Goal: Task Accomplishment & Management: Use online tool/utility

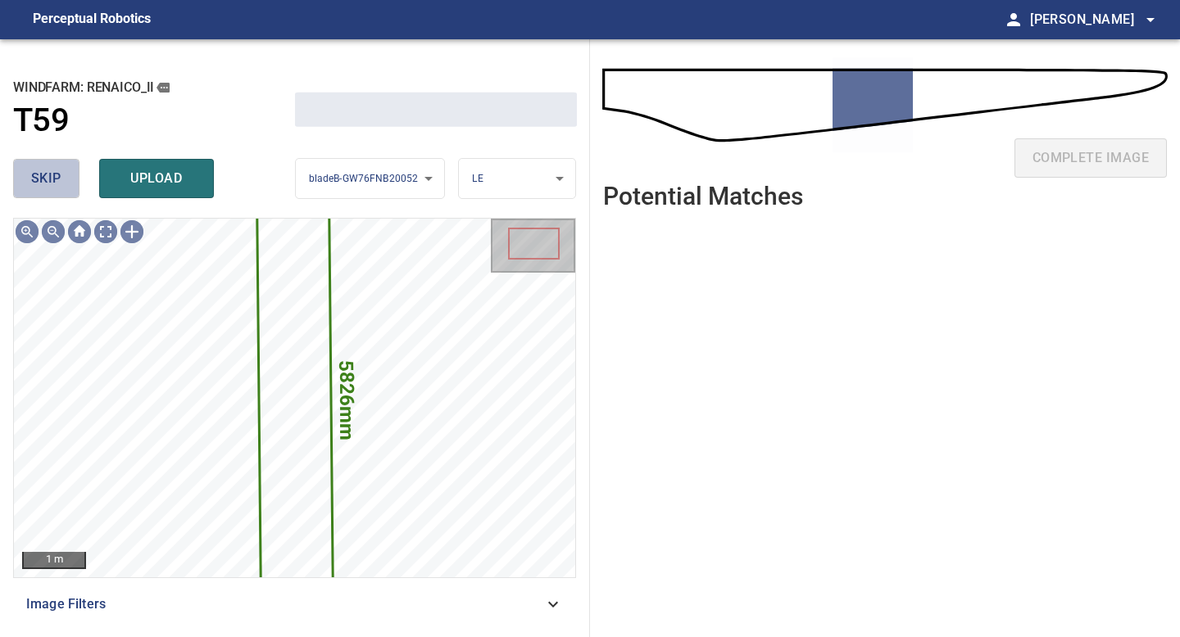
click at [47, 178] on span "skip" at bounding box center [46, 178] width 30 height 23
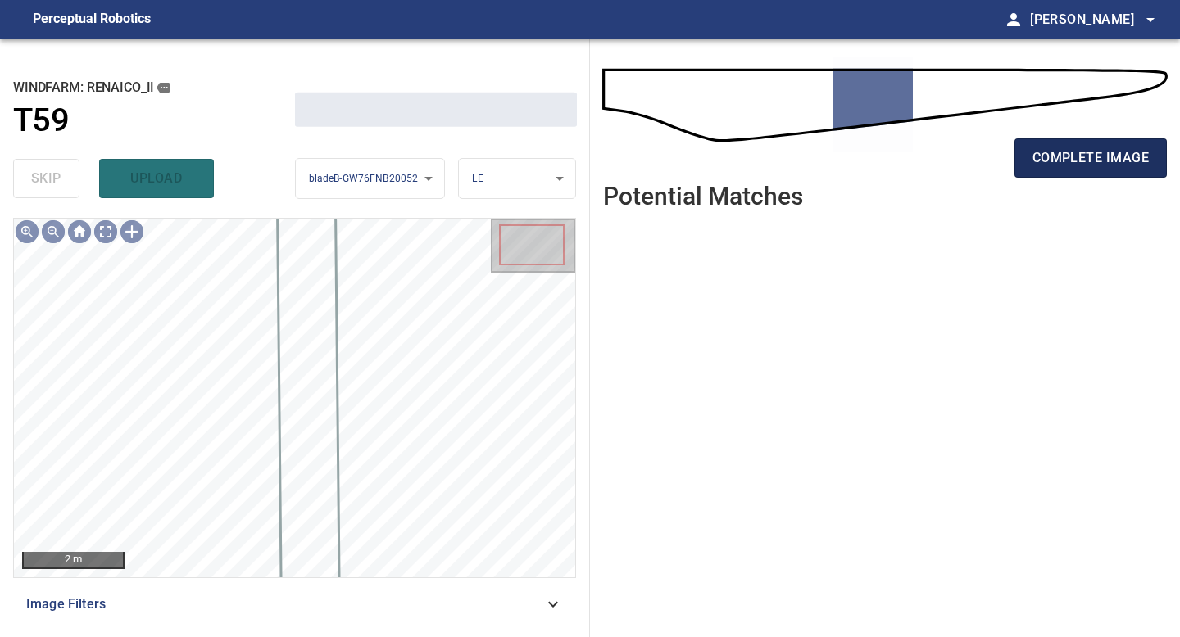
click at [944, 150] on span "complete image" at bounding box center [1090, 158] width 116 height 23
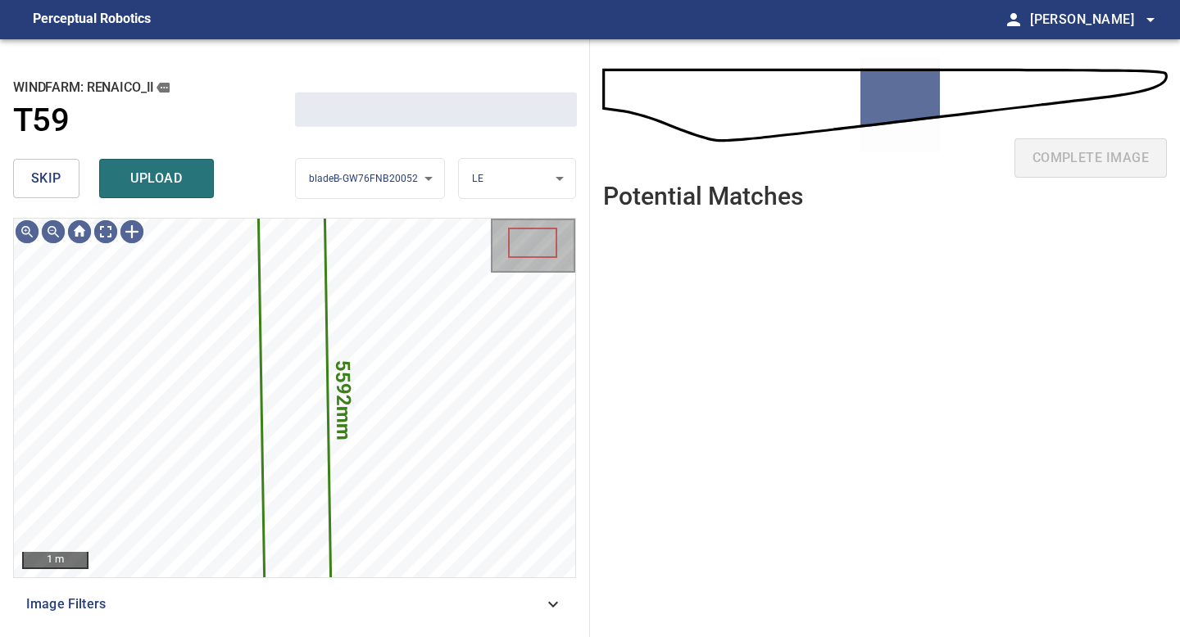
click at [31, 170] on span "skip" at bounding box center [46, 178] width 30 height 23
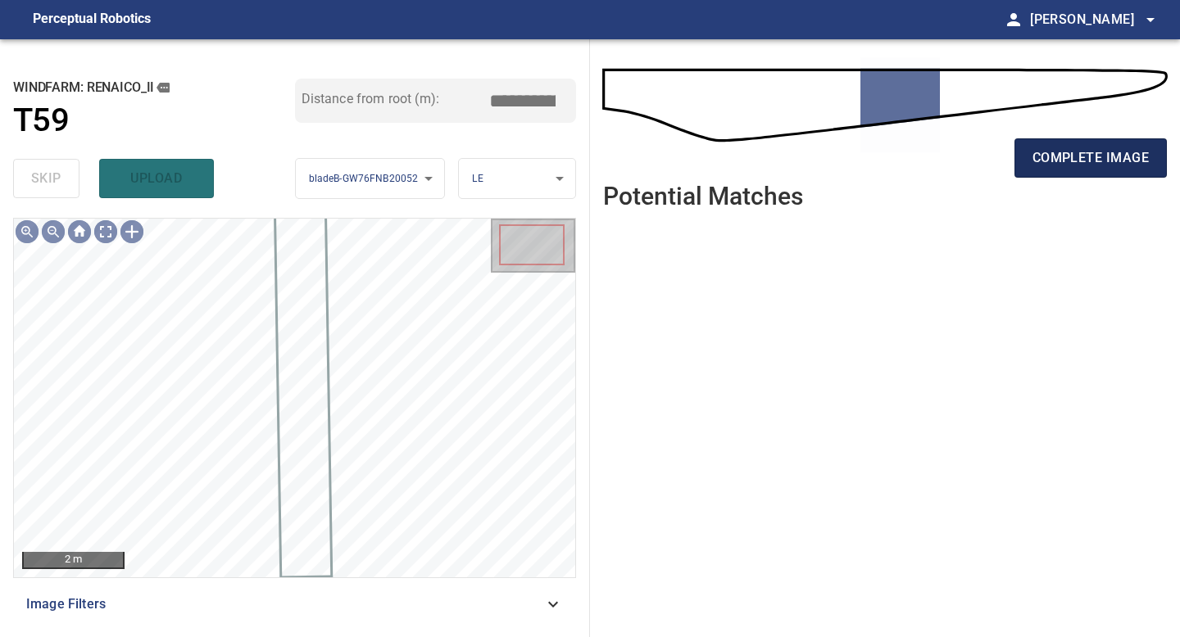
click at [944, 170] on button "complete image" at bounding box center [1090, 157] width 152 height 39
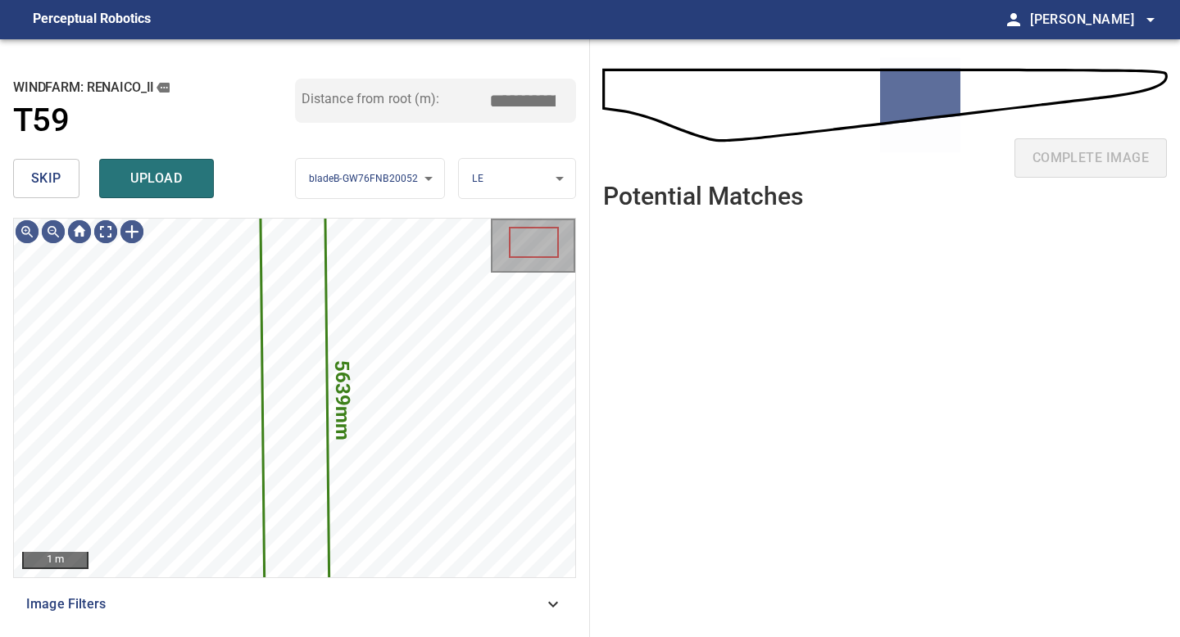
click at [65, 181] on button "skip" at bounding box center [46, 178] width 66 height 39
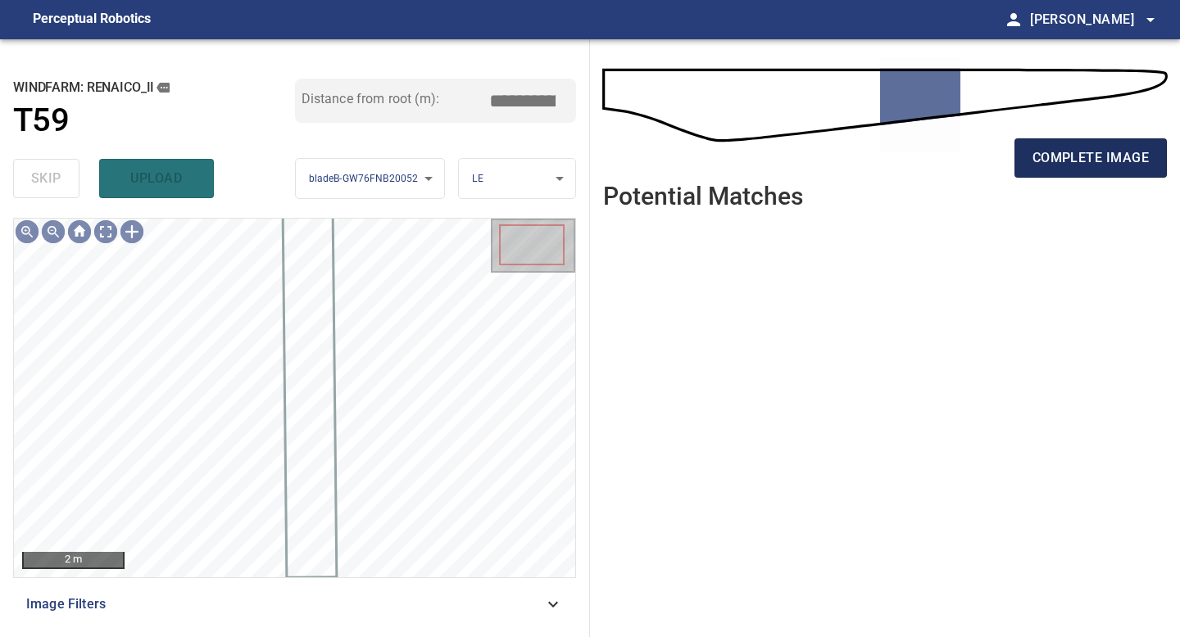
click at [944, 155] on span "complete image" at bounding box center [1090, 158] width 116 height 23
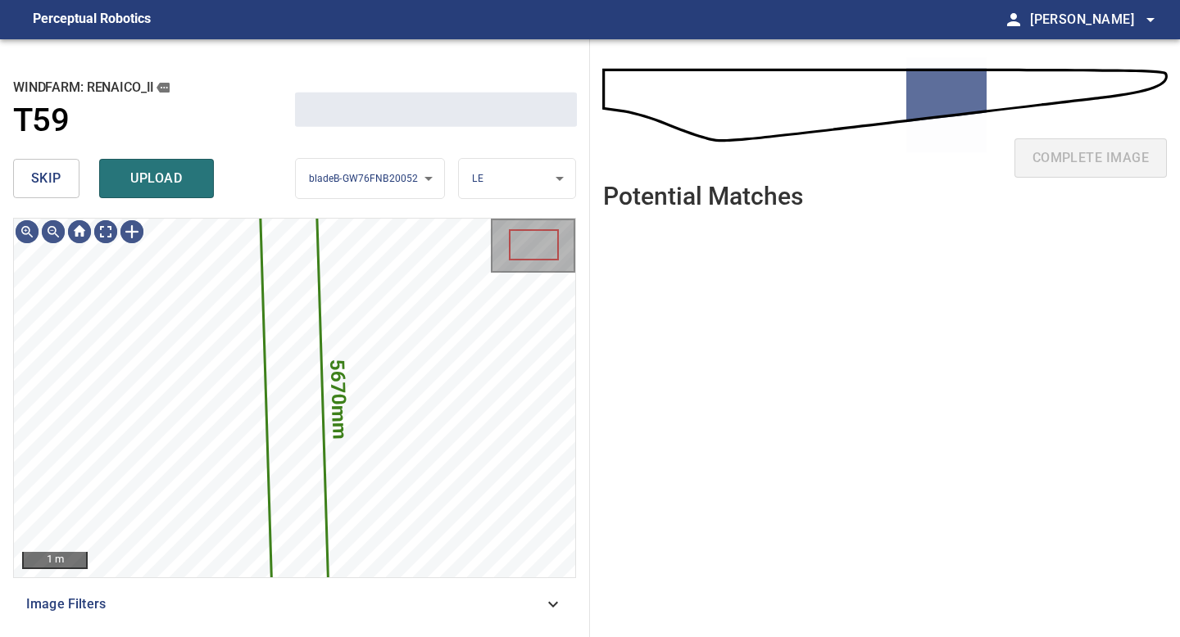
click at [39, 175] on span "skip" at bounding box center [46, 178] width 30 height 23
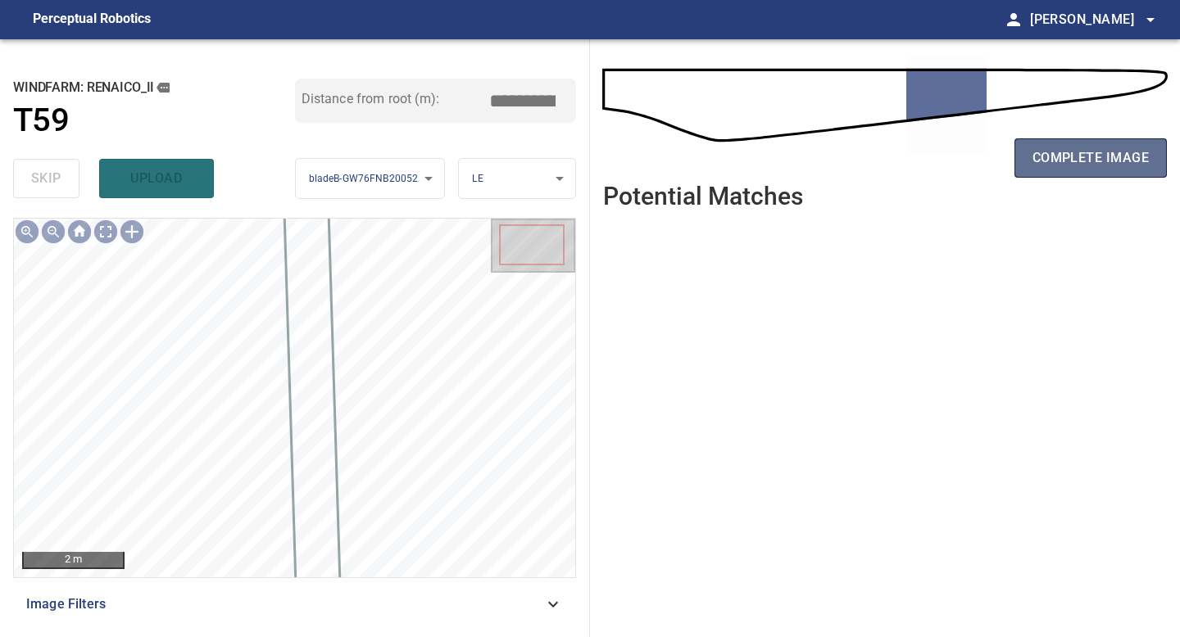
click at [944, 167] on button "complete image" at bounding box center [1090, 157] width 152 height 39
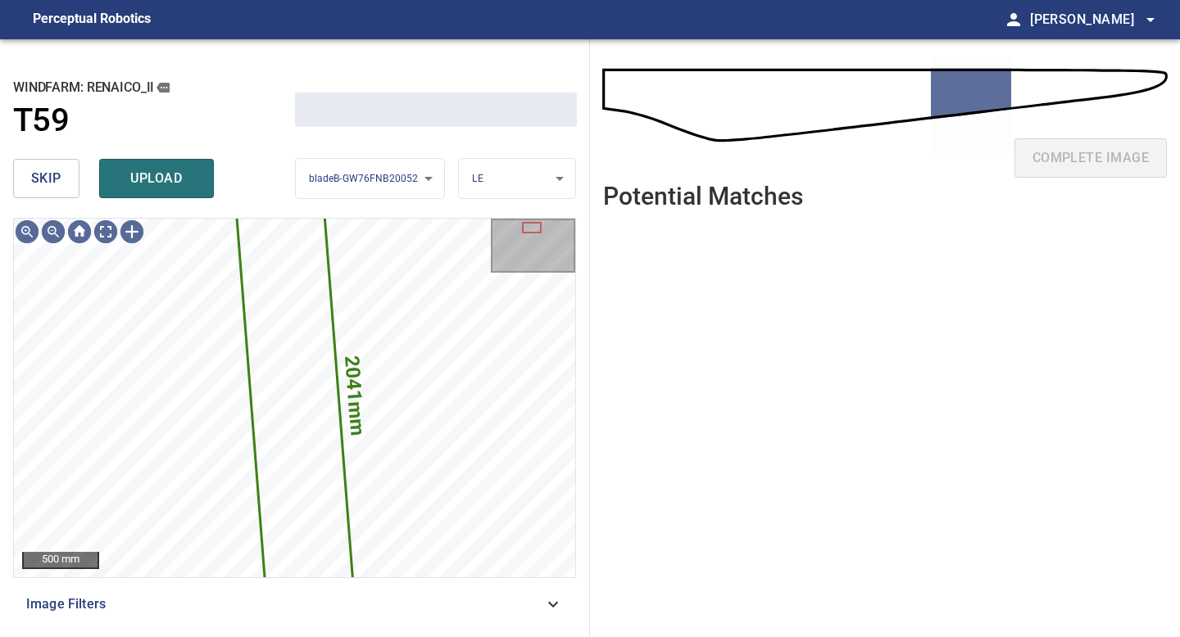
click at [66, 186] on button "skip" at bounding box center [46, 178] width 66 height 39
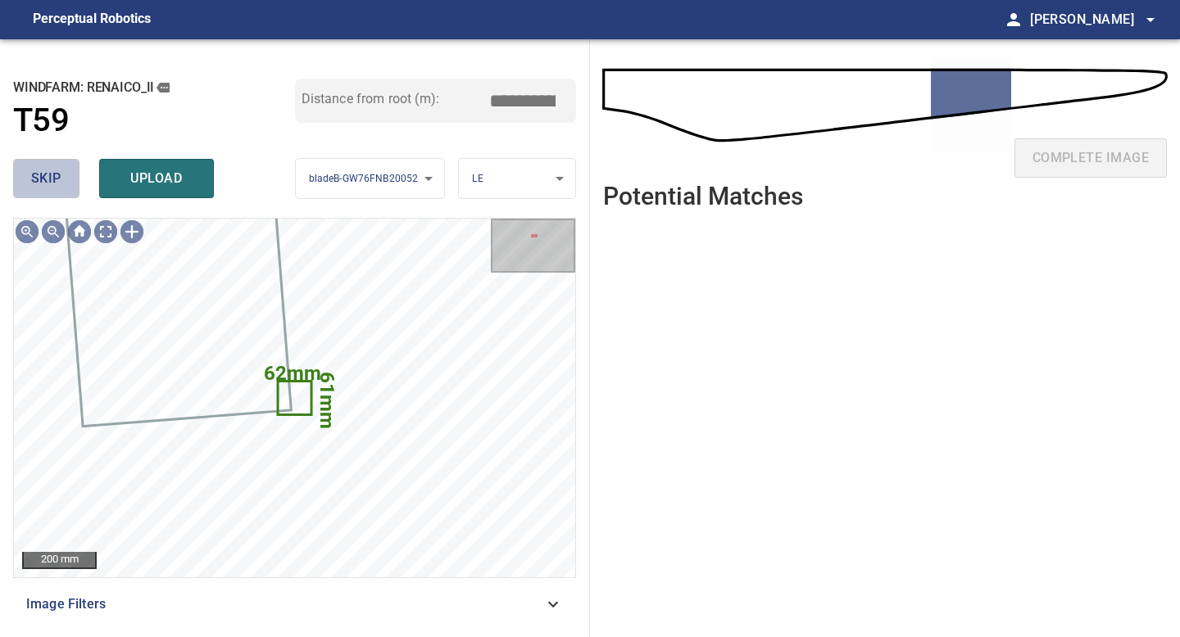
click at [66, 186] on button "skip" at bounding box center [46, 178] width 66 height 39
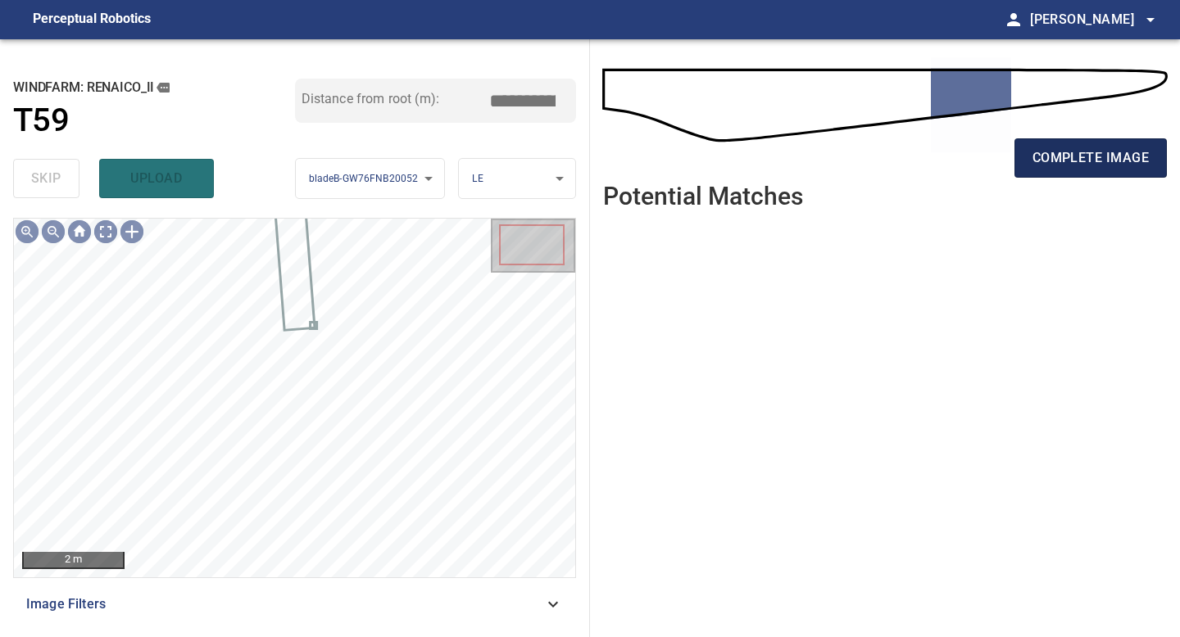
click at [944, 157] on span "complete image" at bounding box center [1090, 158] width 116 height 23
type input "*****"
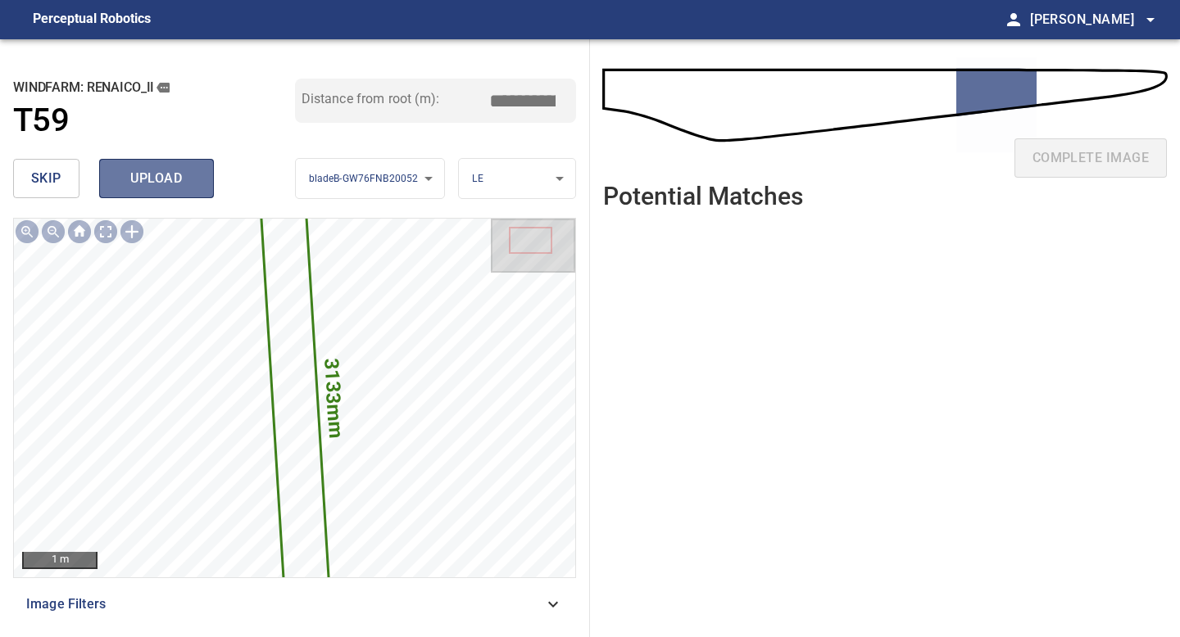
click at [152, 170] on span "upload" at bounding box center [156, 178] width 79 height 23
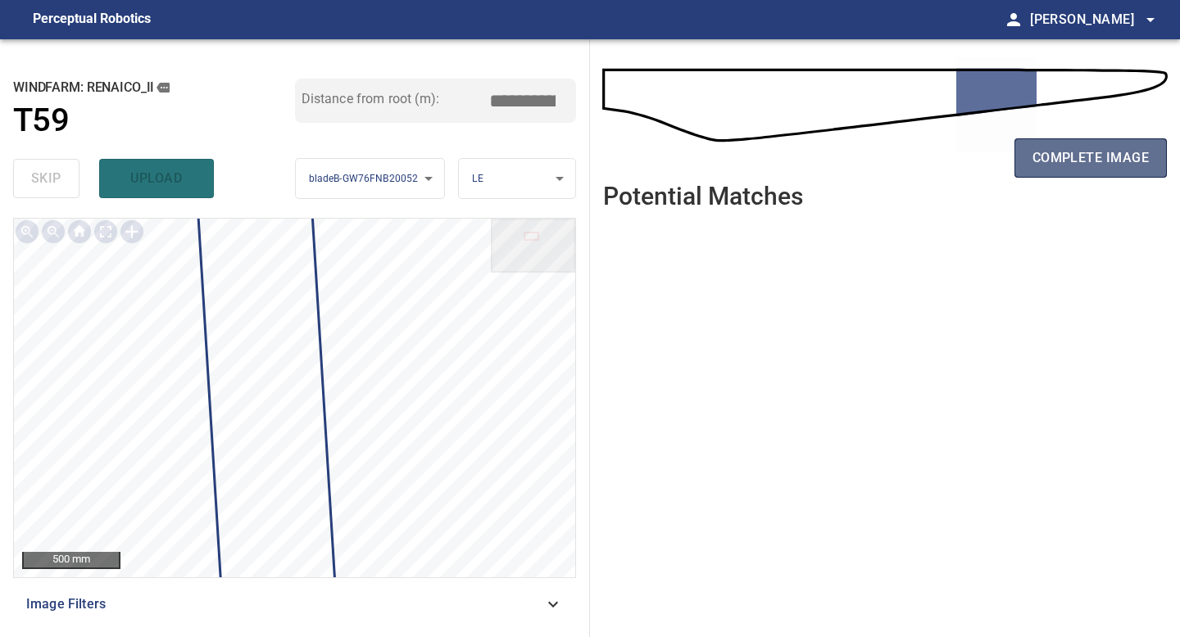
click at [944, 170] on button "complete image" at bounding box center [1090, 157] width 152 height 39
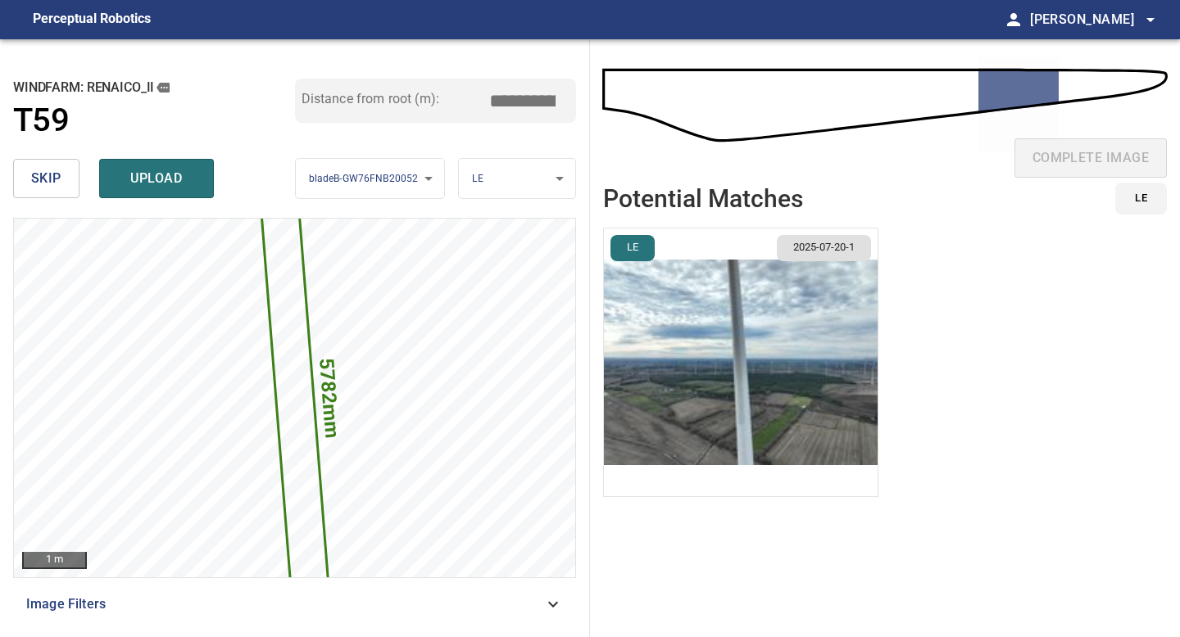
click at [741, 333] on img "button" at bounding box center [741, 363] width 274 height 268
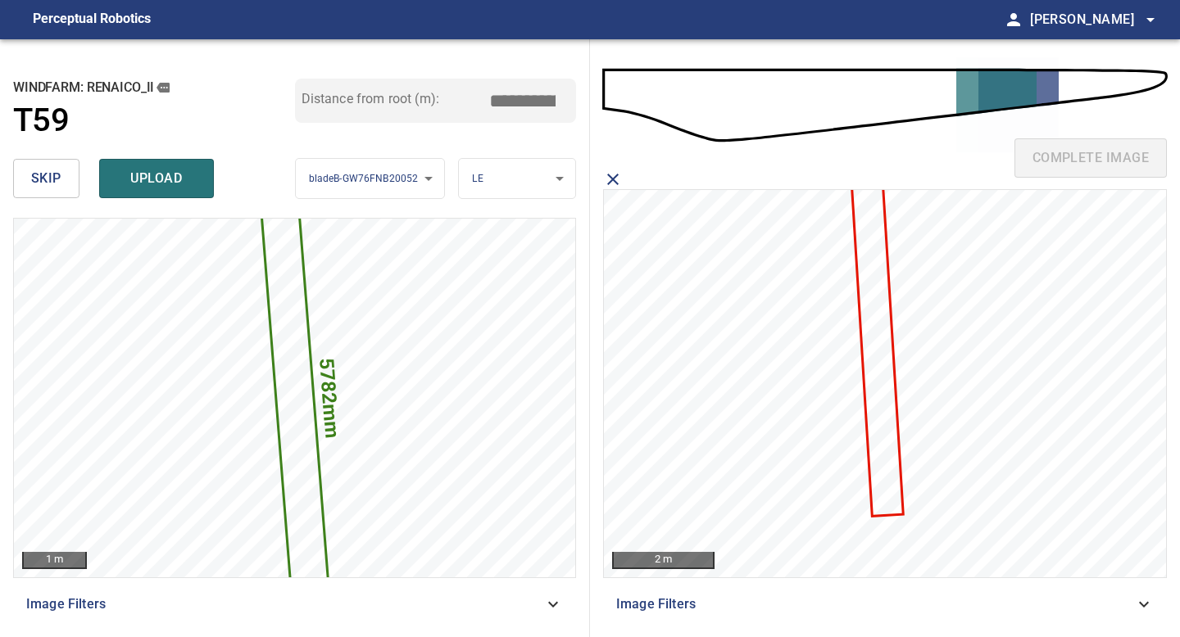
click at [859, 276] on icon at bounding box center [876, 347] width 49 height 334
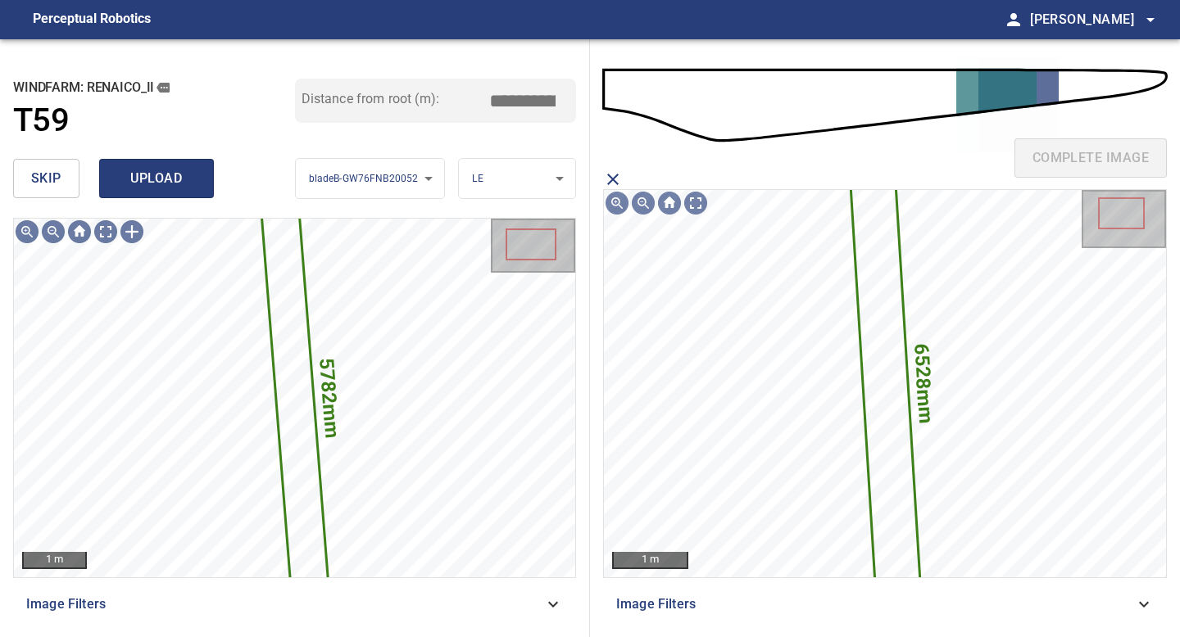
click at [172, 167] on span "upload" at bounding box center [156, 178] width 79 height 23
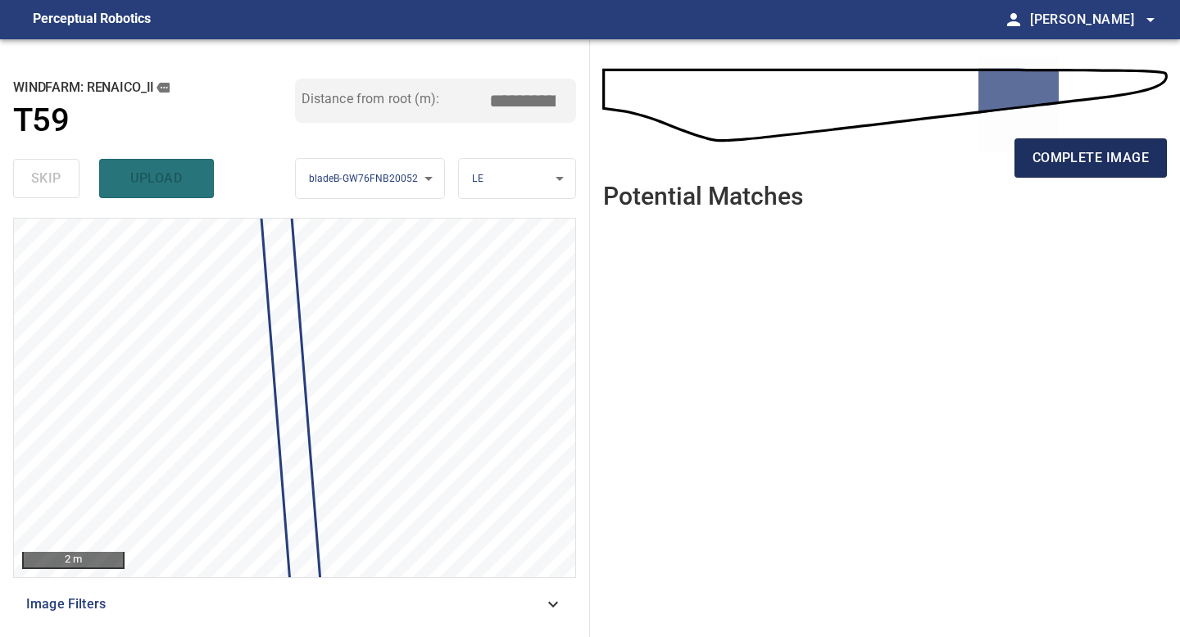
click at [944, 157] on span "complete image" at bounding box center [1090, 158] width 116 height 23
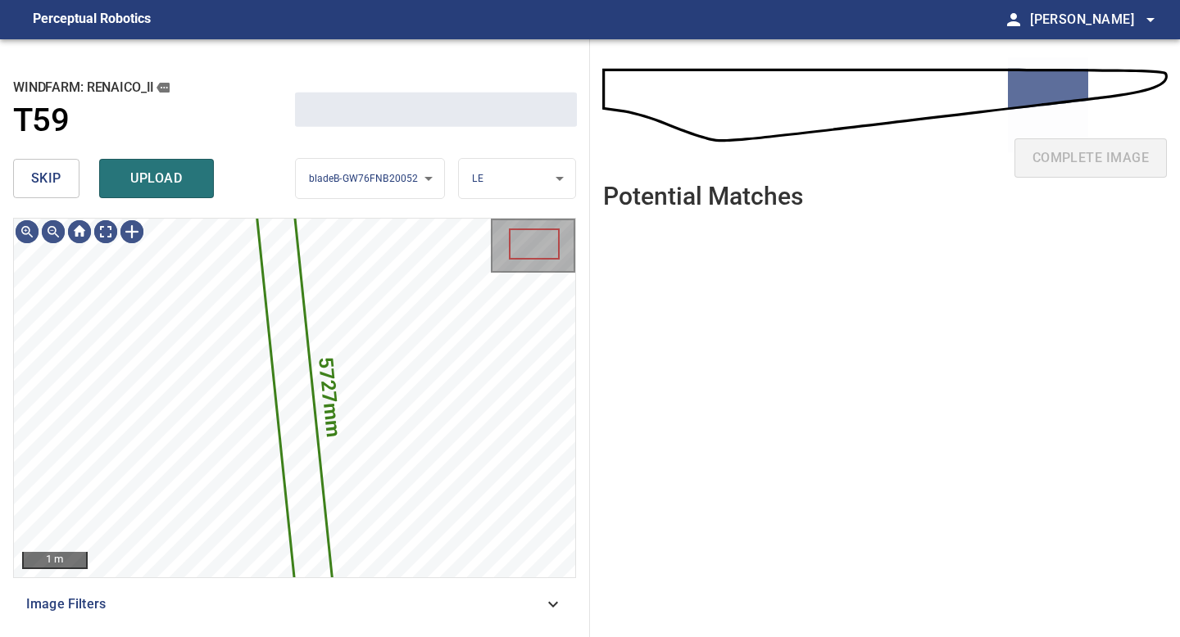
click at [39, 167] on span "skip" at bounding box center [46, 178] width 30 height 23
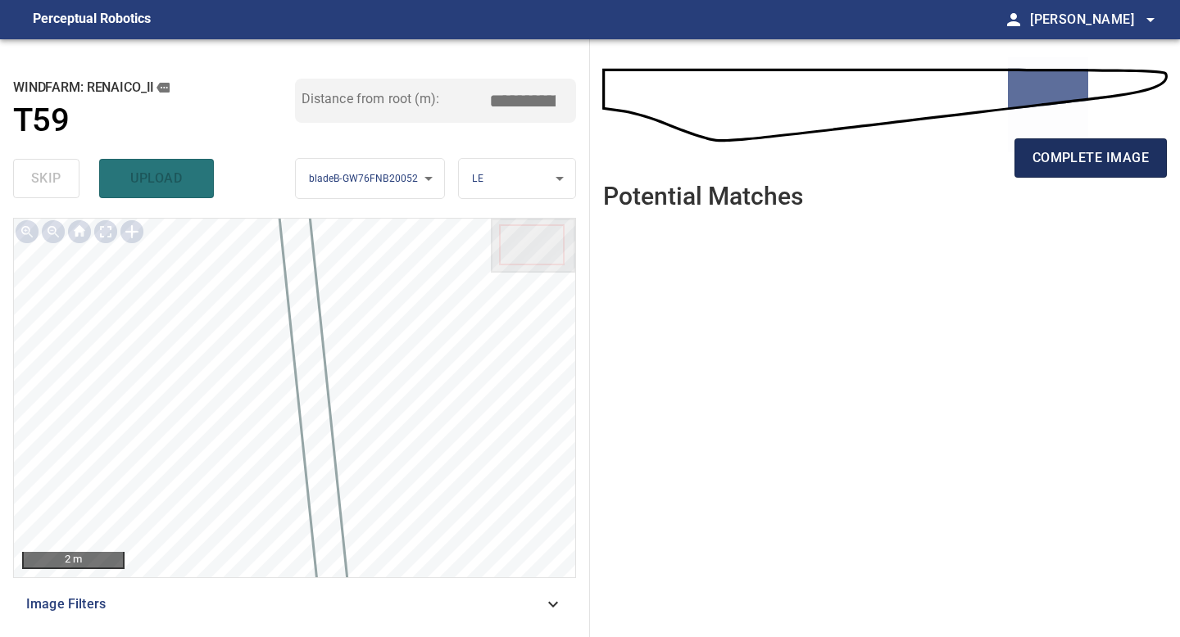
click at [944, 153] on span "complete image" at bounding box center [1090, 158] width 116 height 23
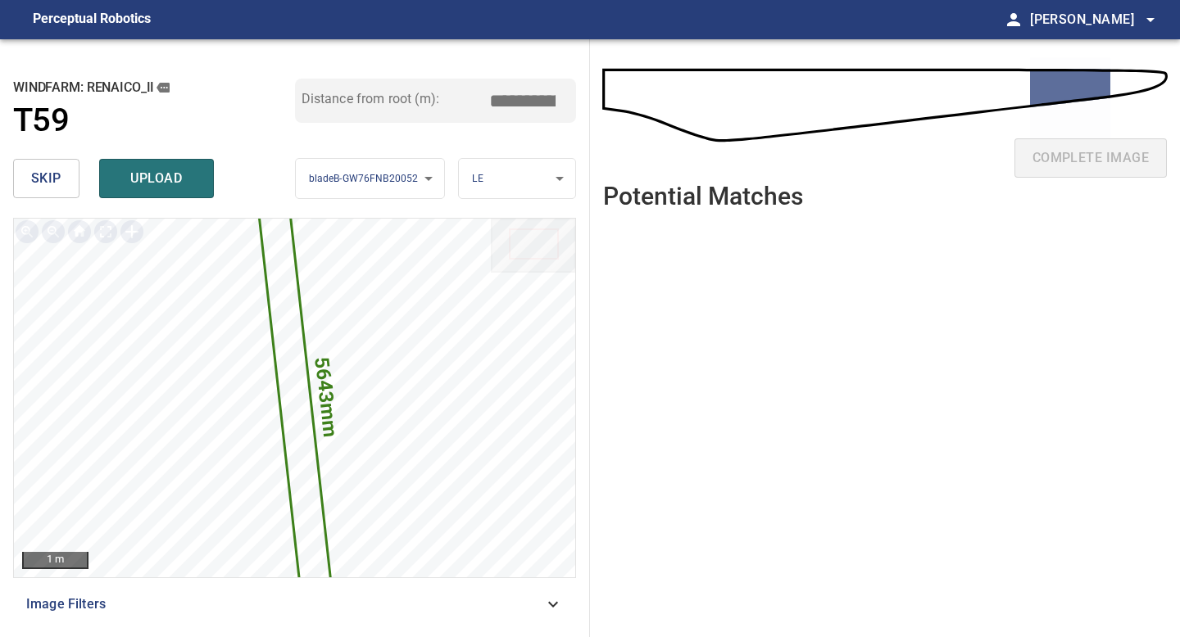
click at [529, 100] on input "*****" at bounding box center [528, 100] width 82 height 31
drag, startPoint x: 527, startPoint y: 99, endPoint x: 460, endPoint y: 99, distance: 67.2
click at [464, 99] on div "Distance from root (m): *****" at bounding box center [436, 101] width 282 height 44
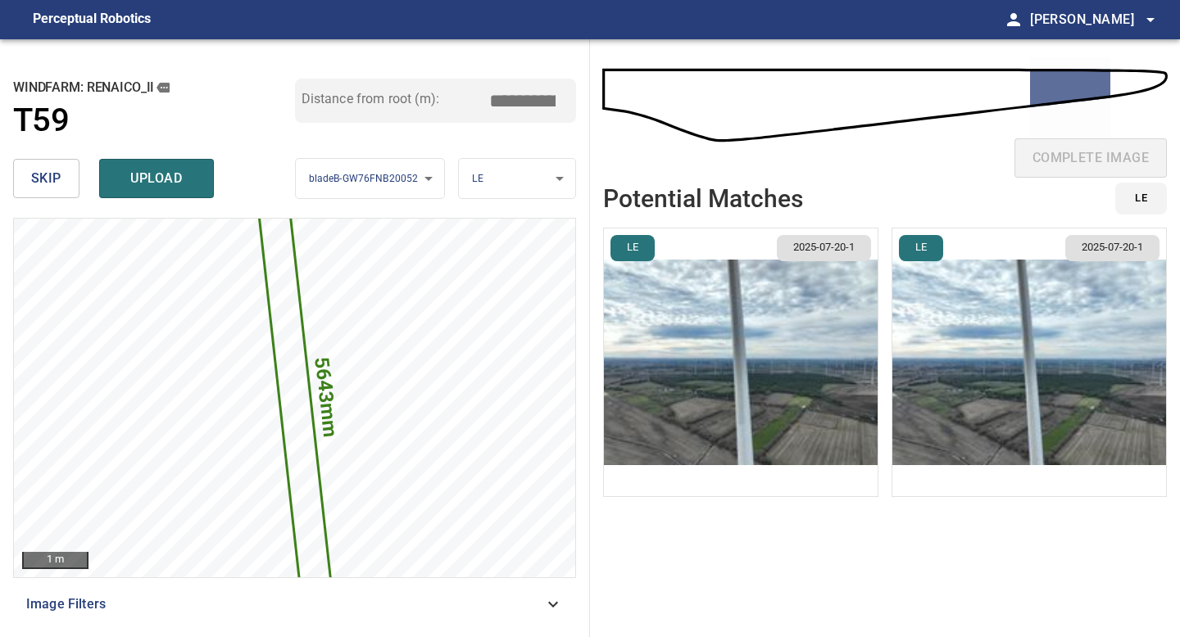
type input "*****"
click at [758, 339] on li "LE 2025-07-20-1" at bounding box center [740, 363] width 275 height 270
click at [801, 300] on img "button" at bounding box center [741, 363] width 274 height 268
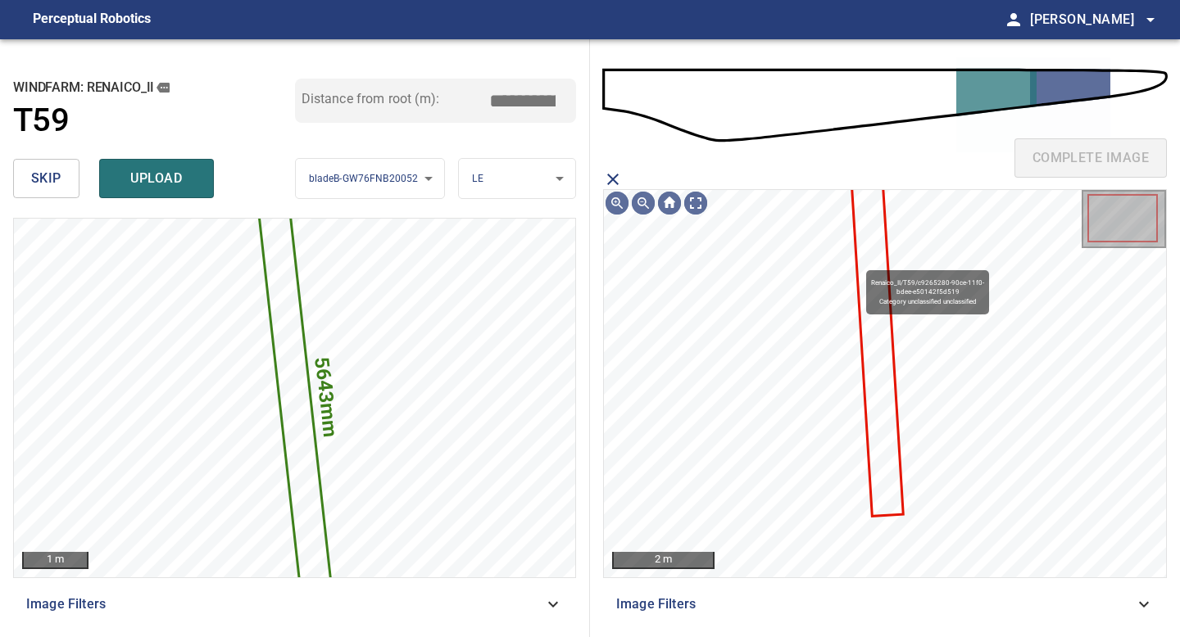
click at [859, 262] on icon at bounding box center [876, 347] width 49 height 334
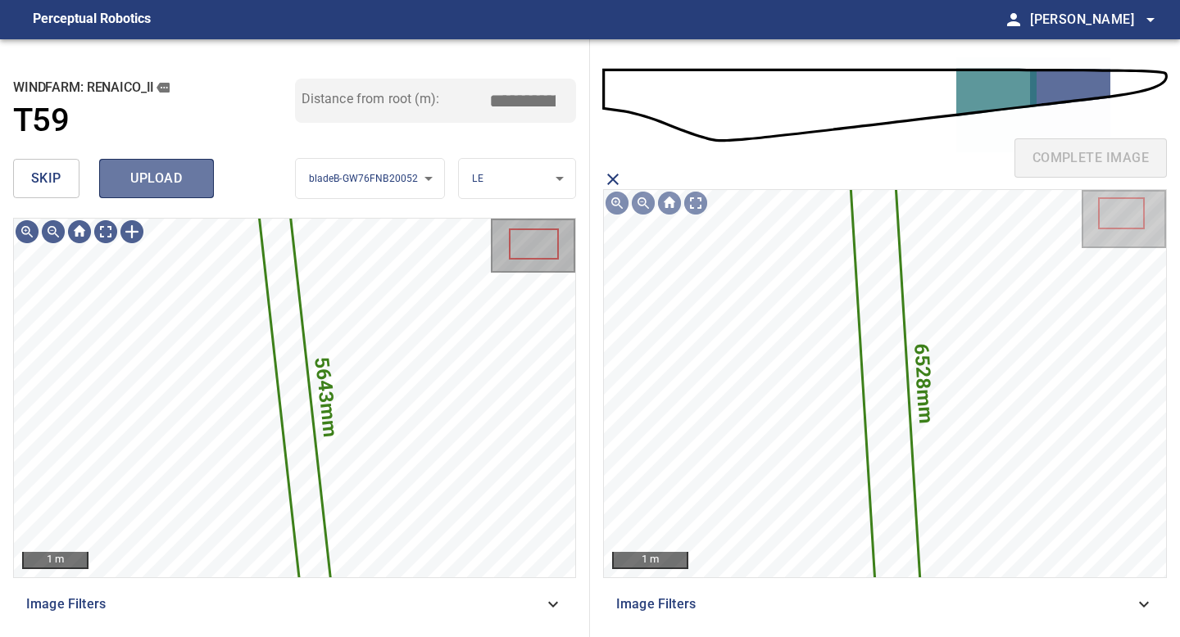
click at [161, 182] on span "upload" at bounding box center [156, 178] width 79 height 23
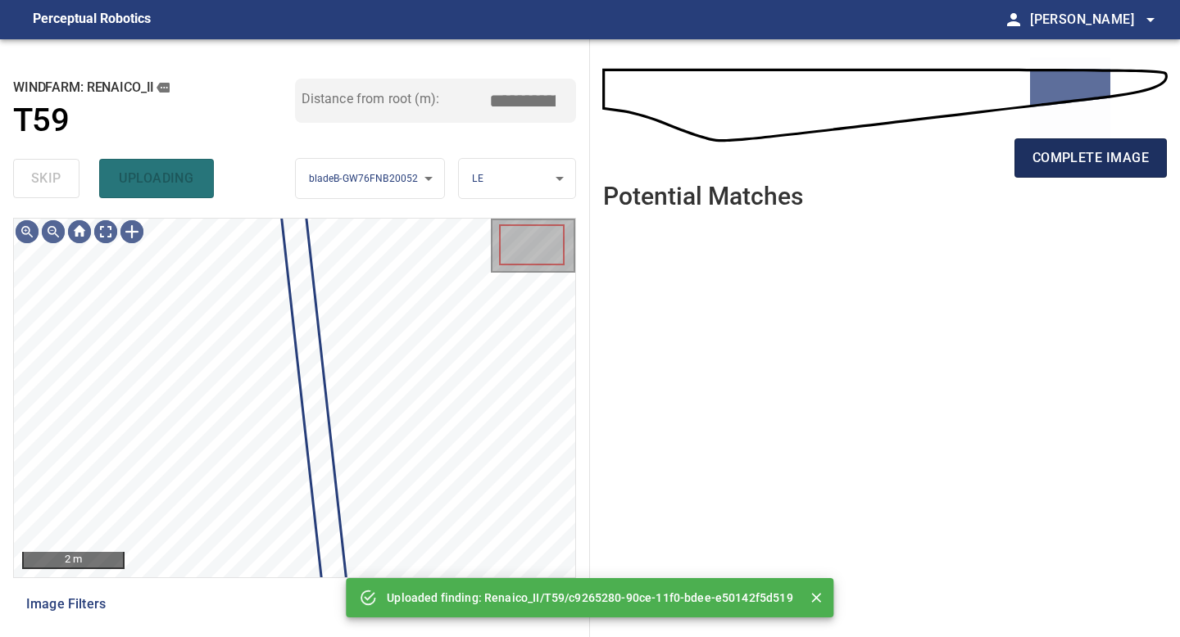
click at [944, 160] on span "complete image" at bounding box center [1090, 158] width 116 height 23
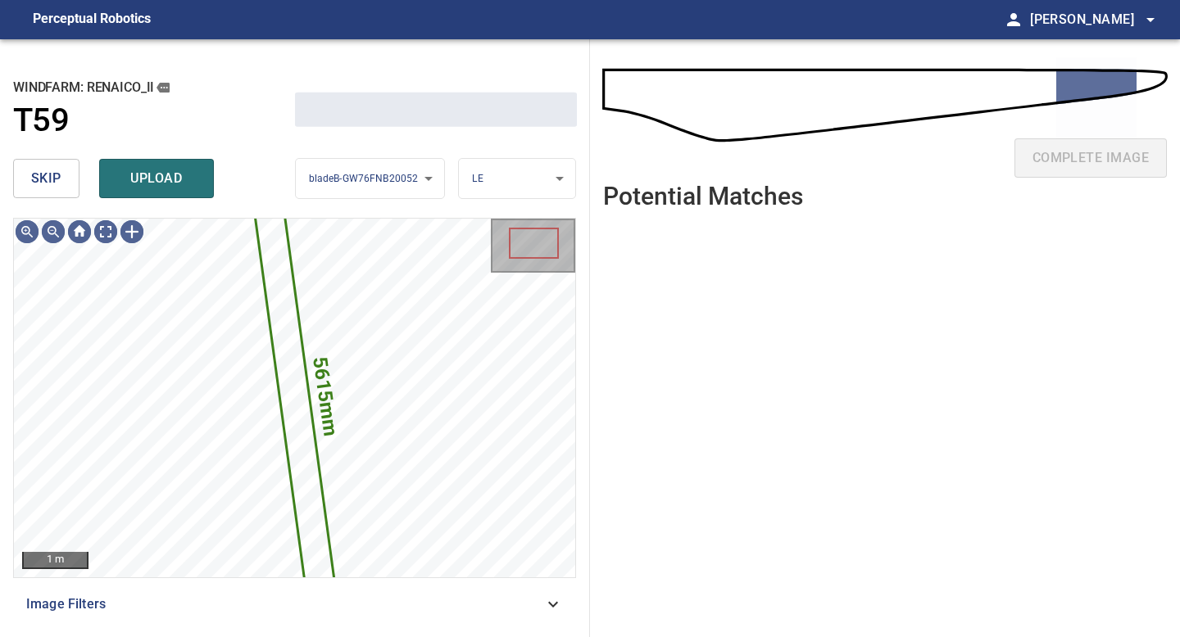
click at [48, 181] on span "skip" at bounding box center [46, 178] width 30 height 23
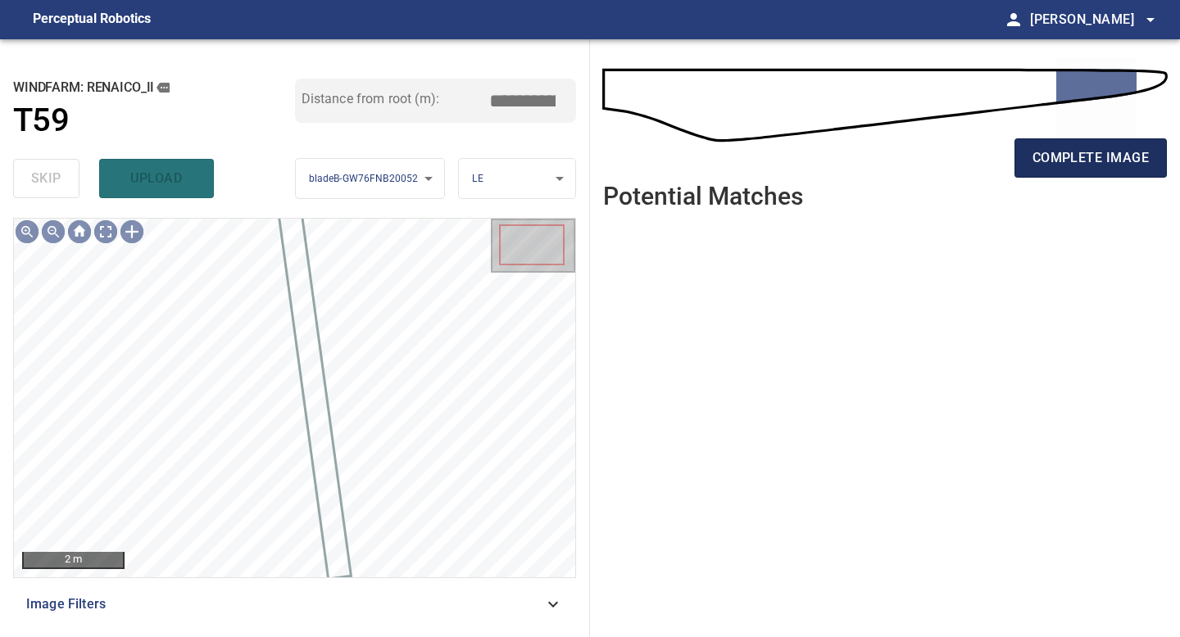
click at [944, 142] on button "complete image" at bounding box center [1090, 157] width 152 height 39
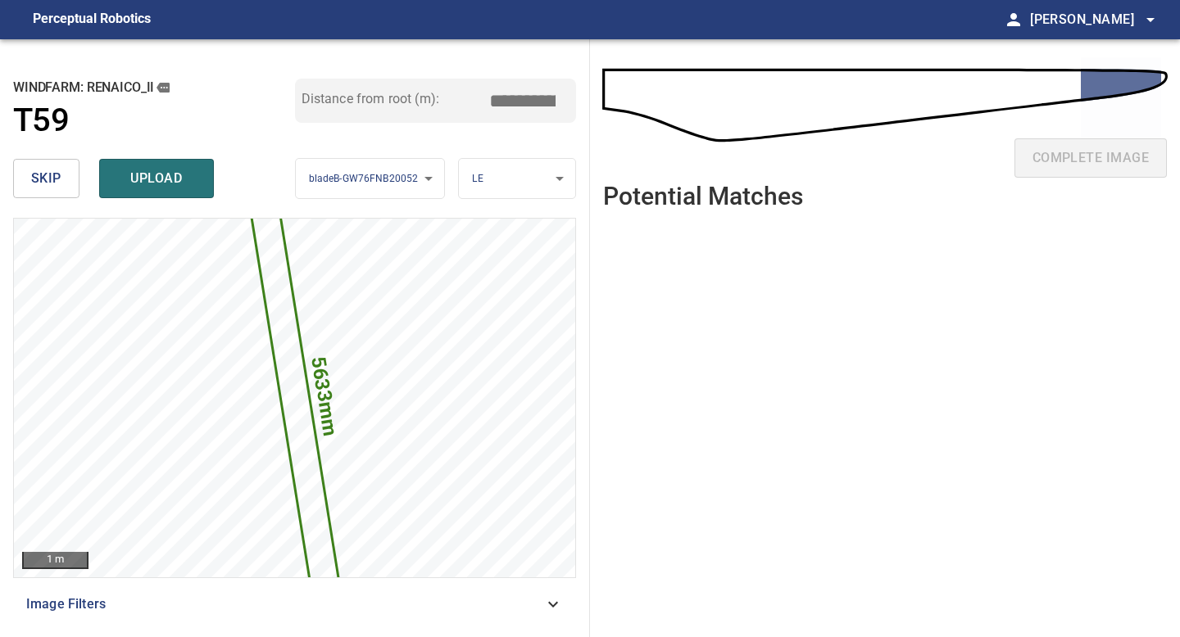
drag, startPoint x: 529, startPoint y: 98, endPoint x: 358, endPoint y: 84, distance: 171.8
click at [377, 88] on div "Distance from root (m): *****" at bounding box center [436, 101] width 282 height 44
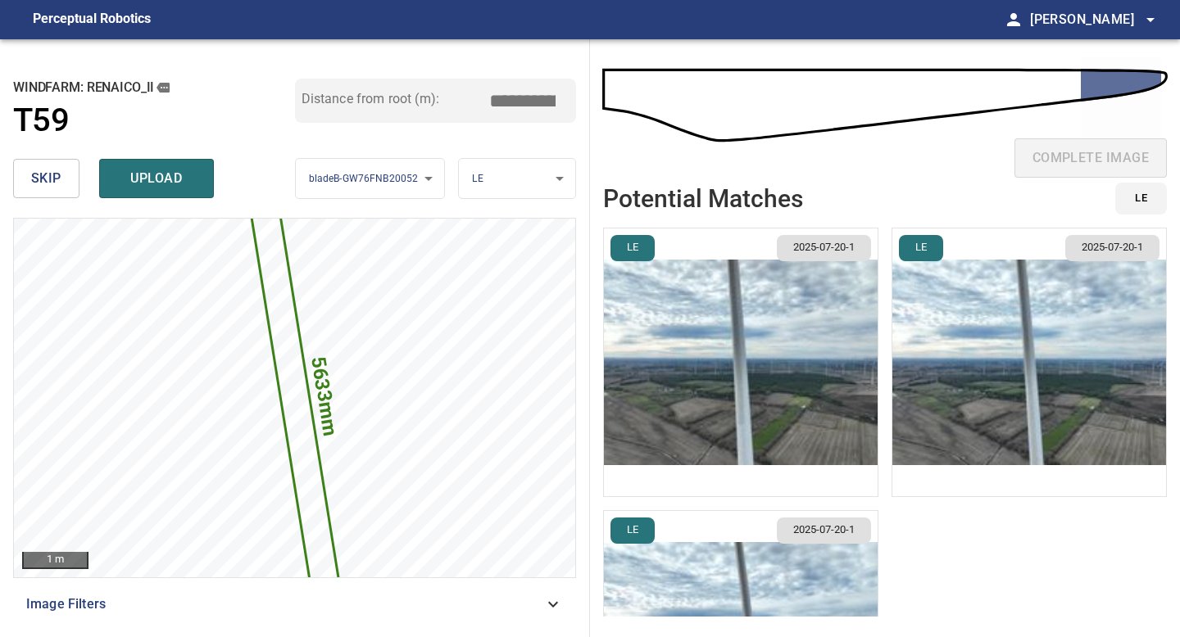
type input "*****"
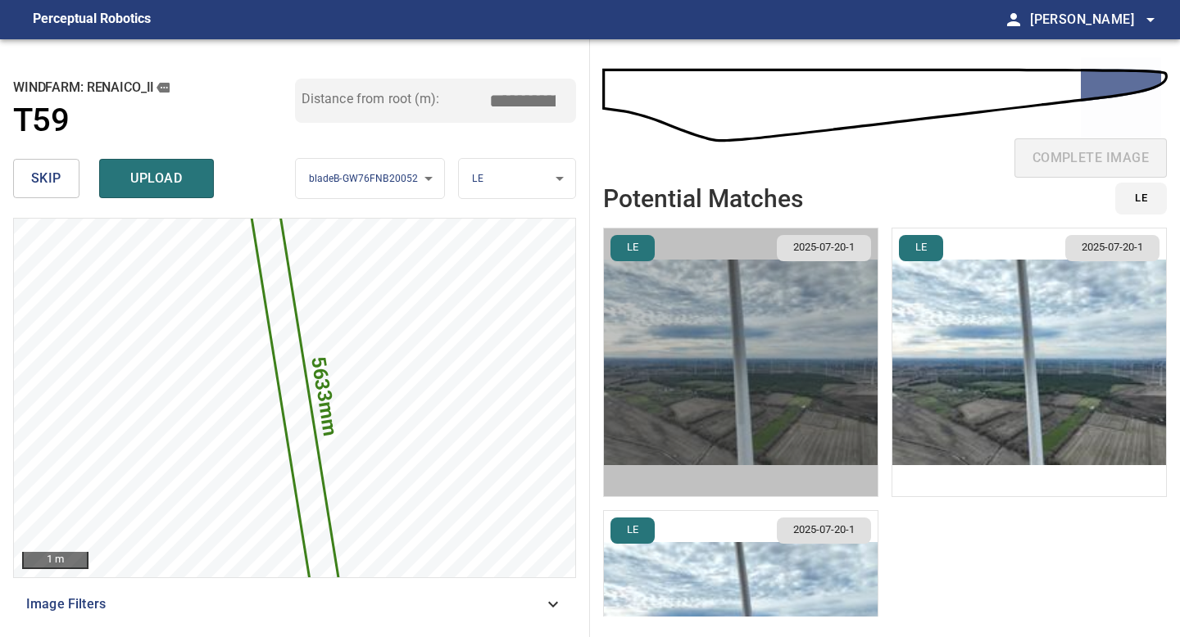
click at [744, 318] on img "button" at bounding box center [741, 363] width 274 height 268
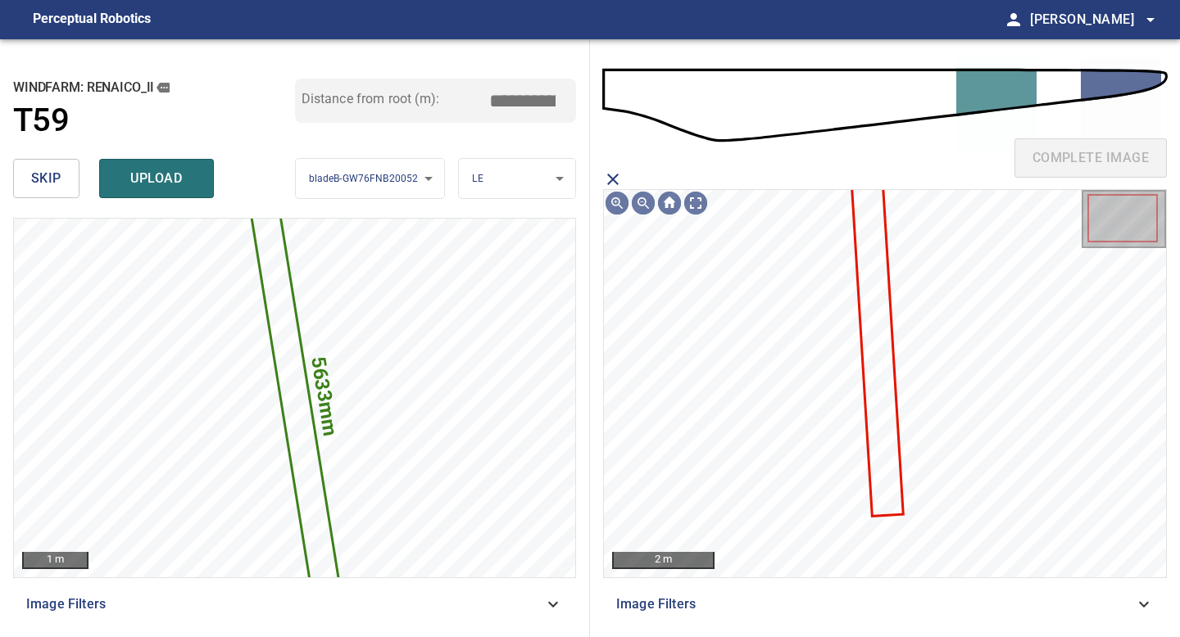
click at [857, 270] on icon at bounding box center [876, 347] width 49 height 334
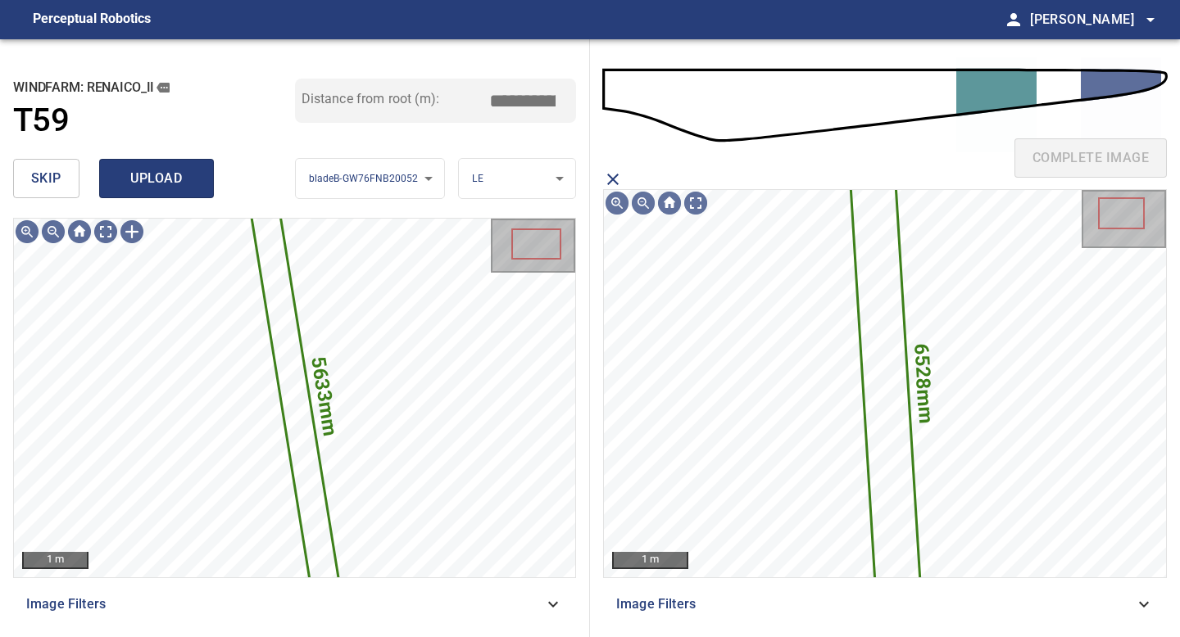
click at [164, 193] on button "upload" at bounding box center [156, 178] width 115 height 39
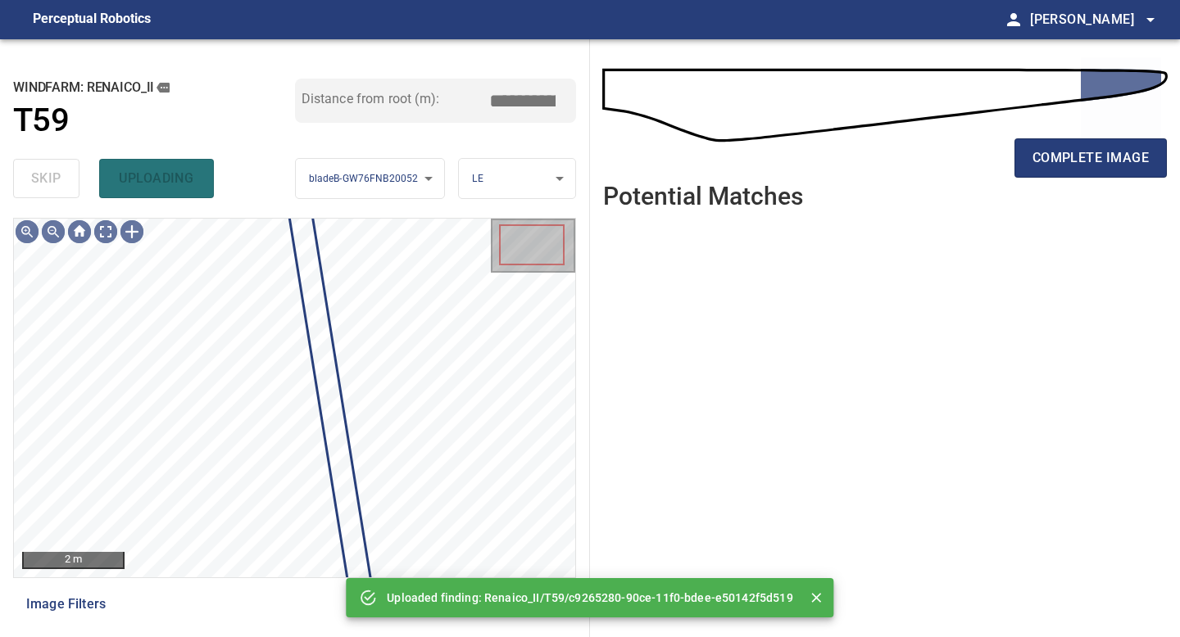
click at [944, 157] on span "complete image" at bounding box center [1090, 158] width 116 height 23
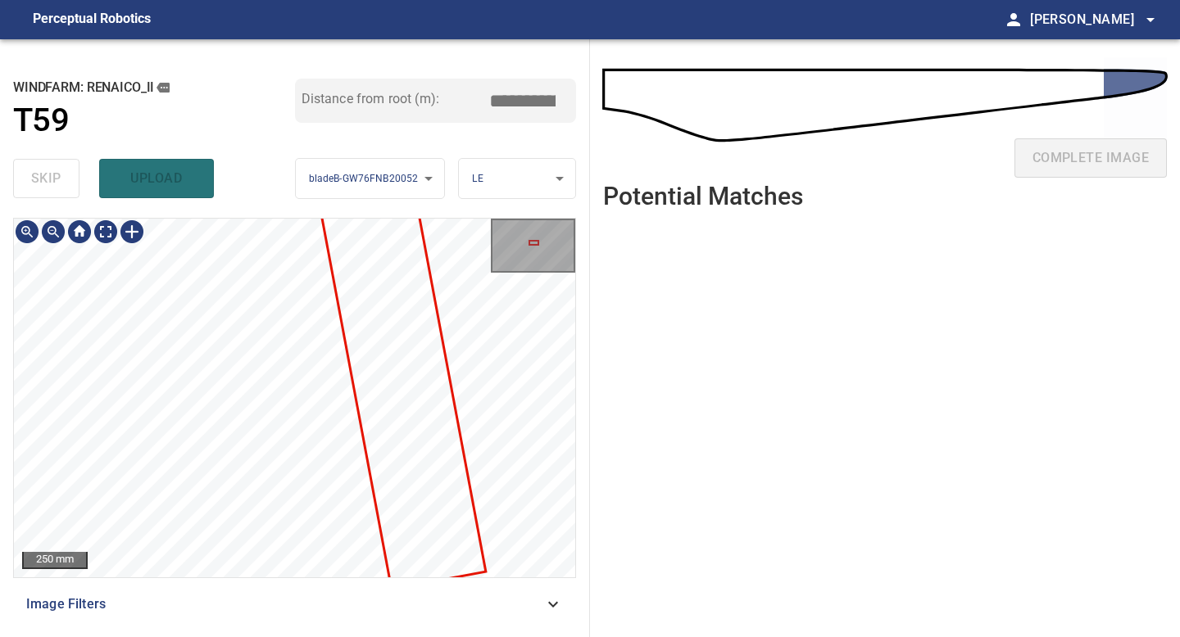
click at [251, 559] on div "**********" at bounding box center [295, 338] width 590 height 598
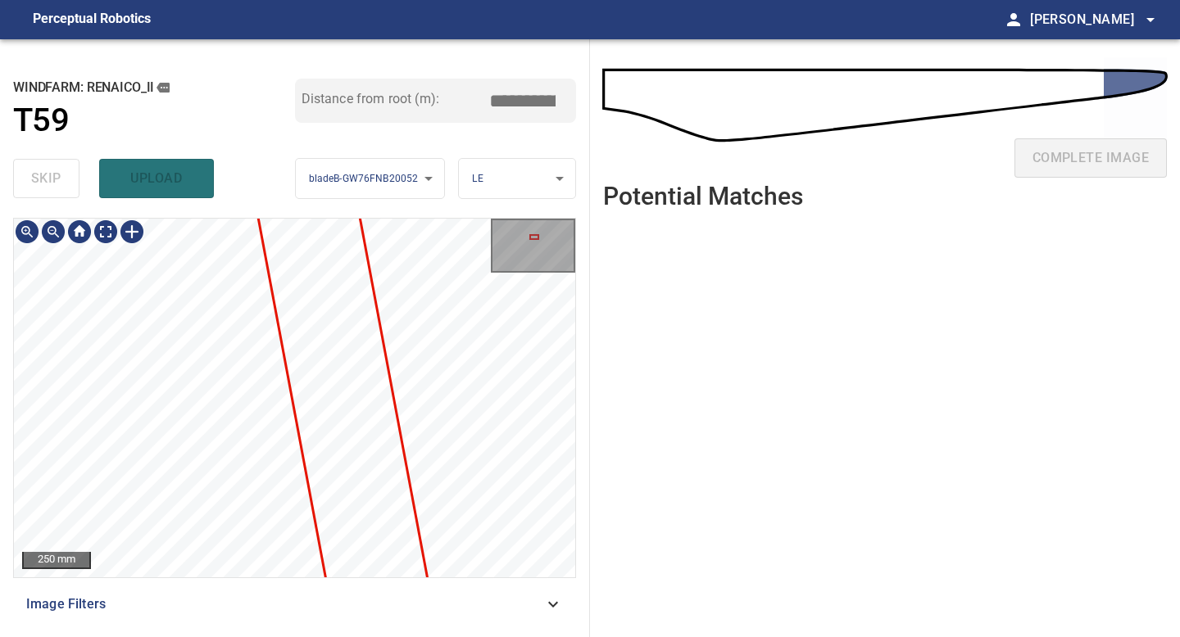
click at [235, 559] on div "250 mm Image Filters" at bounding box center [294, 421] width 563 height 406
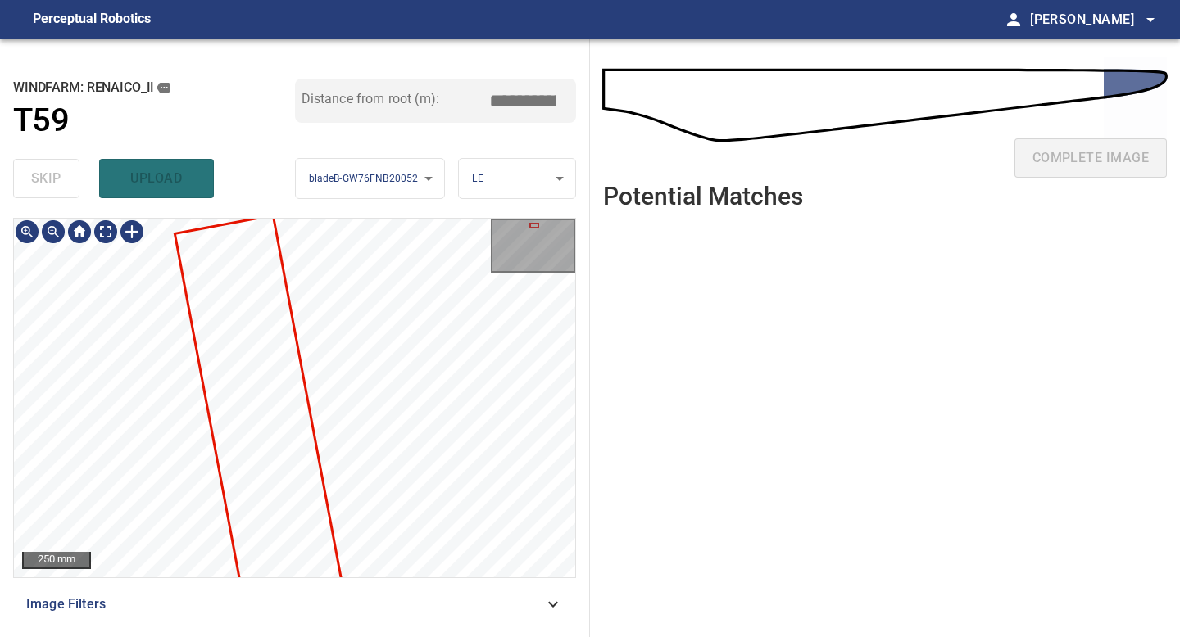
click at [220, 99] on div "**********" at bounding box center [295, 338] width 590 height 598
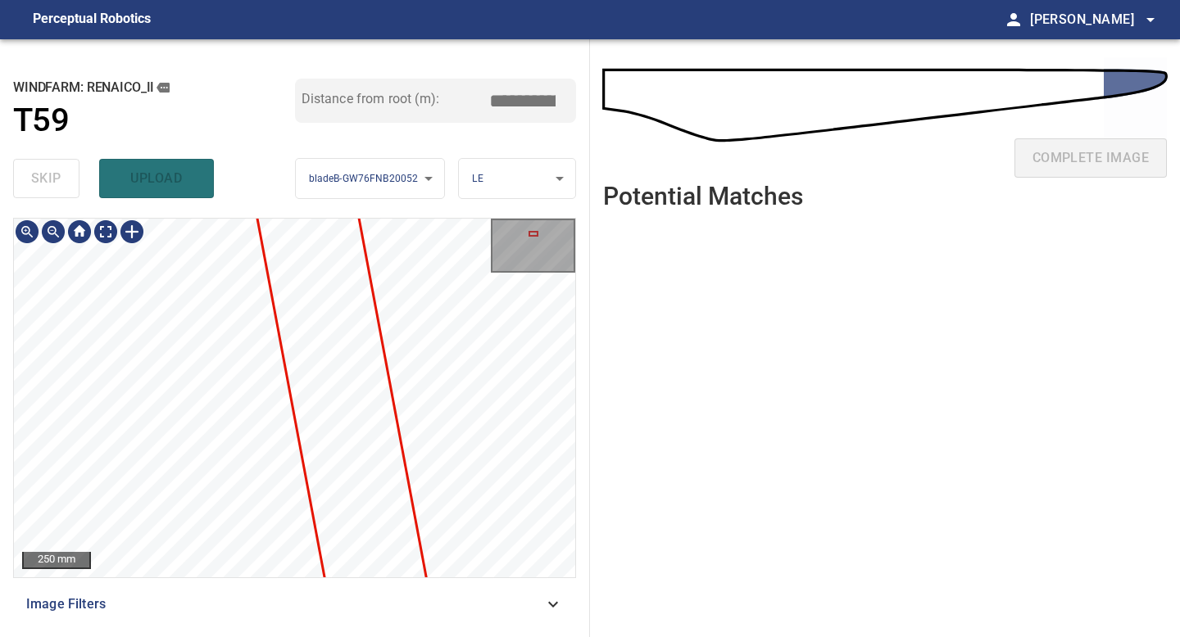
click at [226, 109] on div "**********" at bounding box center [295, 338] width 590 height 598
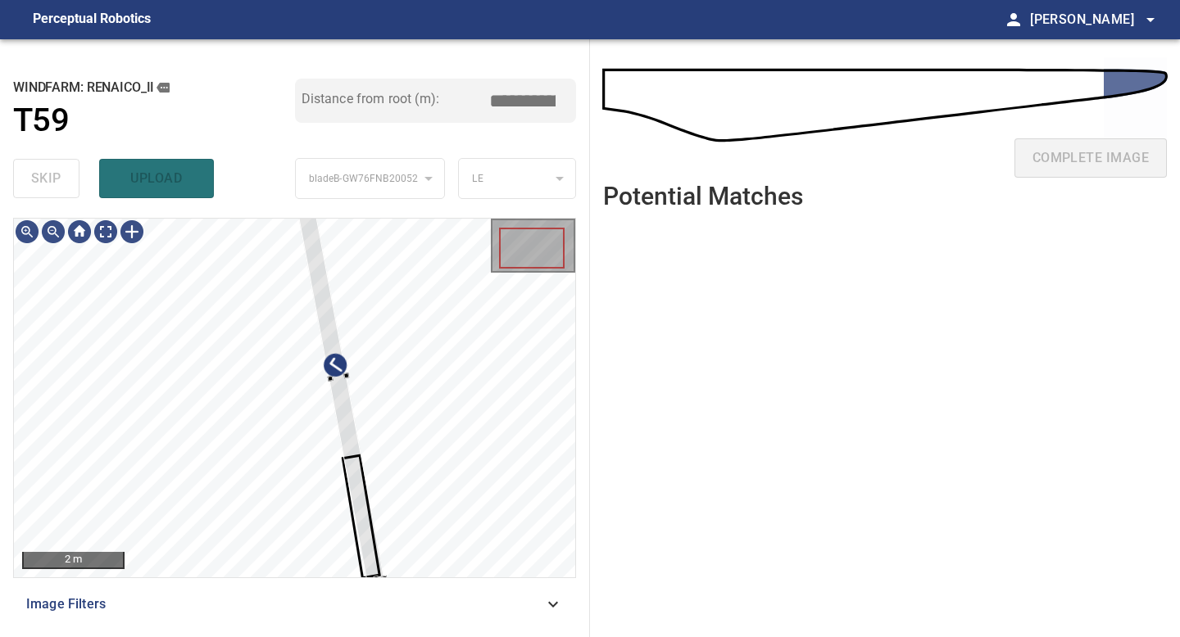
click at [383, 559] on div "2 m Image Filters" at bounding box center [294, 421] width 563 height 406
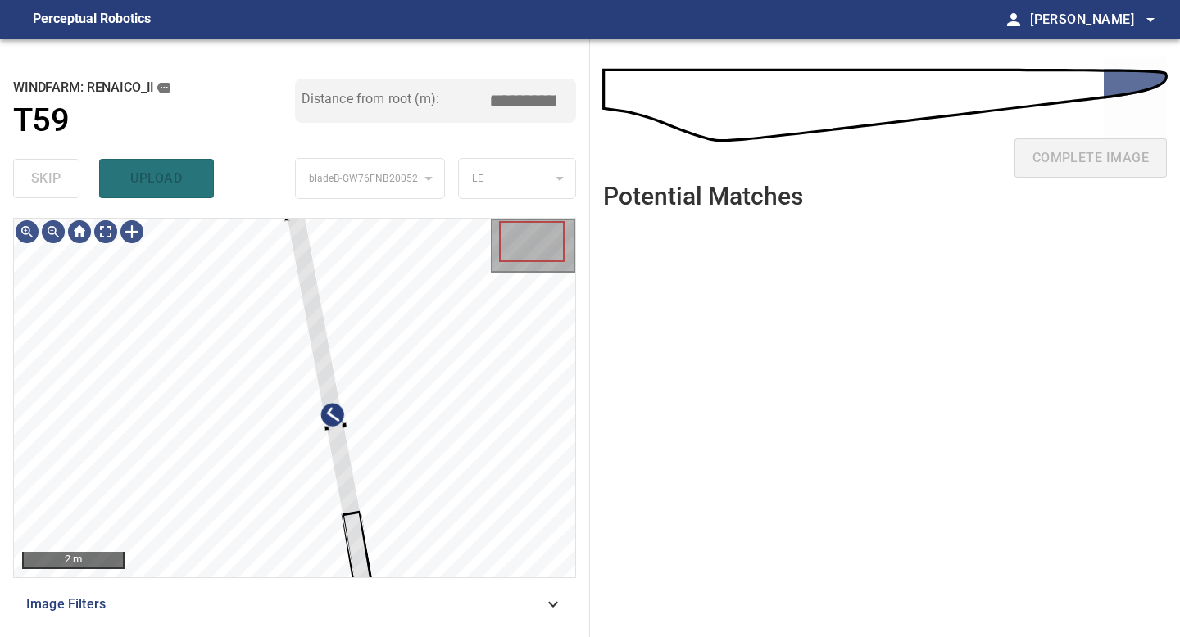
click at [284, 219] on div at bounding box center [286, 219] width 6 height 6
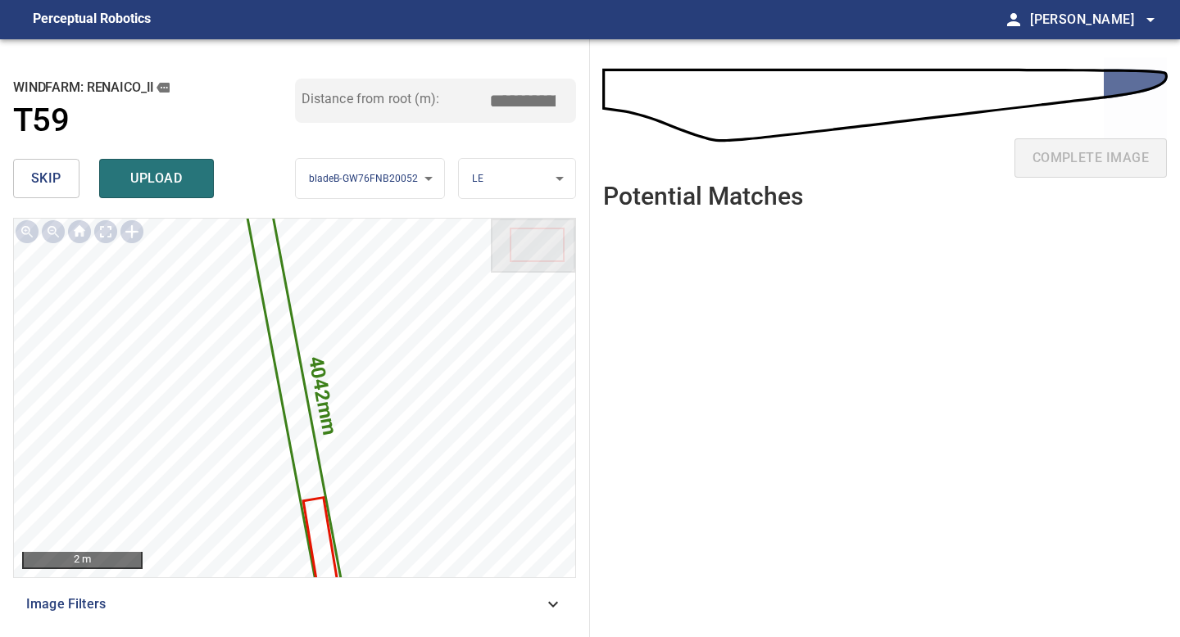
drag, startPoint x: 526, startPoint y: 98, endPoint x: 424, endPoint y: 102, distance: 101.7
click at [433, 101] on div "Distance from root (m): *****" at bounding box center [436, 101] width 282 height 44
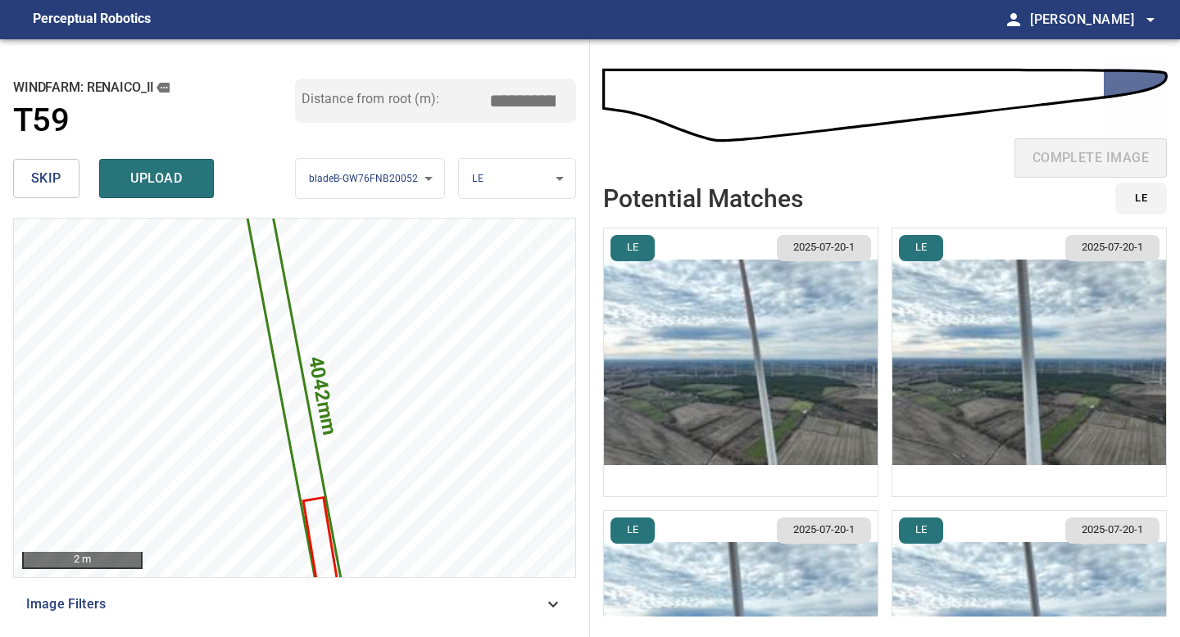
type input "*****"
click at [794, 373] on img "button" at bounding box center [741, 363] width 274 height 268
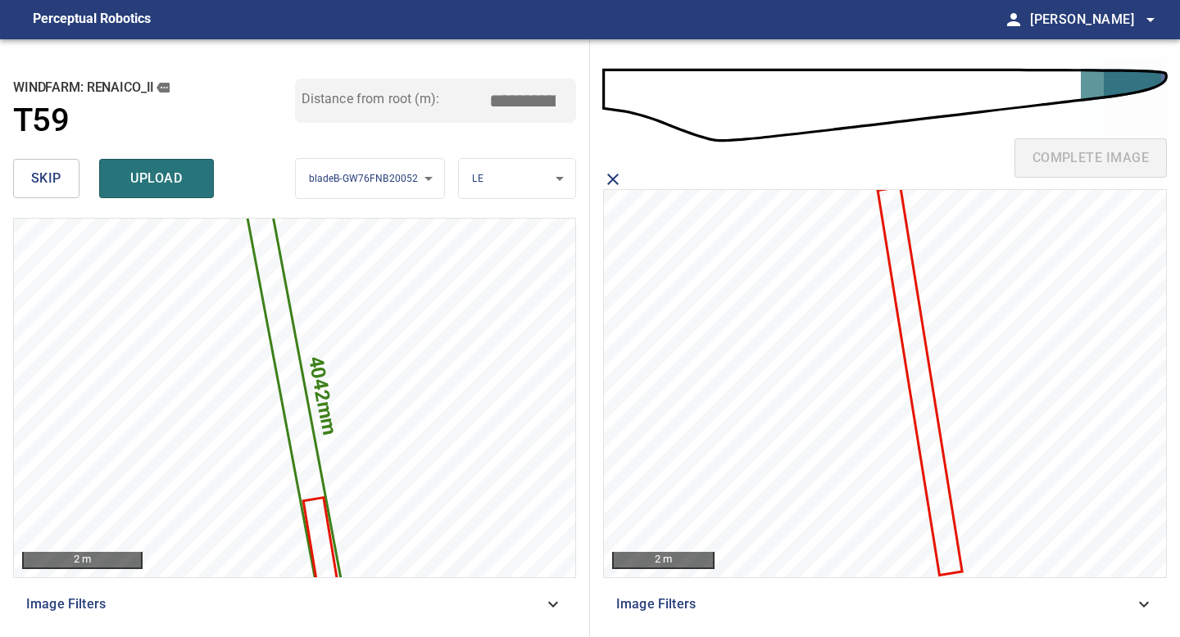
click at [894, 256] on icon at bounding box center [920, 381] width 82 height 386
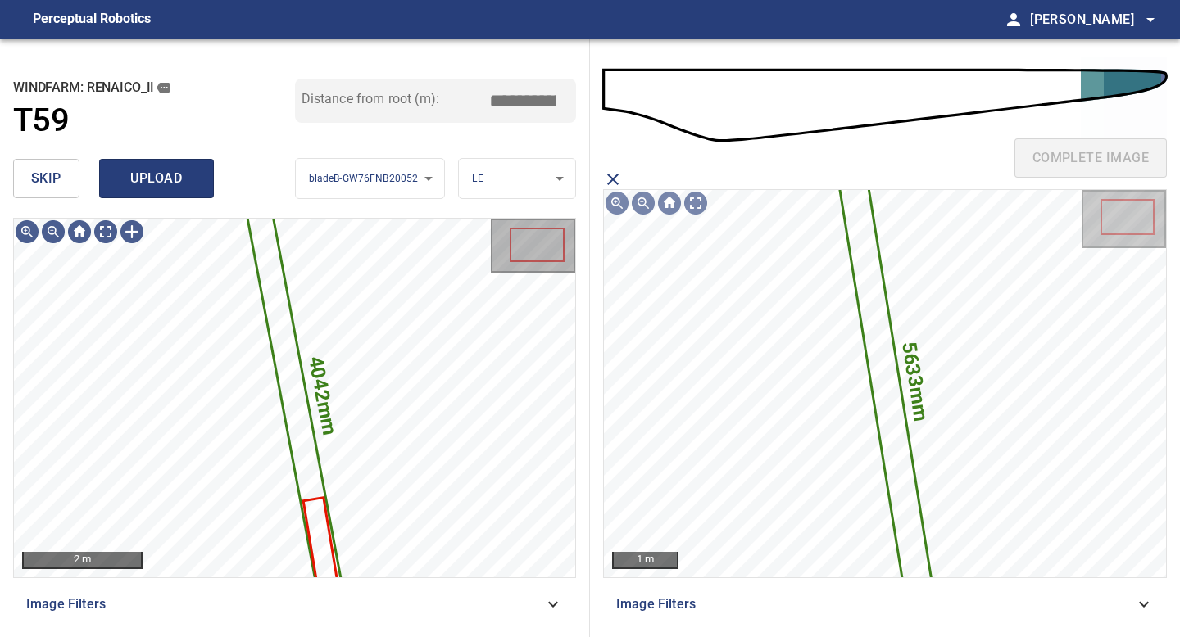
click at [151, 174] on span "upload" at bounding box center [156, 178] width 79 height 23
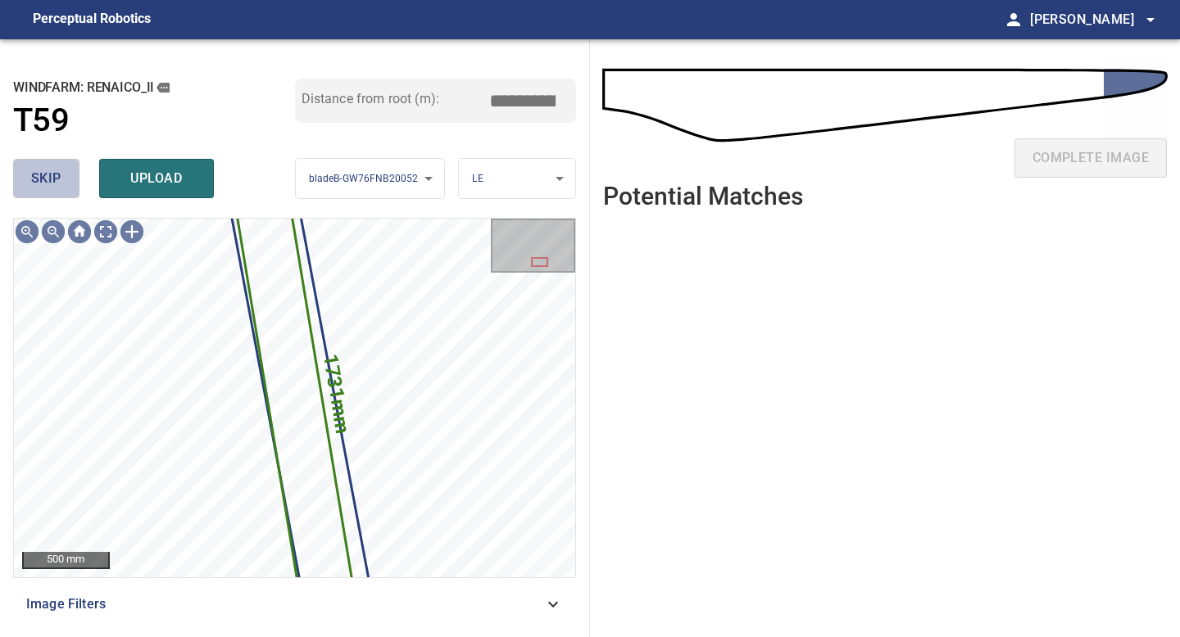
click at [71, 178] on button "skip" at bounding box center [46, 178] width 66 height 39
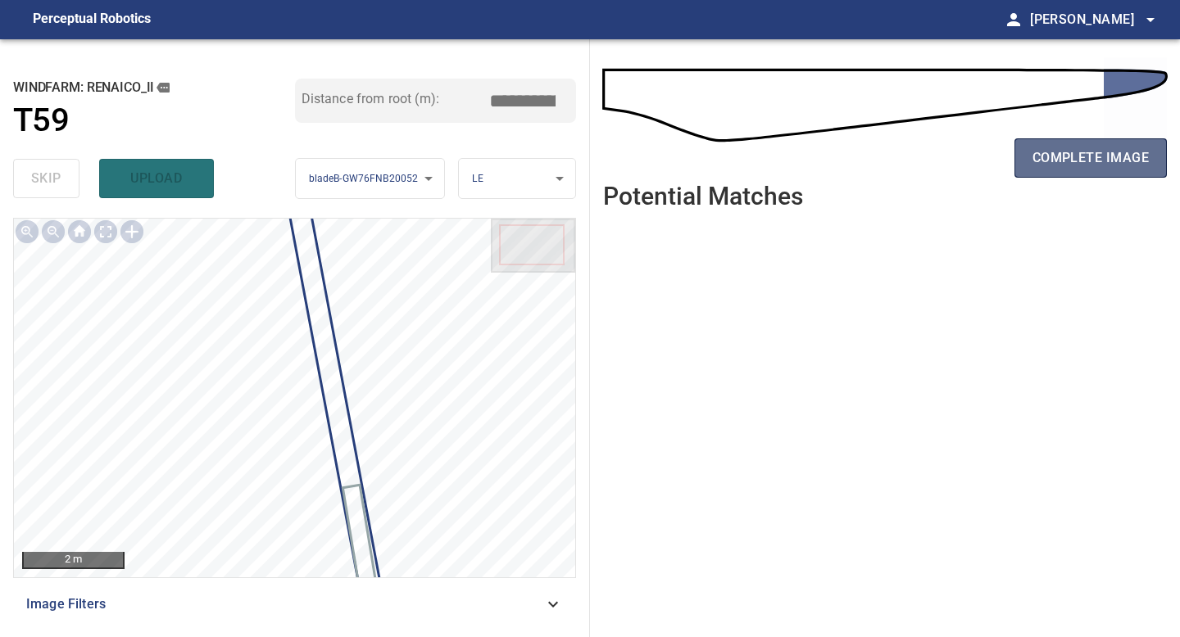
click at [944, 161] on span "complete image" at bounding box center [1090, 158] width 116 height 23
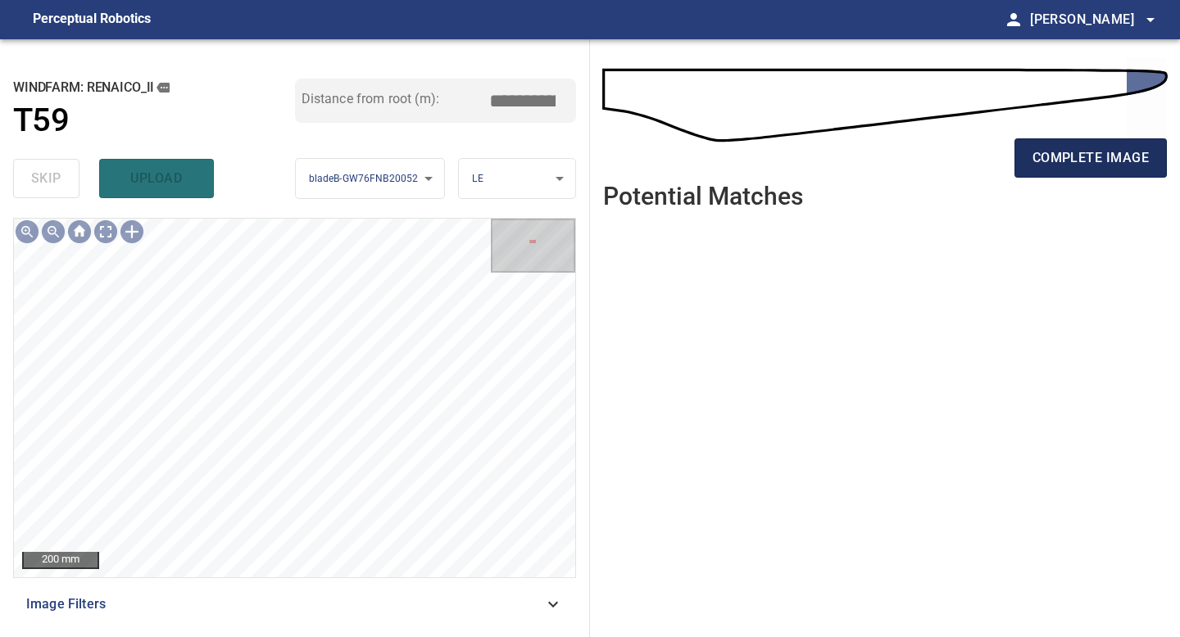
click at [944, 148] on span "complete image" at bounding box center [1090, 158] width 116 height 23
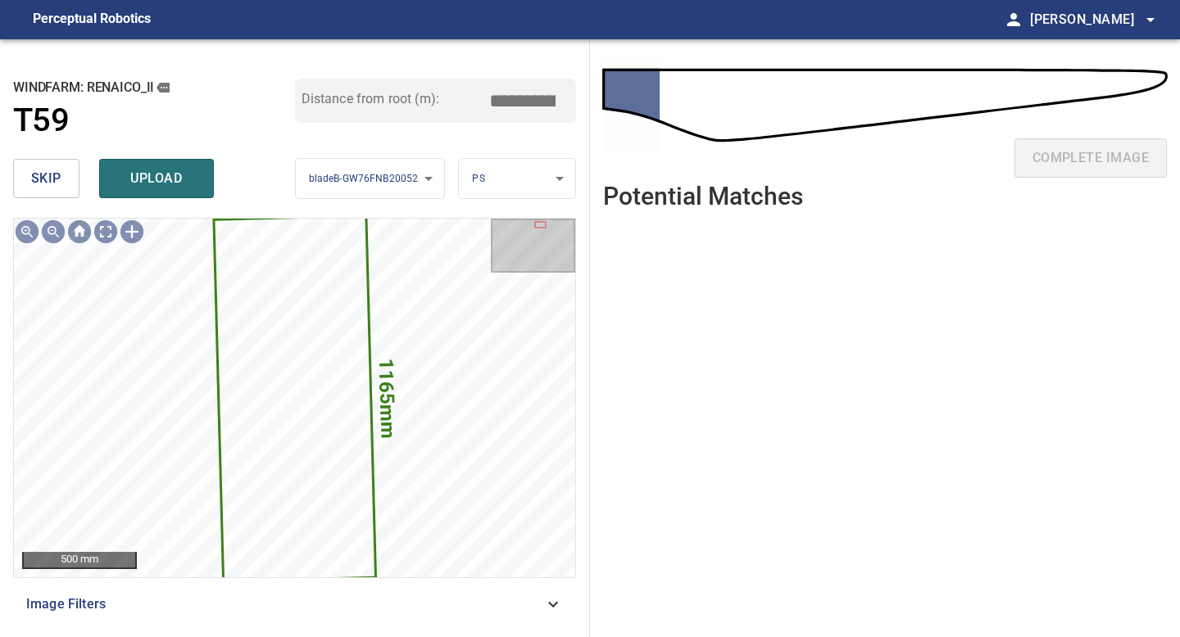
click at [61, 174] on span "skip" at bounding box center [46, 178] width 30 height 23
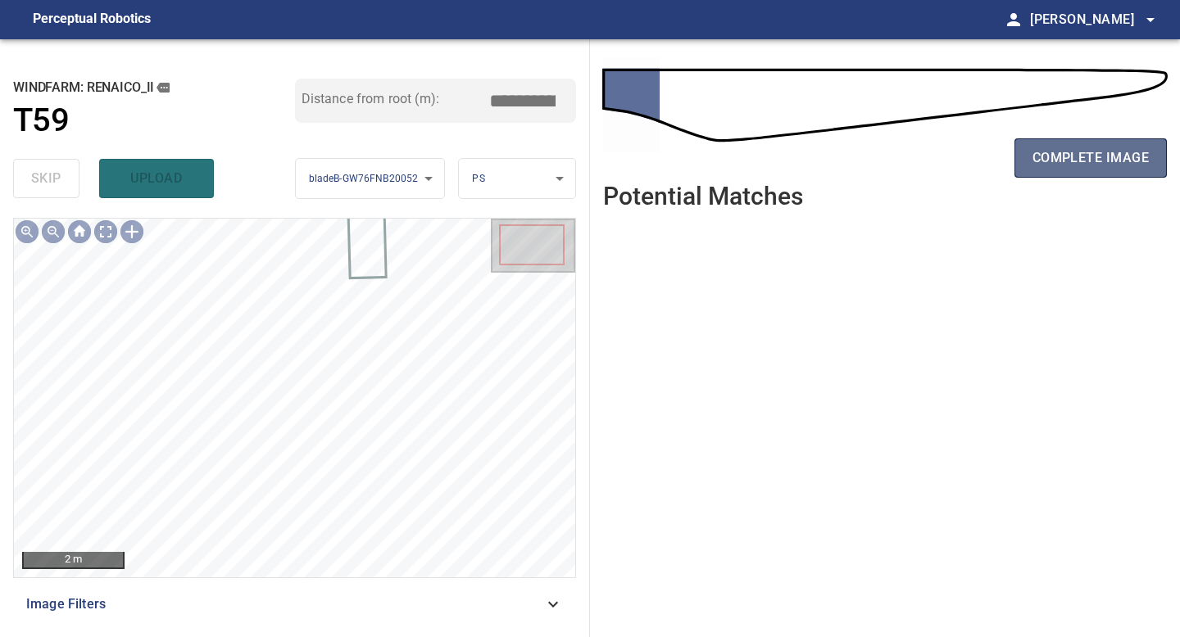
click at [944, 156] on span "complete image" at bounding box center [1090, 158] width 116 height 23
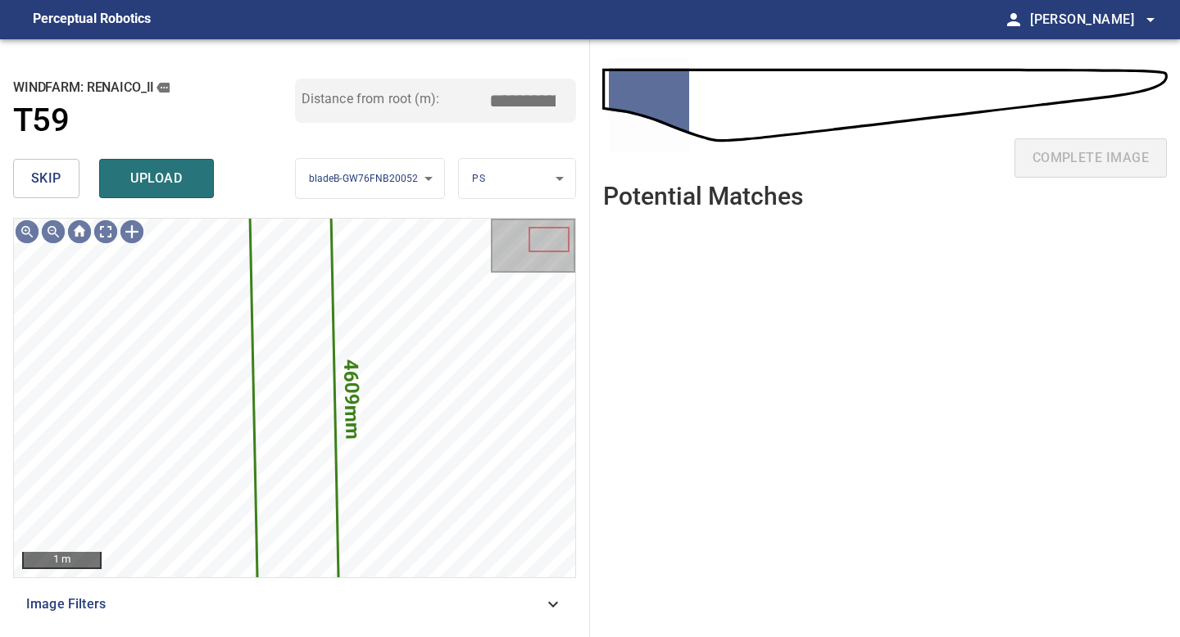
click at [73, 181] on button "skip" at bounding box center [46, 178] width 66 height 39
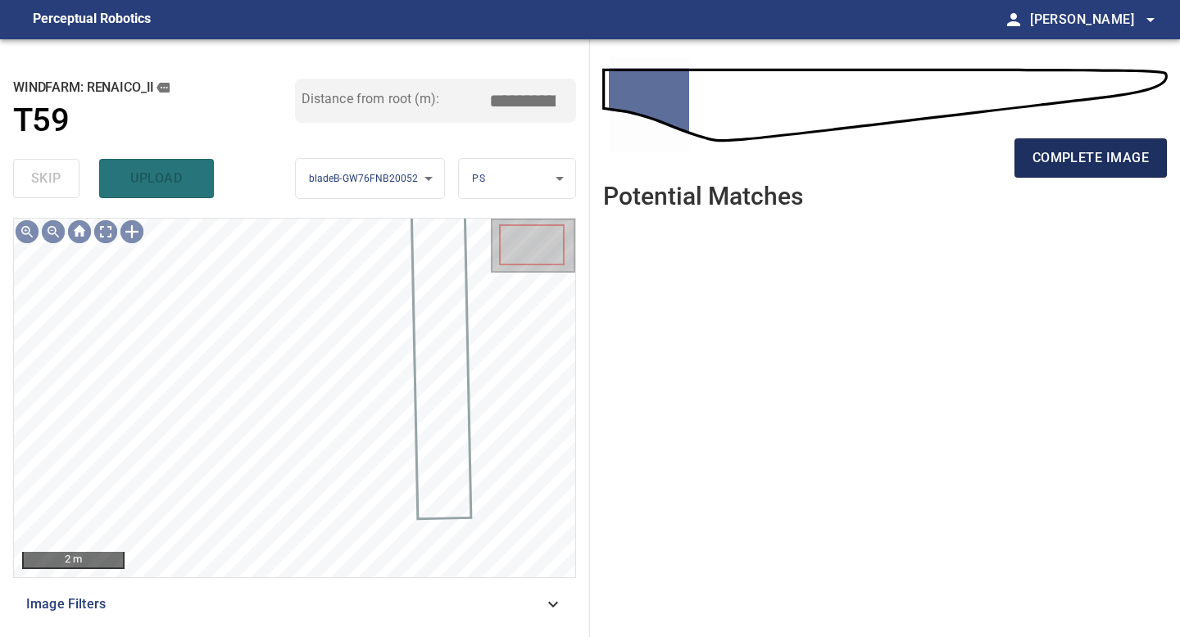
click at [944, 164] on span "complete image" at bounding box center [1090, 158] width 116 height 23
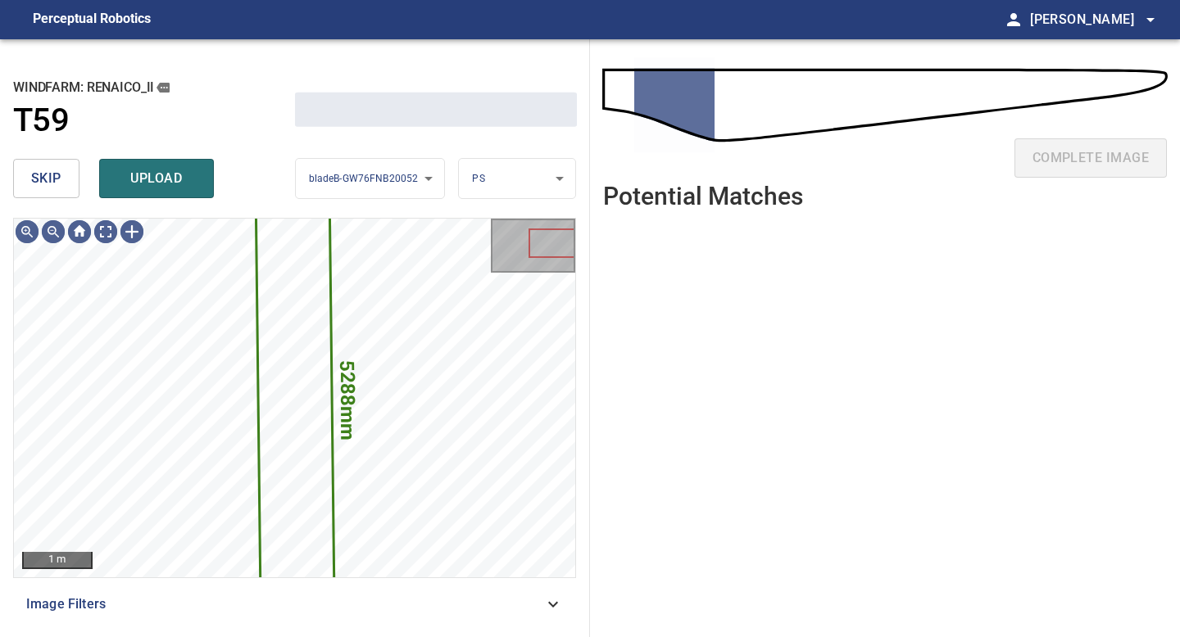
click at [60, 179] on span "skip" at bounding box center [46, 178] width 30 height 23
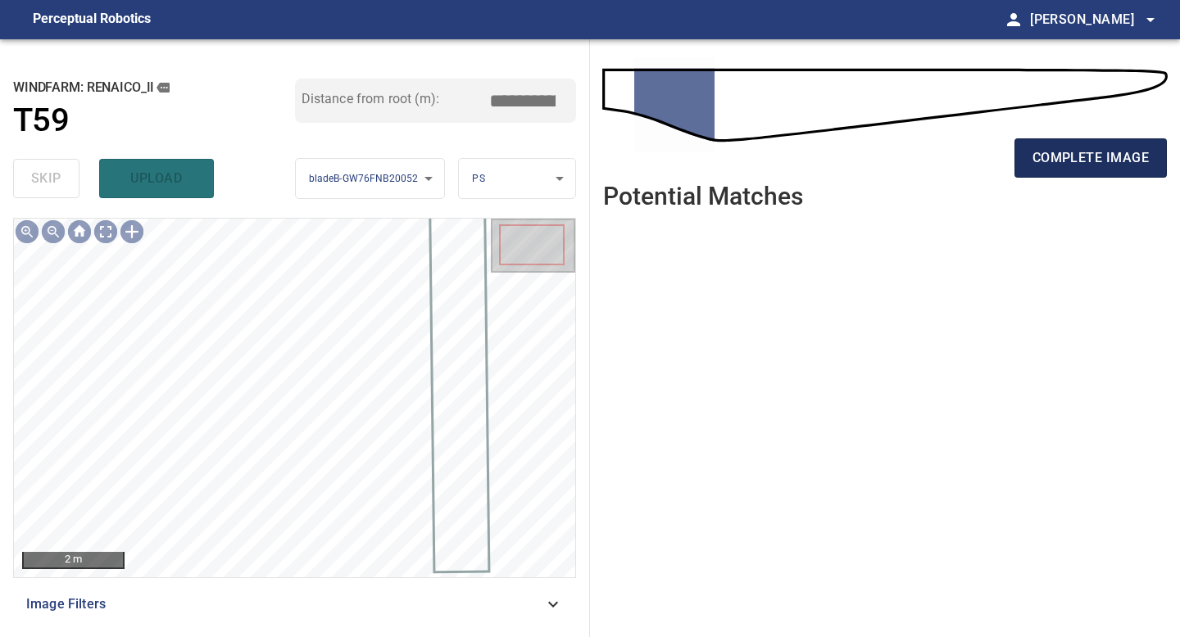
click at [944, 164] on span "complete image" at bounding box center [1090, 158] width 116 height 23
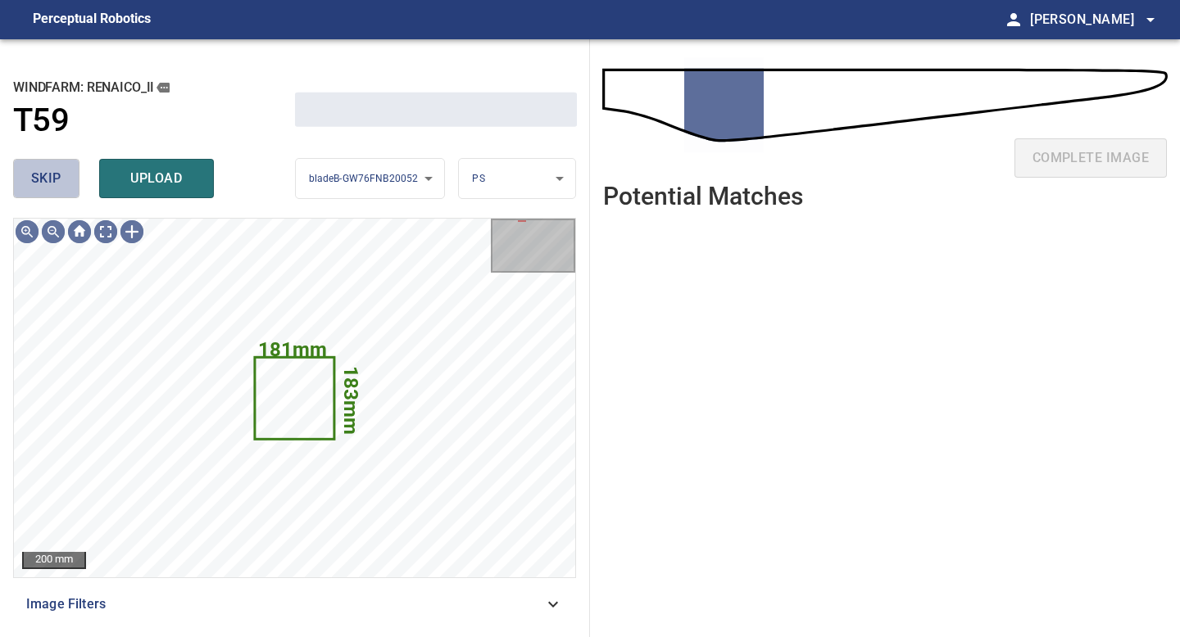
click at [64, 181] on button "skip" at bounding box center [46, 178] width 66 height 39
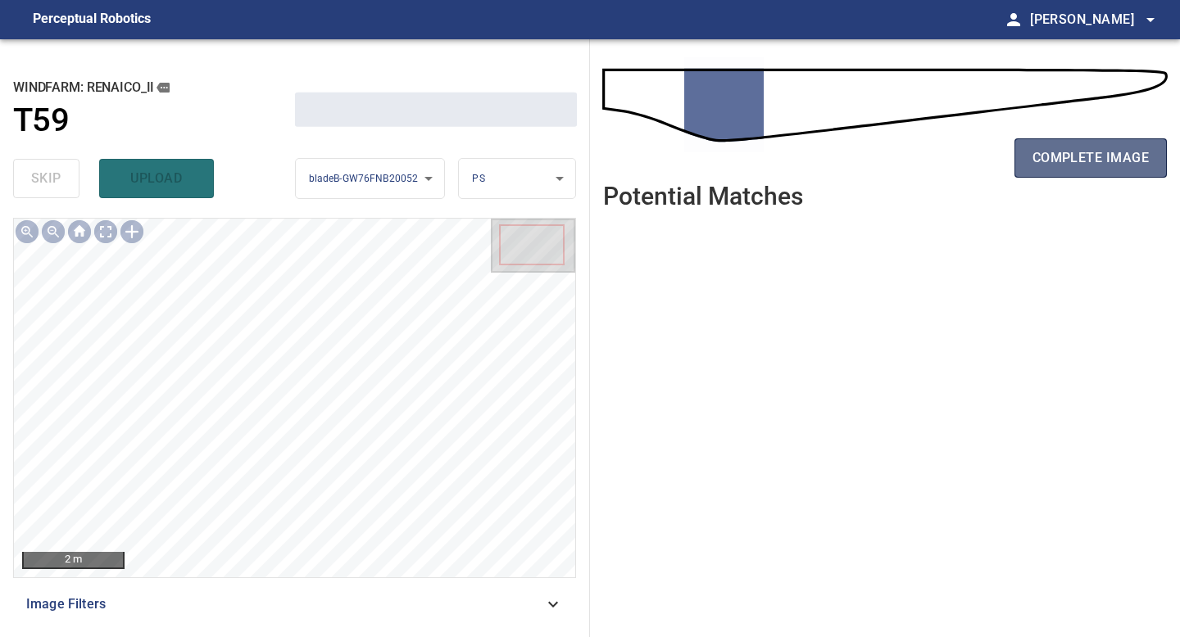
click at [944, 161] on span "complete image" at bounding box center [1090, 158] width 116 height 23
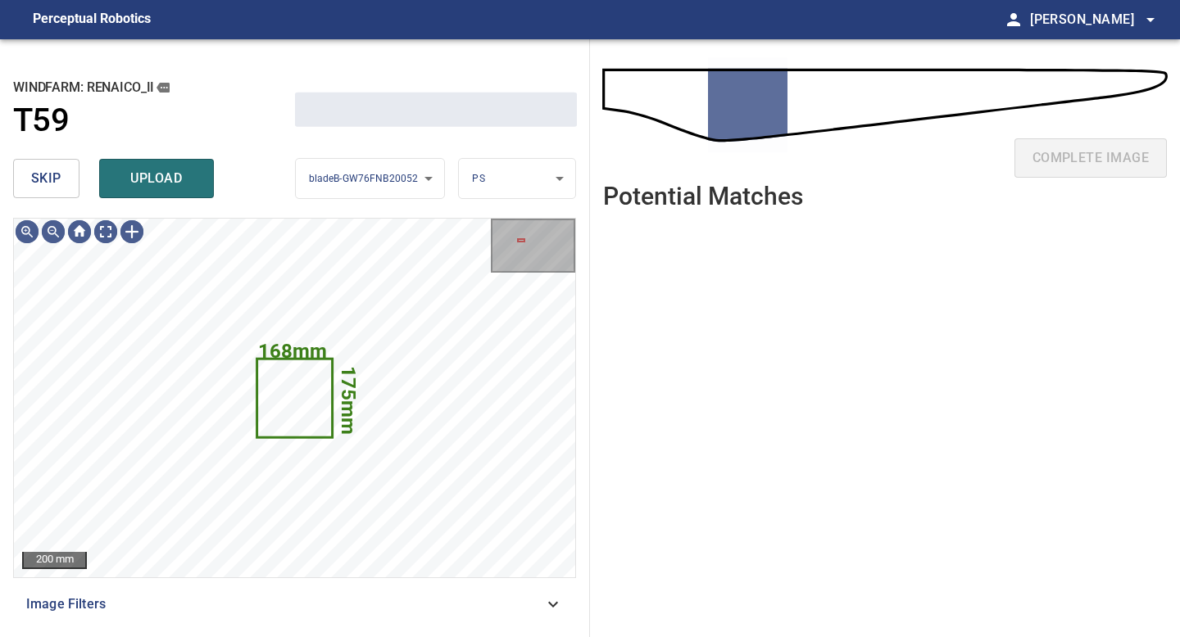
click at [63, 164] on button "skip" at bounding box center [46, 178] width 66 height 39
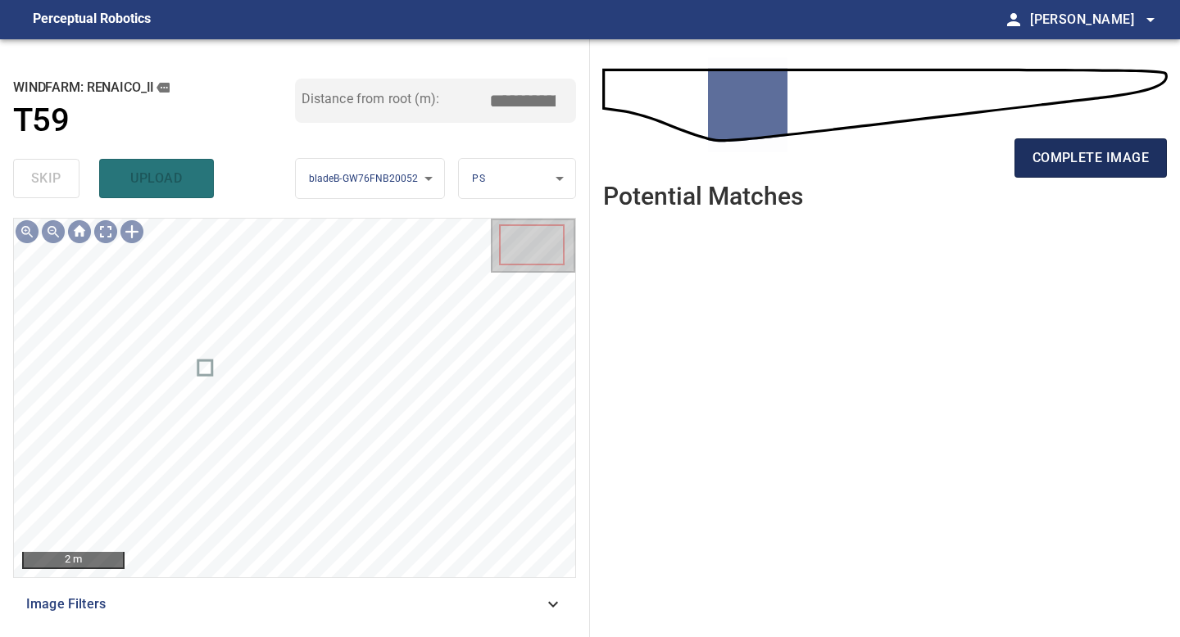
click at [944, 165] on span "complete image" at bounding box center [1090, 158] width 116 height 23
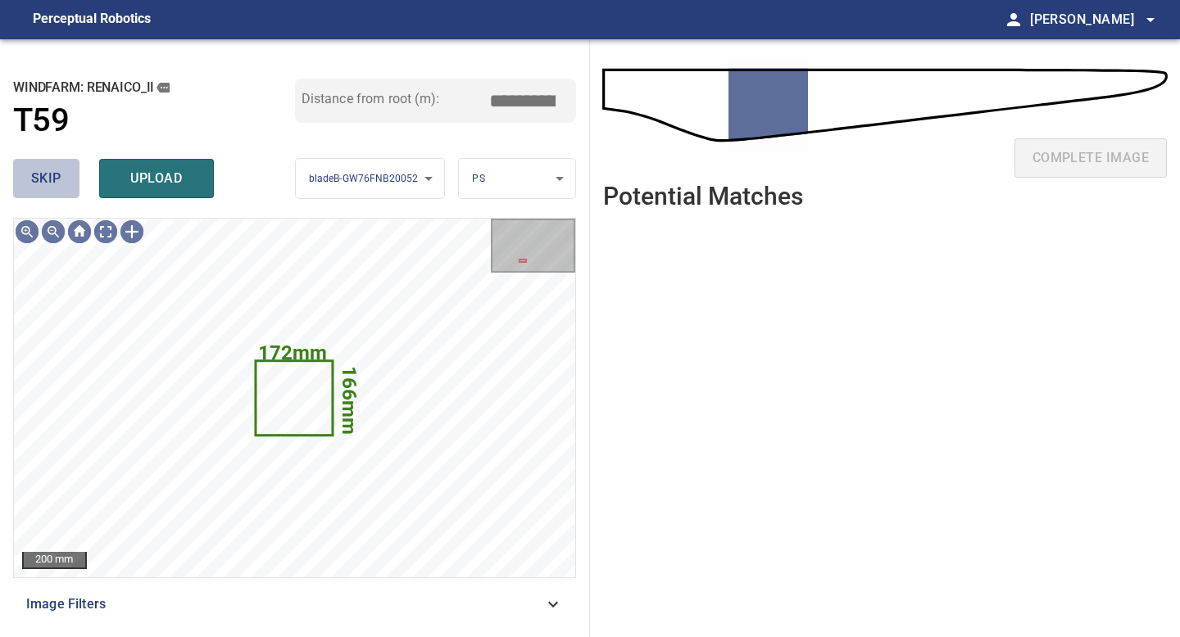
click at [52, 184] on span "skip" at bounding box center [46, 178] width 30 height 23
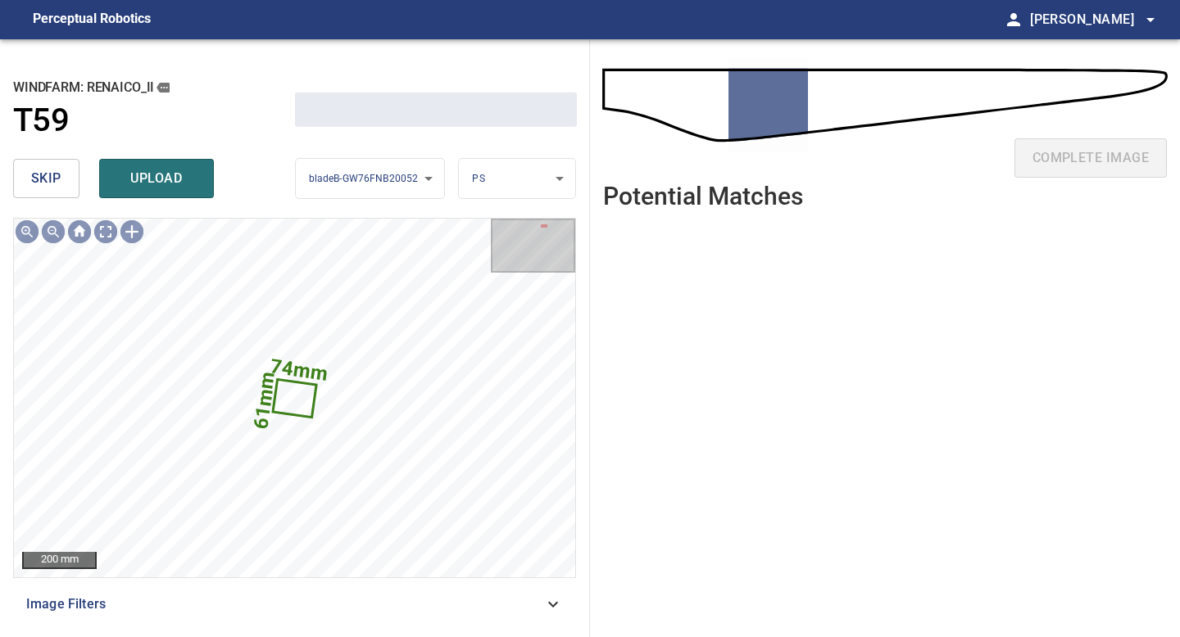
click at [52, 184] on span "skip" at bounding box center [46, 178] width 30 height 23
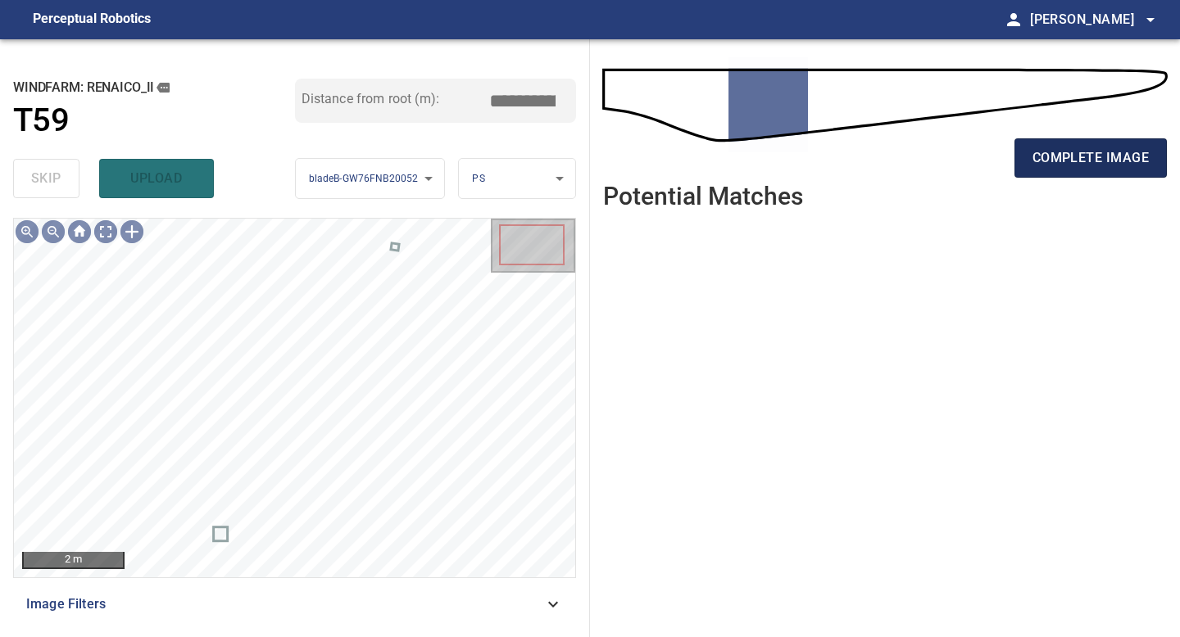
click at [944, 161] on span "complete image" at bounding box center [1090, 158] width 116 height 23
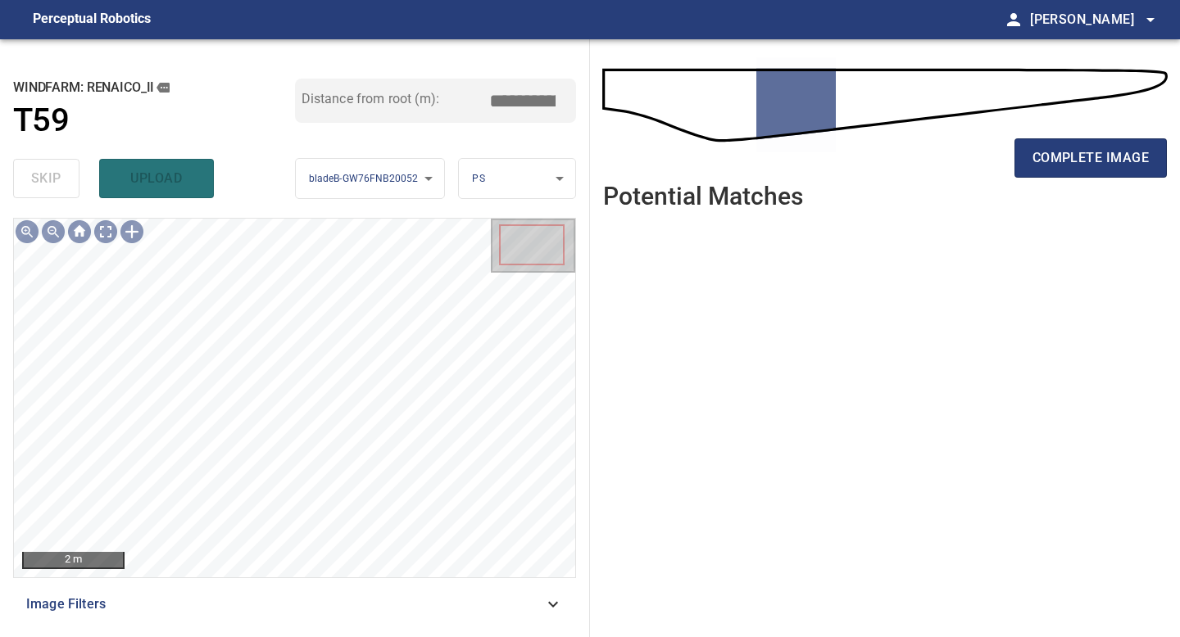
click at [944, 178] on div "complete image" at bounding box center [885, 165] width 564 height 66
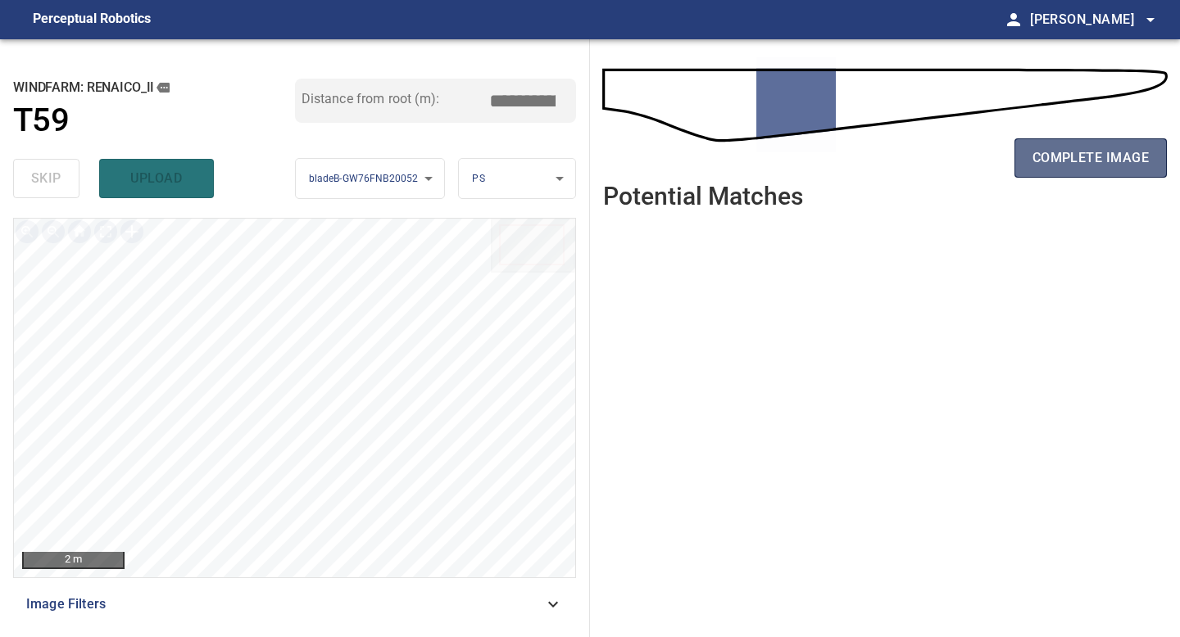
click at [944, 164] on span "complete image" at bounding box center [1090, 158] width 116 height 23
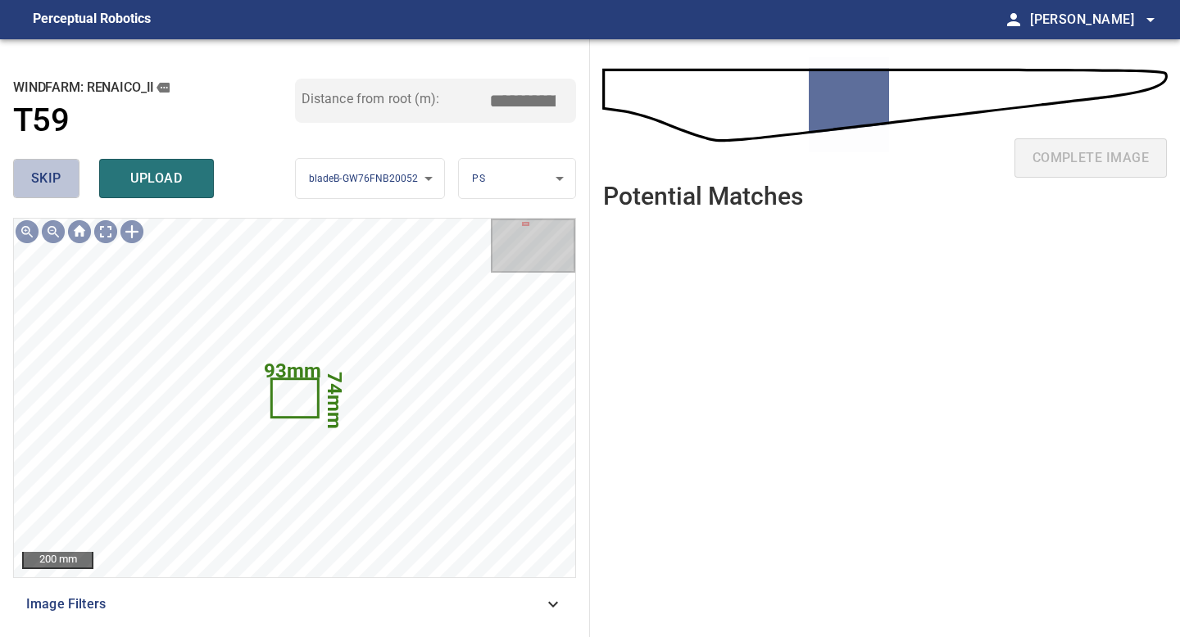
click at [65, 183] on button "skip" at bounding box center [46, 178] width 66 height 39
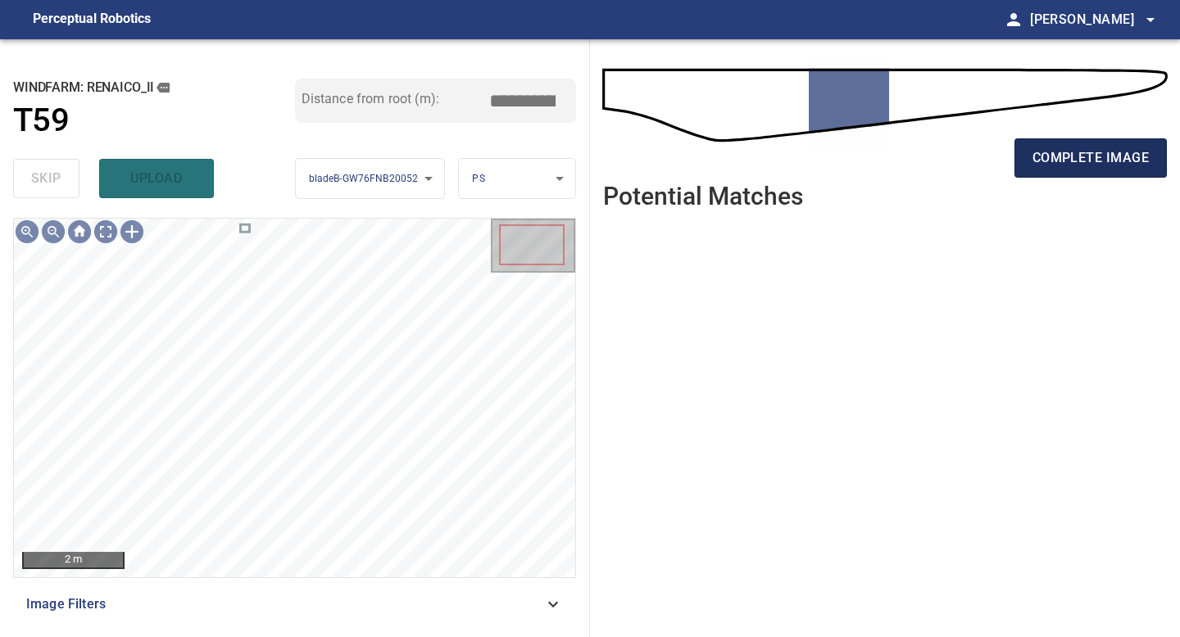
click at [944, 169] on span "complete image" at bounding box center [1090, 158] width 116 height 23
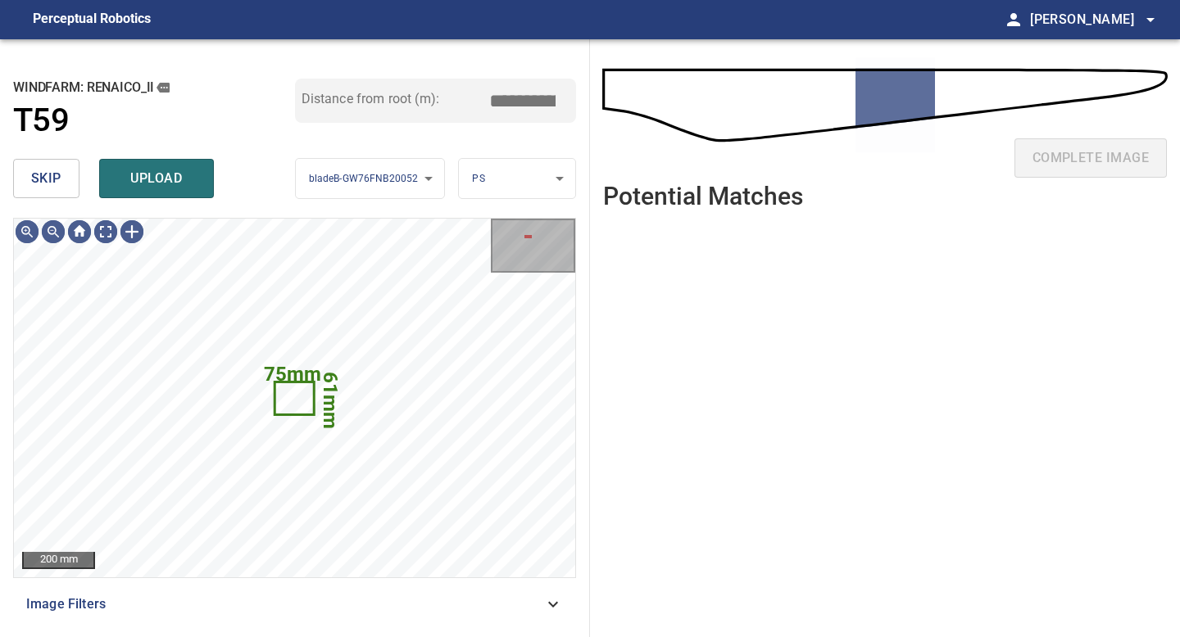
click at [72, 194] on button "skip" at bounding box center [46, 178] width 66 height 39
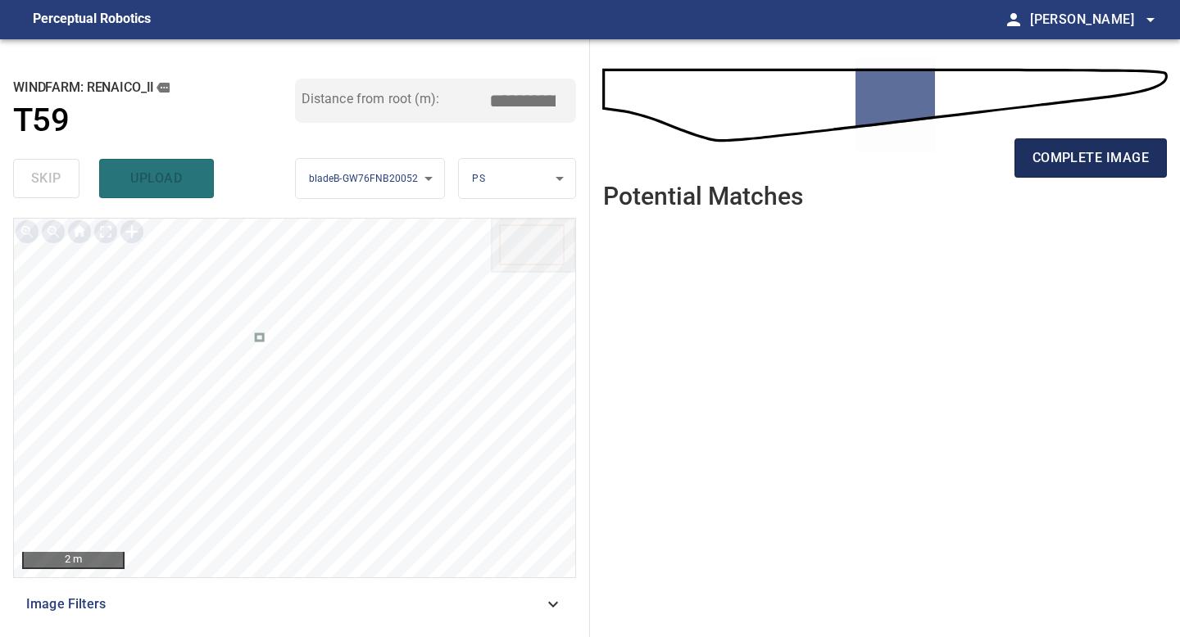
click at [944, 166] on span "complete image" at bounding box center [1090, 158] width 116 height 23
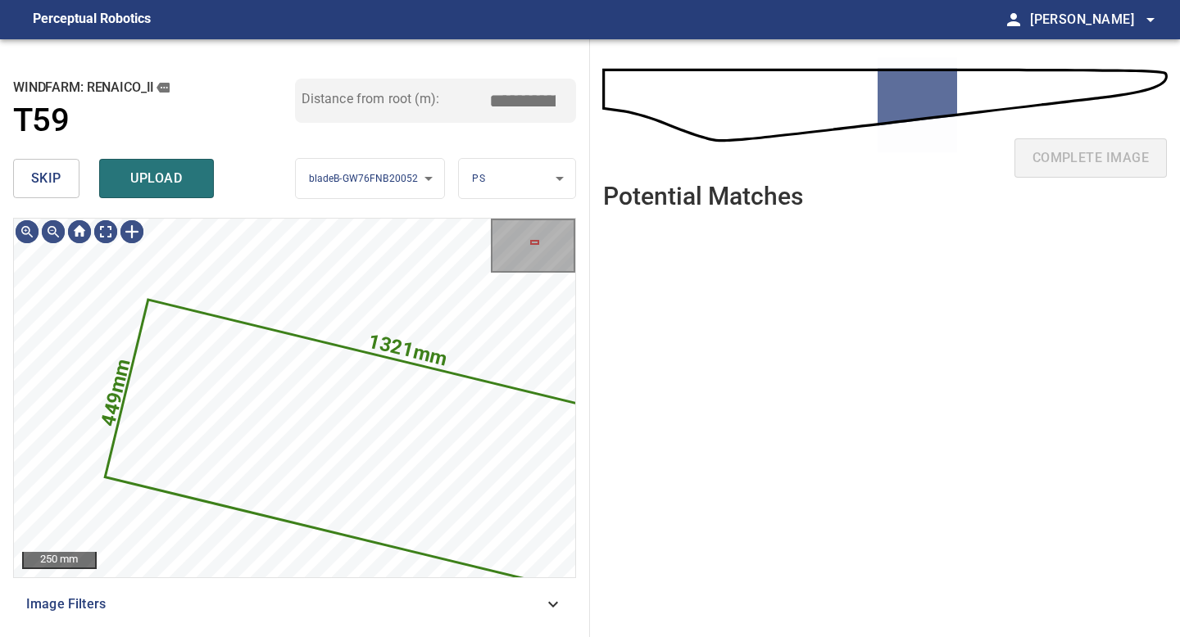
click at [53, 170] on span "skip" at bounding box center [46, 178] width 30 height 23
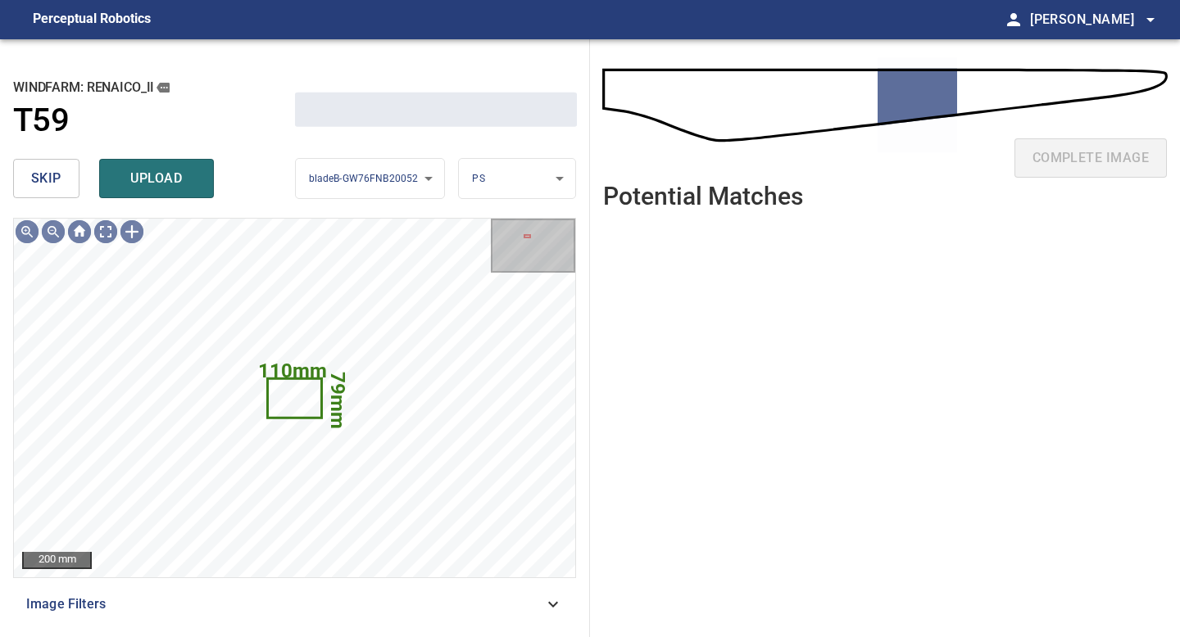
click at [53, 170] on span "skip" at bounding box center [46, 178] width 30 height 23
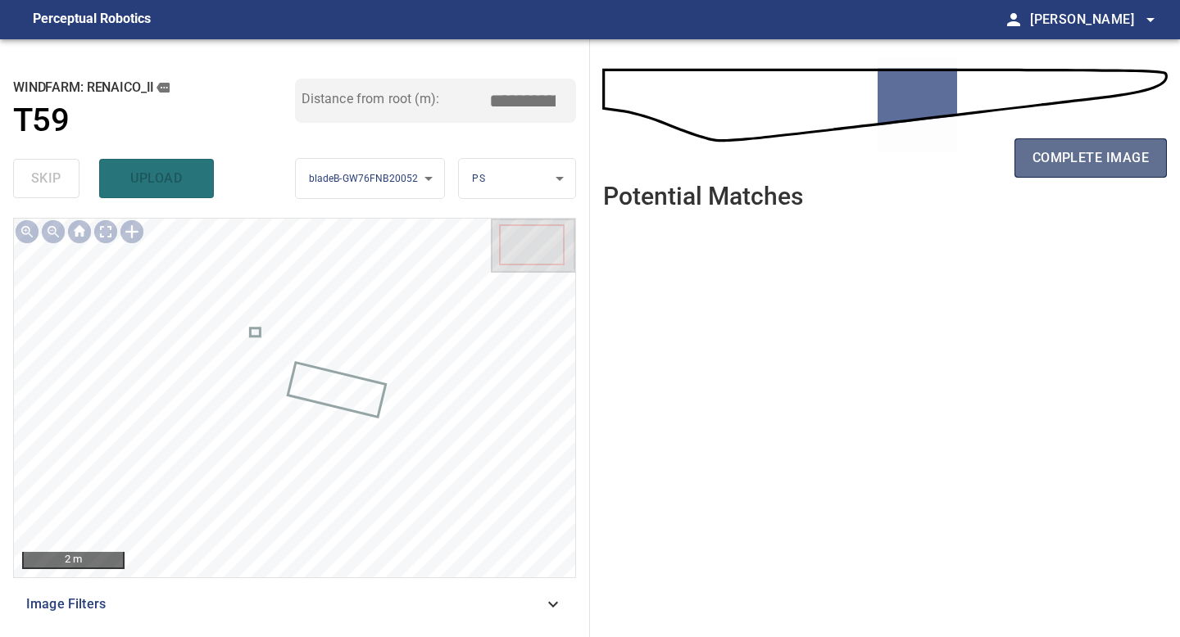
click at [944, 177] on button "complete image" at bounding box center [1090, 157] width 152 height 39
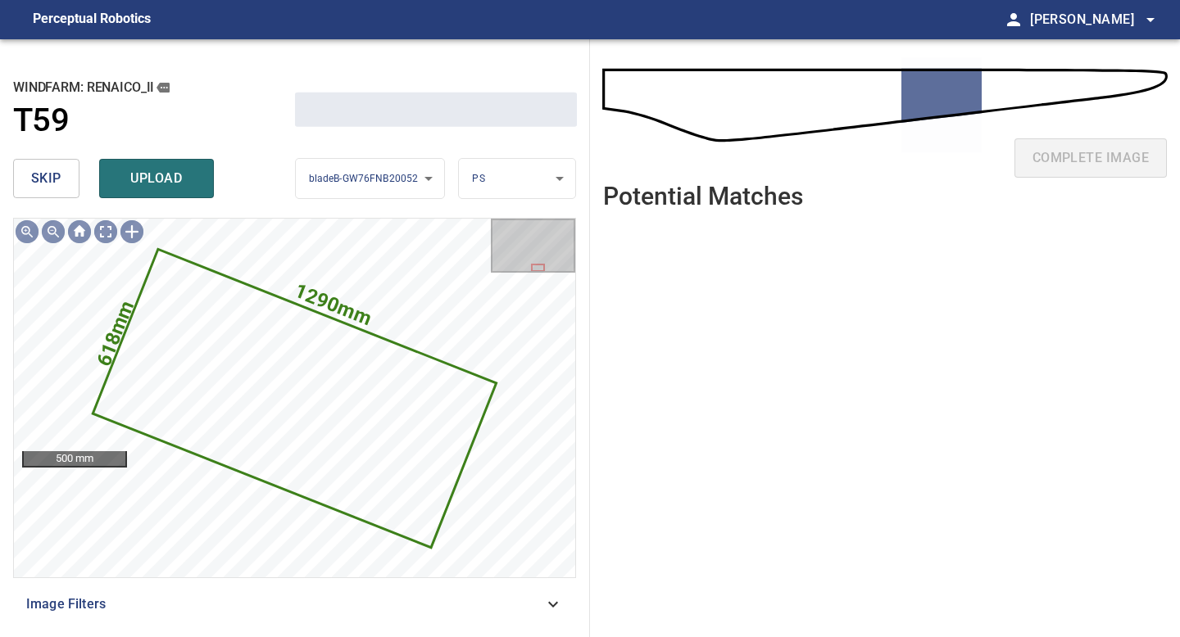
click at [43, 177] on span "skip" at bounding box center [46, 178] width 30 height 23
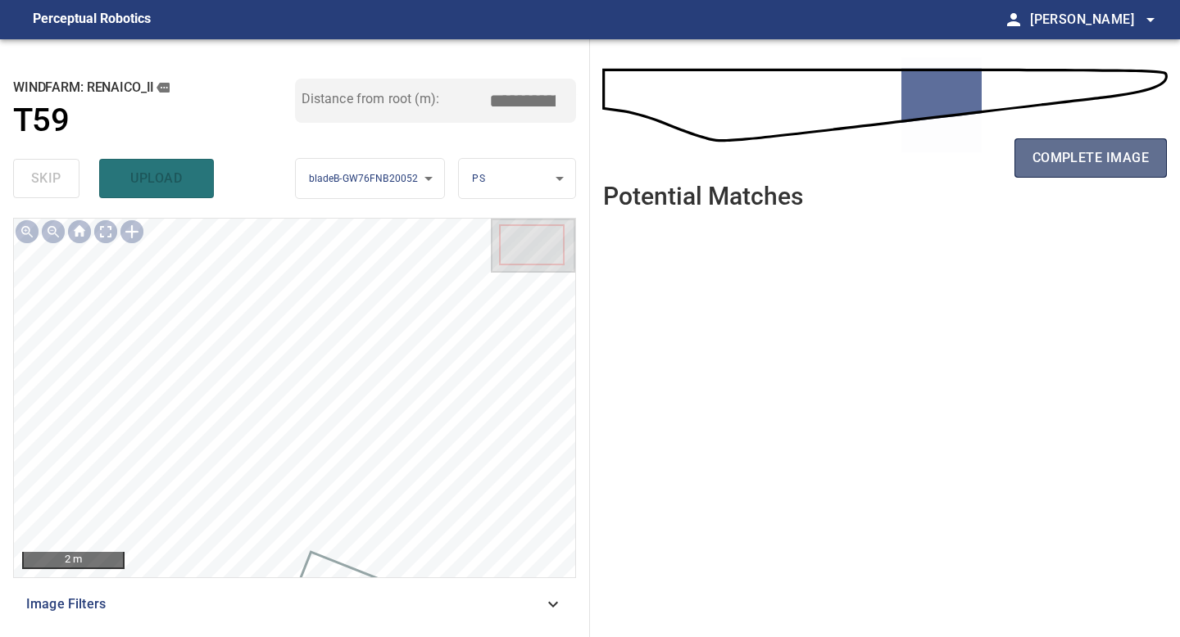
click at [944, 147] on span "complete image" at bounding box center [1090, 158] width 116 height 23
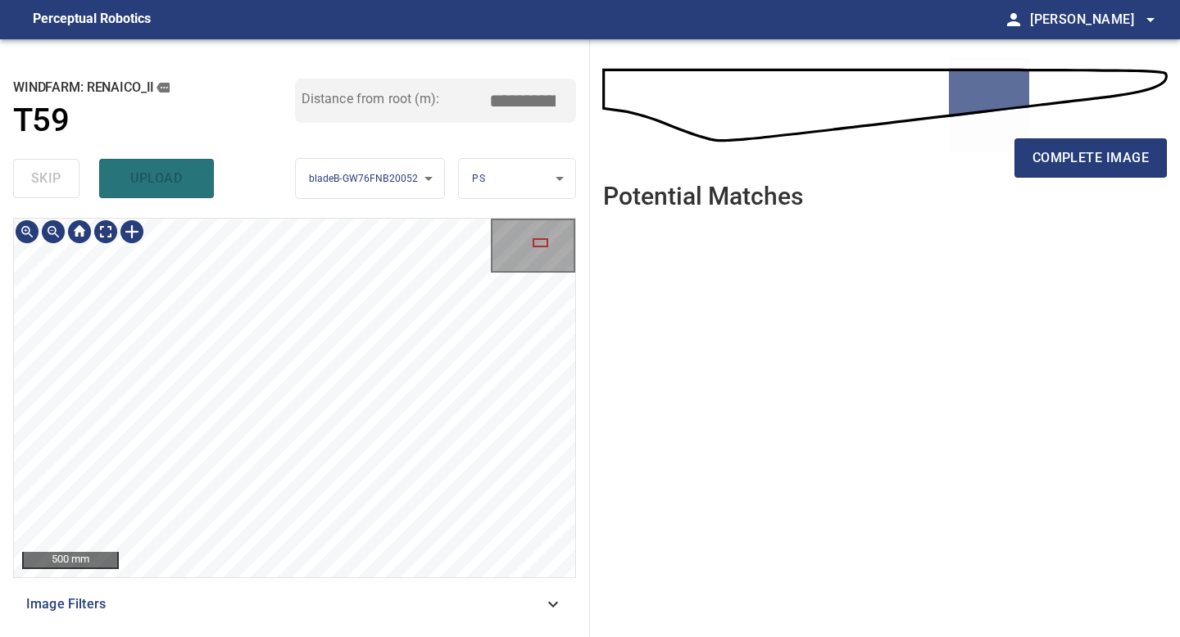
click at [449, 559] on div "**********" at bounding box center [295, 338] width 590 height 598
click at [944, 154] on span "complete image" at bounding box center [1090, 158] width 116 height 23
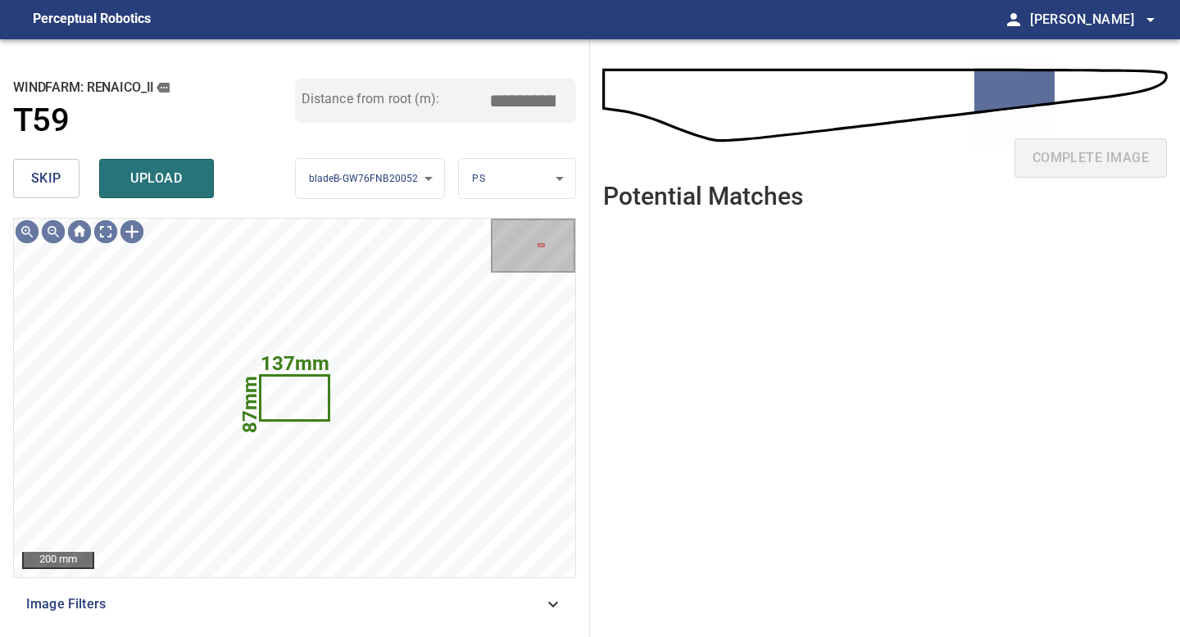
click at [47, 184] on span "skip" at bounding box center [46, 178] width 30 height 23
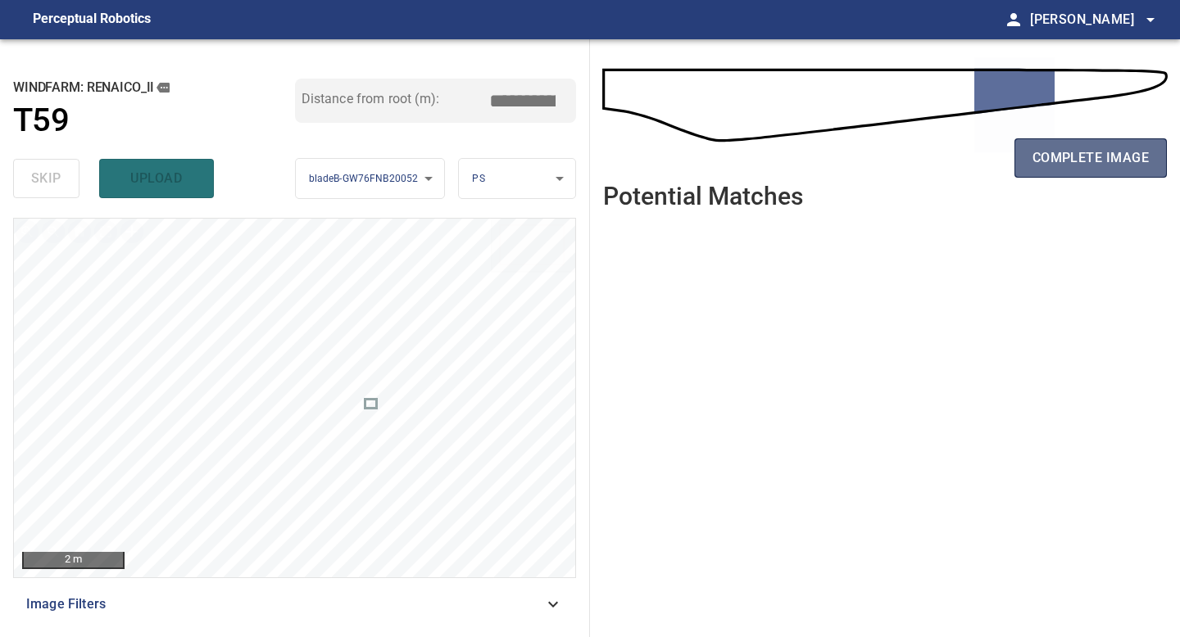
click at [944, 158] on span "complete image" at bounding box center [1090, 158] width 116 height 23
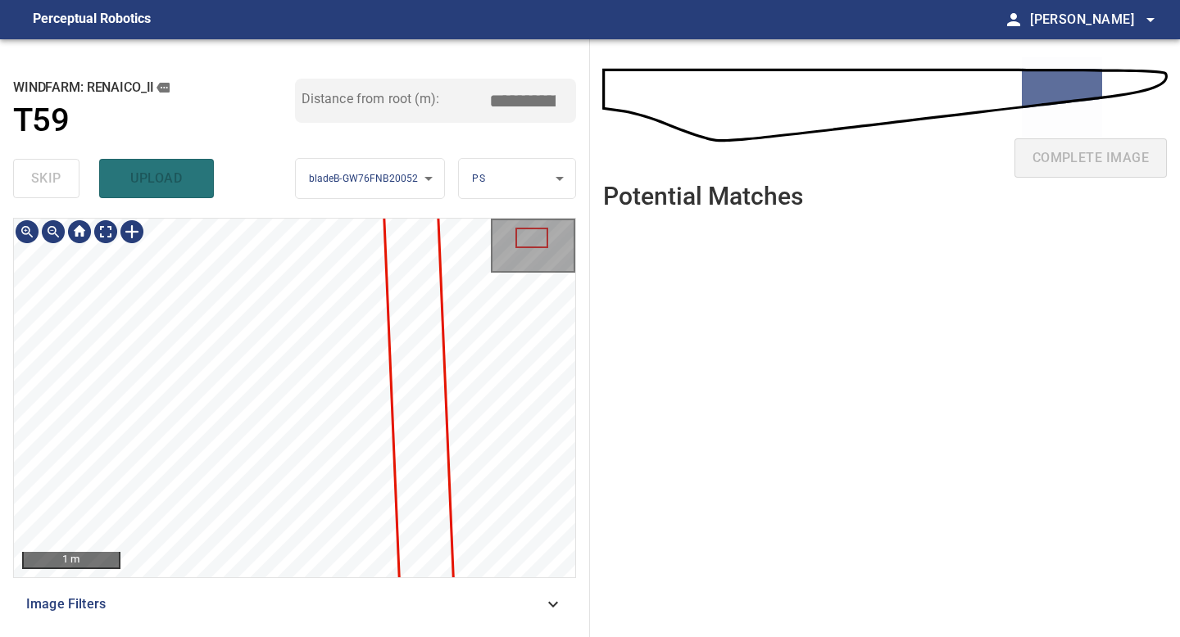
click at [294, 559] on div "1 m Image Filters" at bounding box center [294, 421] width 563 height 406
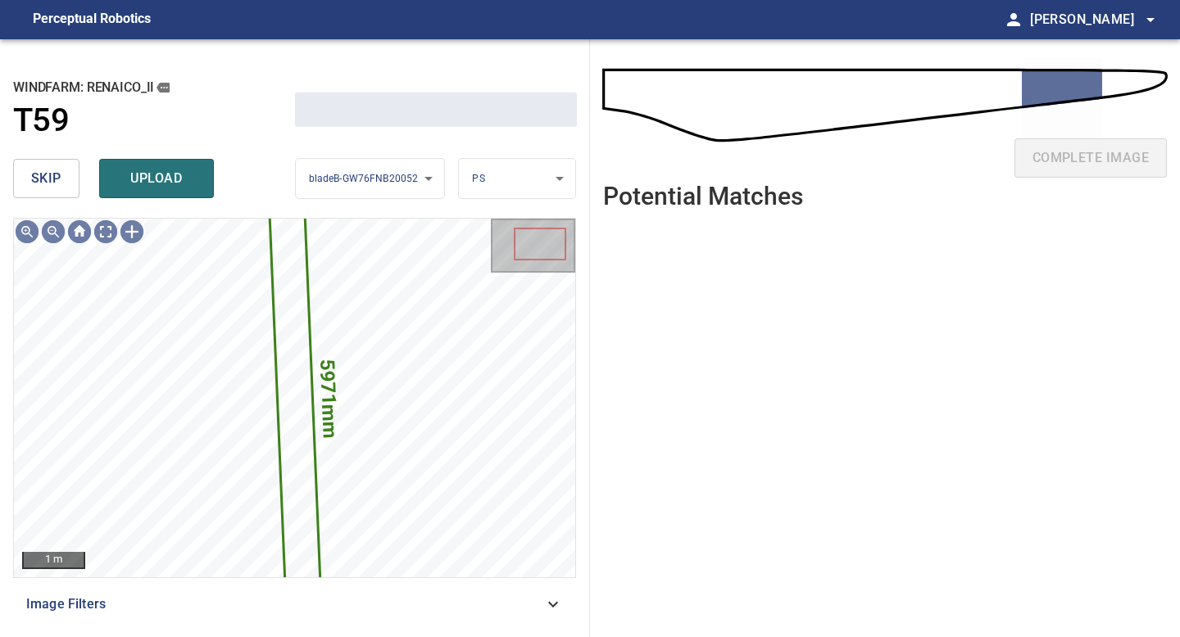
click at [47, 175] on span "skip" at bounding box center [46, 178] width 30 height 23
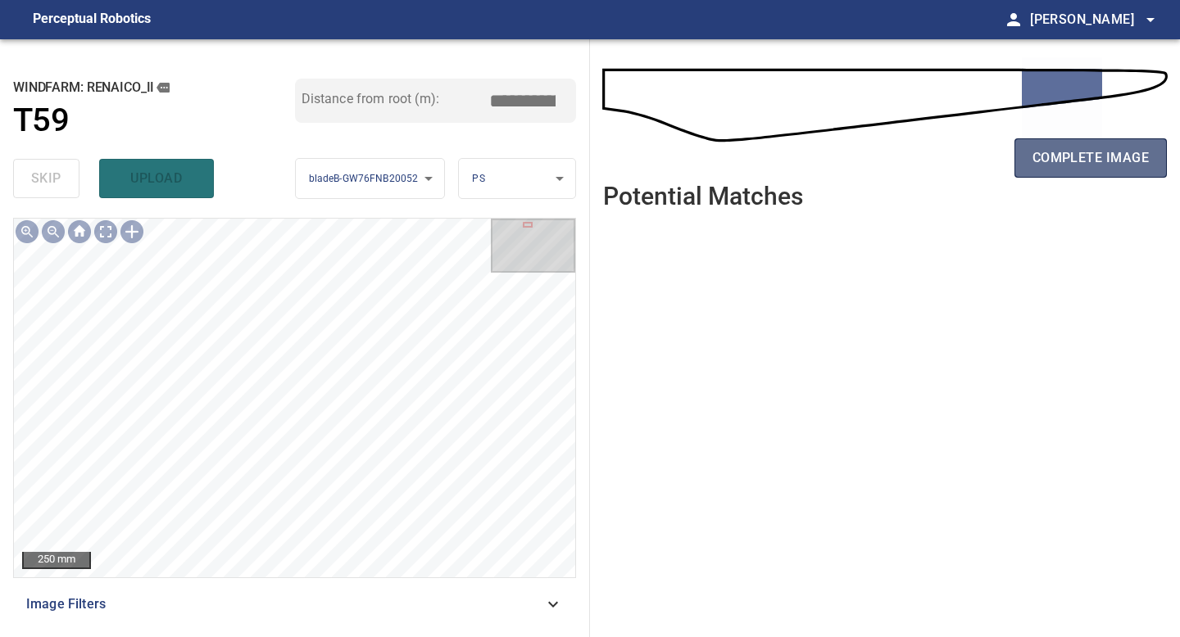
click at [944, 155] on span "complete image" at bounding box center [1090, 158] width 116 height 23
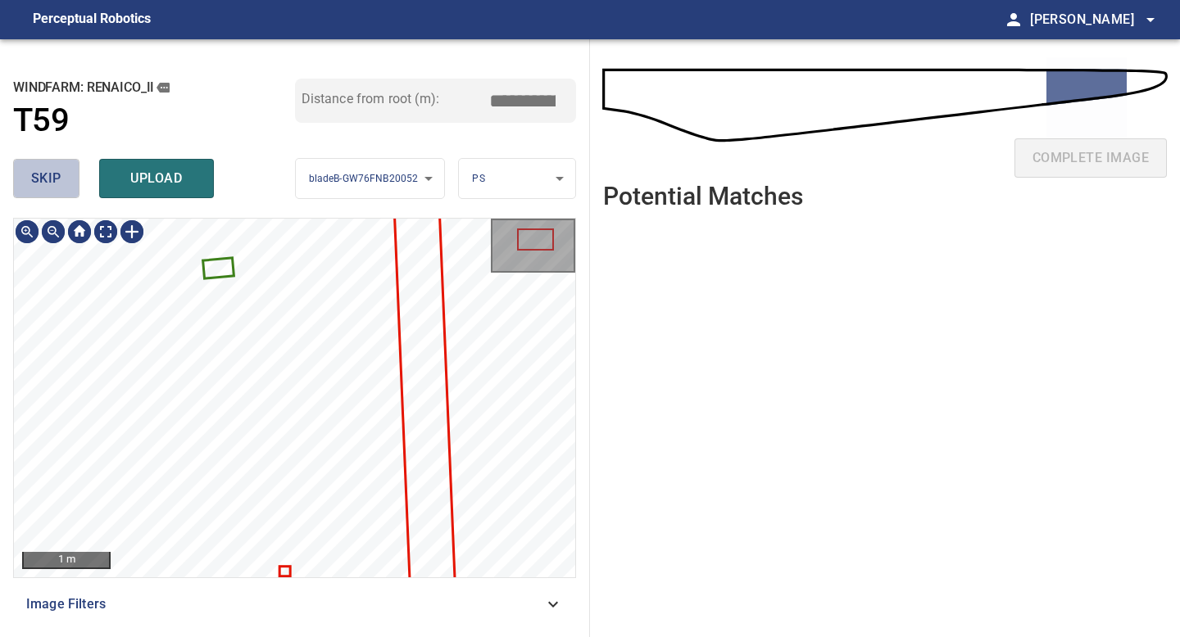
click at [60, 179] on span "skip" at bounding box center [46, 178] width 30 height 23
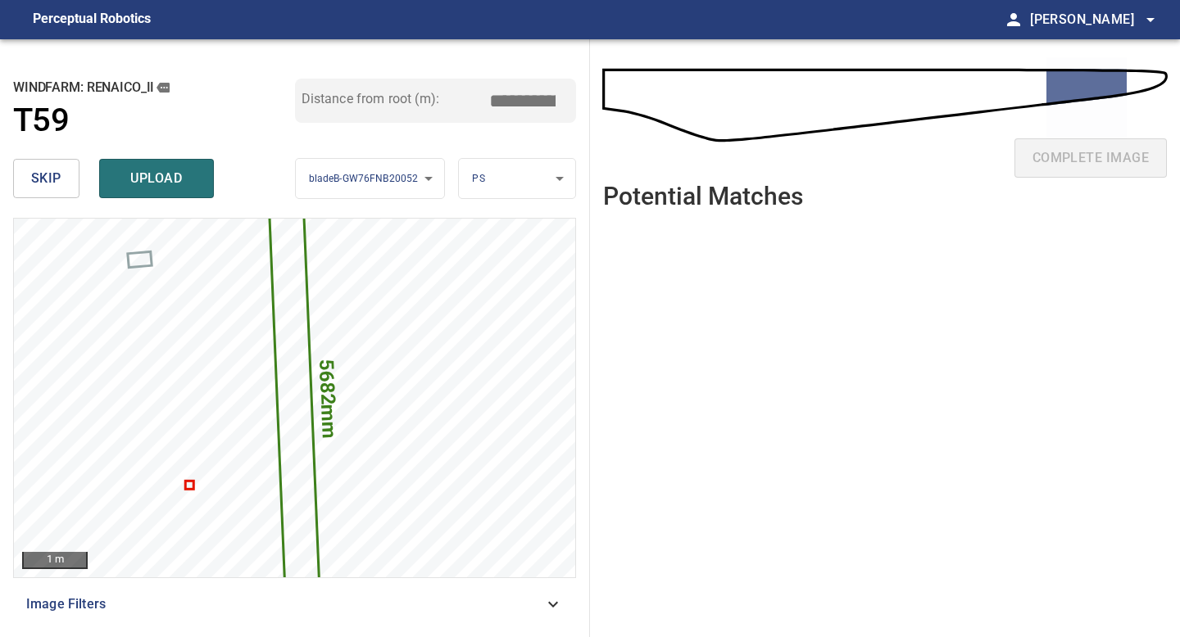
click at [60, 179] on span "skip" at bounding box center [46, 178] width 30 height 23
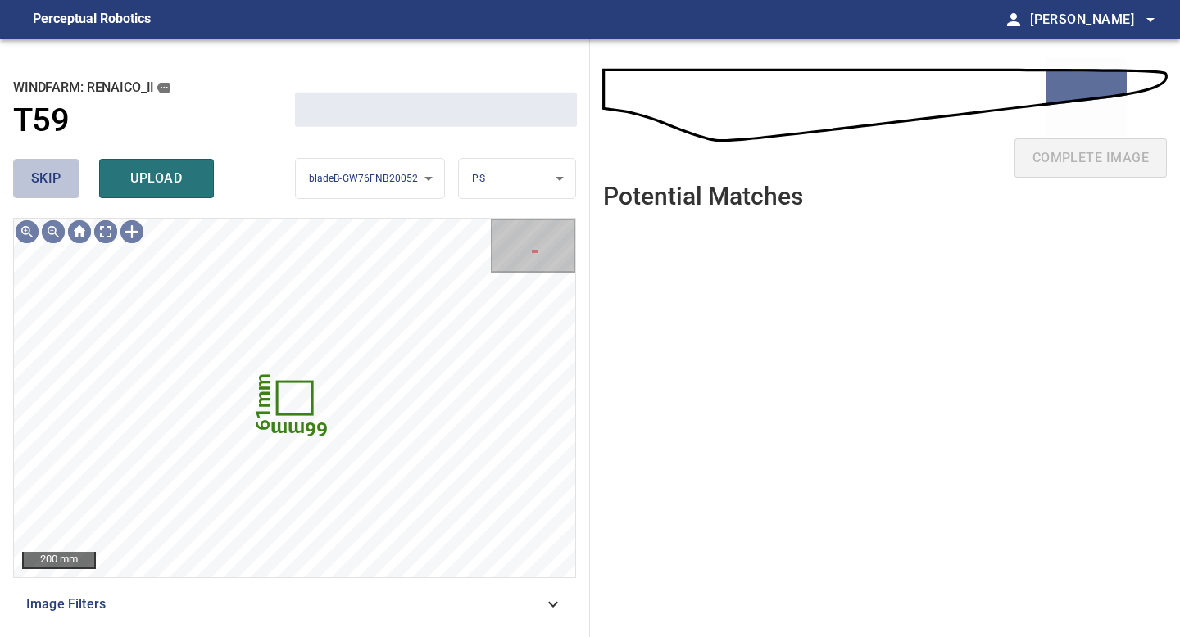
click at [60, 179] on span "skip" at bounding box center [46, 178] width 30 height 23
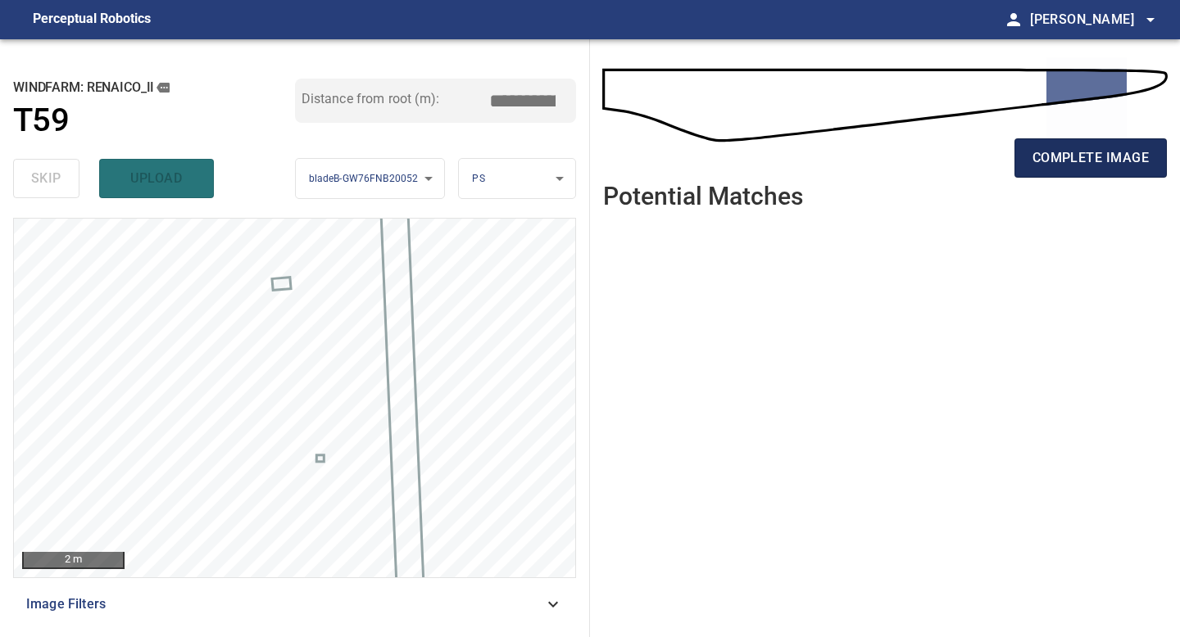
click at [944, 162] on span "complete image" at bounding box center [1090, 158] width 116 height 23
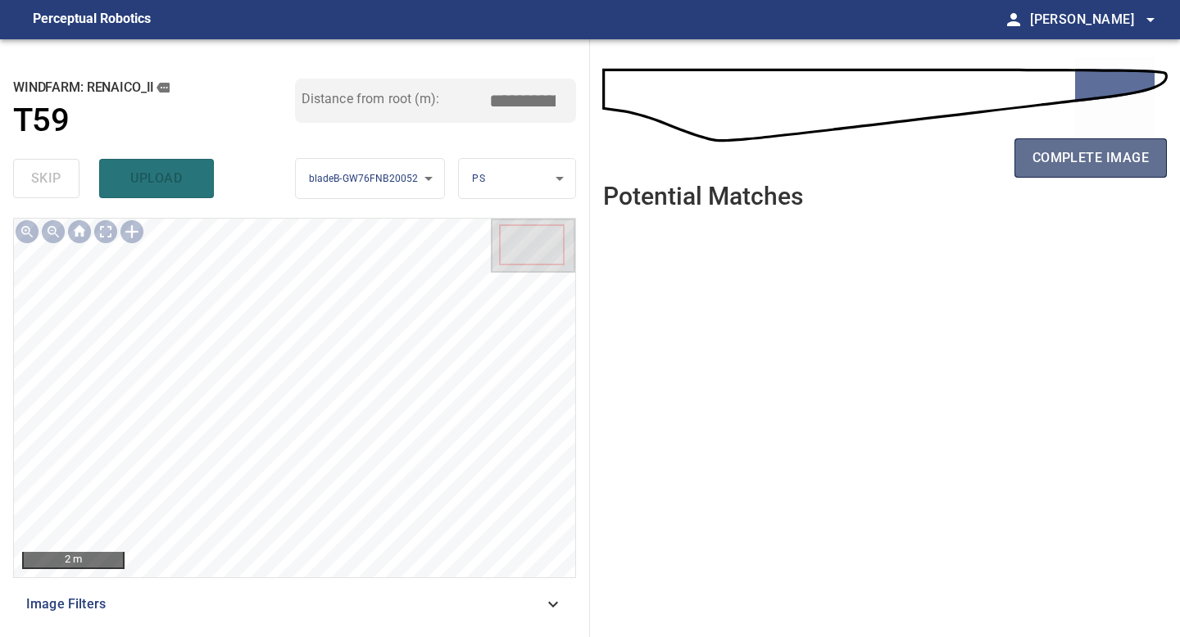
click at [944, 170] on button "complete image" at bounding box center [1090, 157] width 152 height 39
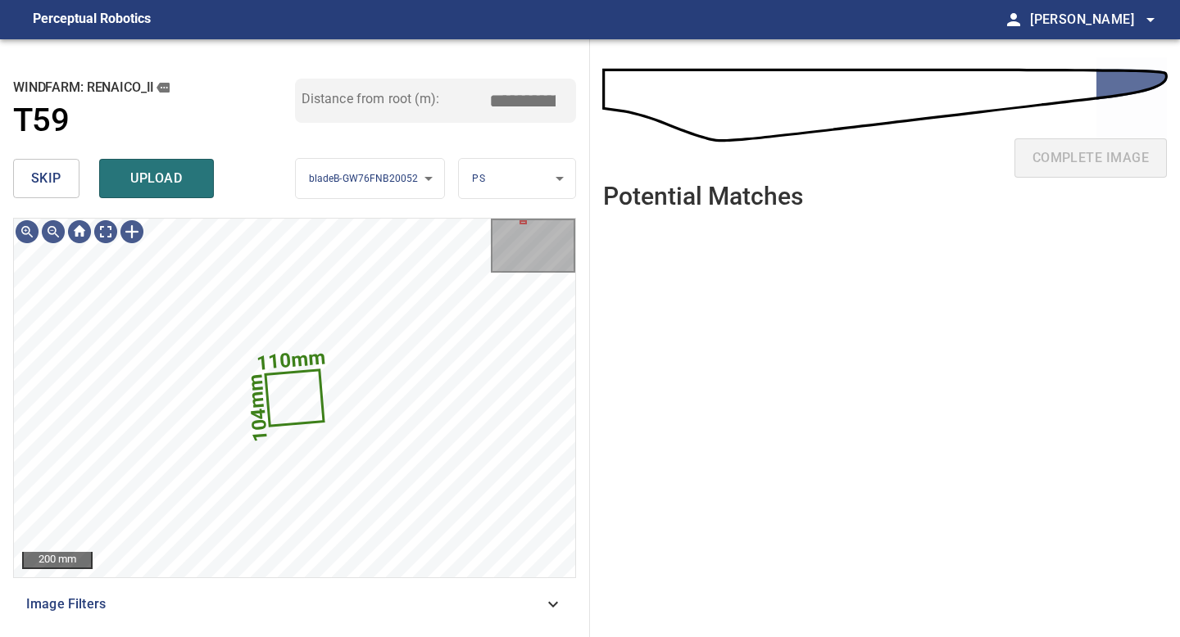
click at [34, 183] on span "skip" at bounding box center [46, 178] width 30 height 23
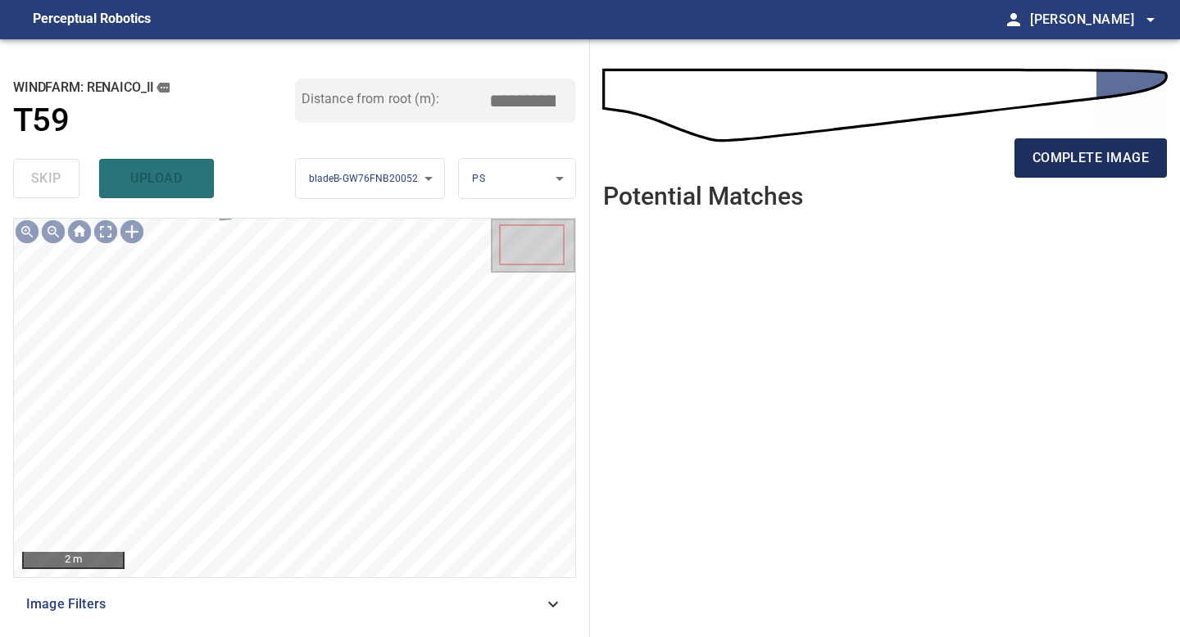
click at [944, 160] on span "complete image" at bounding box center [1090, 158] width 116 height 23
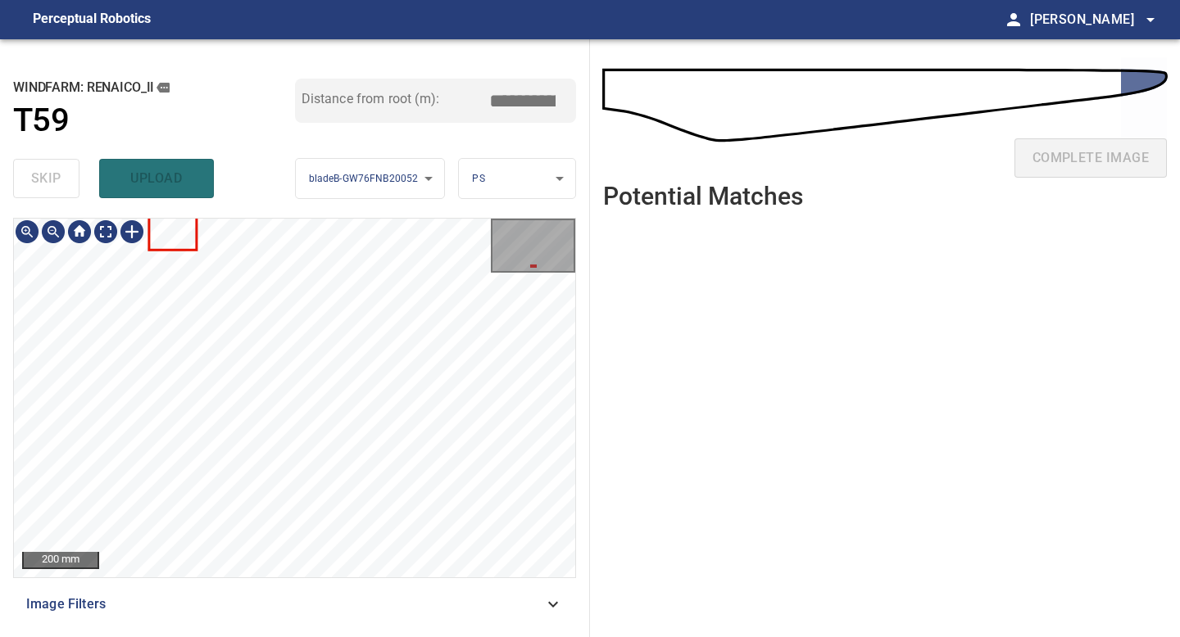
click at [395, 559] on div "200 mm Image Filters" at bounding box center [294, 421] width 563 height 406
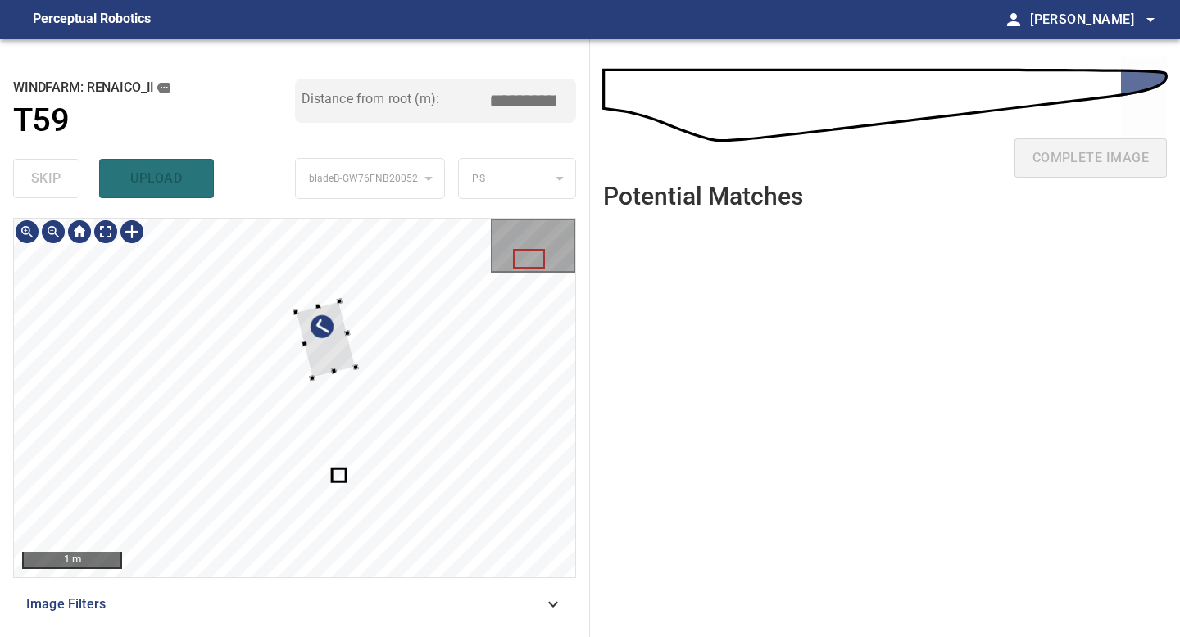
click at [312, 348] on div at bounding box center [326, 339] width 61 height 76
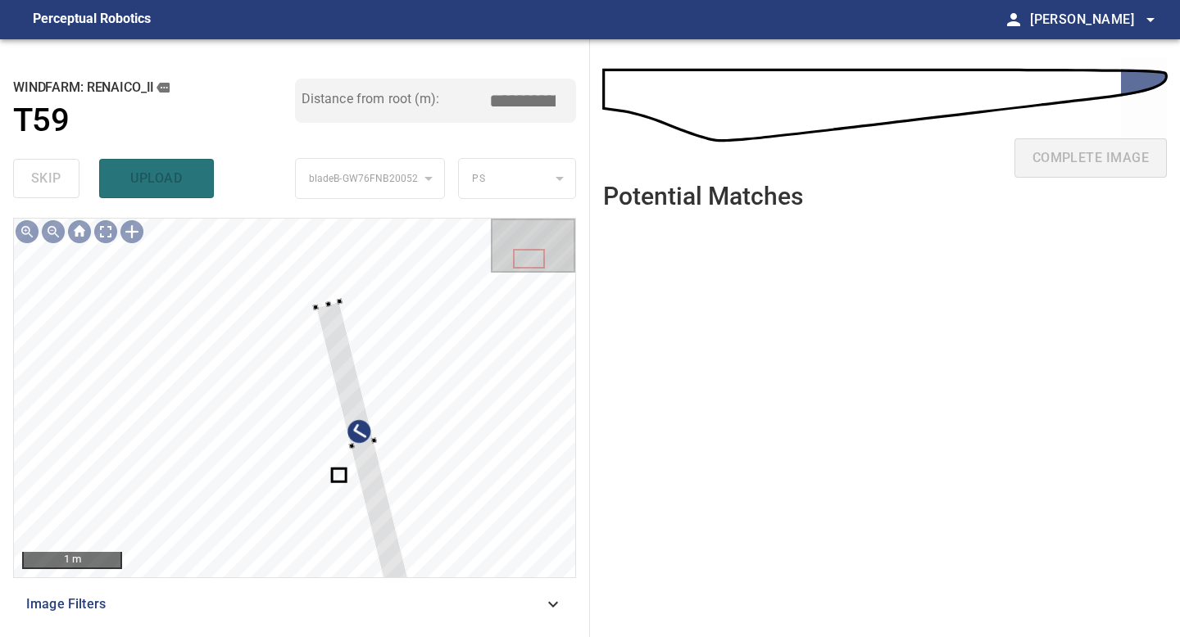
click at [384, 559] on div "1 m Image Filters" at bounding box center [294, 421] width 563 height 406
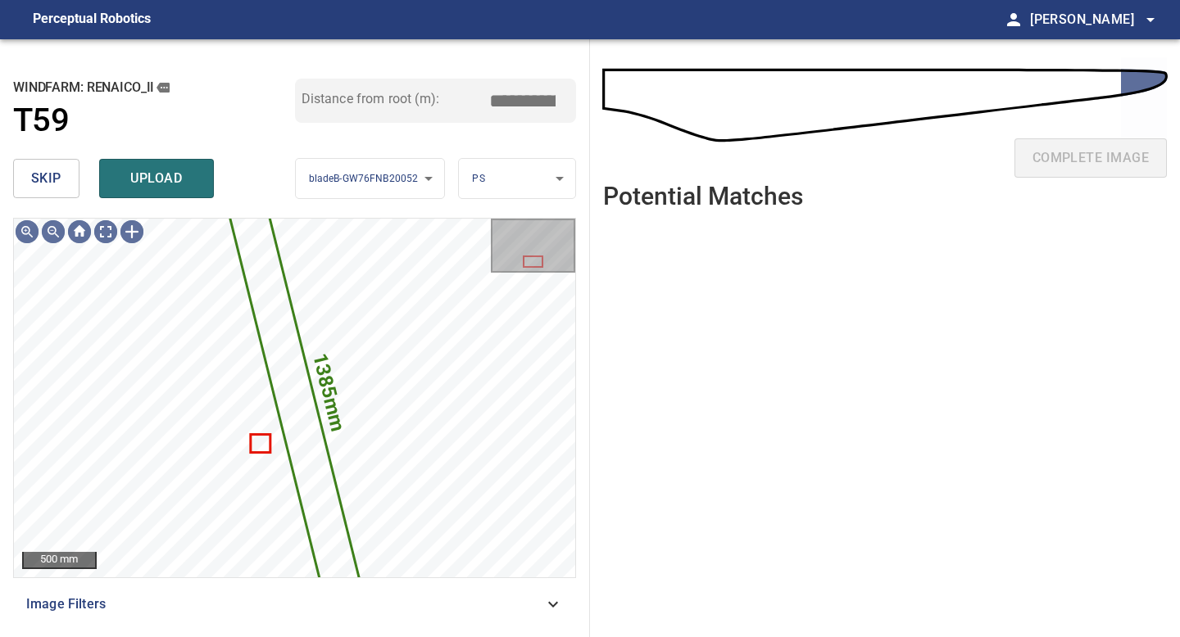
click at [485, 182] on body "**********" at bounding box center [590, 318] width 1180 height 637
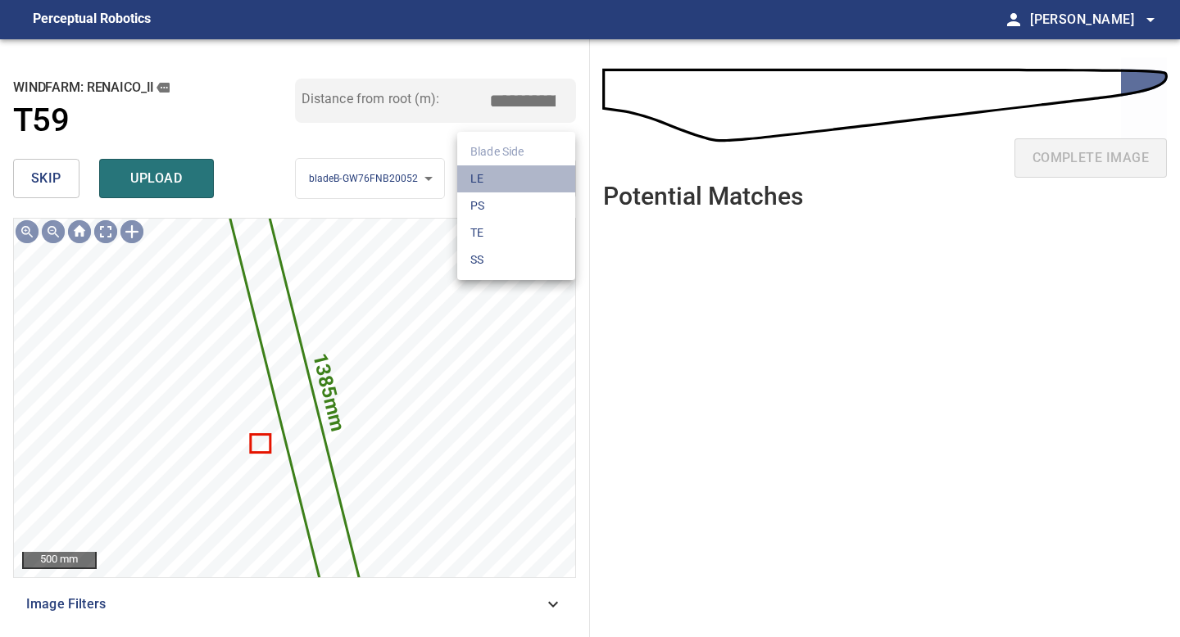
click at [485, 182] on li "LE" at bounding box center [516, 178] width 118 height 27
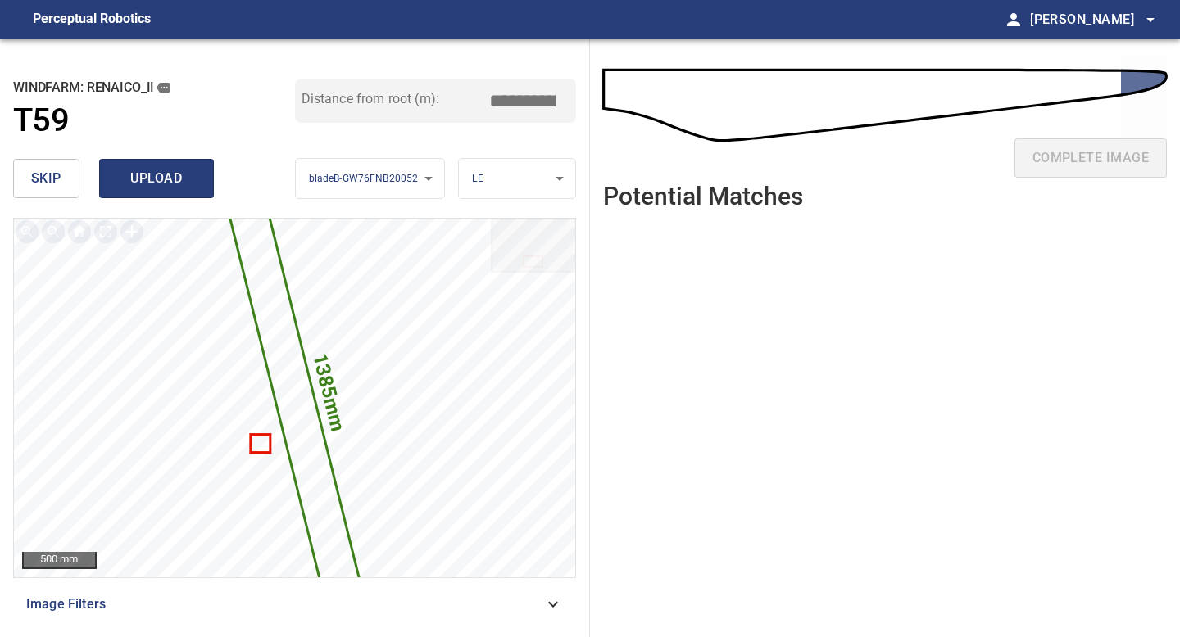
click at [162, 176] on span "upload" at bounding box center [156, 178] width 79 height 23
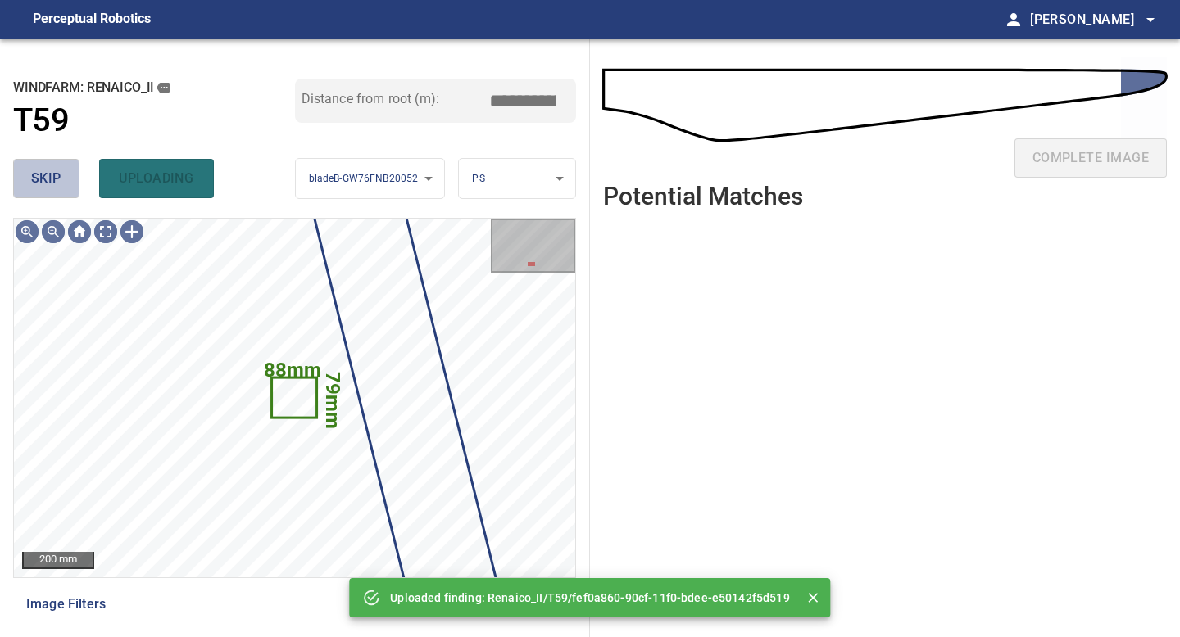
click at [61, 174] on button "skip" at bounding box center [46, 178] width 66 height 39
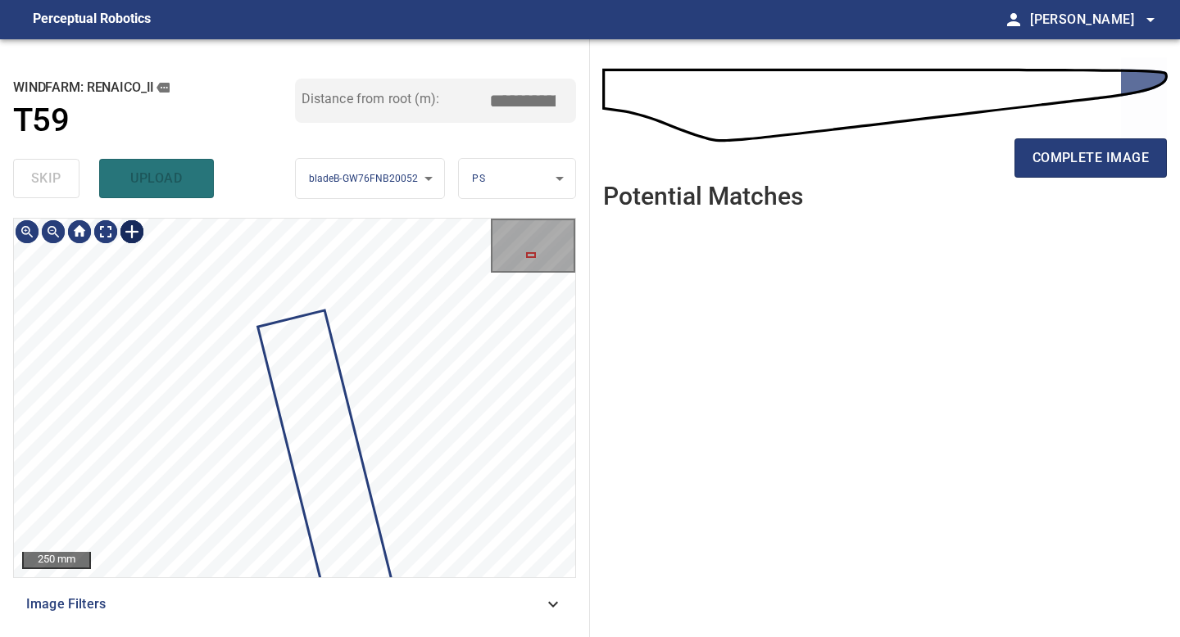
click at [127, 237] on div at bounding box center [132, 232] width 26 height 26
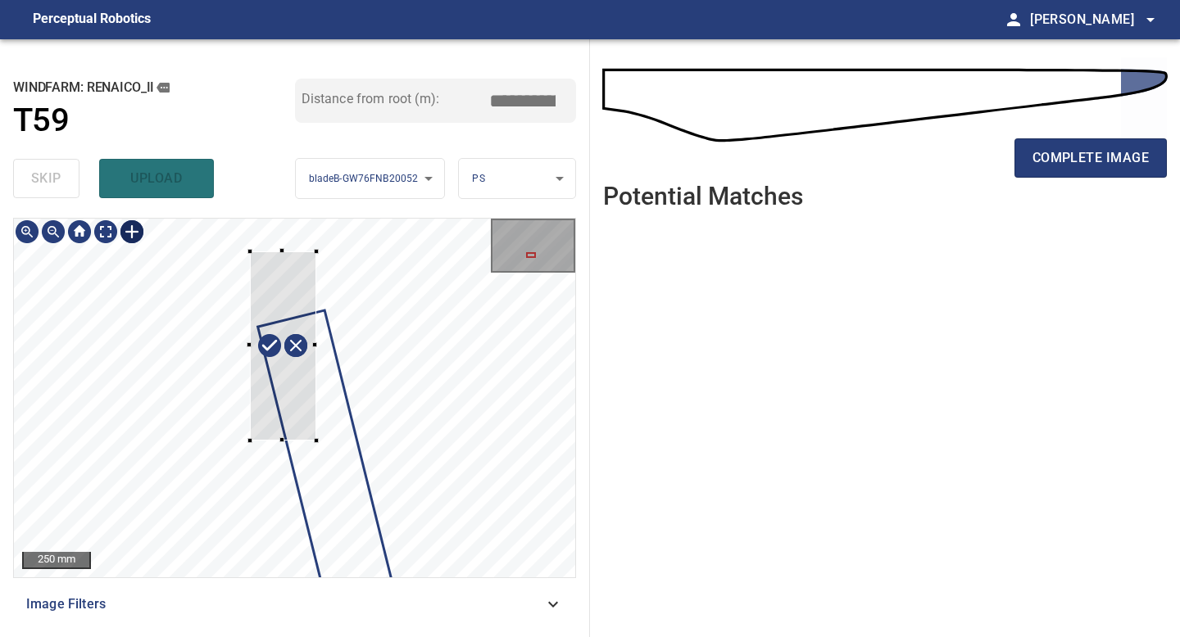
click at [315, 441] on div at bounding box center [294, 398] width 561 height 359
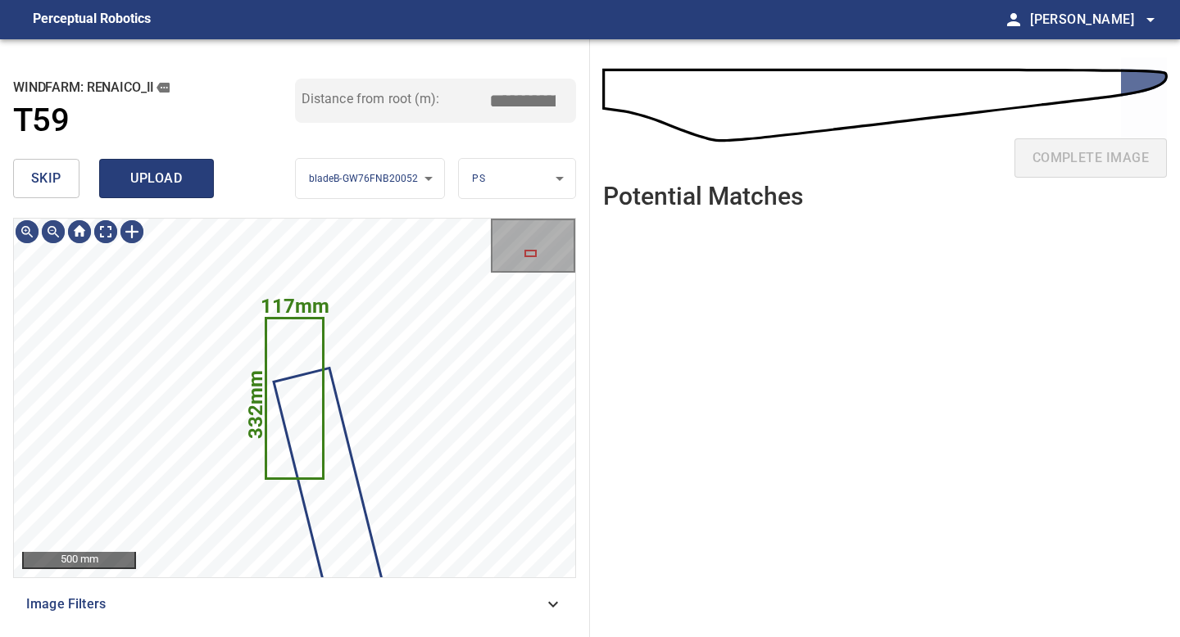
click at [155, 179] on span "upload" at bounding box center [156, 178] width 79 height 23
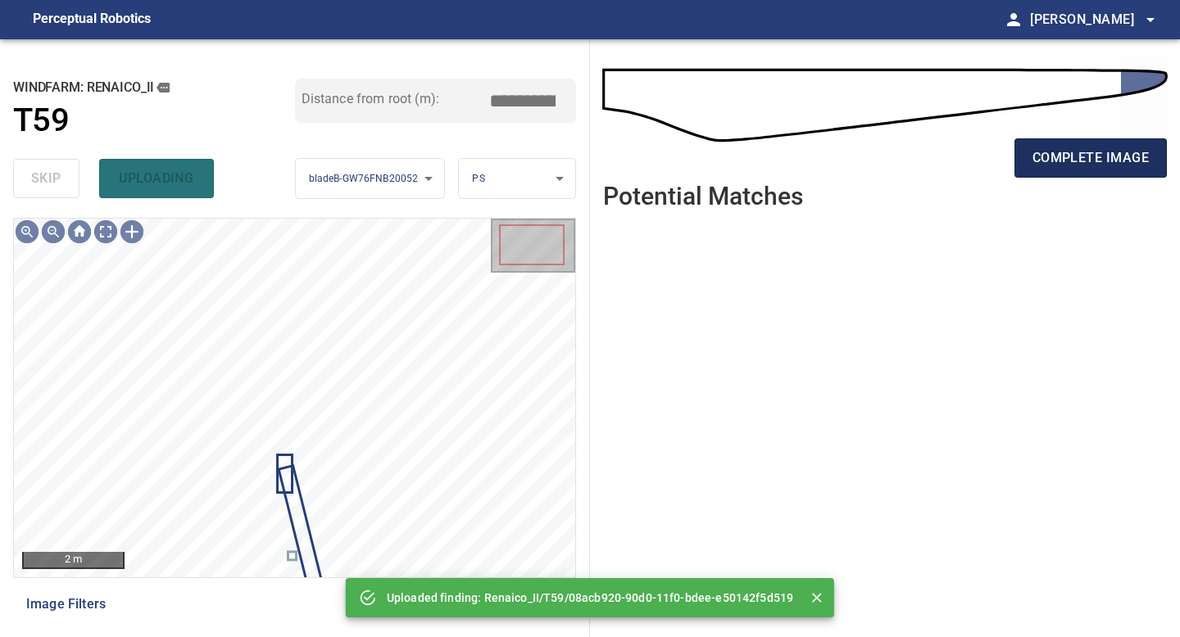
click at [944, 162] on span "complete image" at bounding box center [1090, 158] width 116 height 23
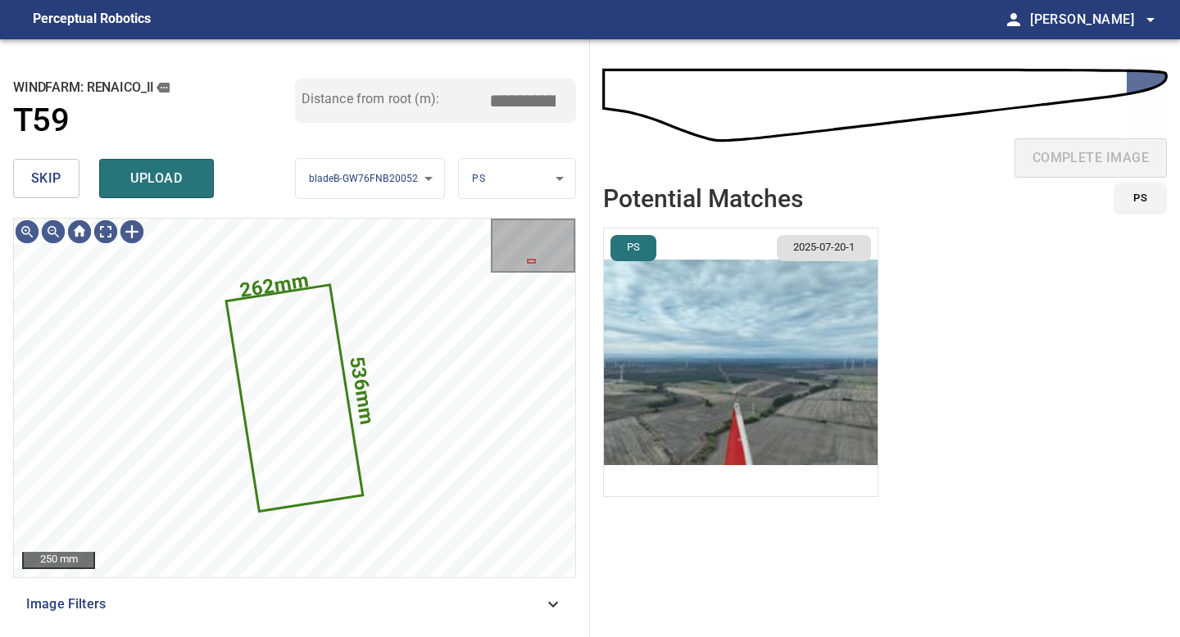
click at [43, 175] on span "skip" at bounding box center [46, 178] width 30 height 23
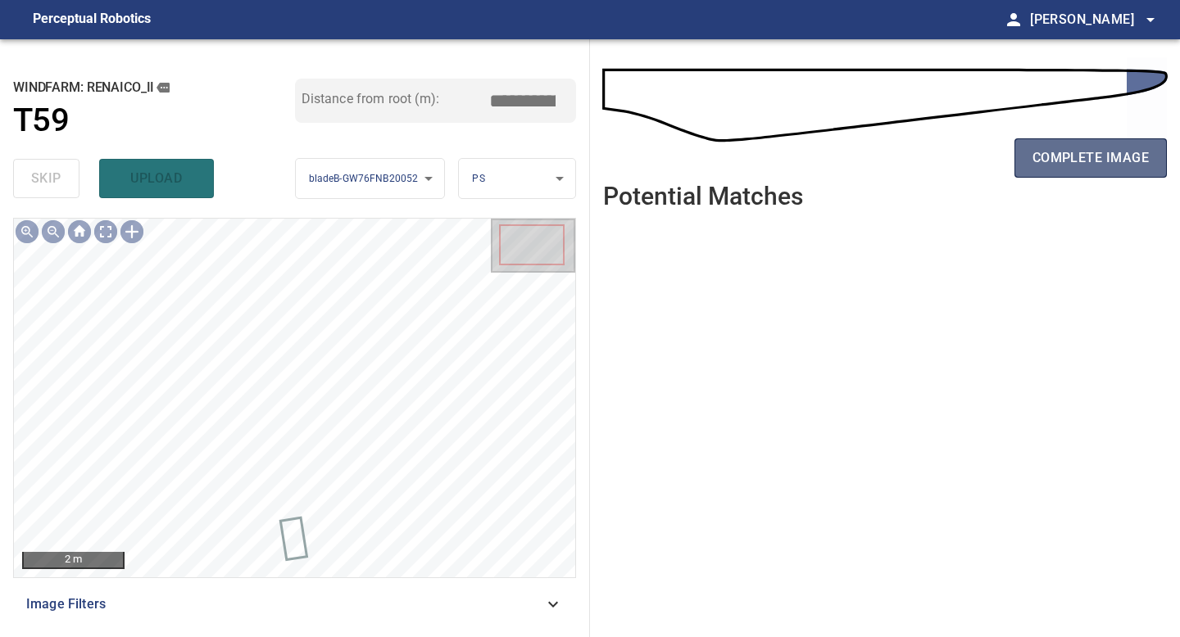
click at [944, 154] on span "complete image" at bounding box center [1090, 158] width 116 height 23
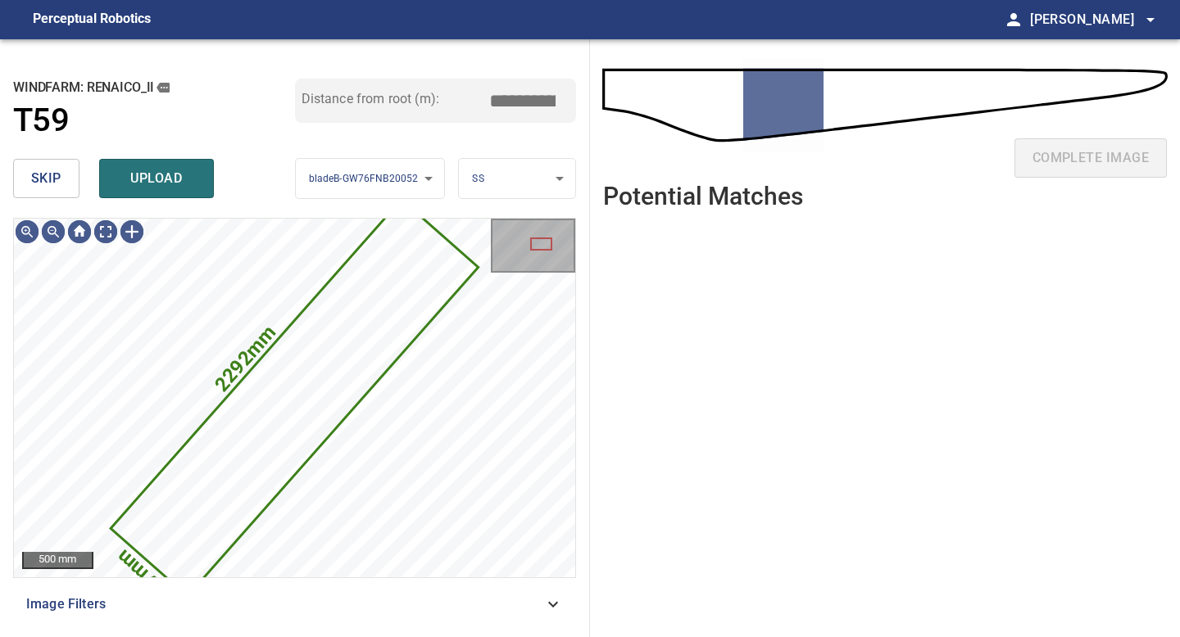
click at [52, 181] on span "skip" at bounding box center [46, 178] width 30 height 23
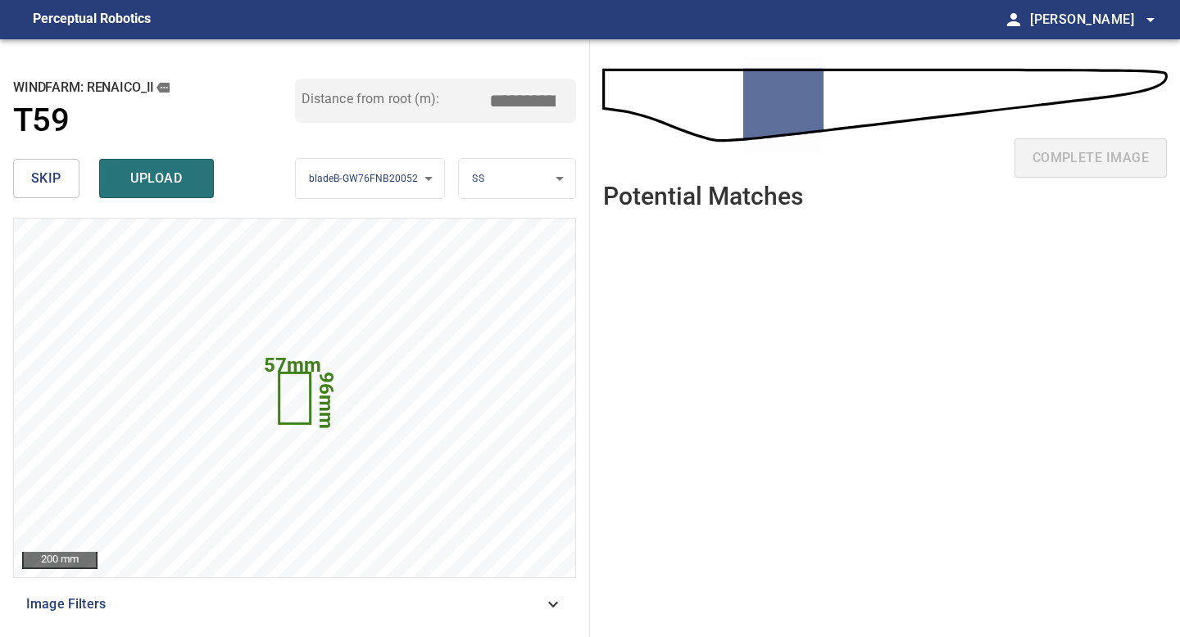
click at [61, 170] on button "skip" at bounding box center [46, 178] width 66 height 39
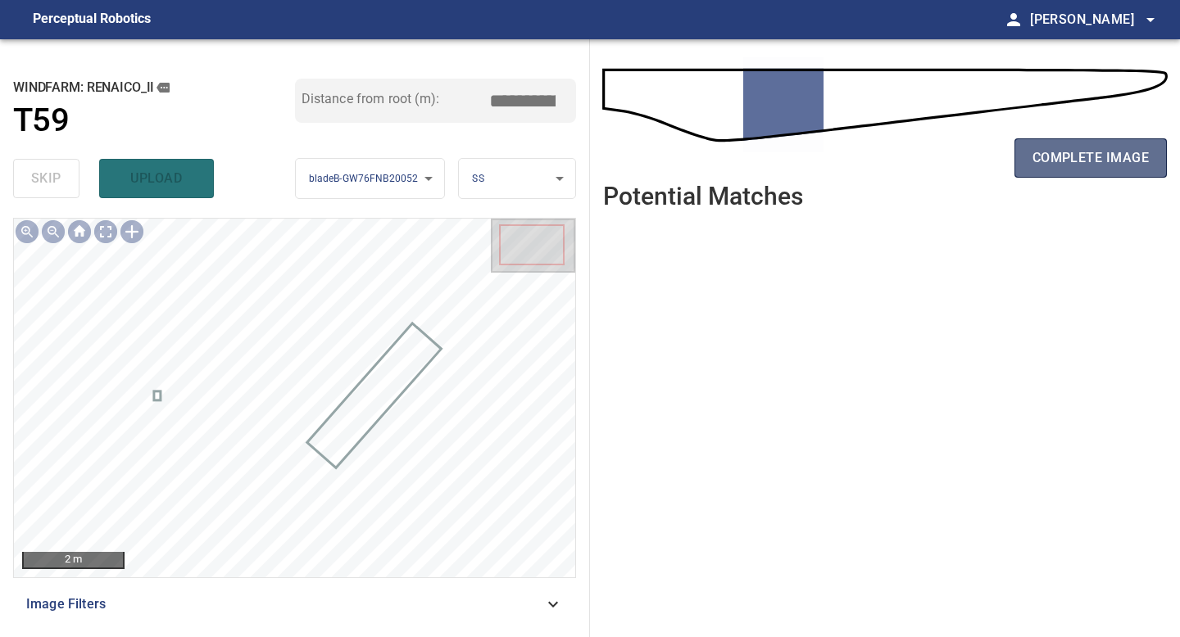
click at [944, 157] on span "complete image" at bounding box center [1090, 158] width 116 height 23
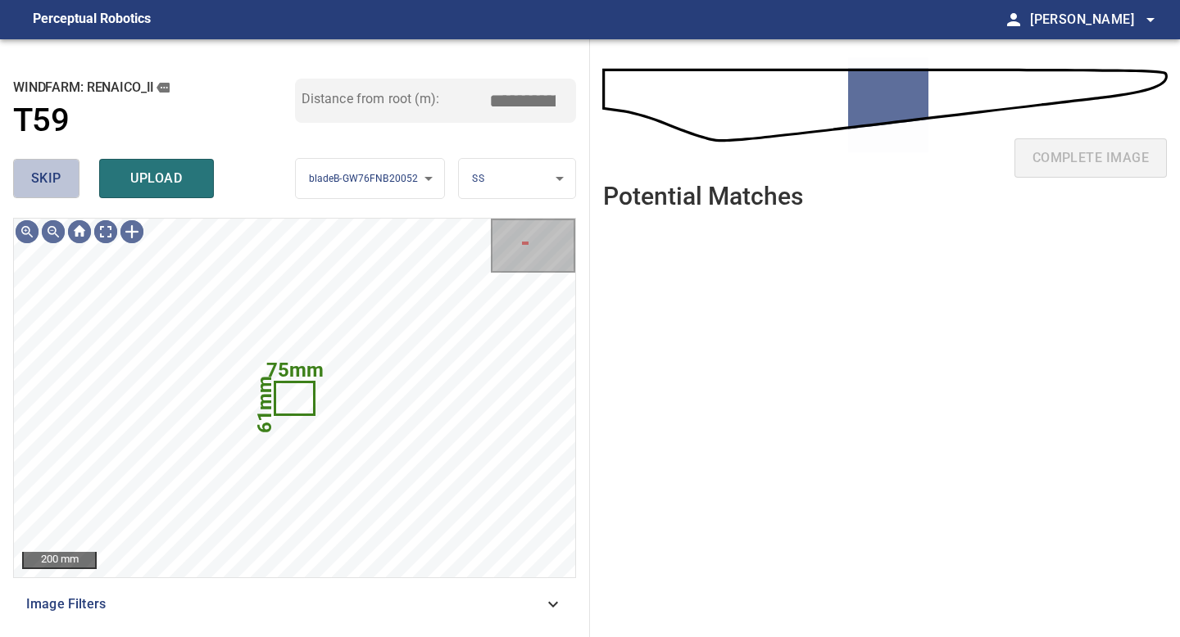
click at [25, 179] on button "skip" at bounding box center [46, 178] width 66 height 39
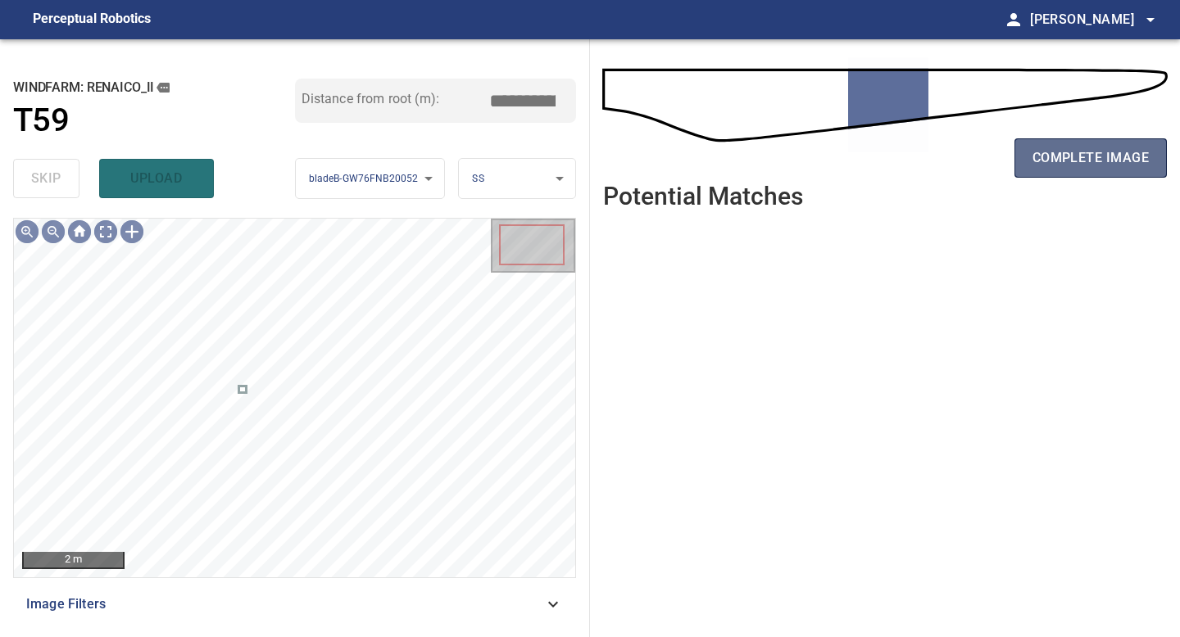
click at [944, 151] on span "complete image" at bounding box center [1090, 158] width 116 height 23
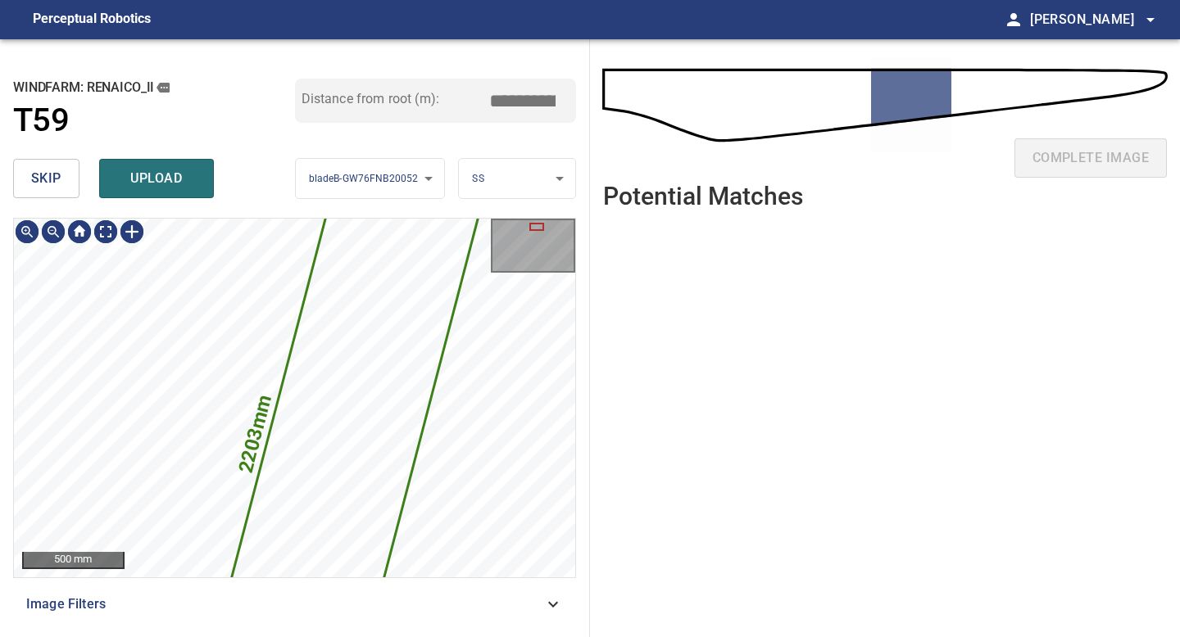
click at [74, 180] on button "skip" at bounding box center [46, 178] width 66 height 39
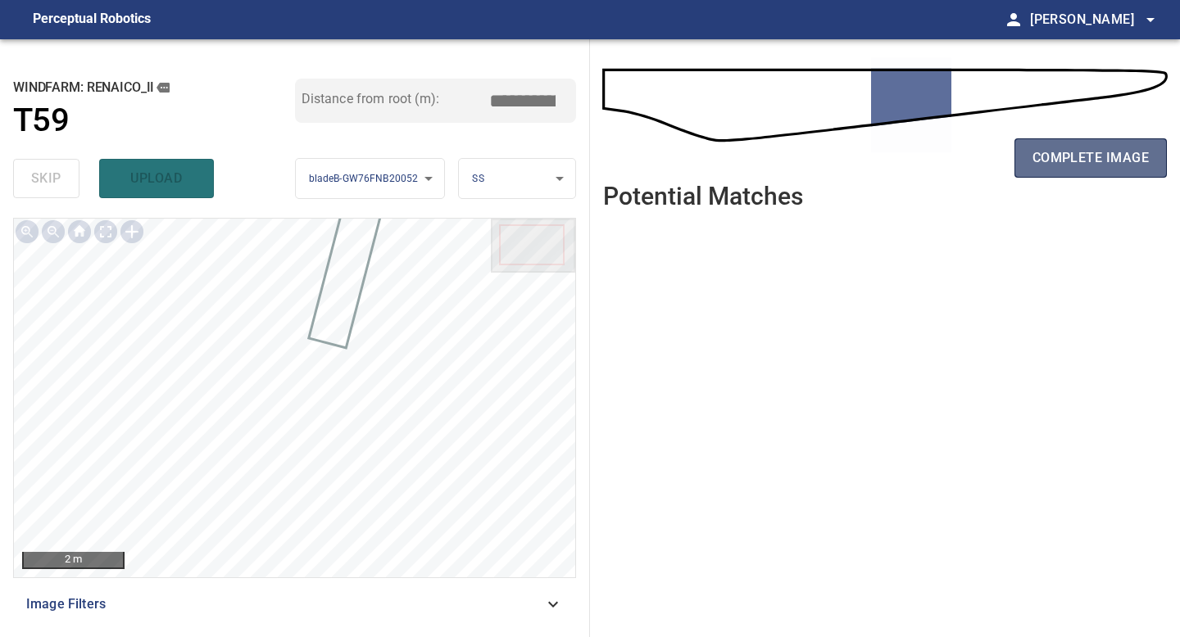
click at [944, 160] on span "complete image" at bounding box center [1090, 158] width 116 height 23
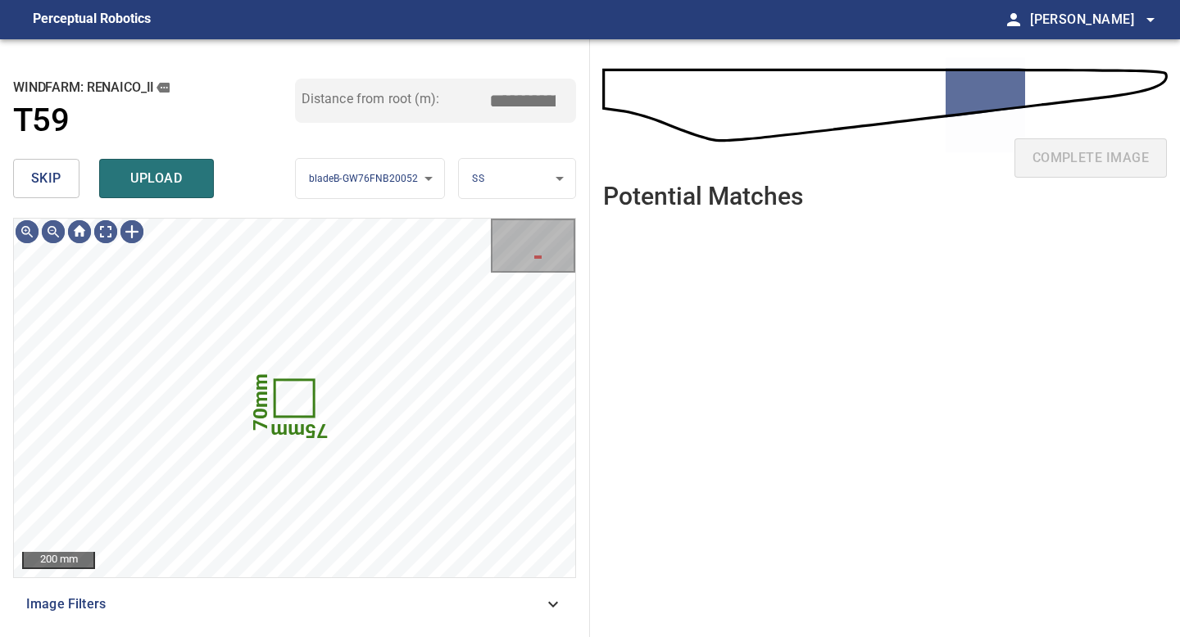
click at [52, 161] on button "skip" at bounding box center [46, 178] width 66 height 39
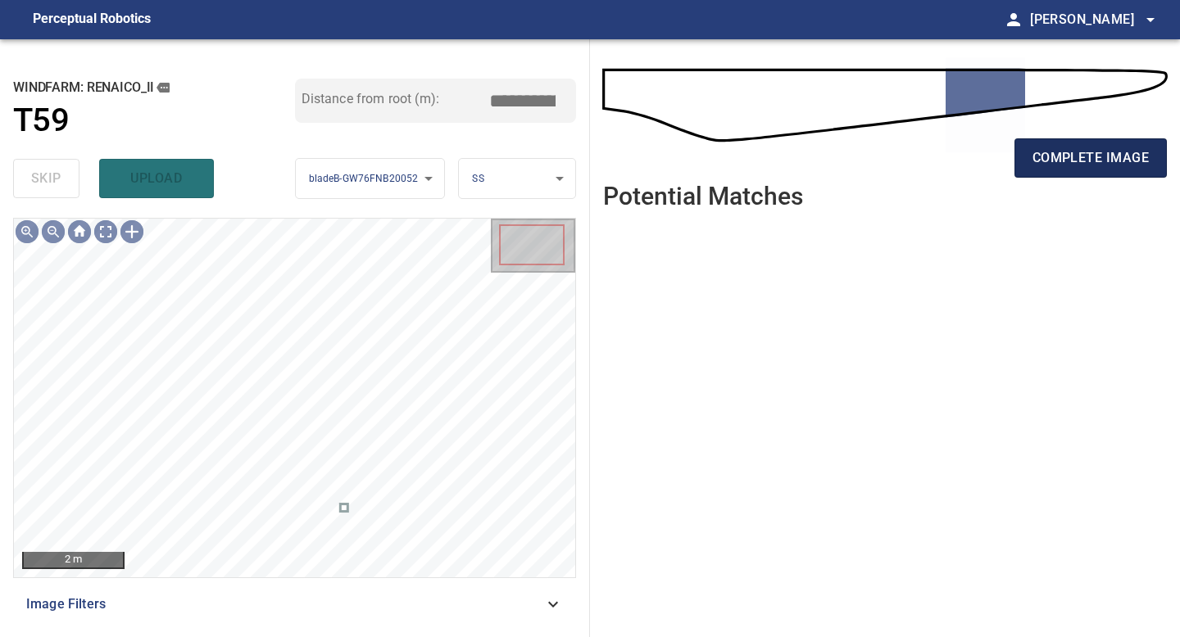
click at [944, 148] on span "complete image" at bounding box center [1090, 158] width 116 height 23
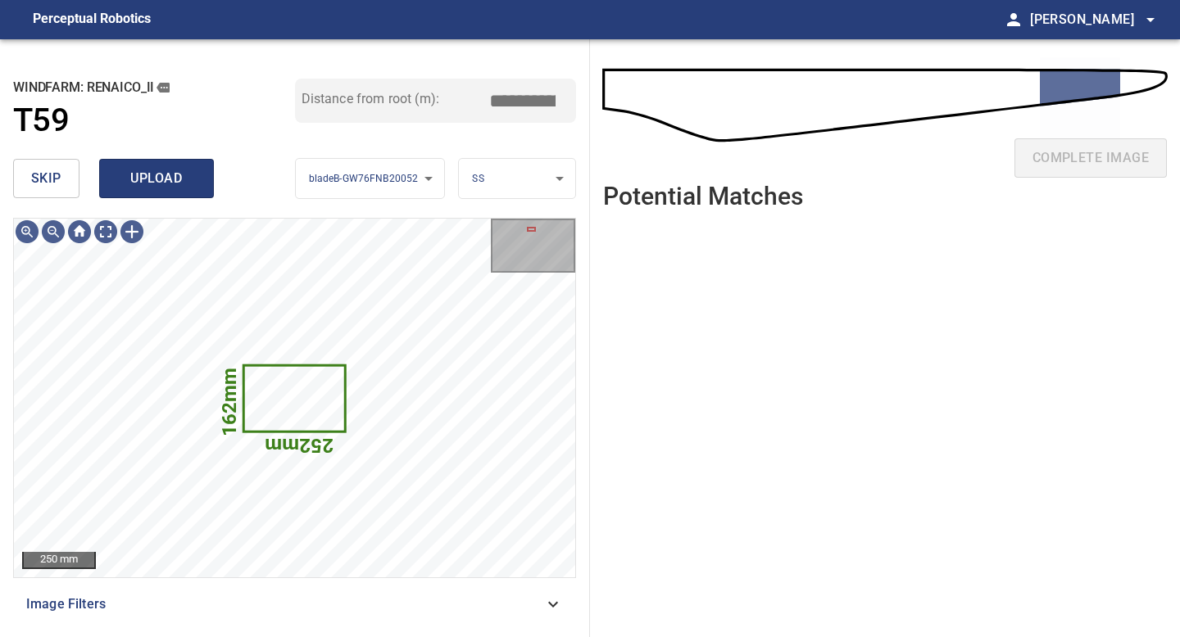
click at [152, 173] on span "upload" at bounding box center [156, 178] width 79 height 23
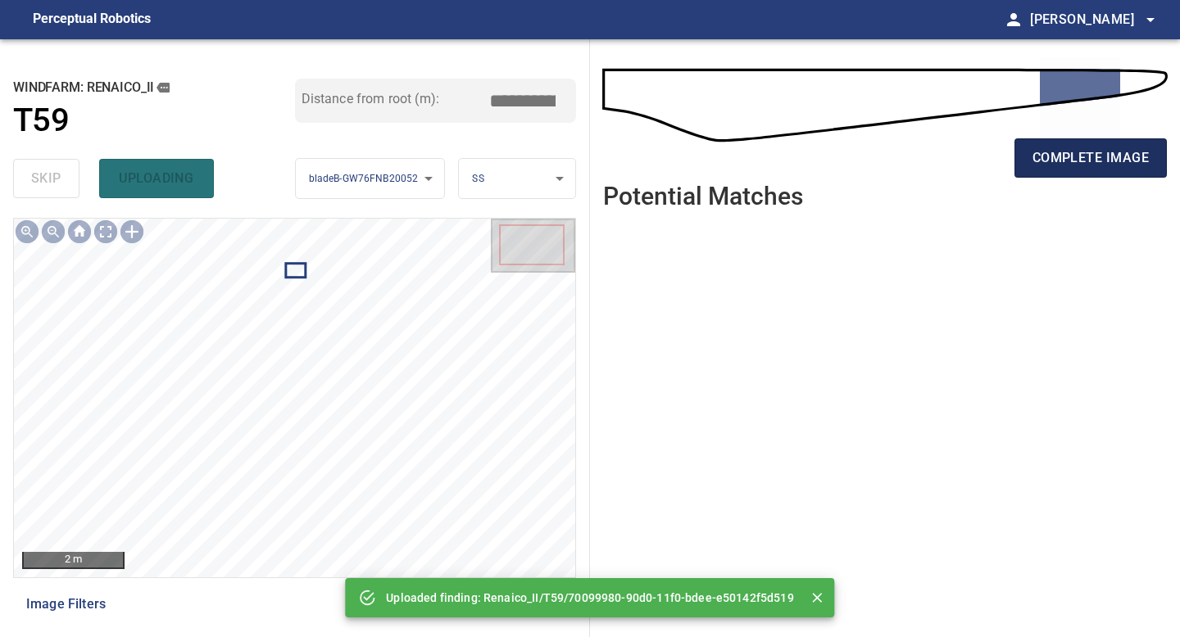
click at [944, 167] on span "complete image" at bounding box center [1090, 158] width 116 height 23
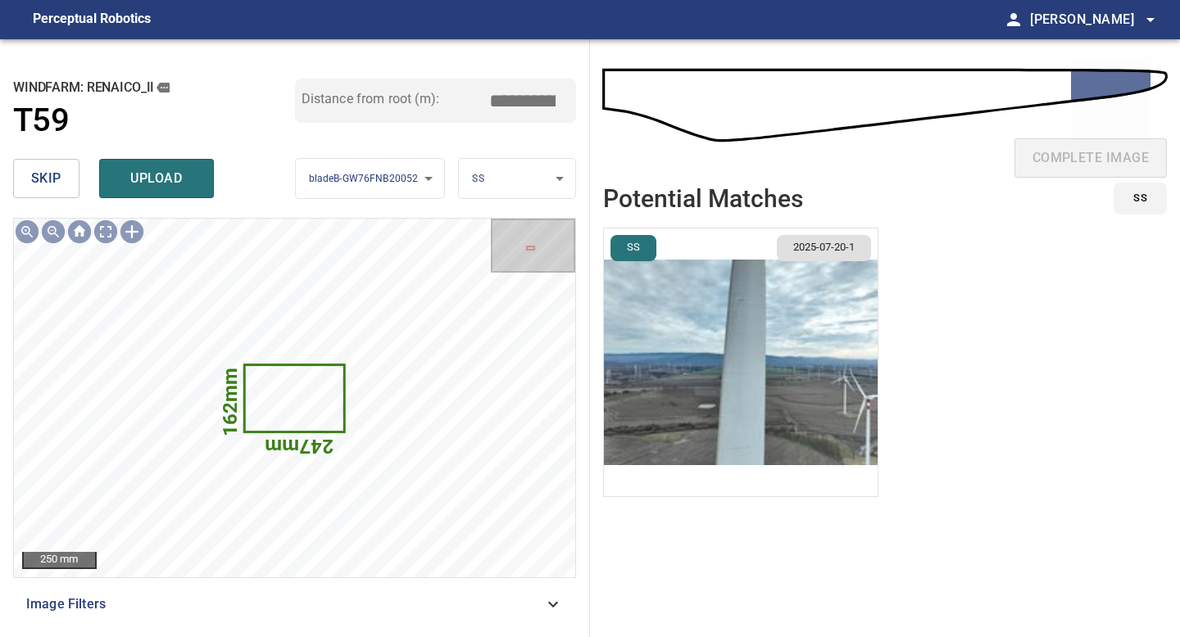
click at [819, 379] on img "button" at bounding box center [741, 363] width 274 height 268
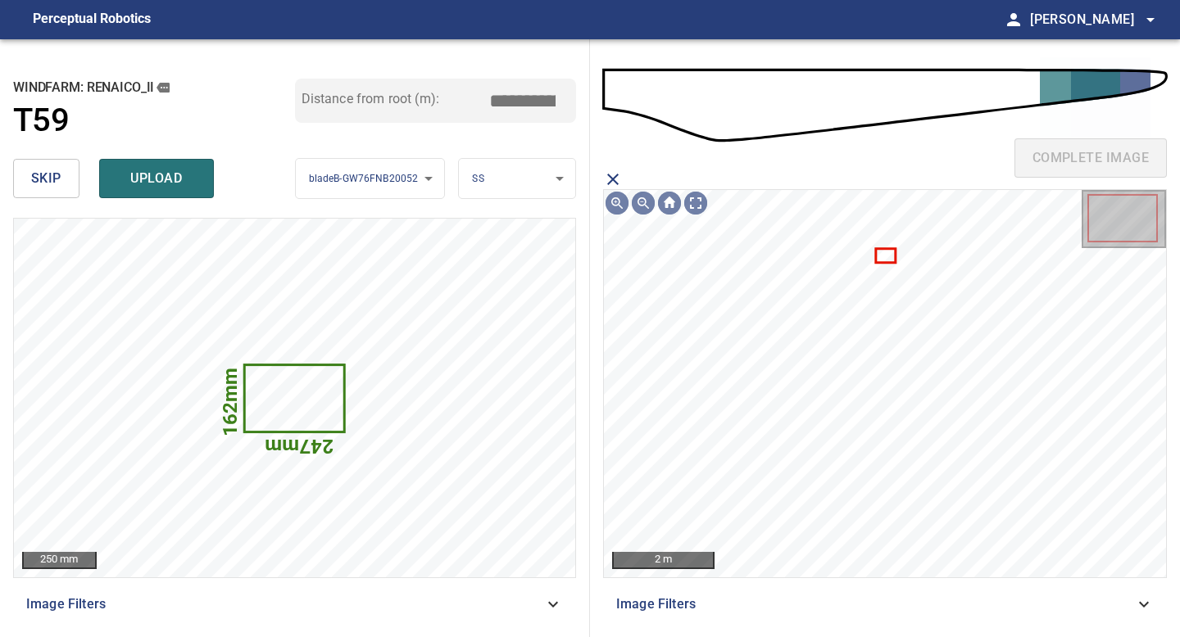
click at [882, 251] on icon at bounding box center [885, 255] width 17 height 11
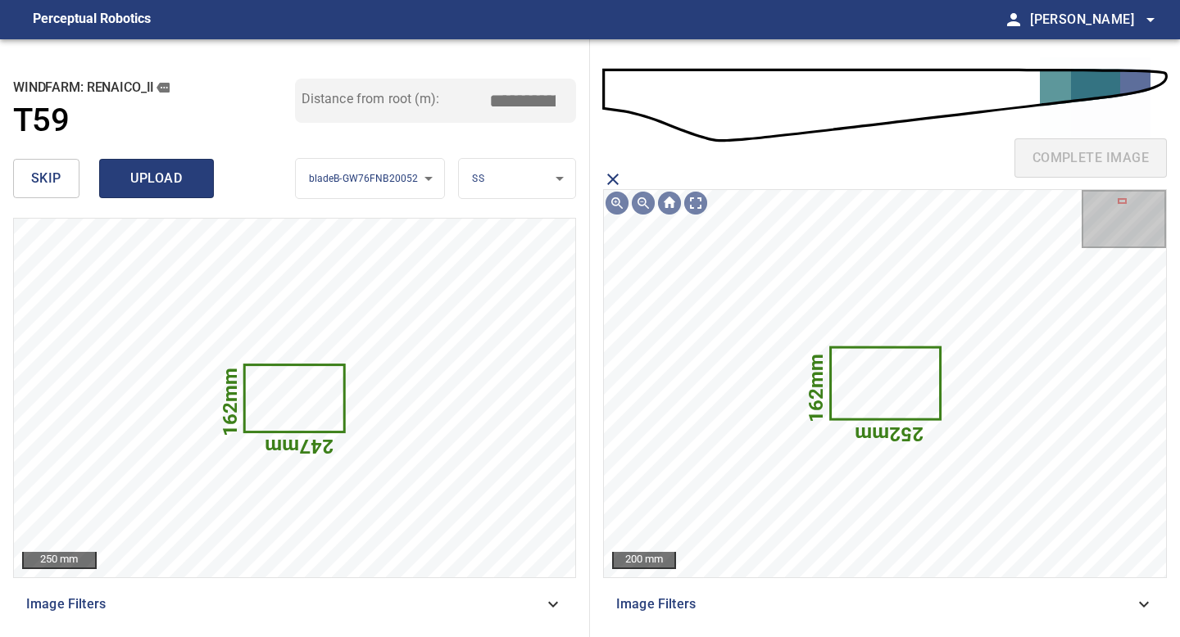
click at [174, 181] on span "upload" at bounding box center [156, 178] width 79 height 23
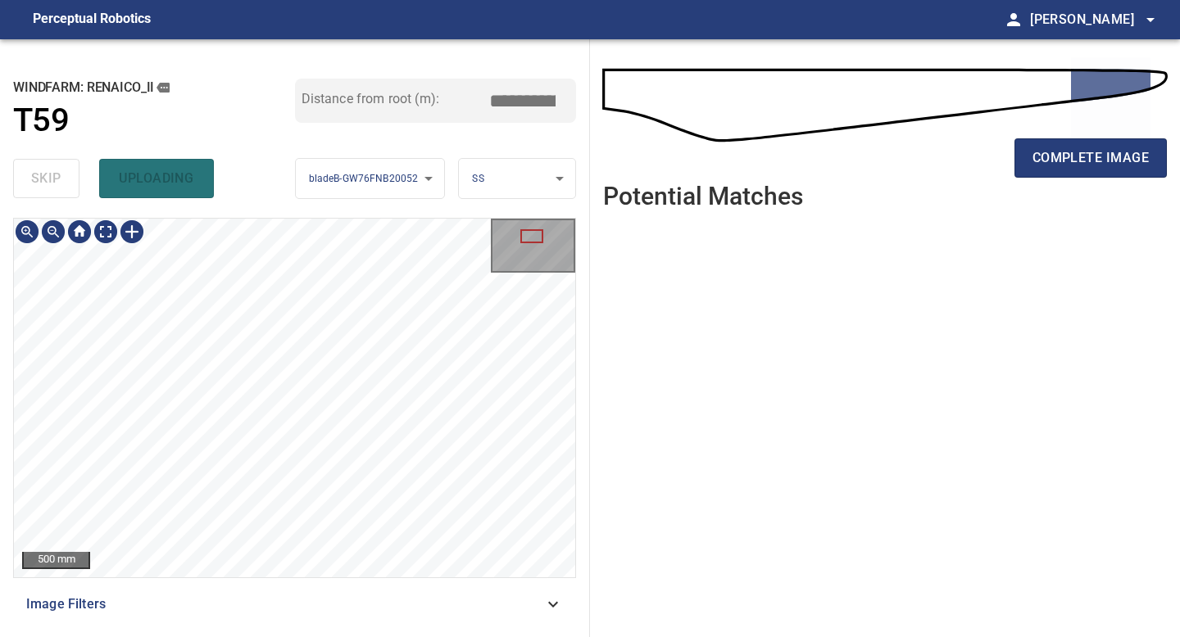
click at [288, 559] on div "500 mm Image Filters" at bounding box center [294, 421] width 563 height 406
click at [281, 559] on div "**********" at bounding box center [295, 338] width 590 height 598
click at [944, 160] on span "complete image" at bounding box center [1090, 158] width 116 height 23
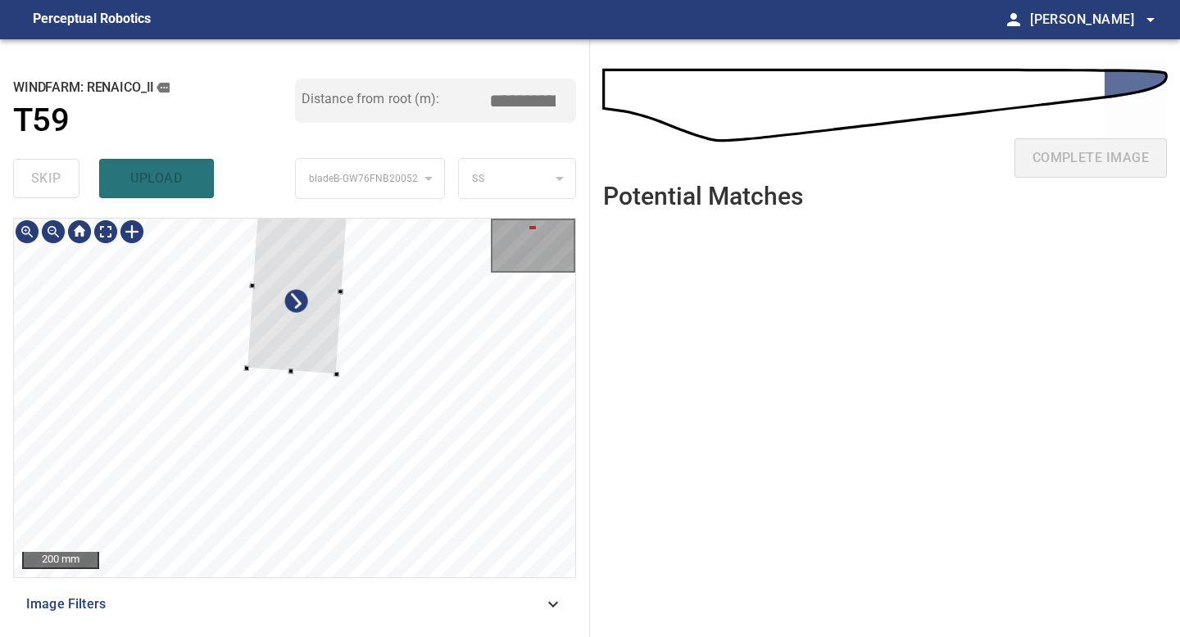
click at [333, 369] on div at bounding box center [297, 288] width 101 height 172
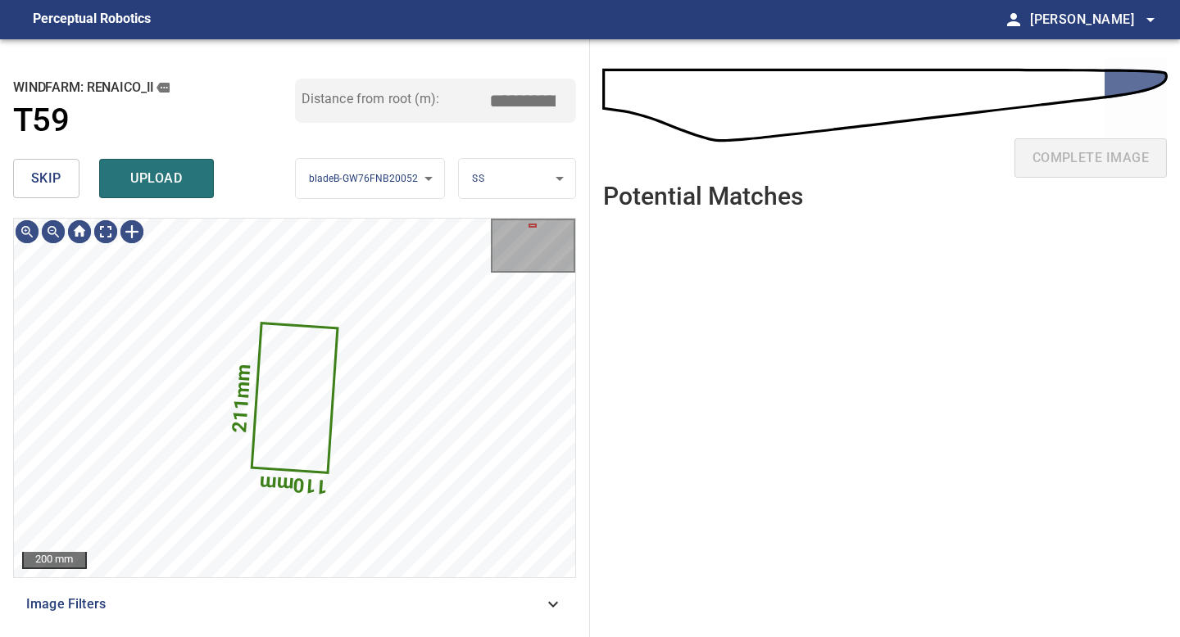
click at [512, 172] on body "**********" at bounding box center [590, 318] width 1180 height 637
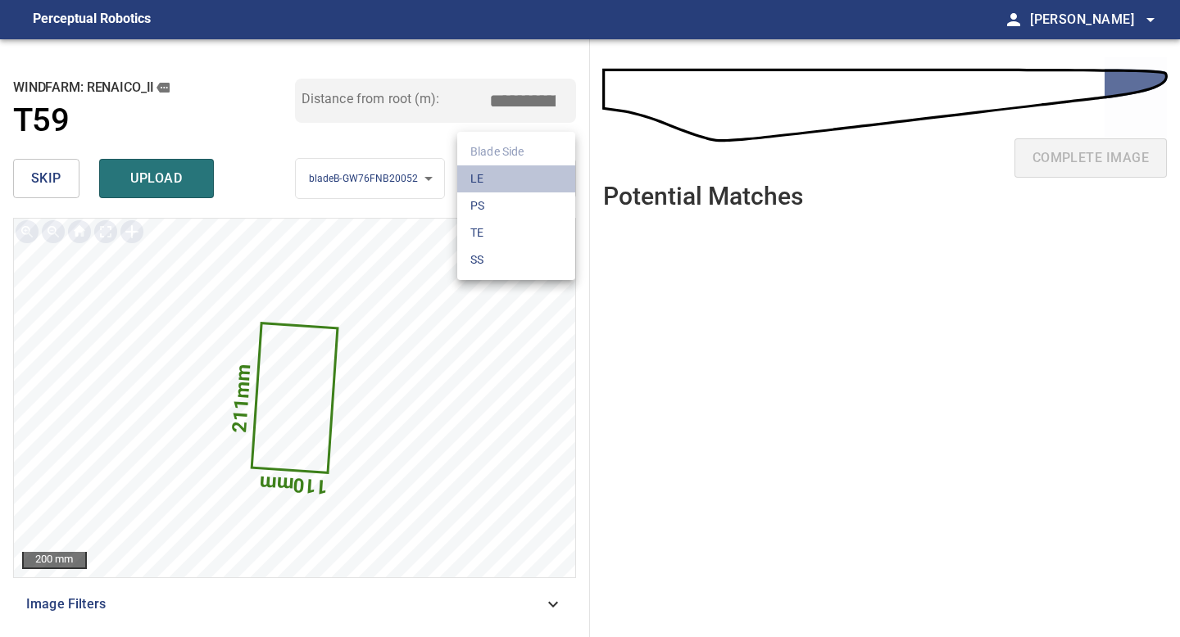
click at [486, 180] on li "LE" at bounding box center [516, 178] width 118 height 27
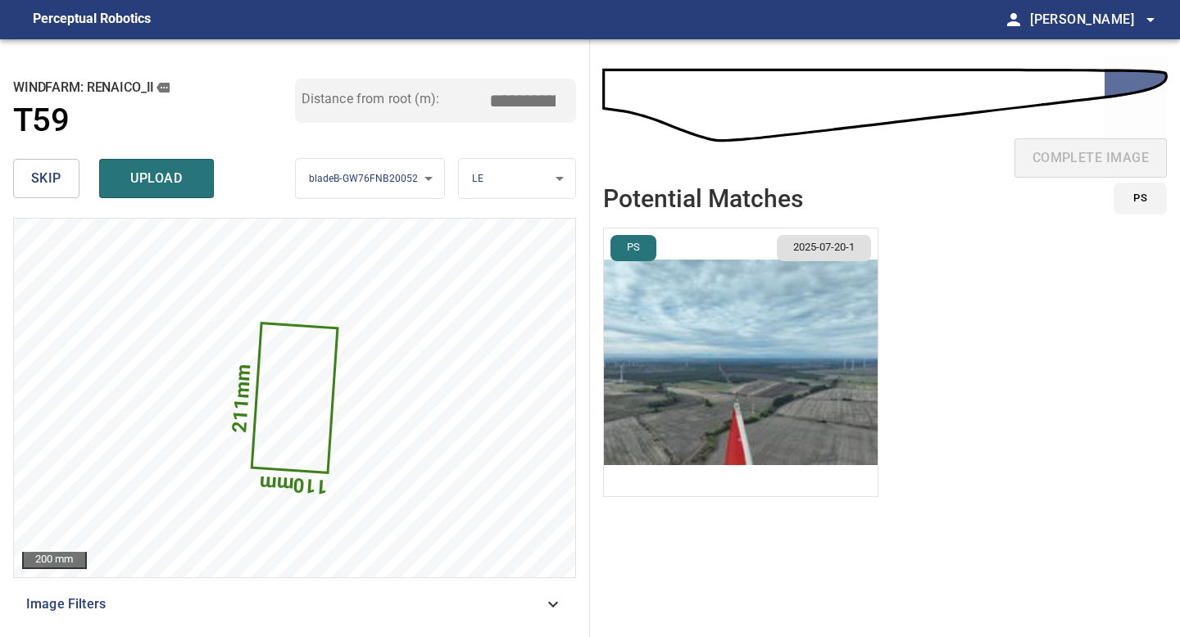
click at [489, 187] on body "**********" at bounding box center [590, 318] width 1180 height 637
click at [489, 214] on li "PS" at bounding box center [516, 206] width 118 height 27
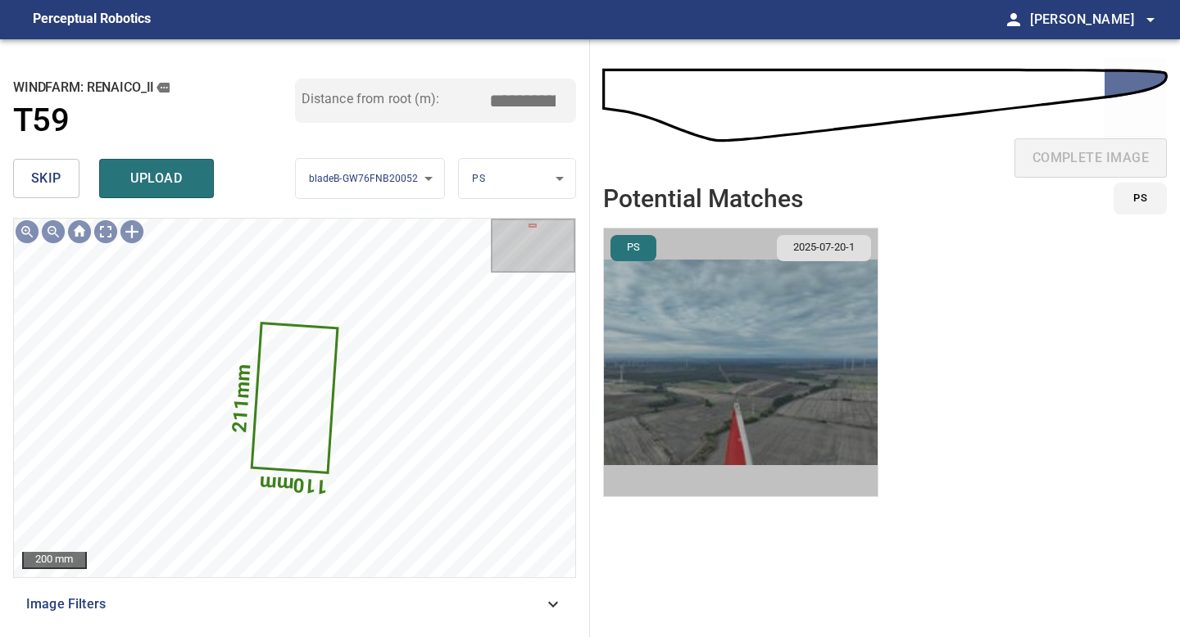
click at [782, 380] on img "button" at bounding box center [741, 363] width 274 height 268
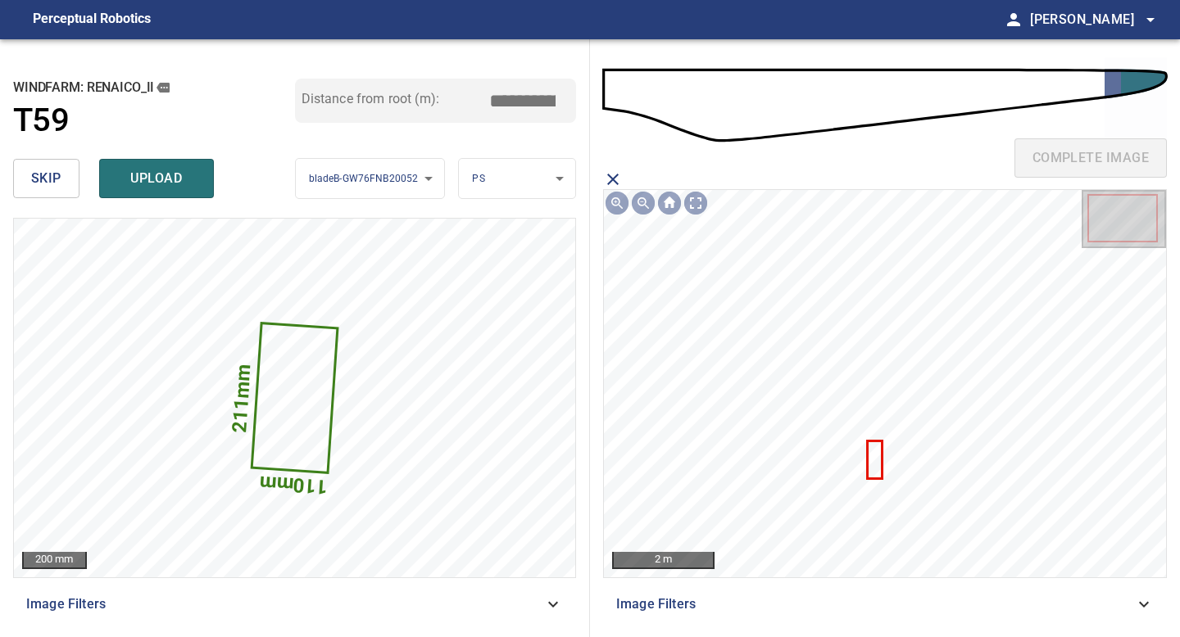
click at [877, 455] on icon at bounding box center [874, 459] width 12 height 35
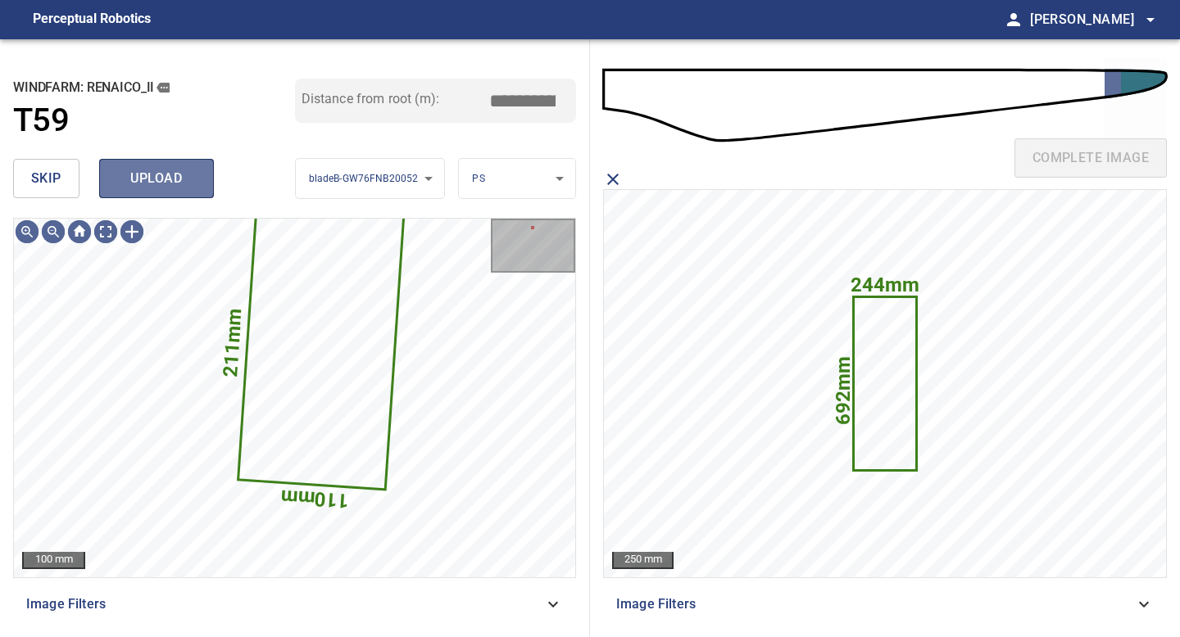
click at [128, 180] on span "upload" at bounding box center [156, 178] width 79 height 23
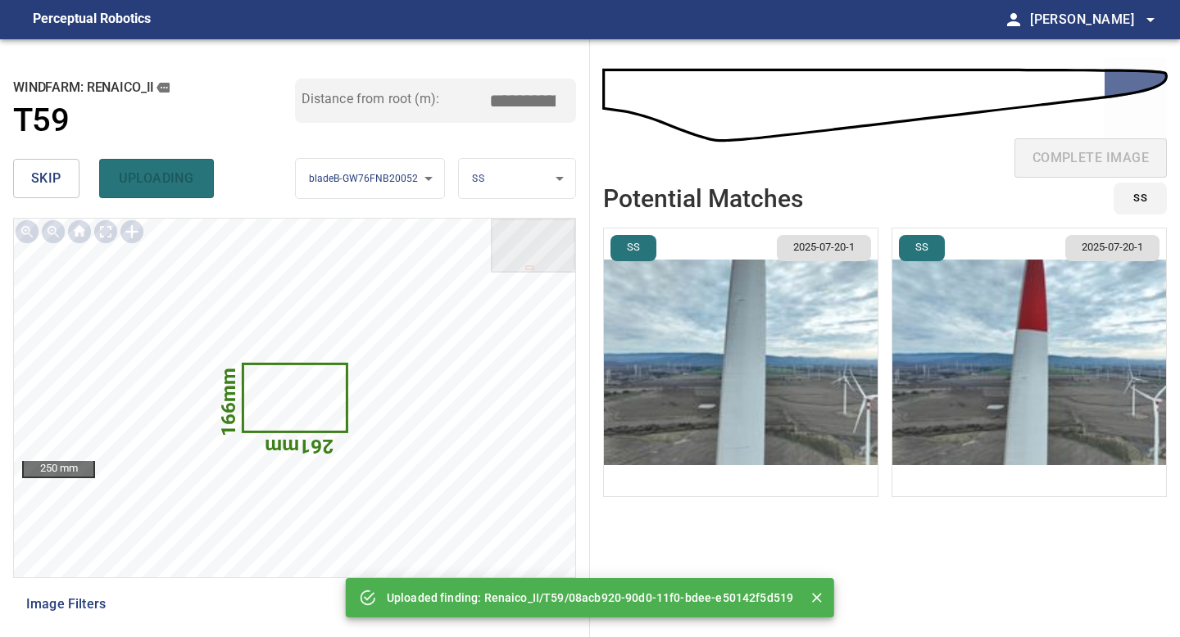
click at [78, 171] on button "skip" at bounding box center [46, 178] width 66 height 39
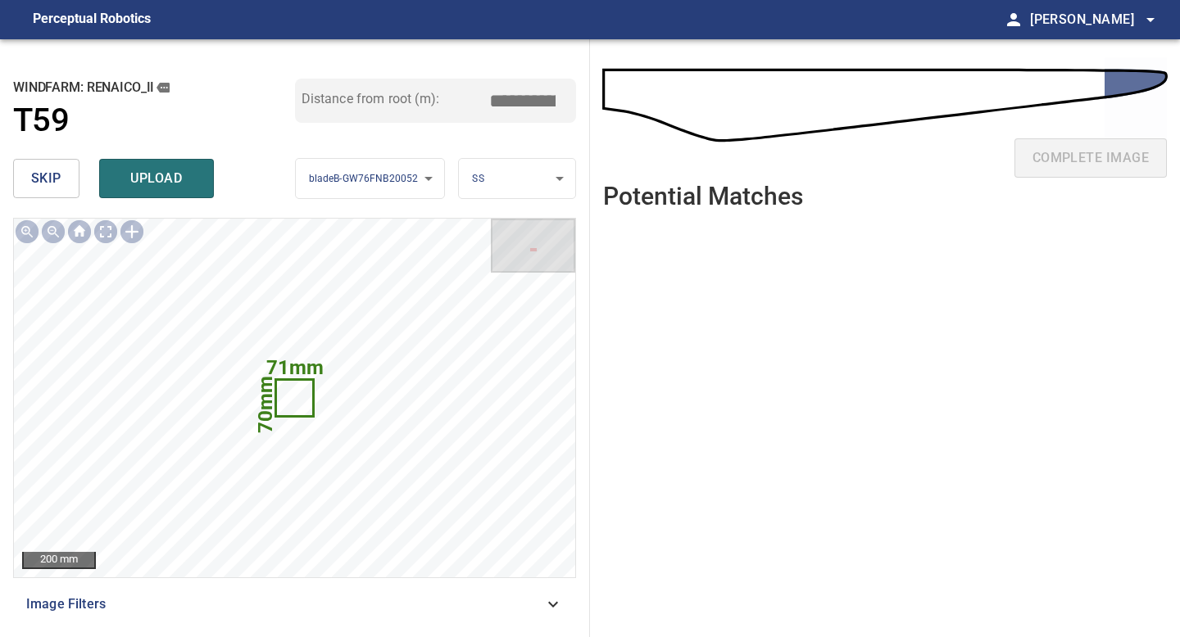
click at [50, 178] on span "skip" at bounding box center [46, 178] width 30 height 23
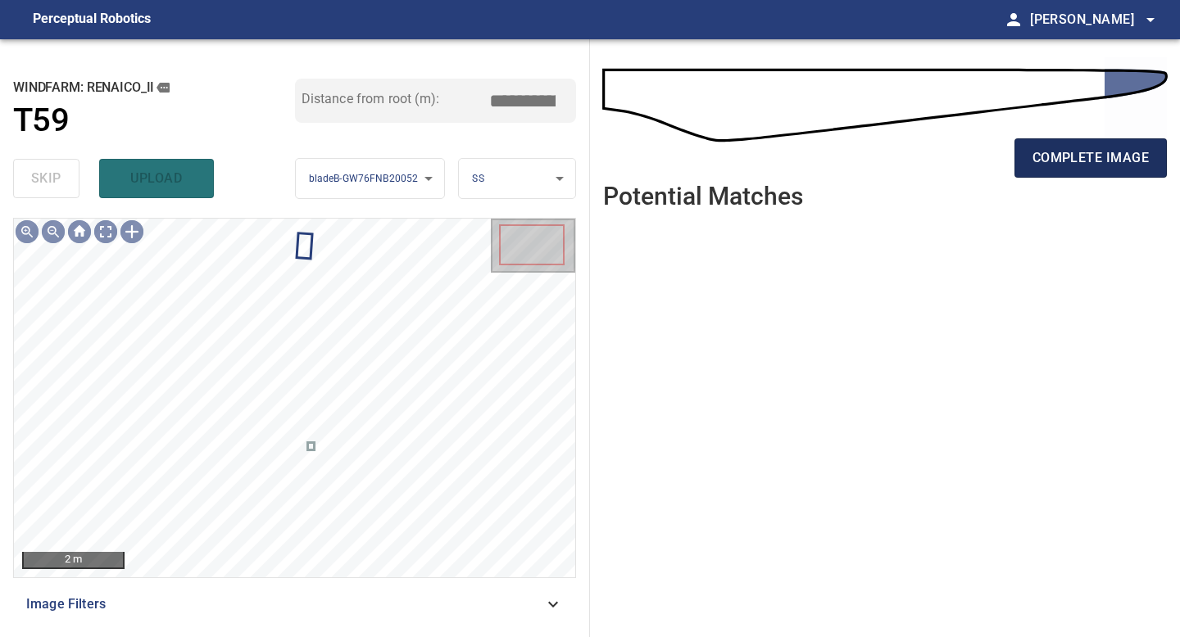
click at [944, 171] on button "complete image" at bounding box center [1090, 157] width 152 height 39
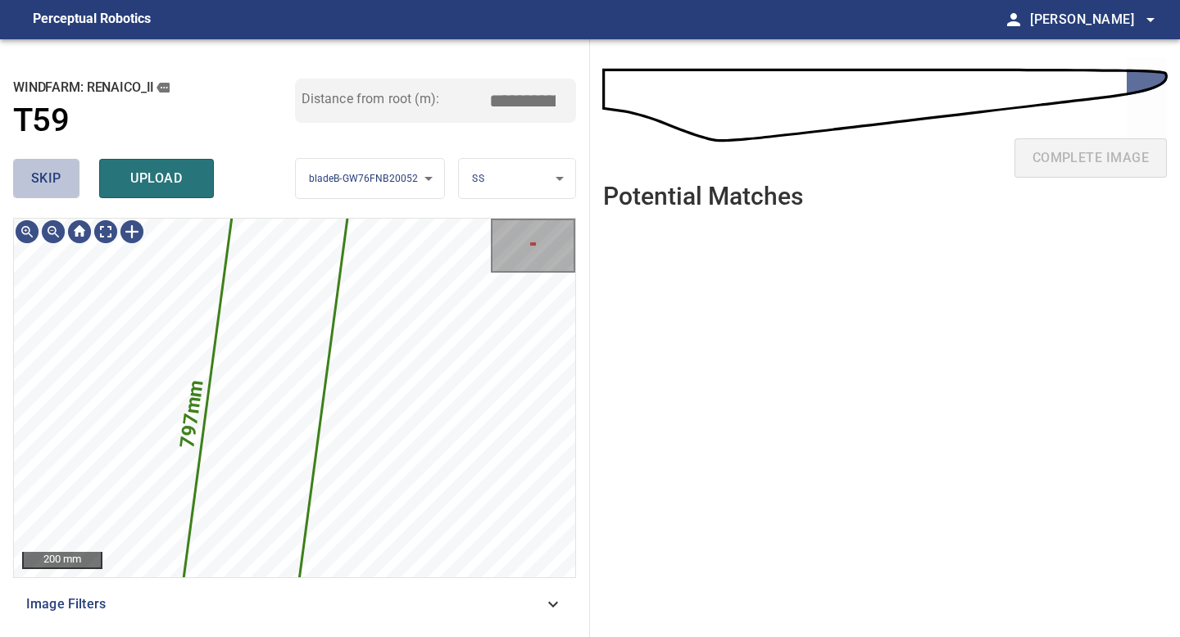
click at [51, 162] on button "skip" at bounding box center [46, 178] width 66 height 39
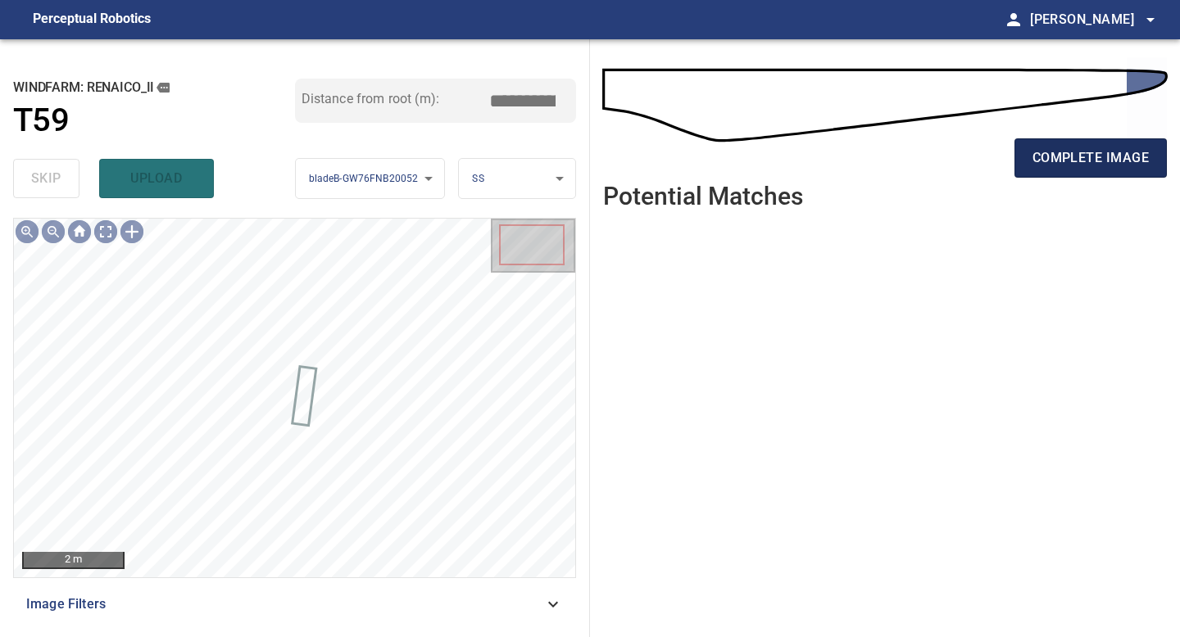
click at [944, 156] on span "complete image" at bounding box center [1090, 158] width 116 height 23
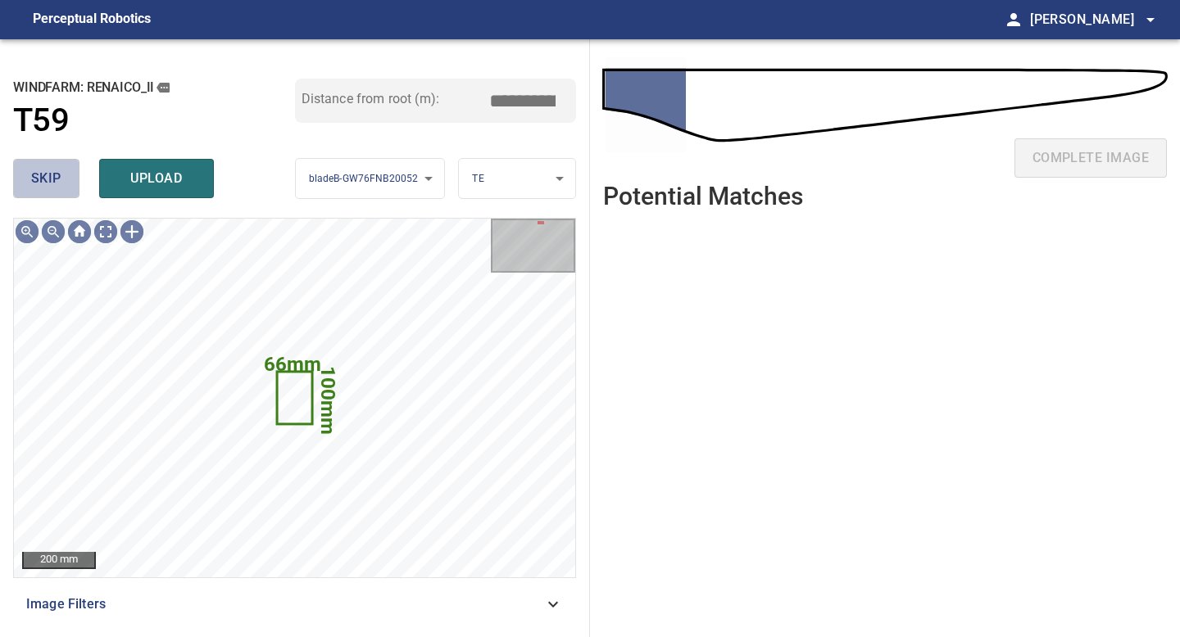
click at [39, 175] on span "skip" at bounding box center [46, 178] width 30 height 23
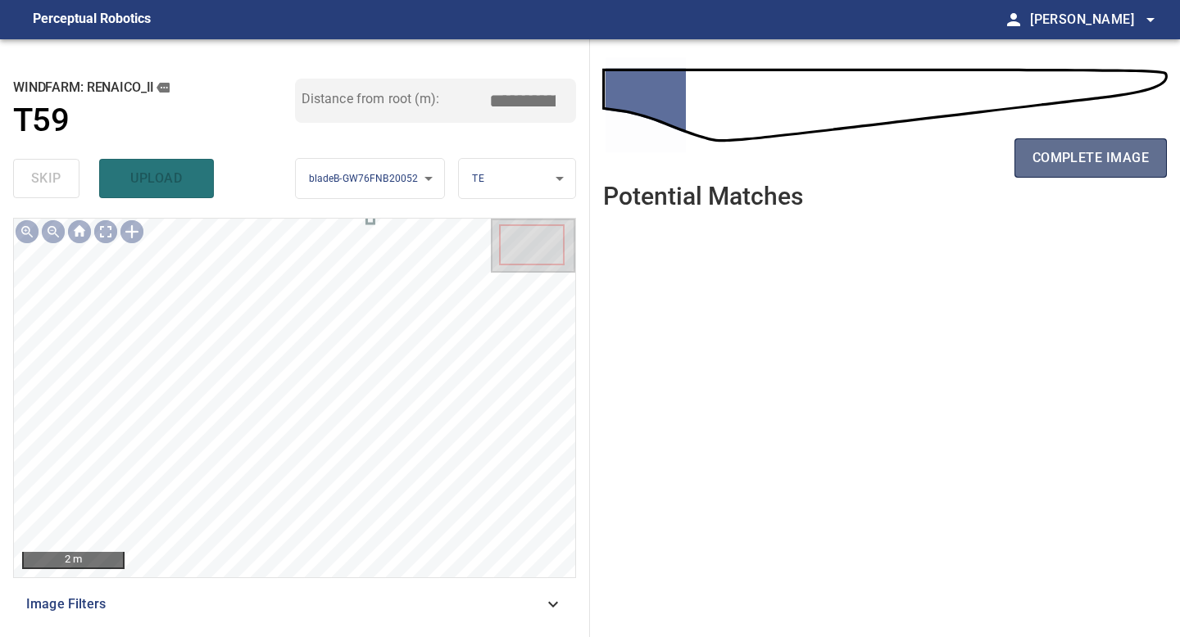
click at [944, 168] on span "complete image" at bounding box center [1090, 158] width 116 height 23
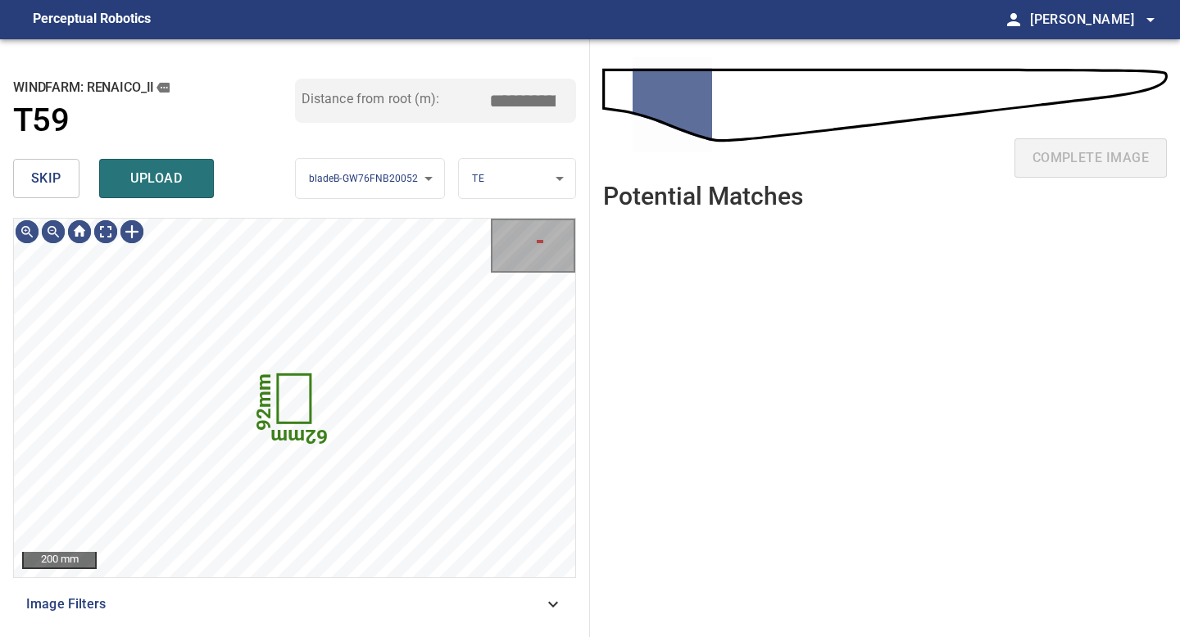
click at [58, 175] on span "skip" at bounding box center [46, 178] width 30 height 23
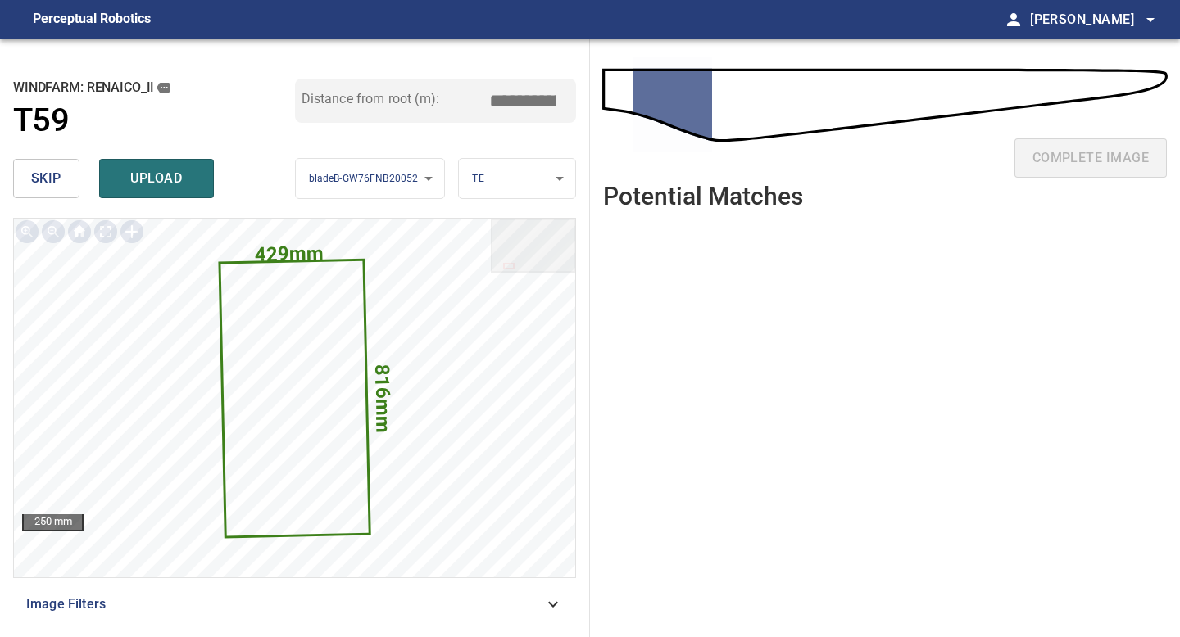
click at [38, 179] on span "skip" at bounding box center [46, 178] width 30 height 23
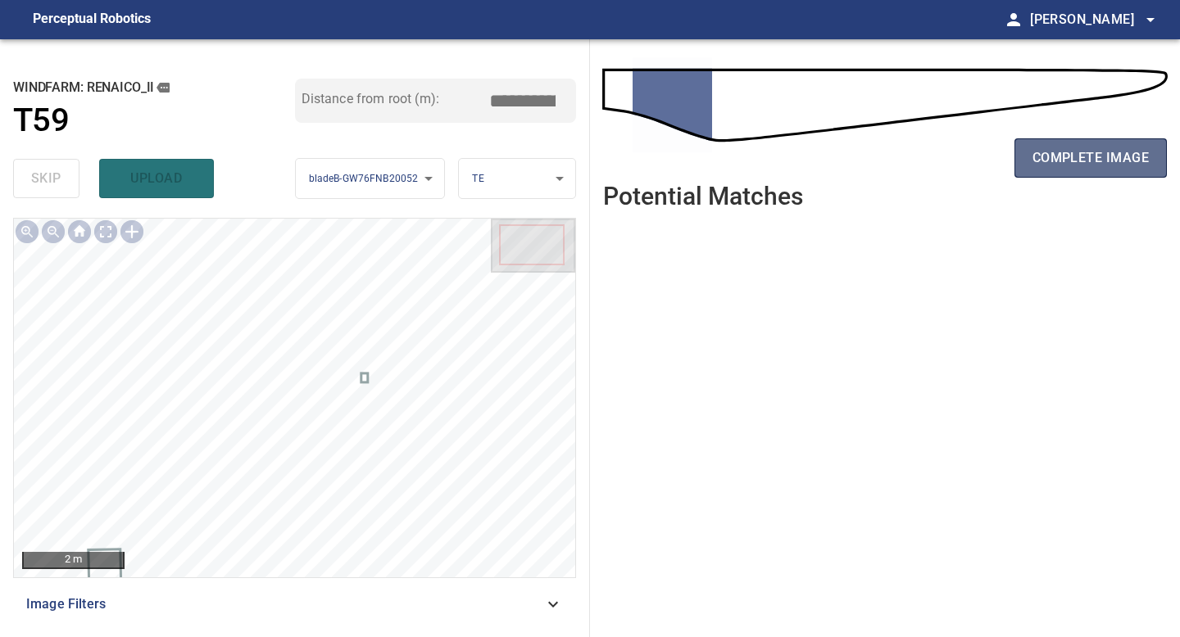
click at [944, 168] on span "complete image" at bounding box center [1090, 158] width 116 height 23
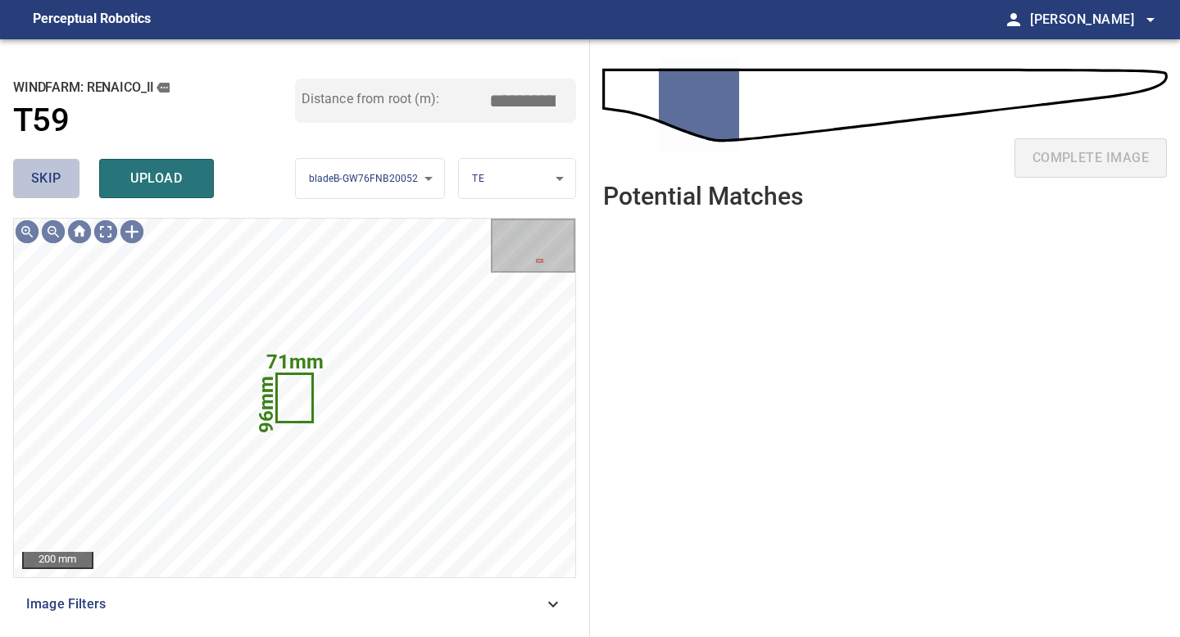
click at [48, 178] on span "skip" at bounding box center [46, 178] width 30 height 23
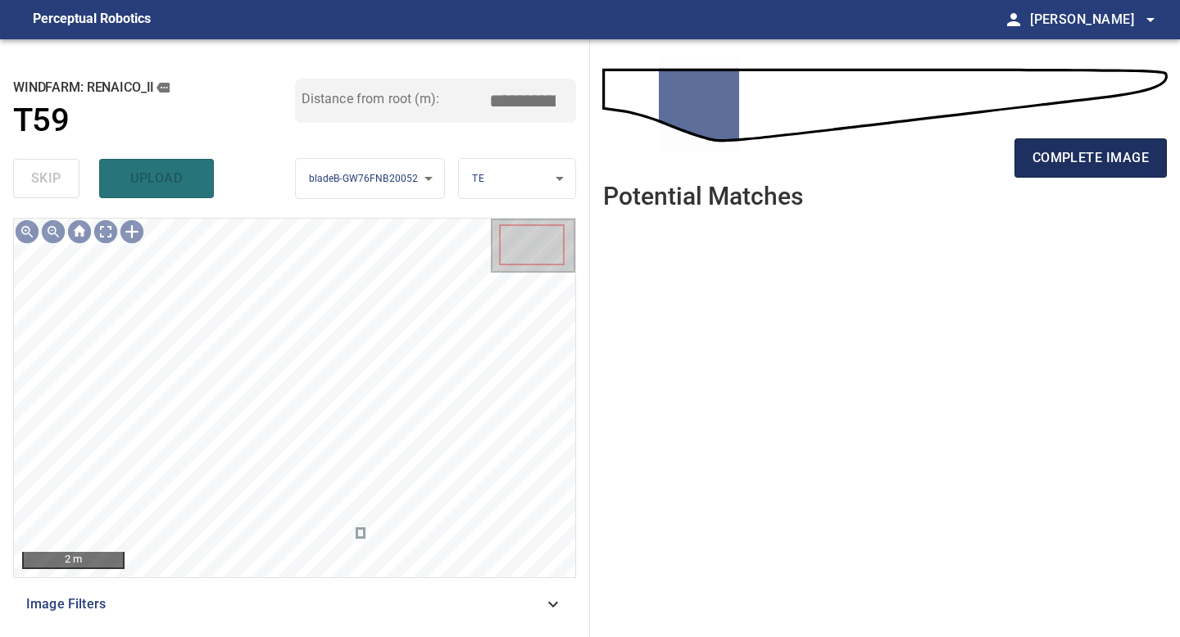
click at [944, 176] on button "complete image" at bounding box center [1090, 157] width 152 height 39
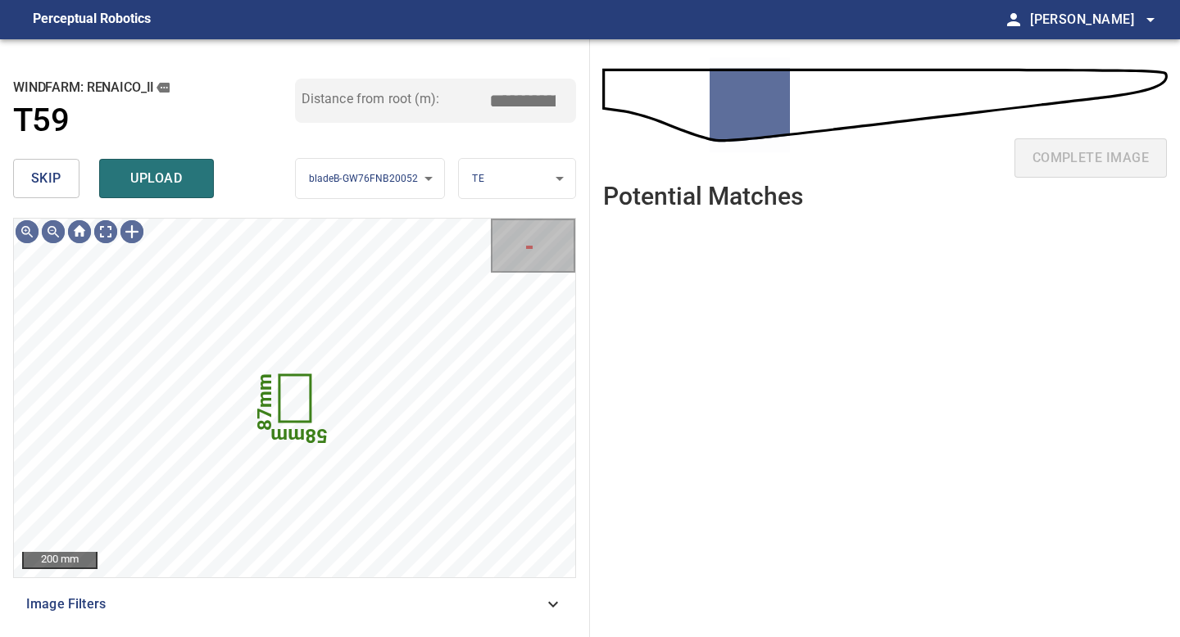
click at [52, 181] on span "skip" at bounding box center [46, 178] width 30 height 23
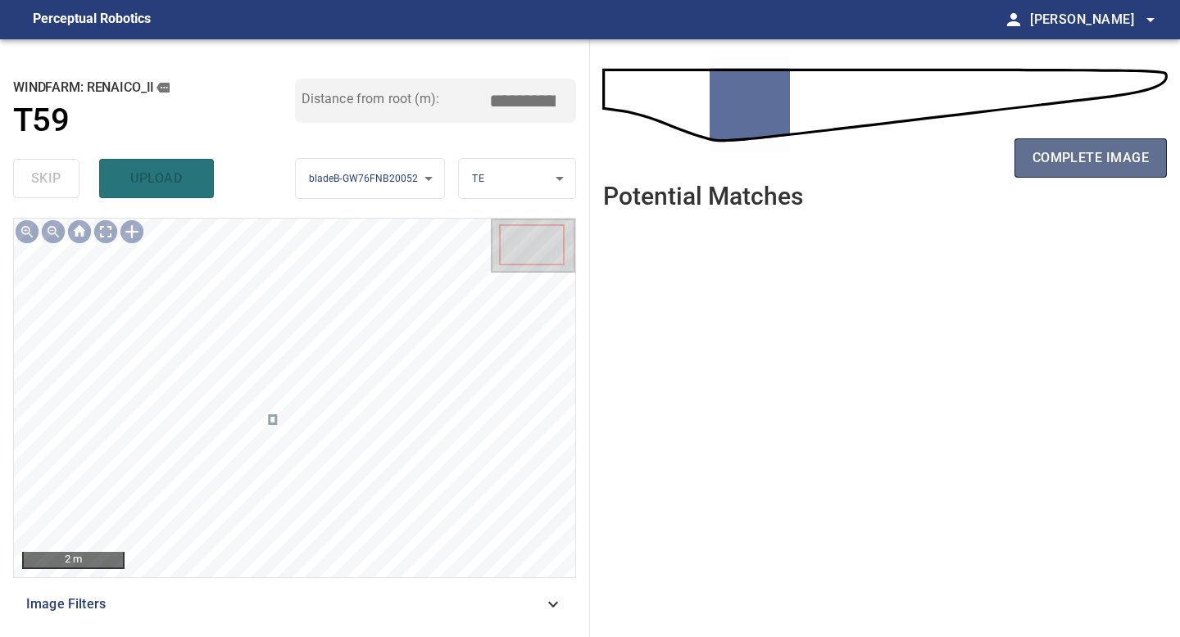
click at [944, 176] on button "complete image" at bounding box center [1090, 157] width 152 height 39
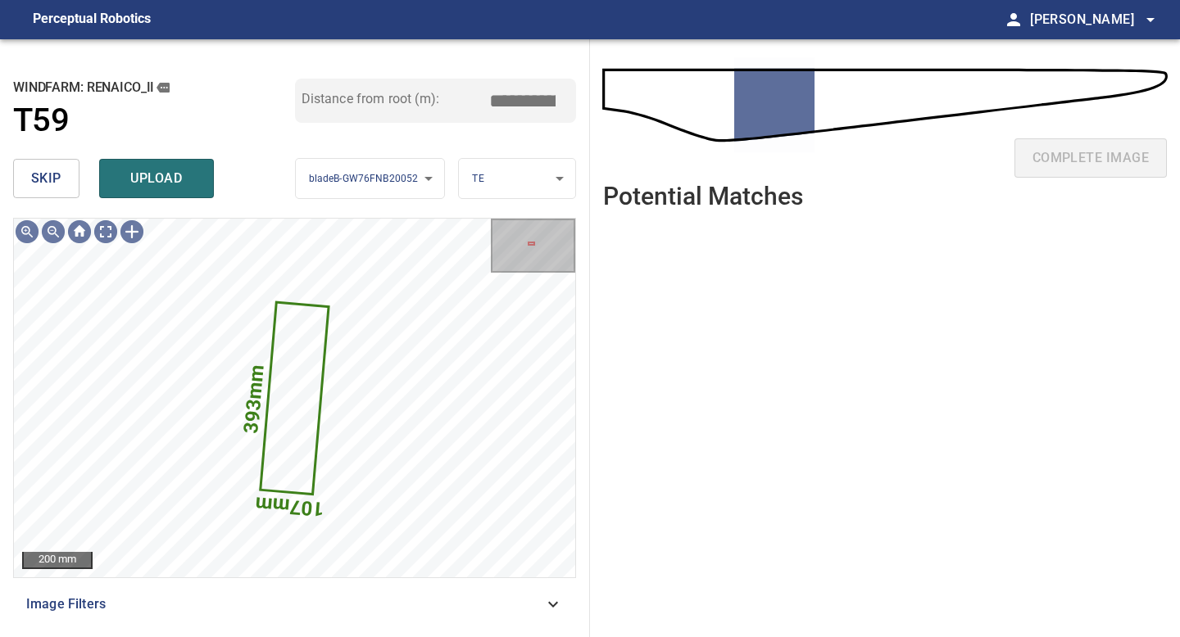
click at [48, 179] on span "skip" at bounding box center [46, 178] width 30 height 23
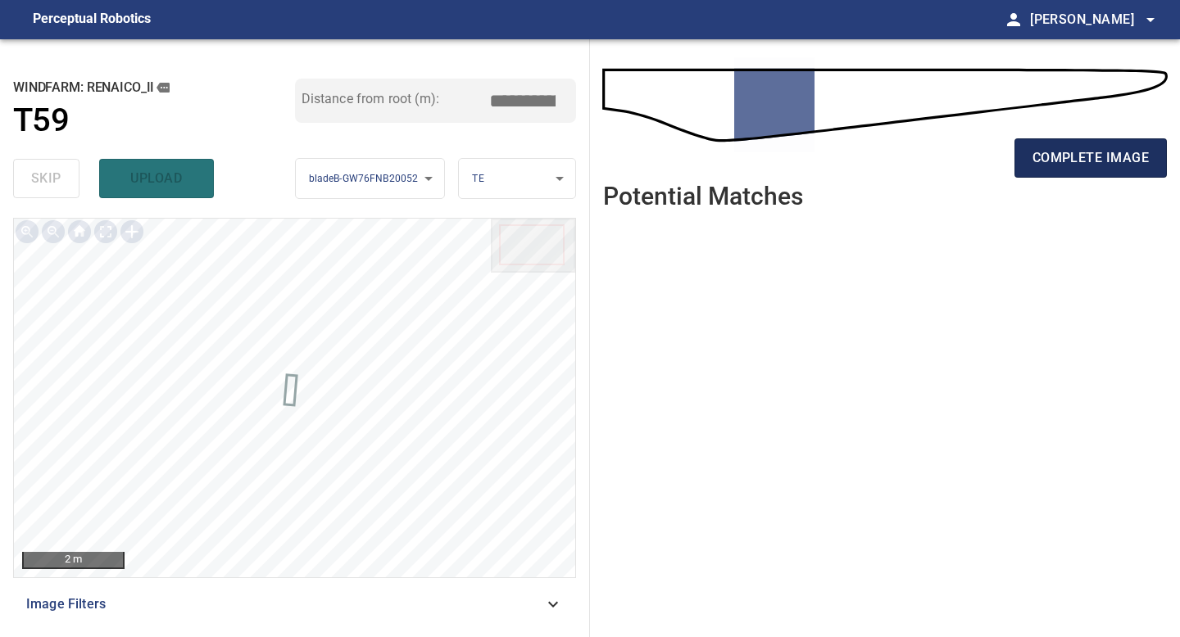
click at [944, 138] on button "complete image" at bounding box center [1090, 157] width 152 height 39
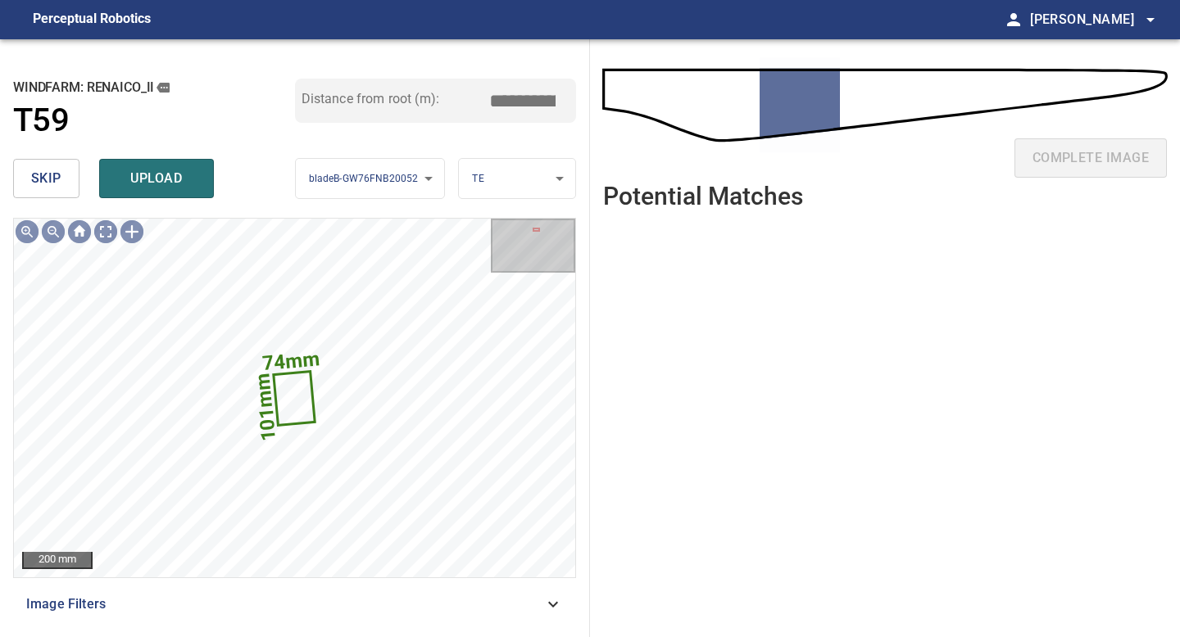
click at [48, 170] on span "skip" at bounding box center [46, 178] width 30 height 23
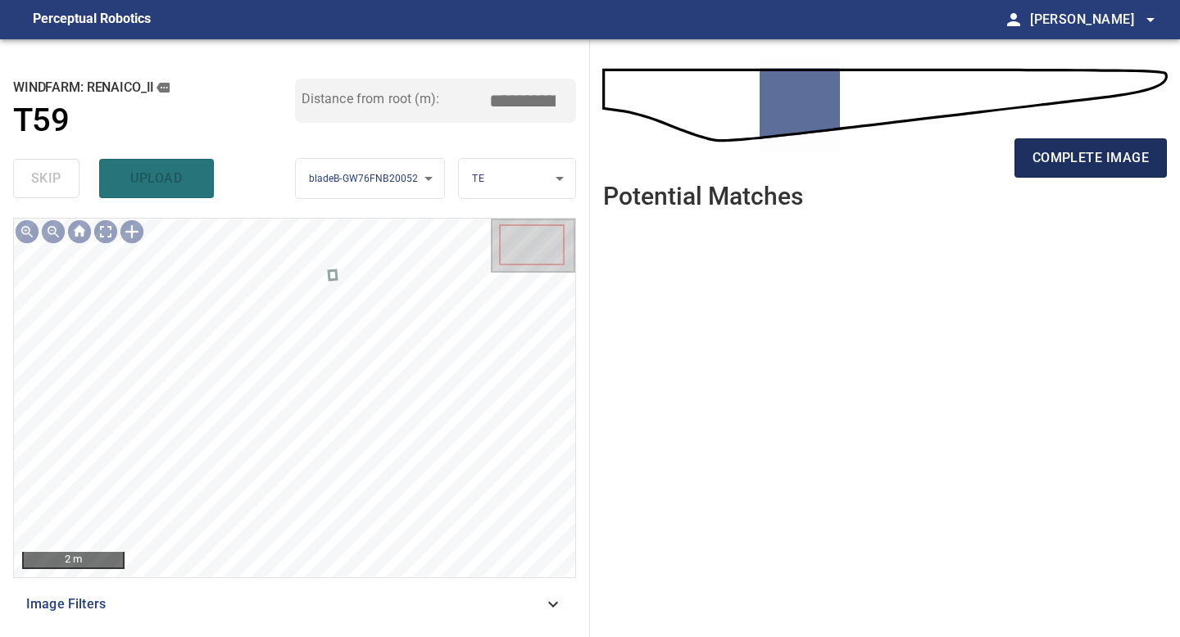
click at [944, 161] on span "complete image" at bounding box center [1090, 158] width 116 height 23
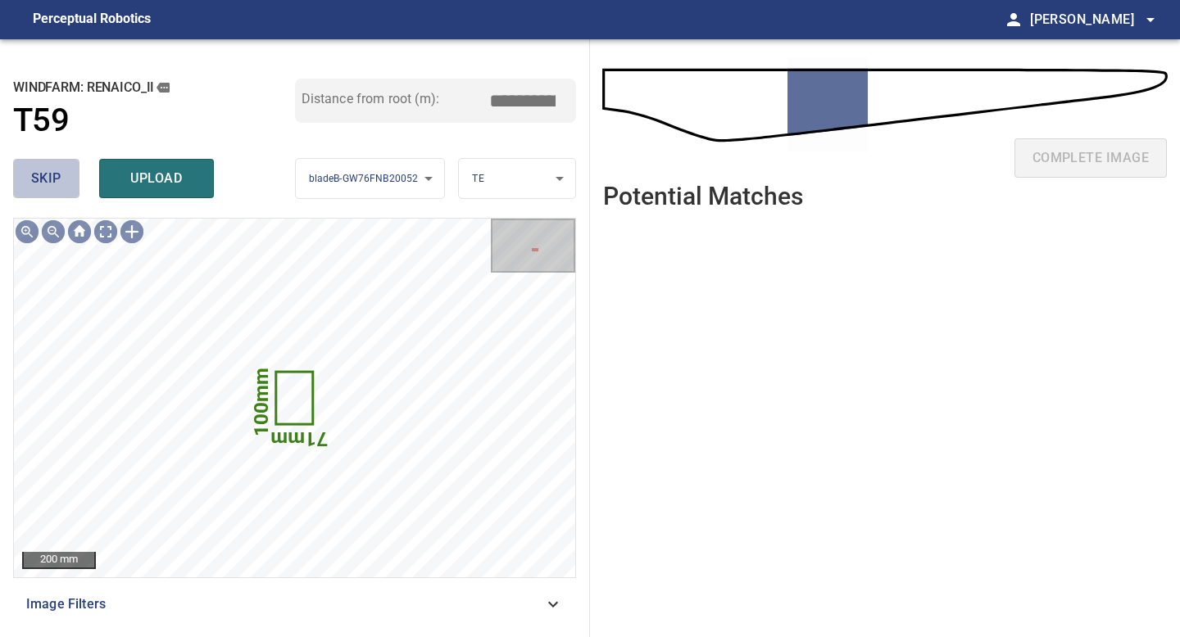
click at [49, 165] on button "skip" at bounding box center [46, 178] width 66 height 39
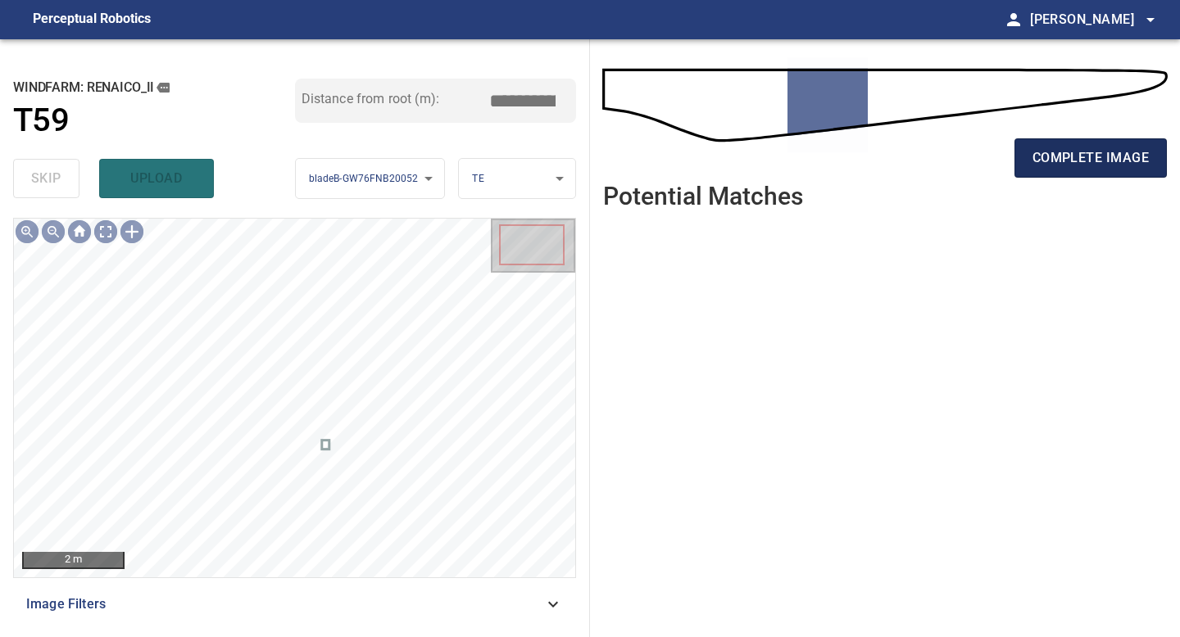
click at [944, 145] on button "complete image" at bounding box center [1090, 157] width 152 height 39
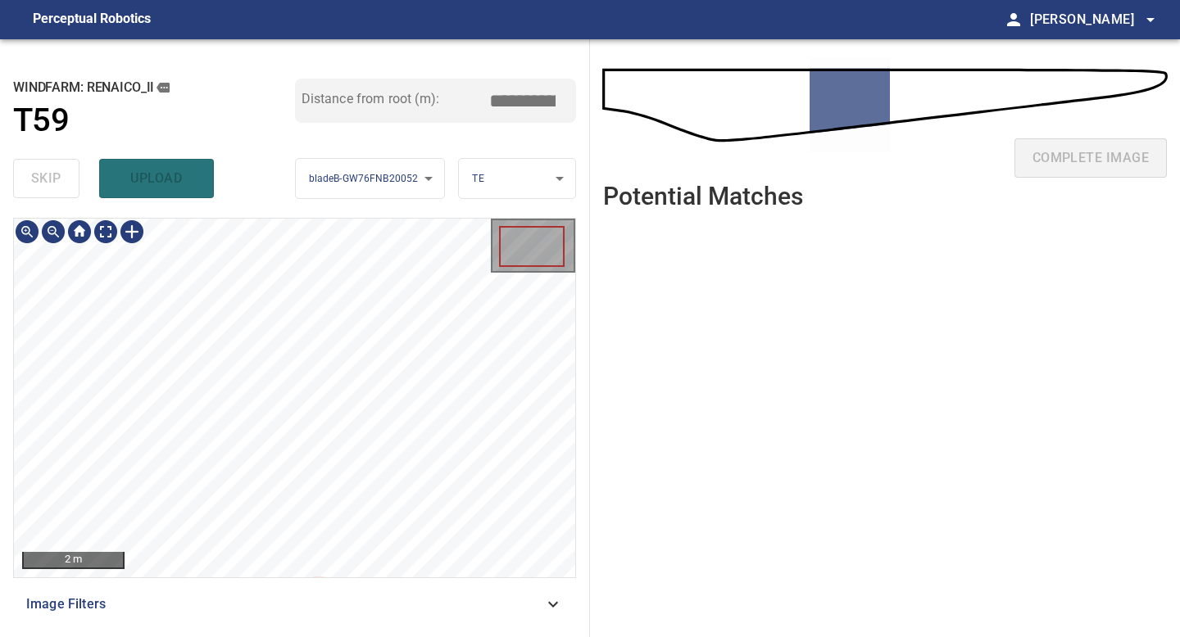
click at [309, 160] on div "**********" at bounding box center [295, 338] width 590 height 598
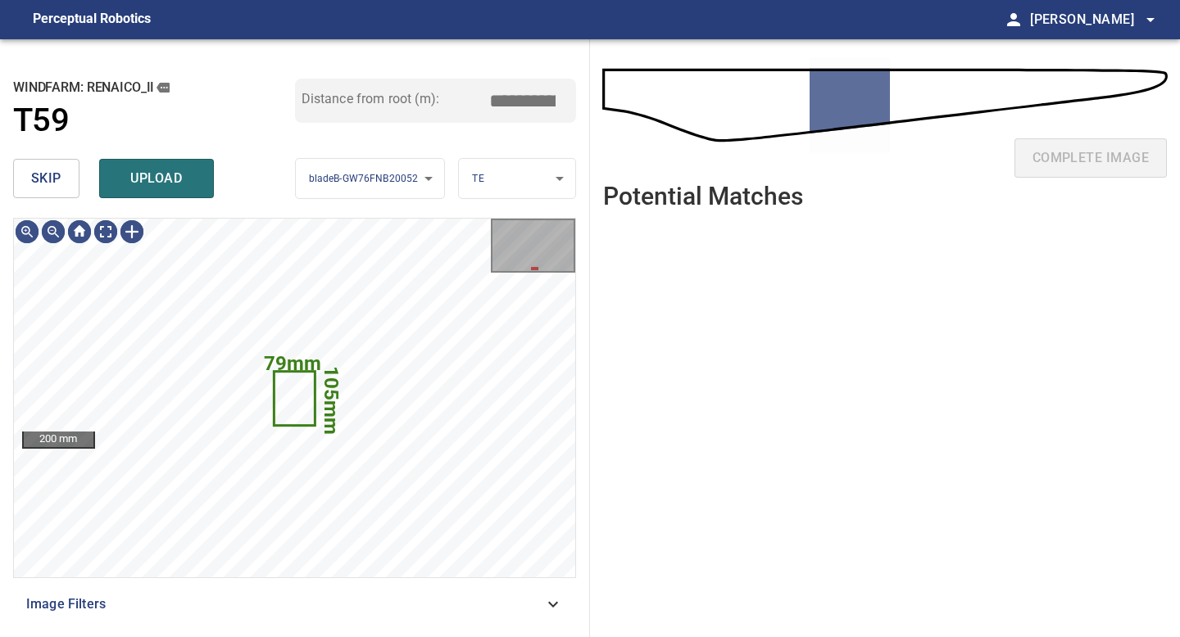
click at [55, 180] on span "skip" at bounding box center [46, 178] width 30 height 23
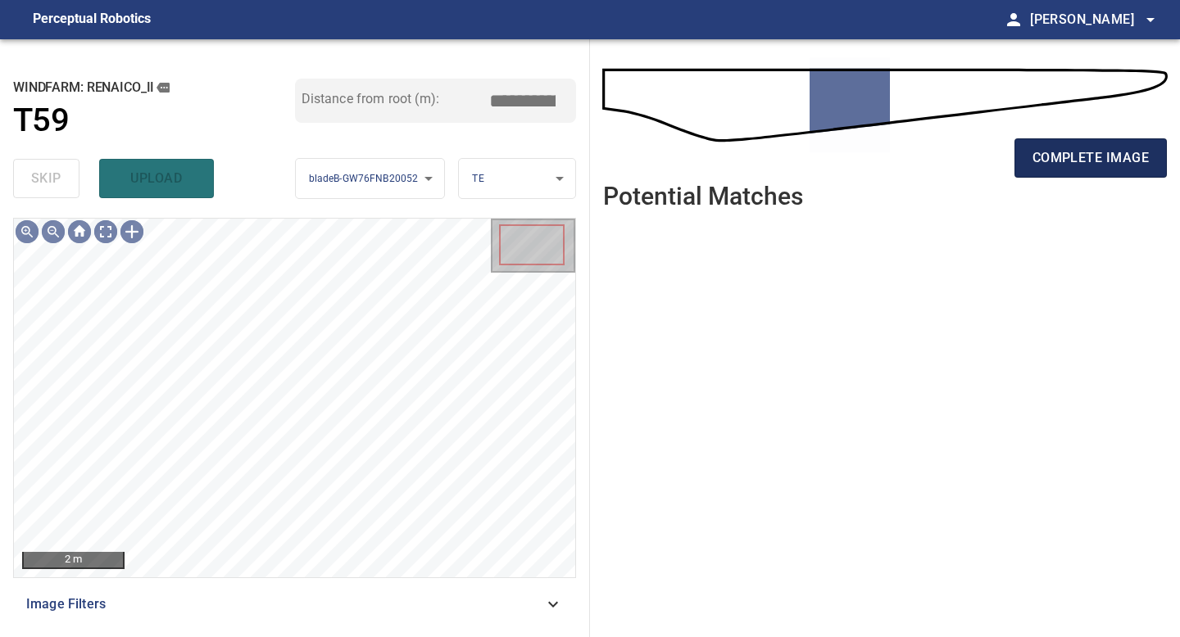
click at [944, 161] on span "complete image" at bounding box center [1090, 158] width 116 height 23
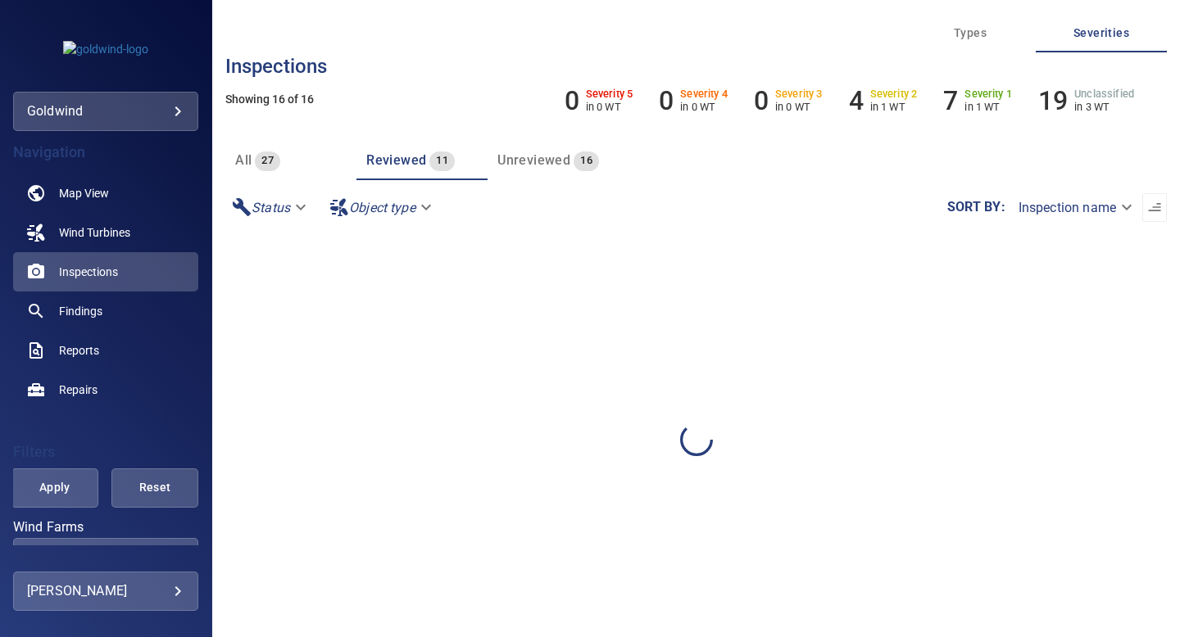
scroll to position [39, 0]
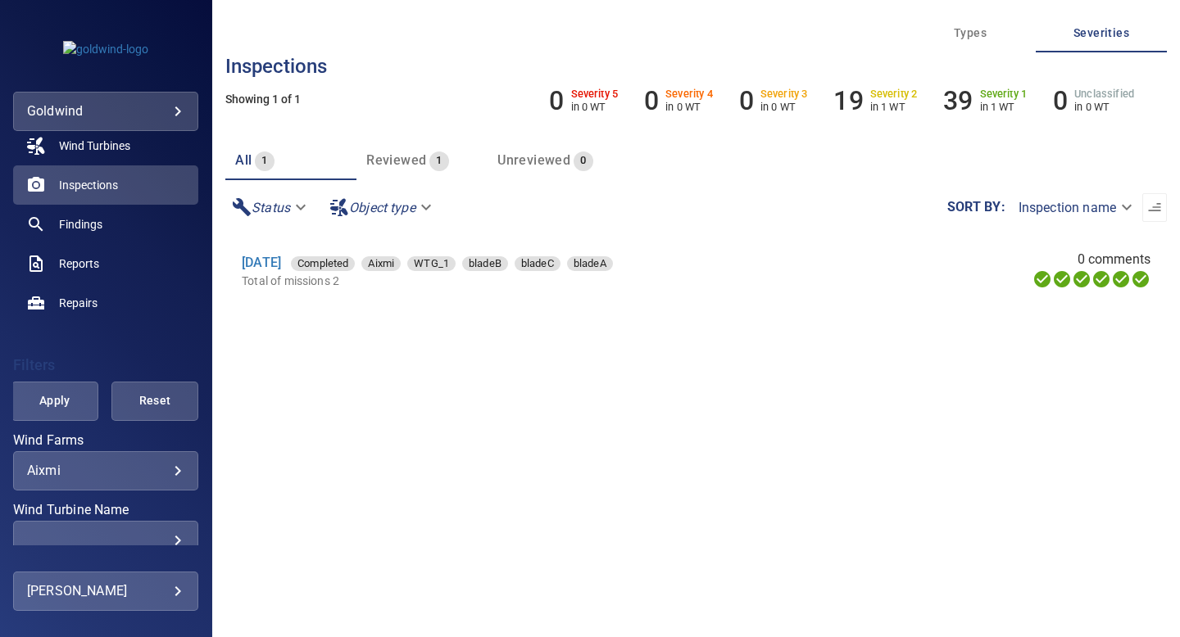
scroll to position [113, 0]
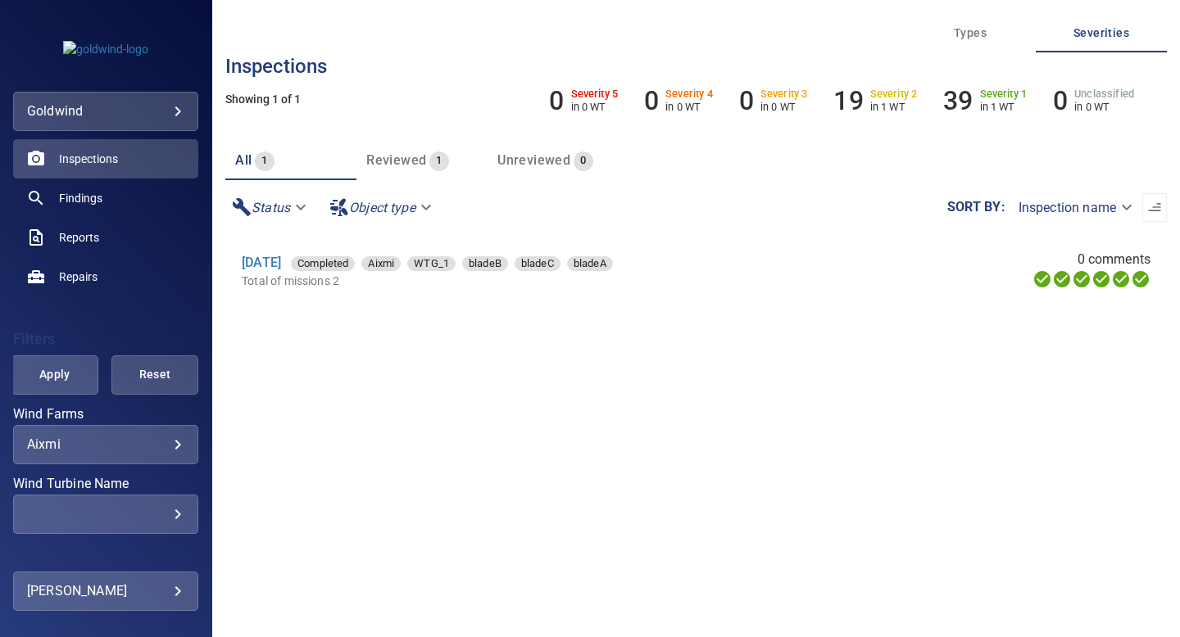
click at [159, 448] on body "**********" at bounding box center [590, 318] width 1180 height 637
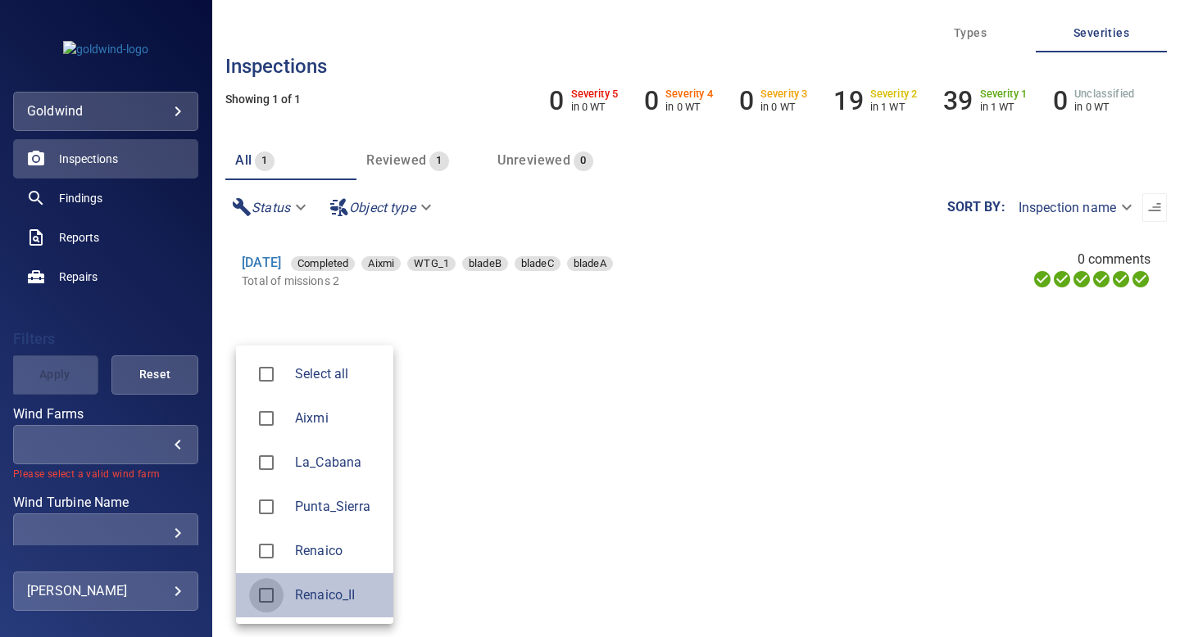
type input "**********"
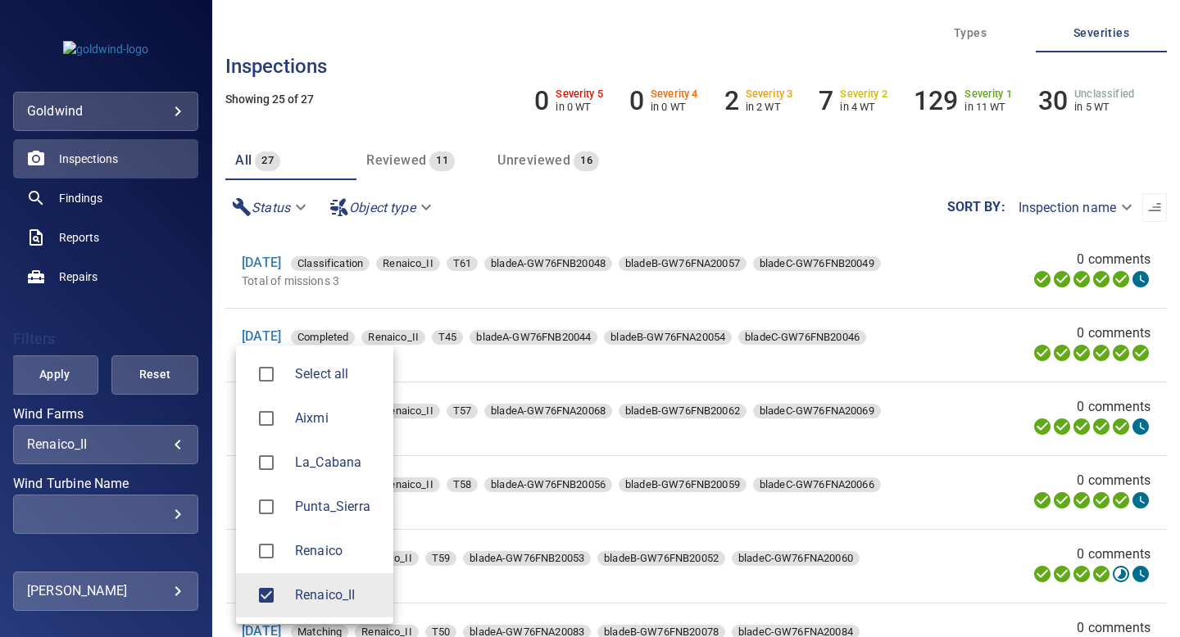
click at [57, 379] on div at bounding box center [590, 318] width 1180 height 637
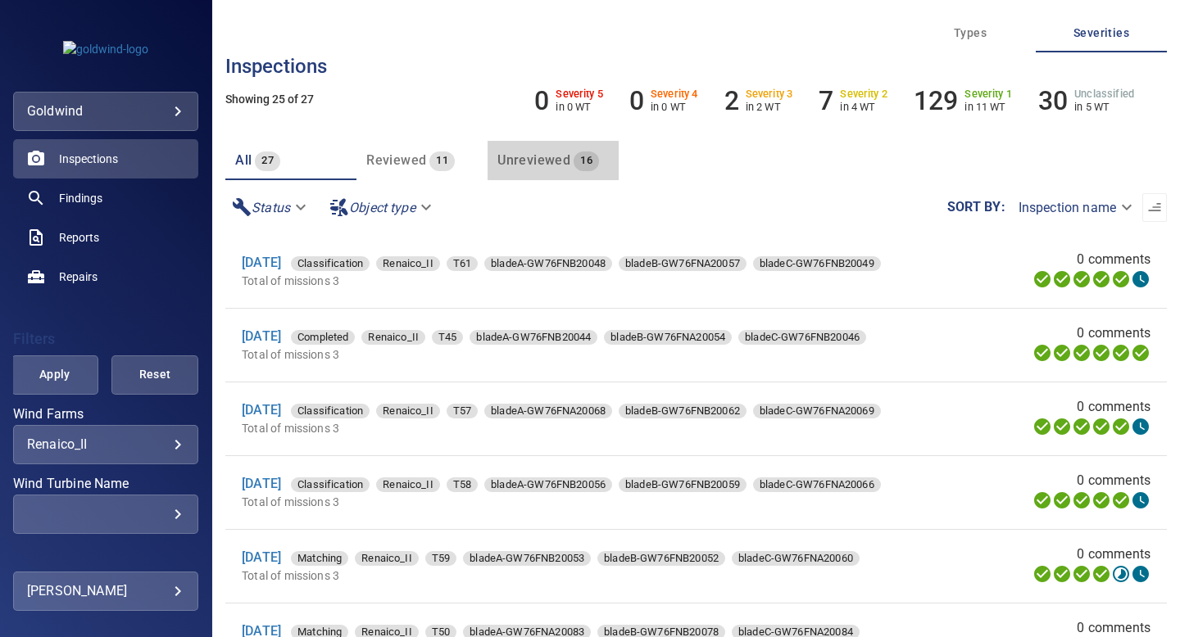
click at [541, 158] on span "Unreviewed" at bounding box center [533, 160] width 73 height 16
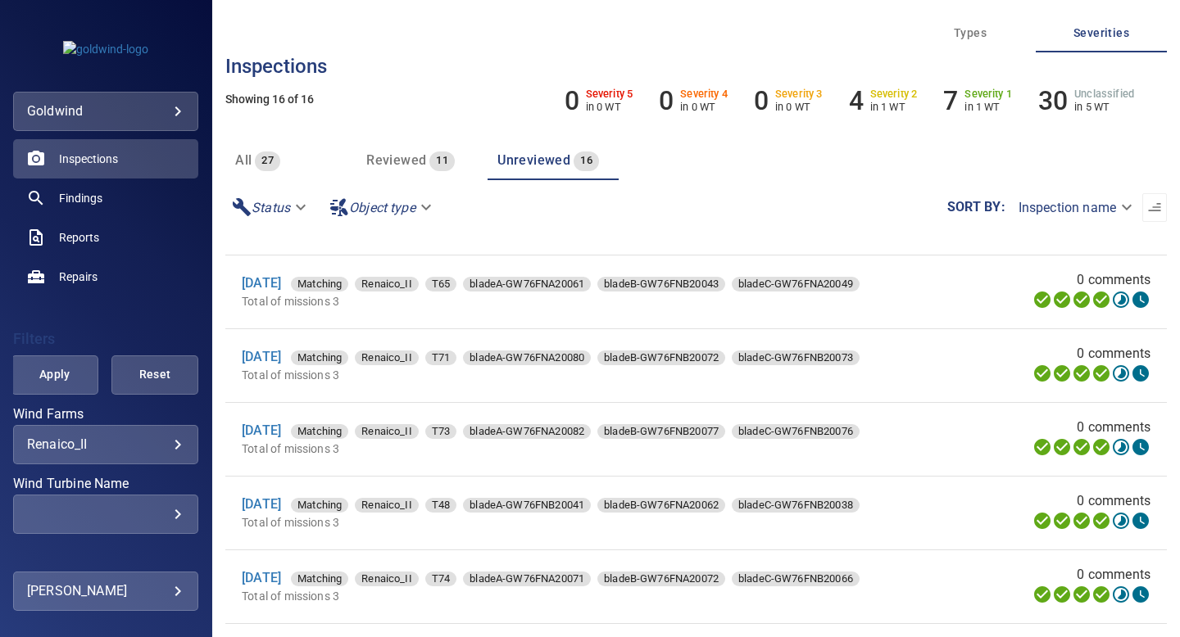
scroll to position [0, 0]
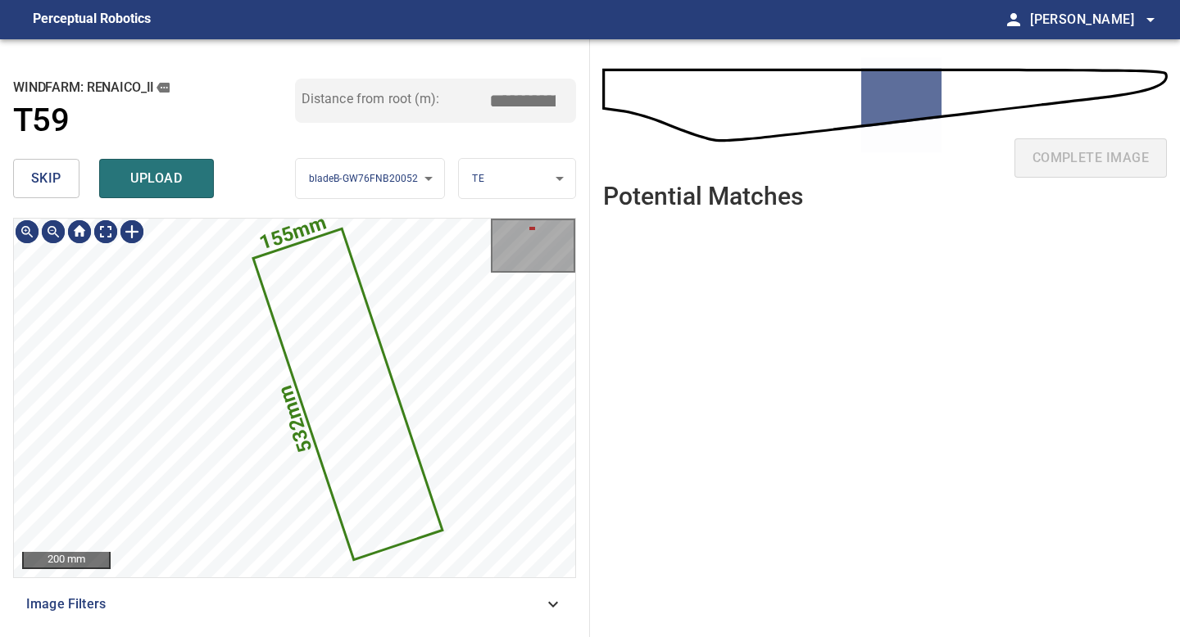
click at [52, 183] on span "skip" at bounding box center [46, 178] width 30 height 23
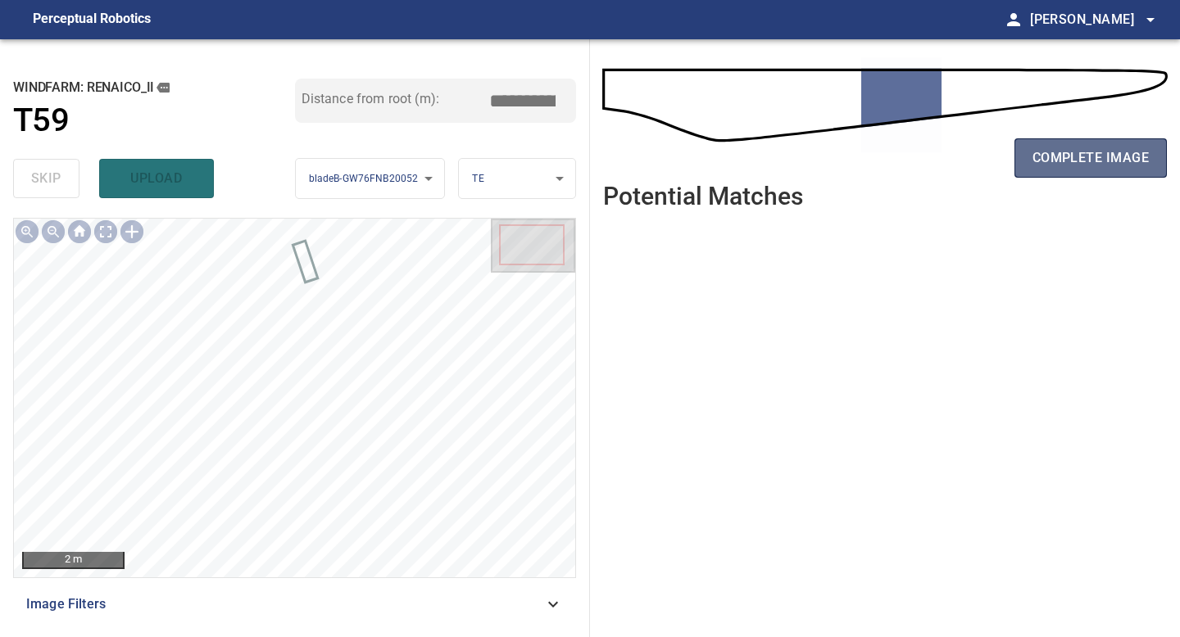
click at [1041, 143] on button "complete image" at bounding box center [1090, 157] width 152 height 39
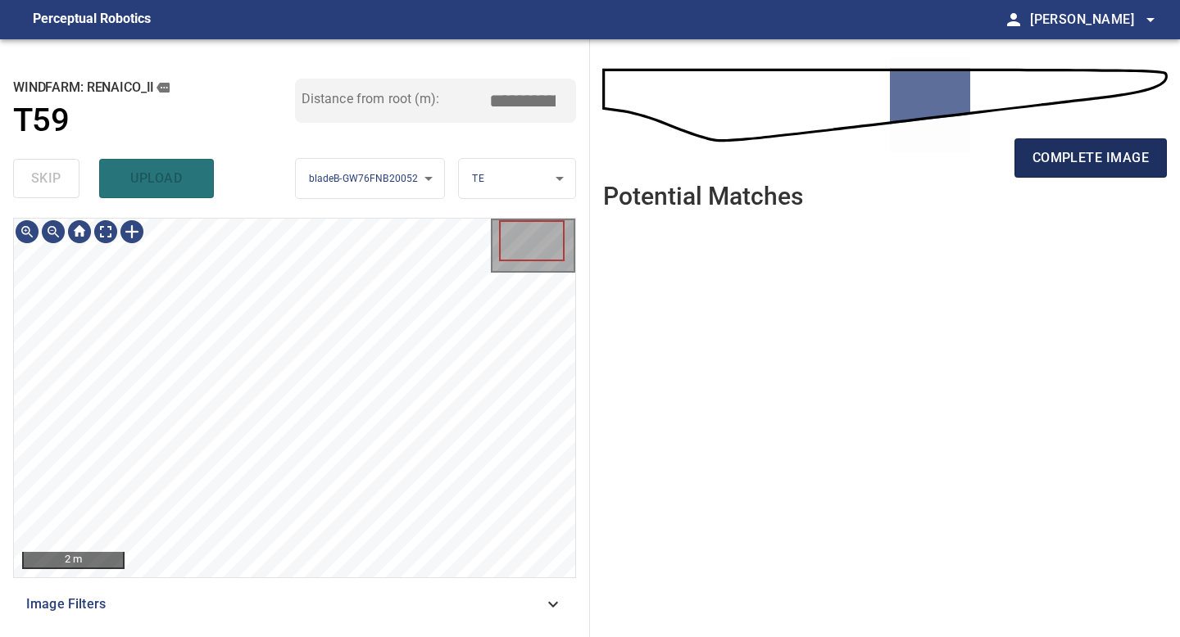
click at [1102, 143] on button "complete image" at bounding box center [1090, 157] width 152 height 39
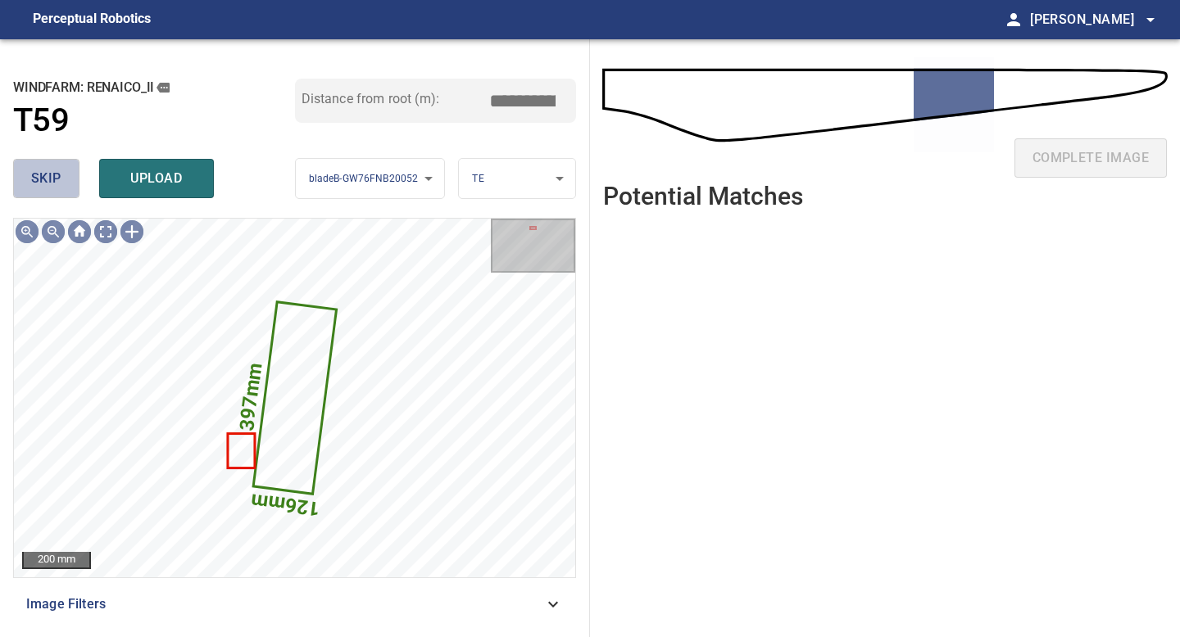
click at [61, 182] on button "skip" at bounding box center [46, 178] width 66 height 39
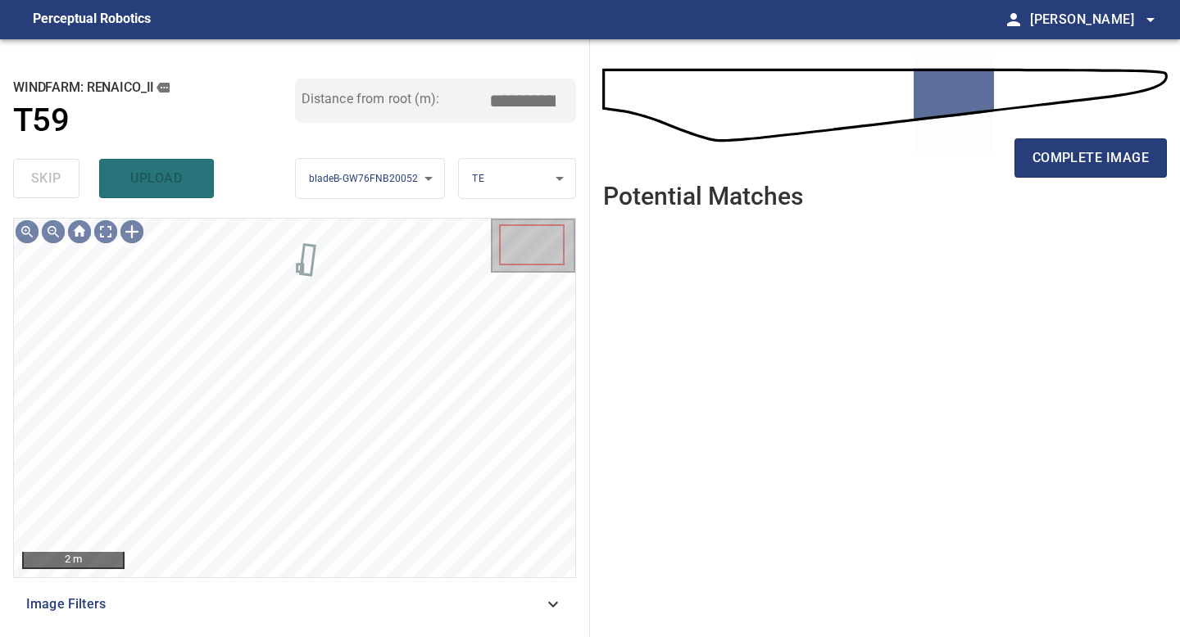
click at [1075, 181] on div "complete image" at bounding box center [885, 165] width 564 height 66
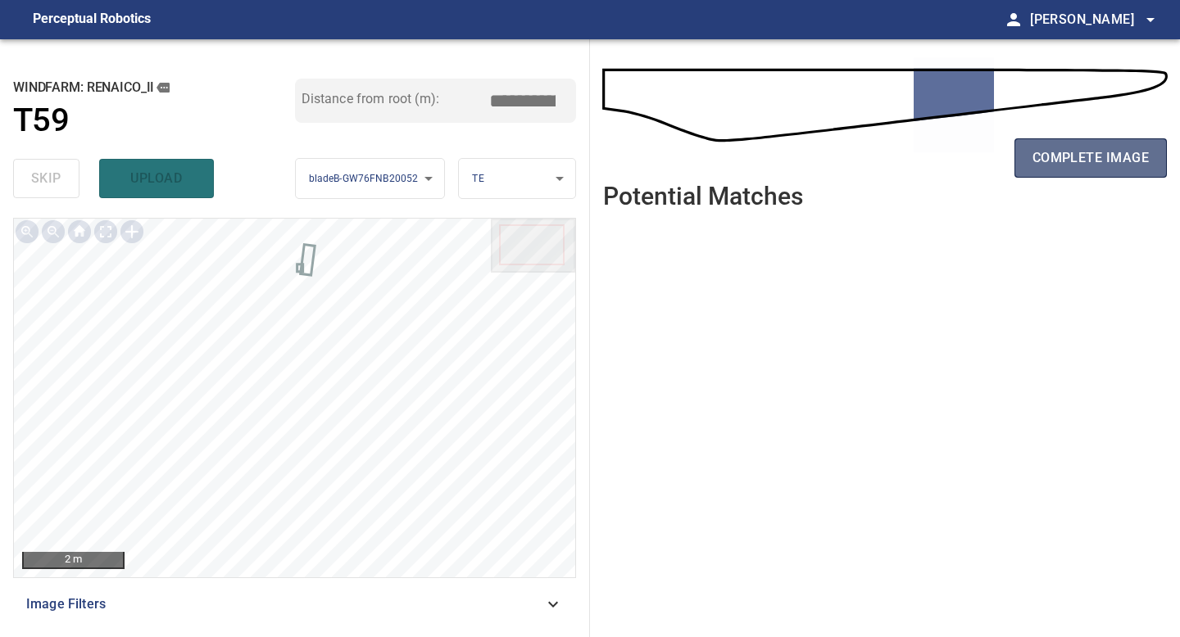
click at [1065, 170] on button "complete image" at bounding box center [1090, 157] width 152 height 39
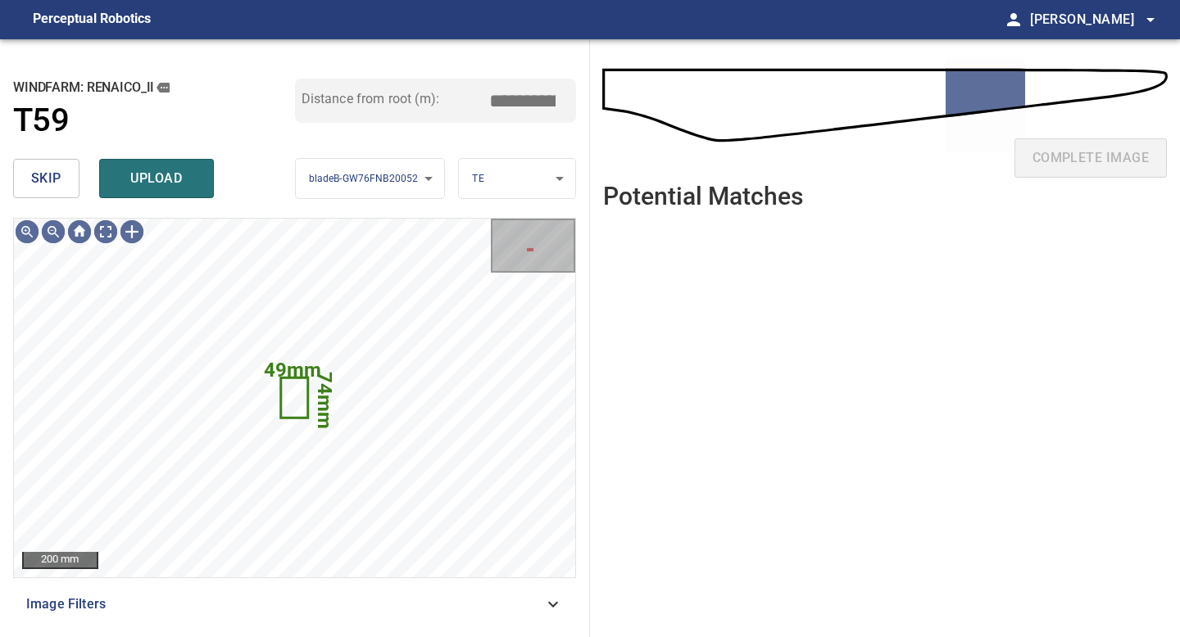
click at [40, 159] on button "skip" at bounding box center [46, 178] width 66 height 39
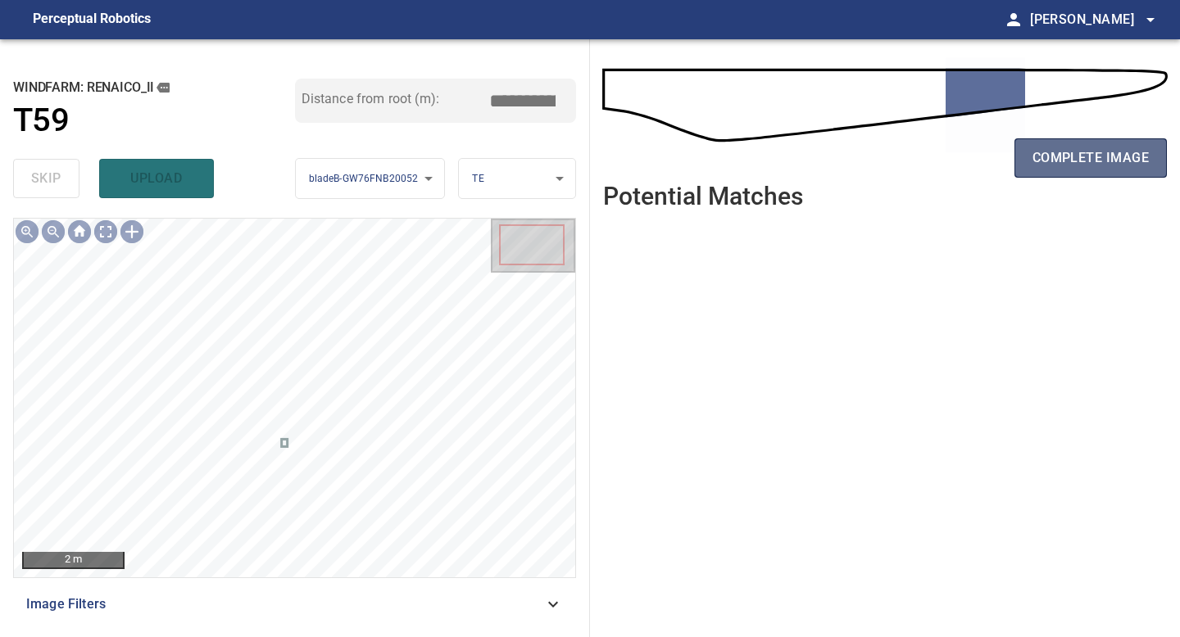
click at [1058, 157] on span "complete image" at bounding box center [1090, 158] width 116 height 23
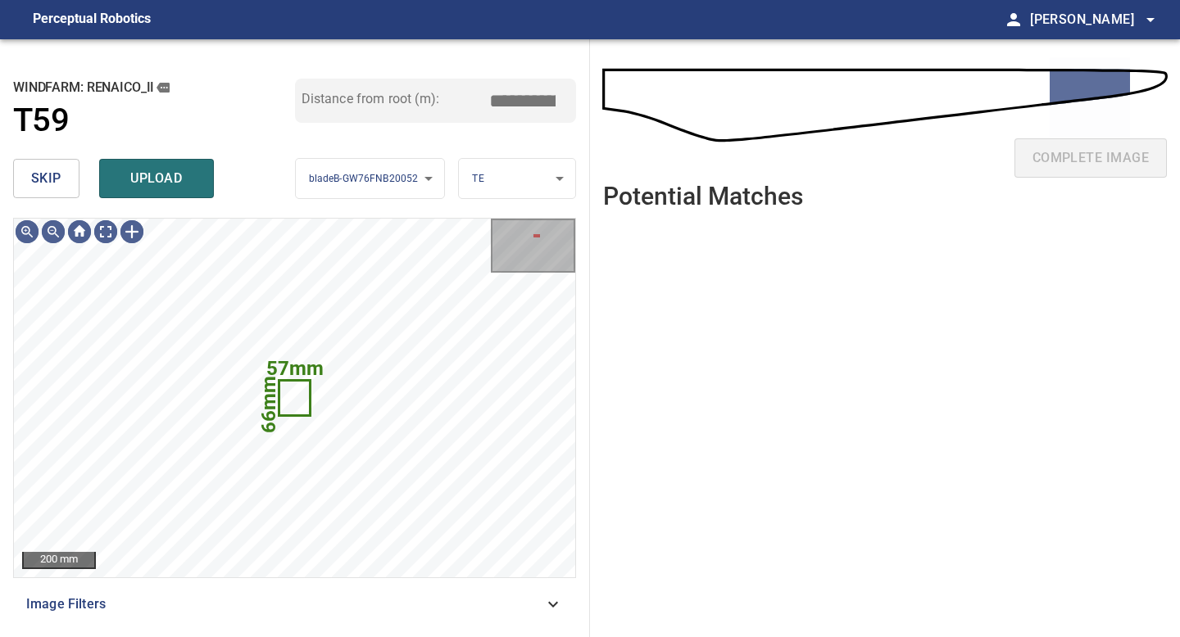
click at [41, 180] on span "skip" at bounding box center [46, 178] width 30 height 23
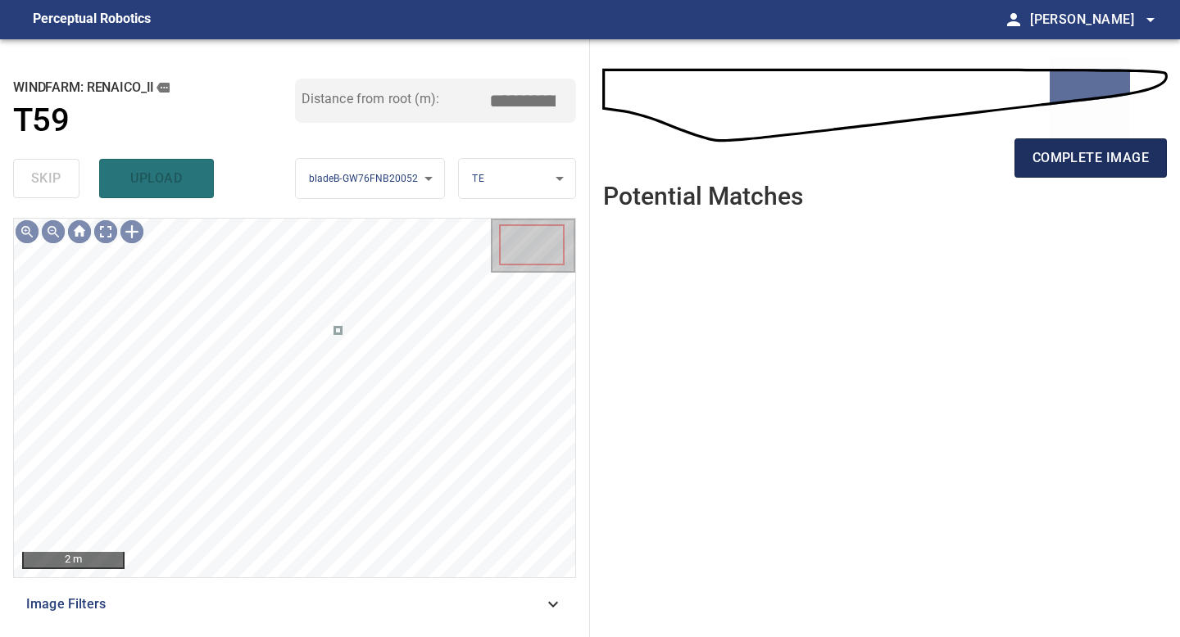
click at [1063, 158] on span "complete image" at bounding box center [1090, 158] width 116 height 23
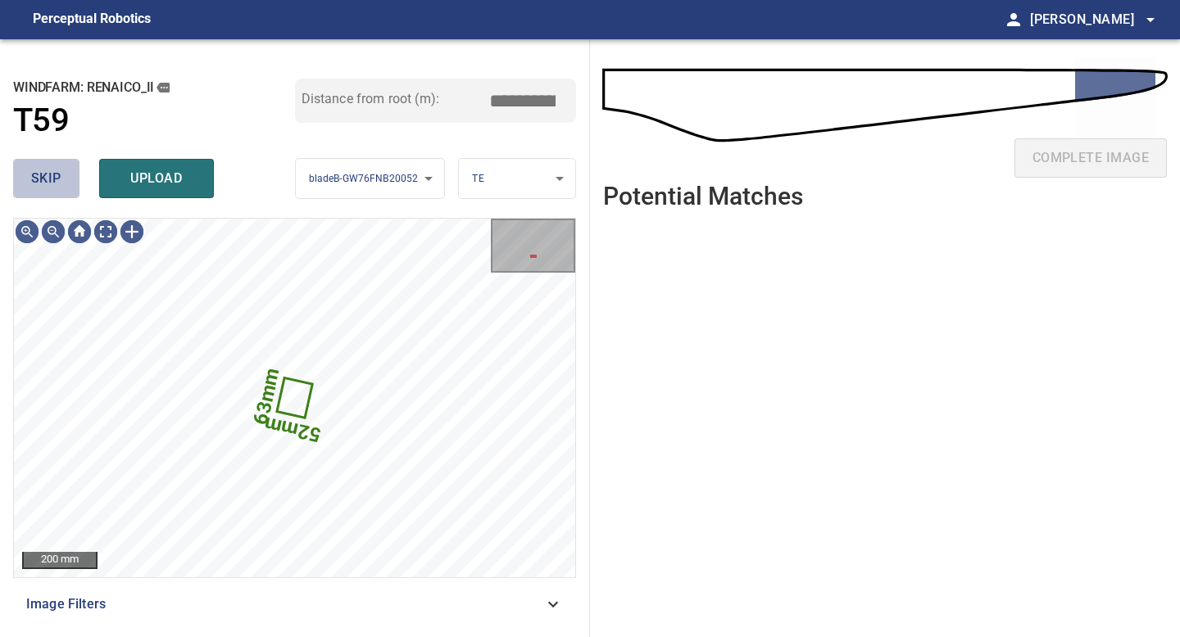
click at [75, 193] on button "skip" at bounding box center [46, 178] width 66 height 39
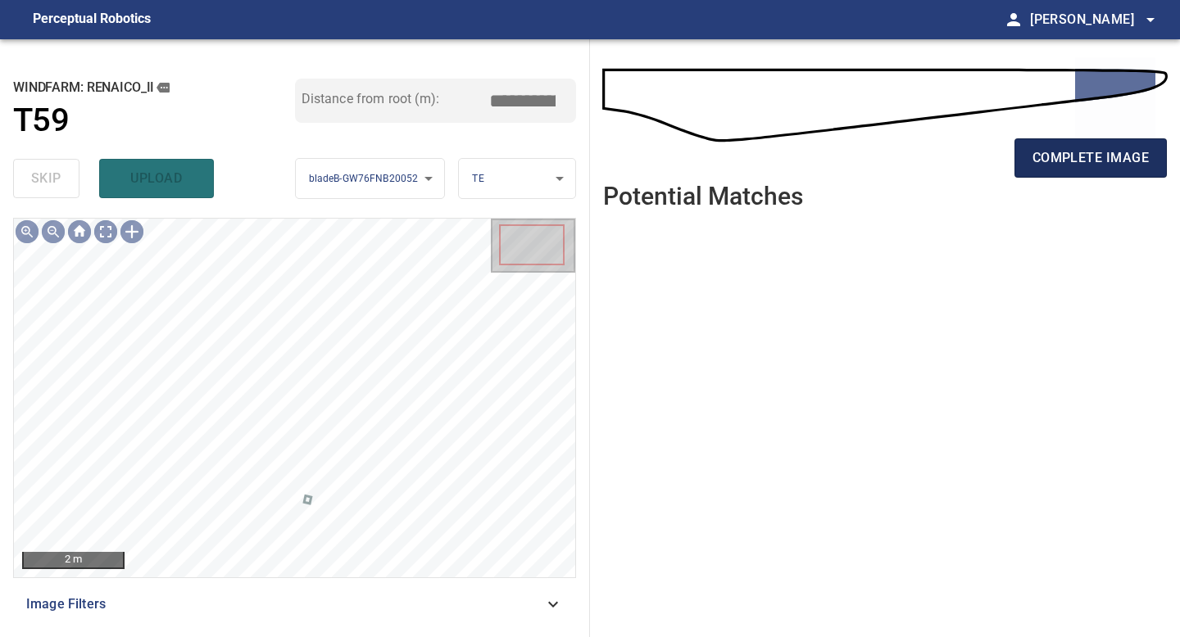
click at [1038, 145] on button "complete image" at bounding box center [1090, 157] width 152 height 39
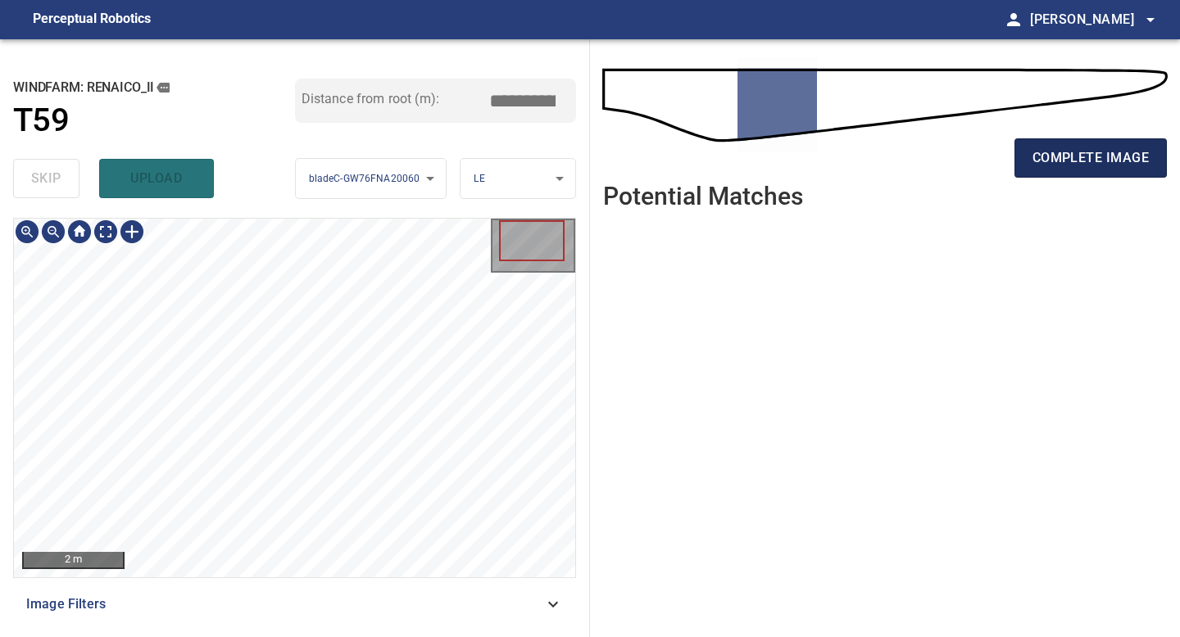
click at [1084, 156] on span "complete image" at bounding box center [1090, 158] width 116 height 23
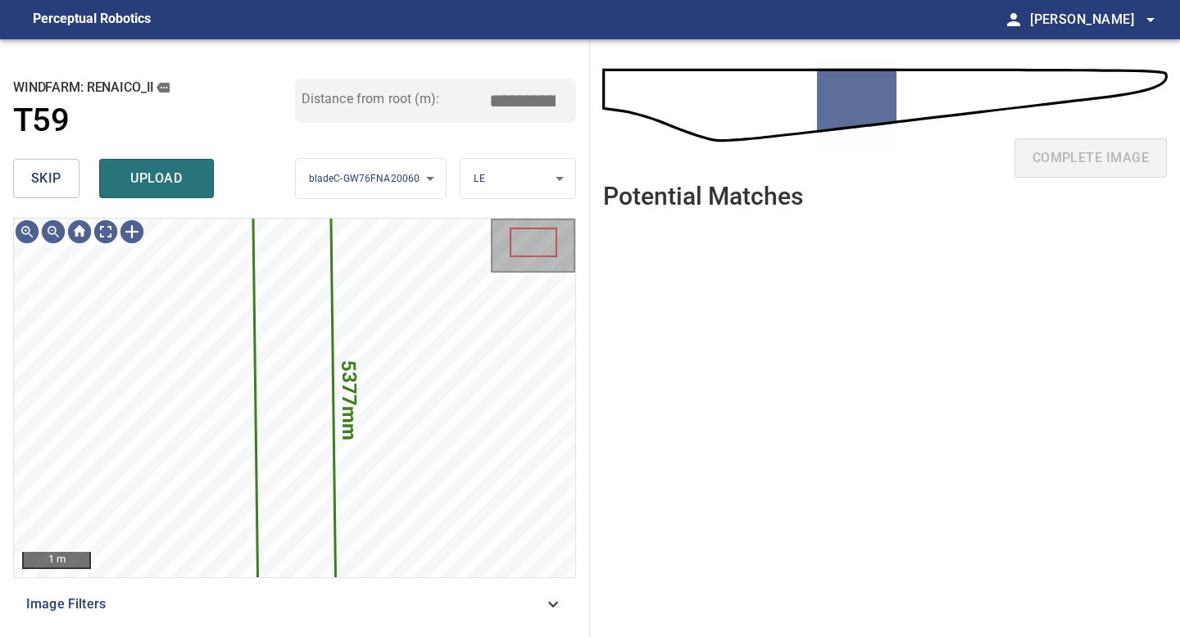
click at [54, 162] on button "skip" at bounding box center [46, 178] width 66 height 39
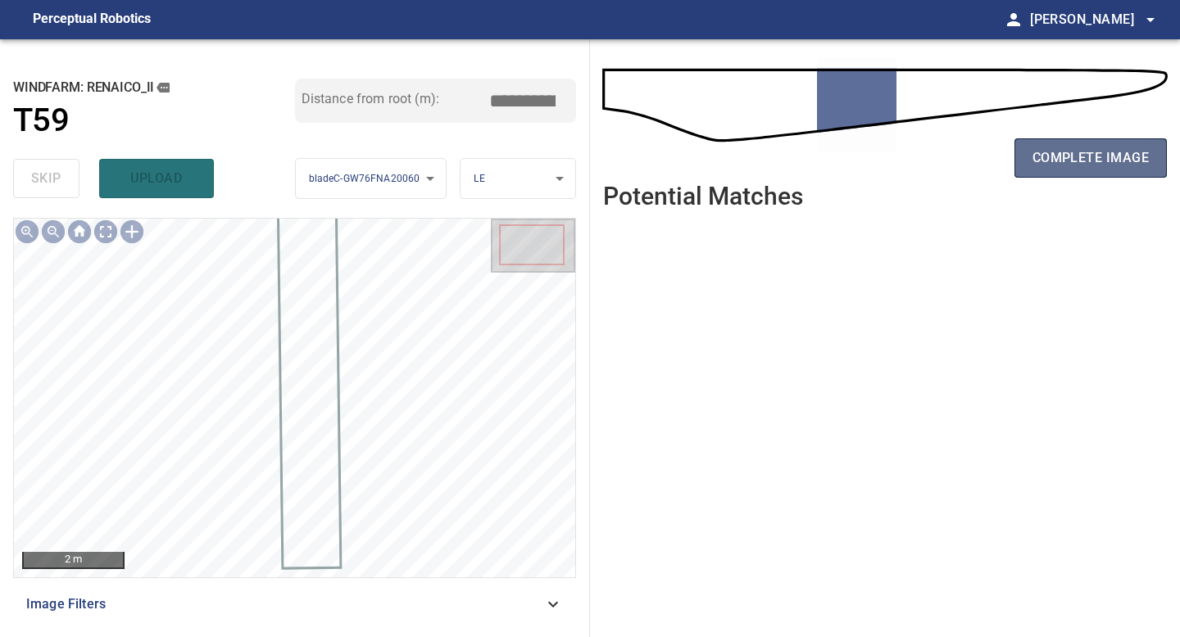
click at [1082, 158] on span "complete image" at bounding box center [1090, 158] width 116 height 23
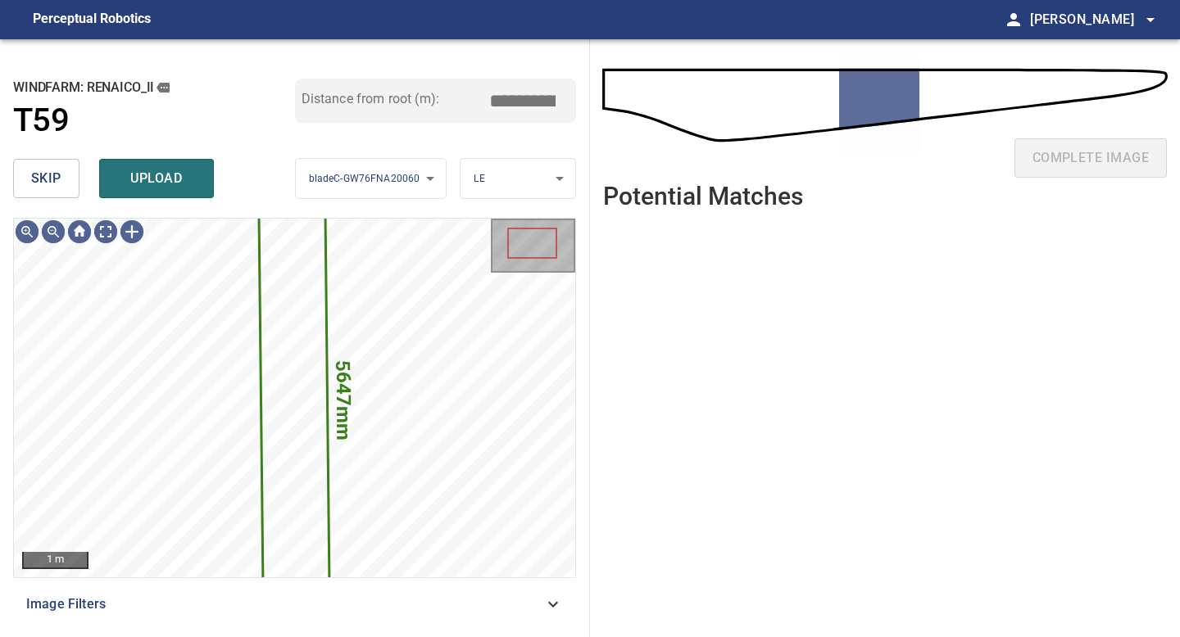
click at [61, 175] on button "skip" at bounding box center [46, 178] width 66 height 39
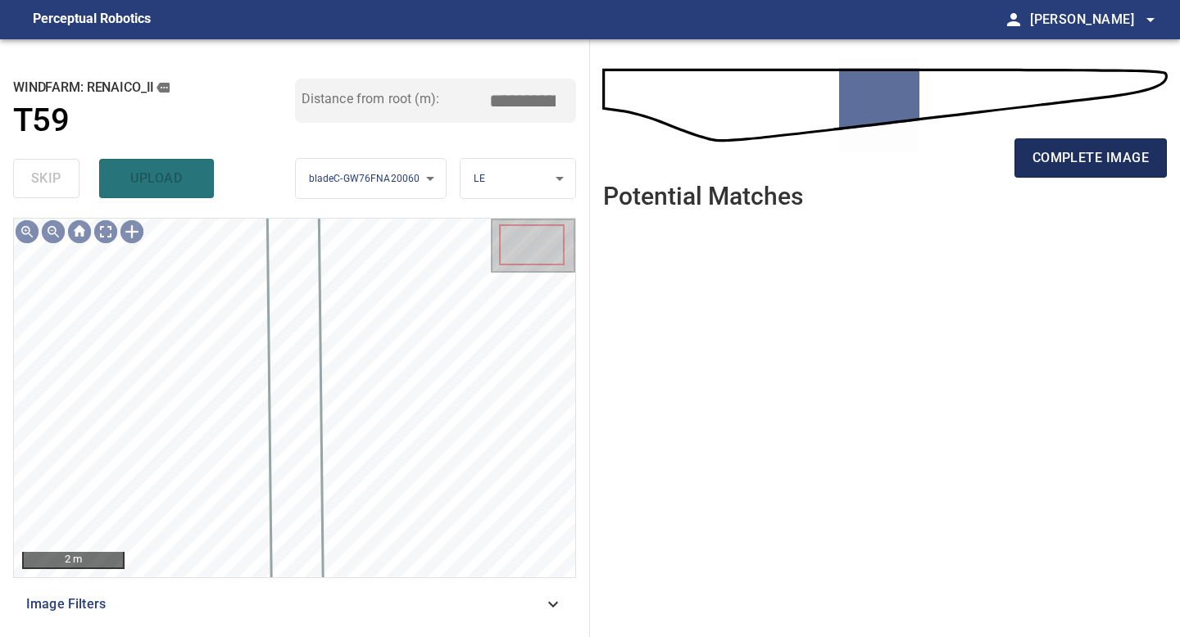
click at [1090, 160] on span "complete image" at bounding box center [1090, 158] width 116 height 23
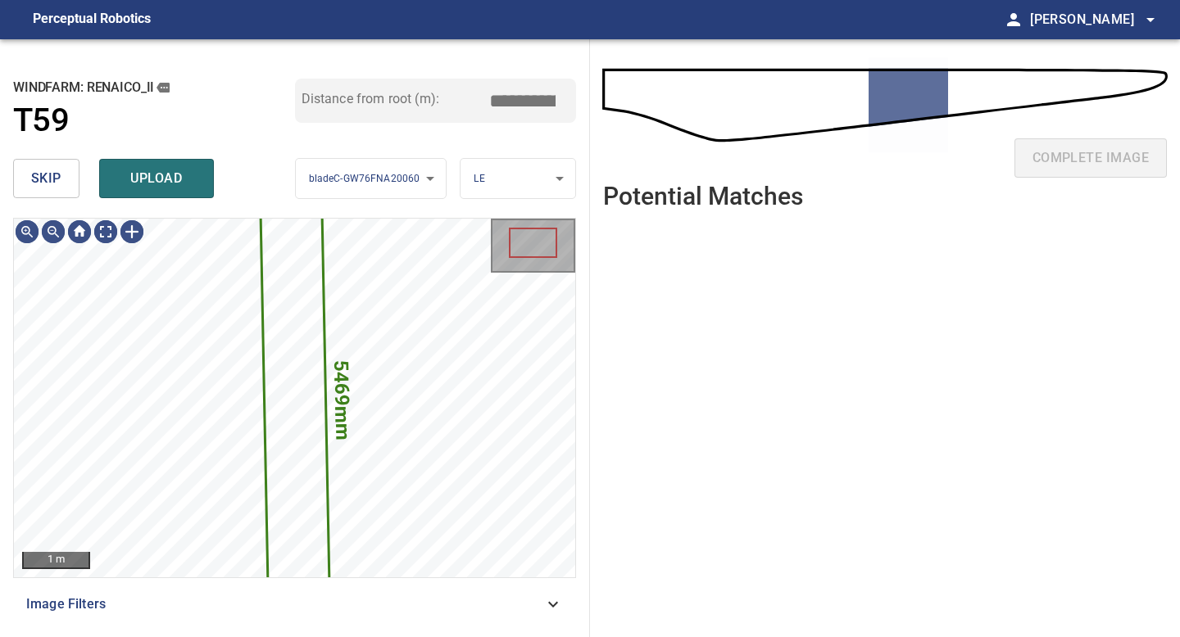
click at [14, 166] on button "skip" at bounding box center [46, 178] width 66 height 39
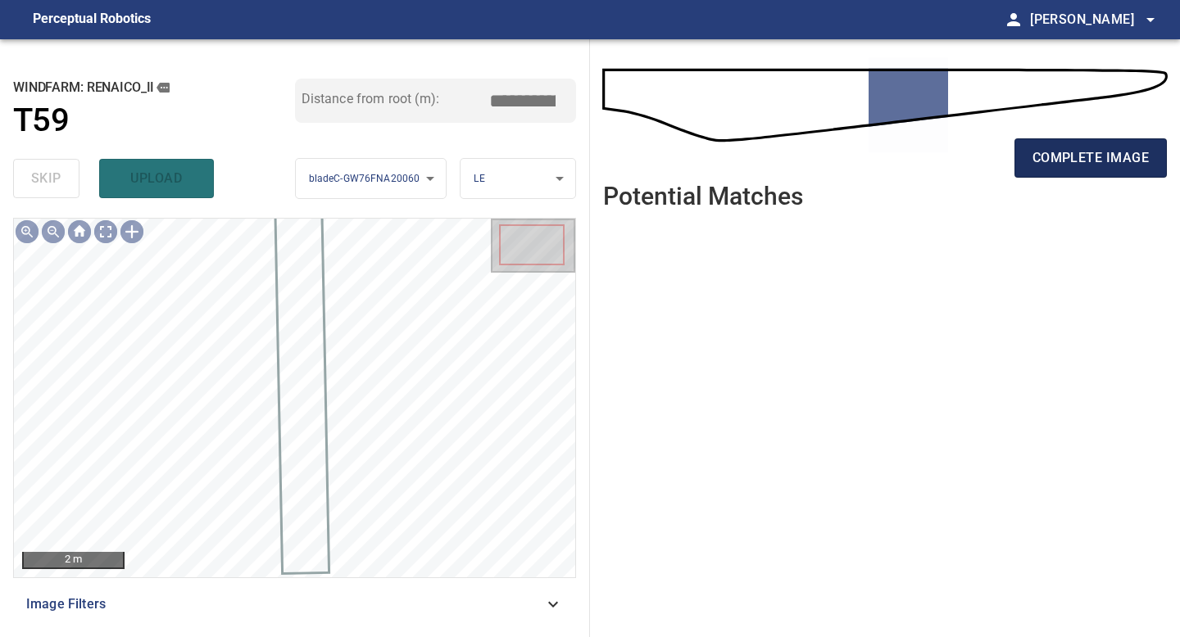
click at [1103, 160] on span "complete image" at bounding box center [1090, 158] width 116 height 23
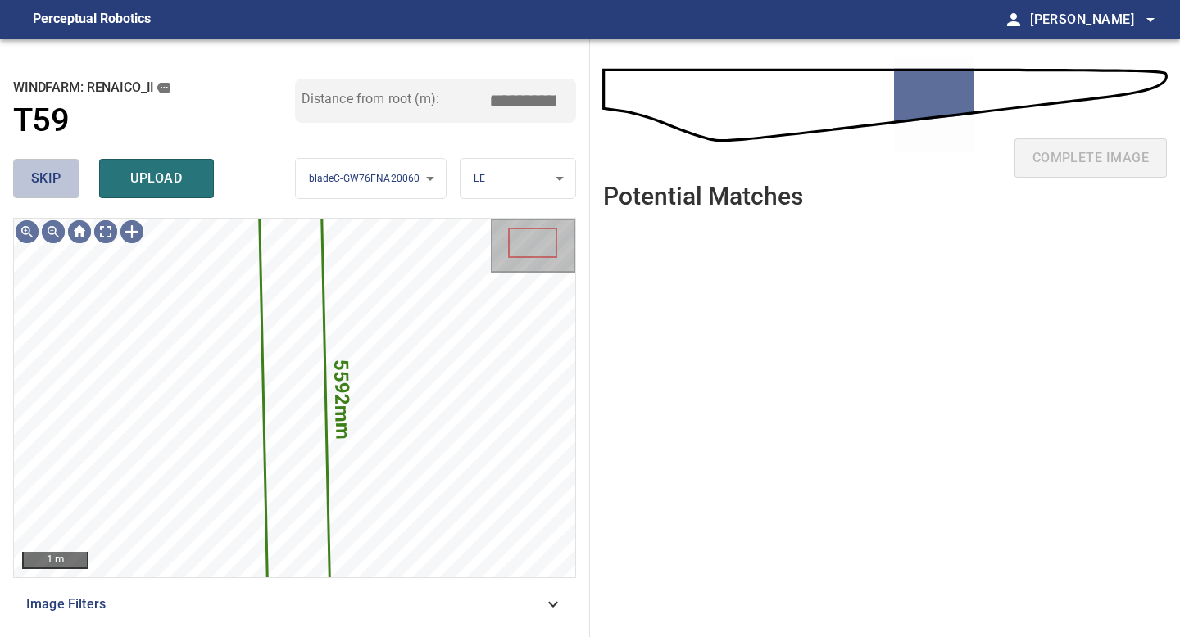
click at [62, 183] on button "skip" at bounding box center [46, 178] width 66 height 39
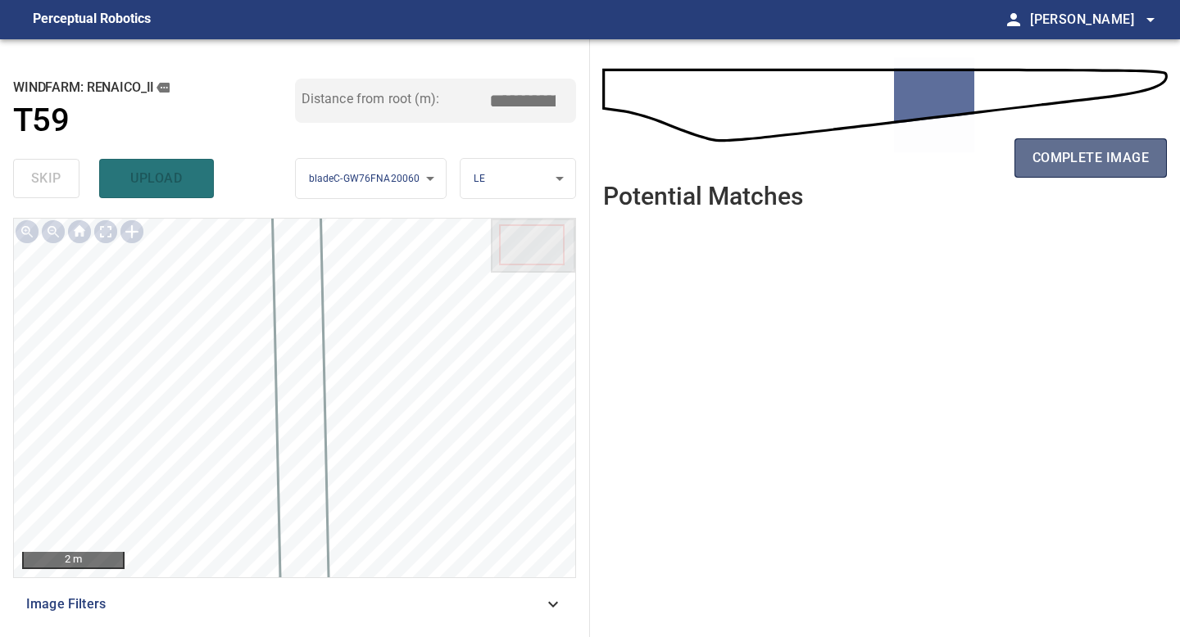
click at [1090, 170] on button "complete image" at bounding box center [1090, 157] width 152 height 39
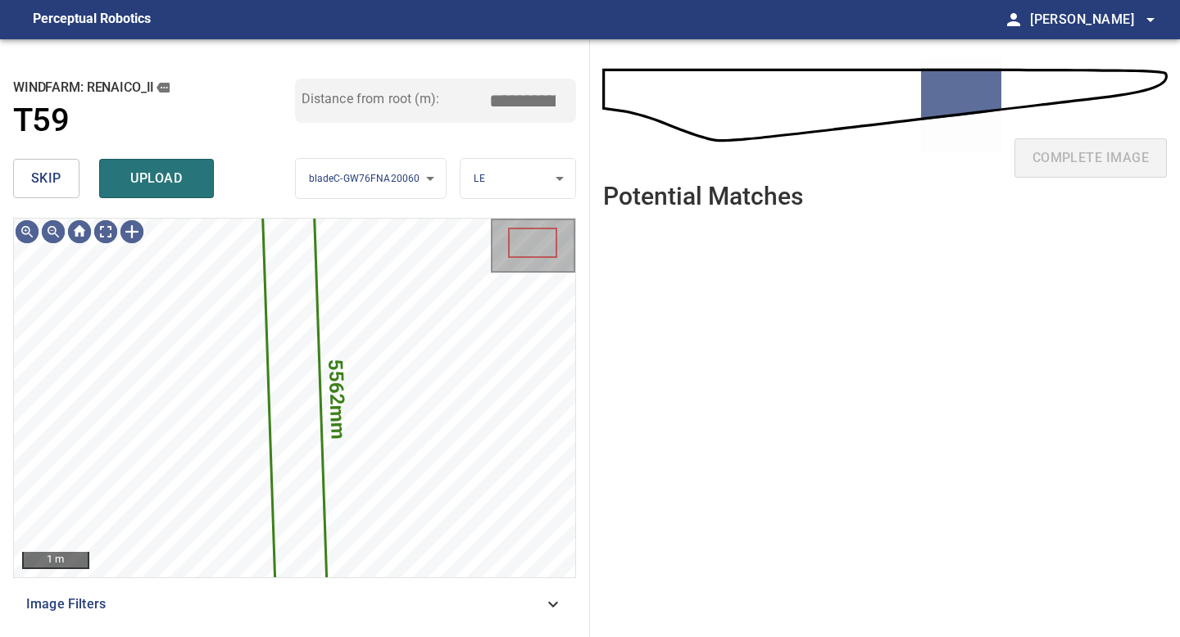
click at [55, 174] on span "skip" at bounding box center [46, 178] width 30 height 23
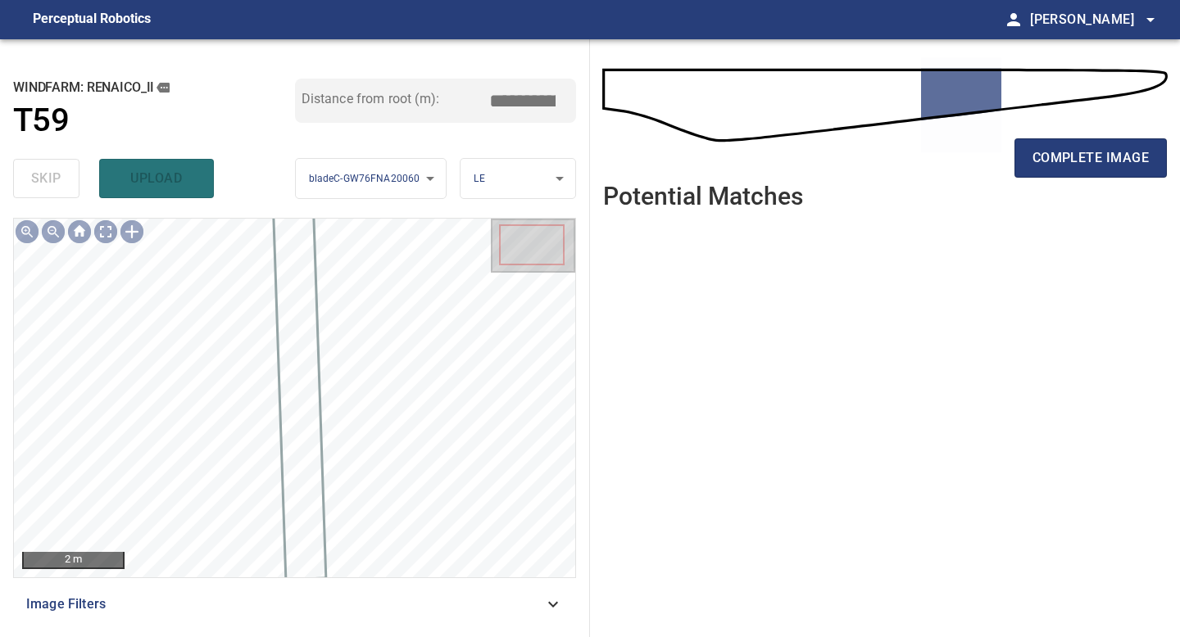
click at [1099, 188] on div "complete image" at bounding box center [885, 165] width 564 height 66
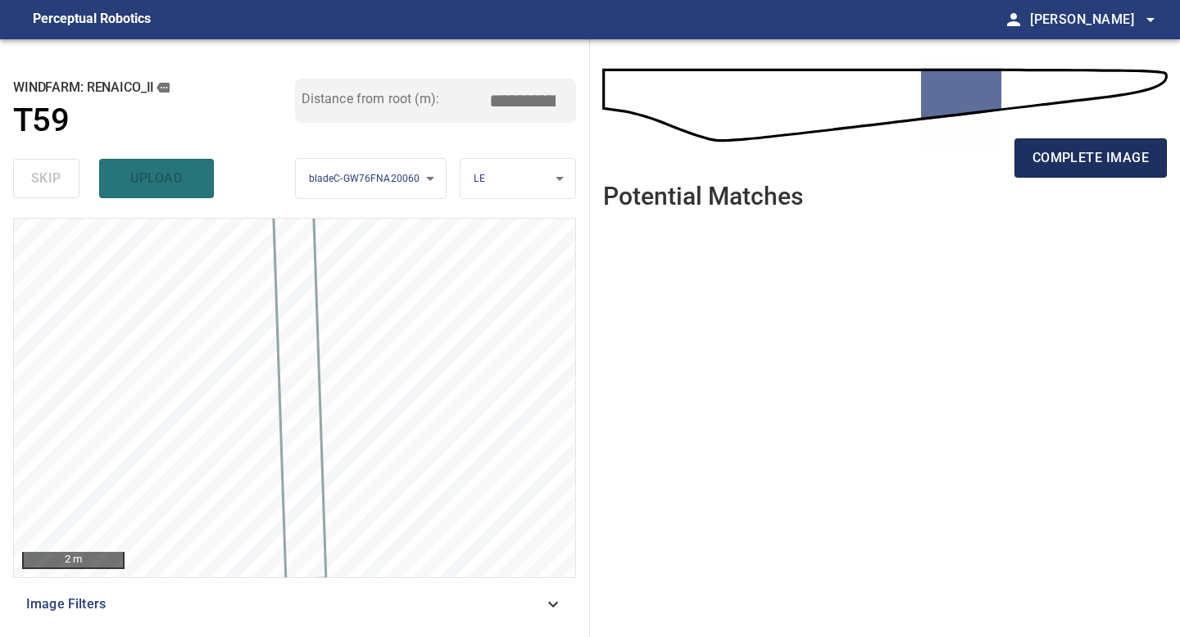
click at [1086, 168] on span "complete image" at bounding box center [1090, 158] width 116 height 23
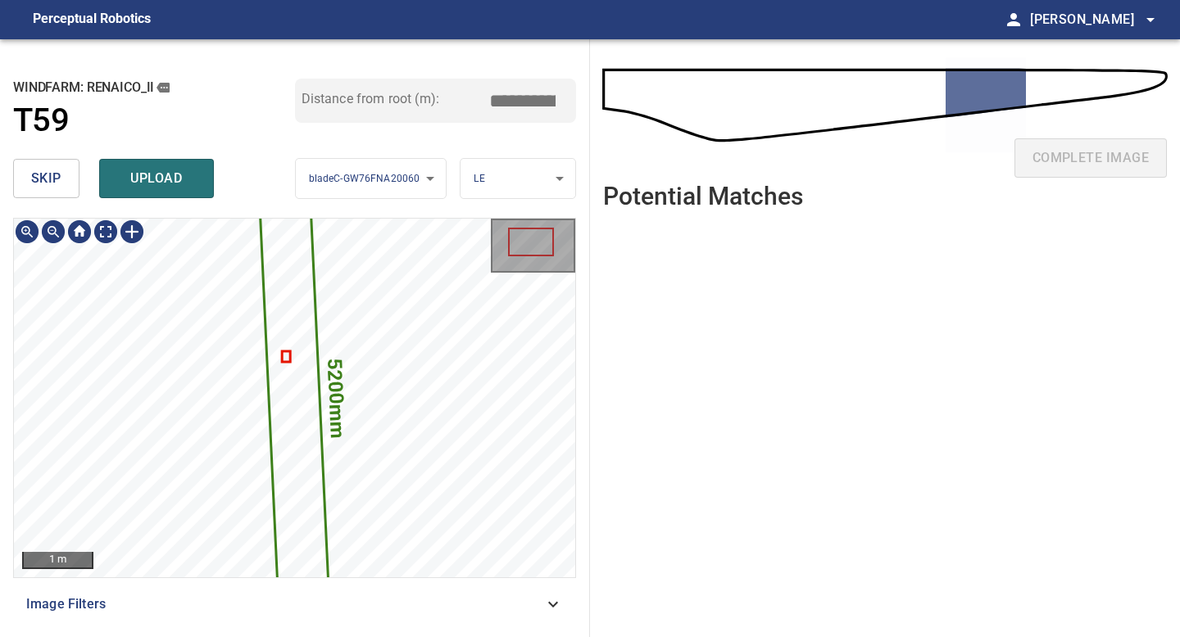
click at [289, 354] on icon at bounding box center [294, 398] width 71 height 501
click at [294, 351] on icon at bounding box center [294, 398] width 71 height 501
click at [287, 351] on icon at bounding box center [294, 398] width 71 height 501
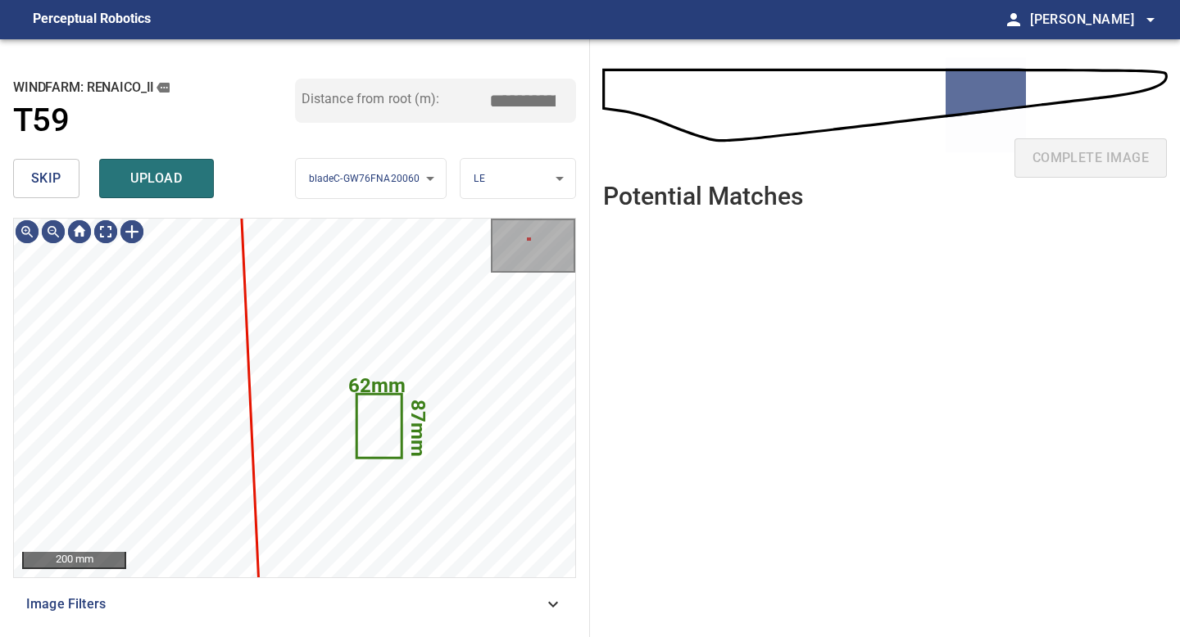
click at [55, 193] on button "skip" at bounding box center [46, 178] width 66 height 39
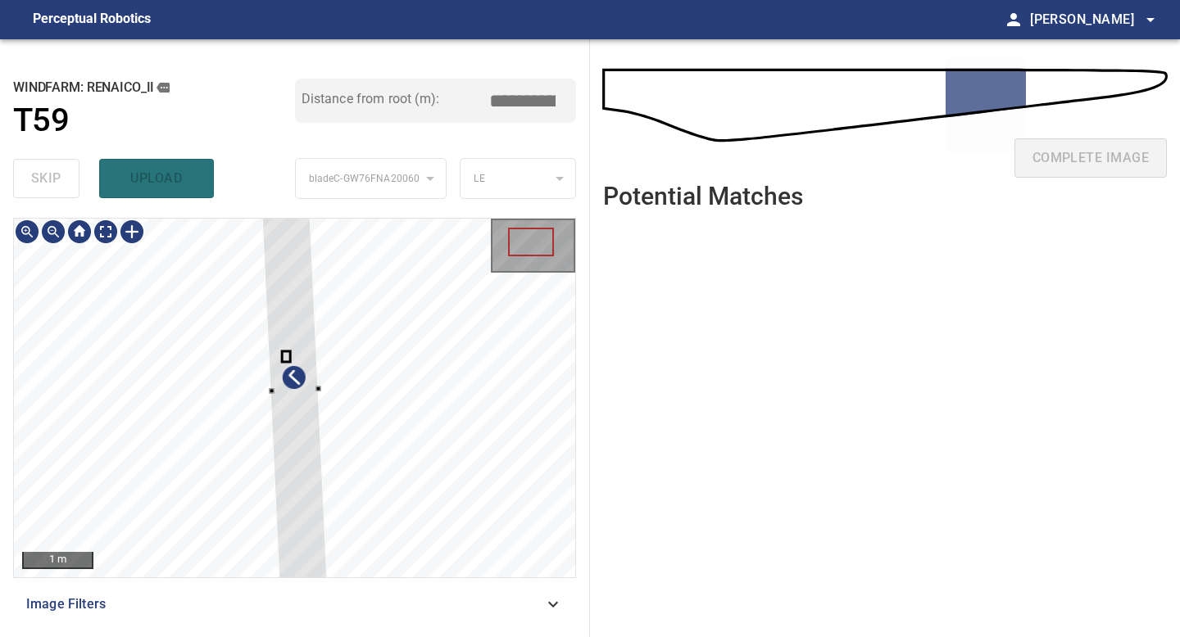
click at [309, 474] on div at bounding box center [294, 391] width 71 height 501
click at [309, 488] on div at bounding box center [294, 379] width 71 height 501
click at [309, 492] on div at bounding box center [294, 298] width 71 height 501
click at [306, 437] on div at bounding box center [294, 289] width 70 height 483
click at [297, 466] on div at bounding box center [291, 336] width 66 height 397
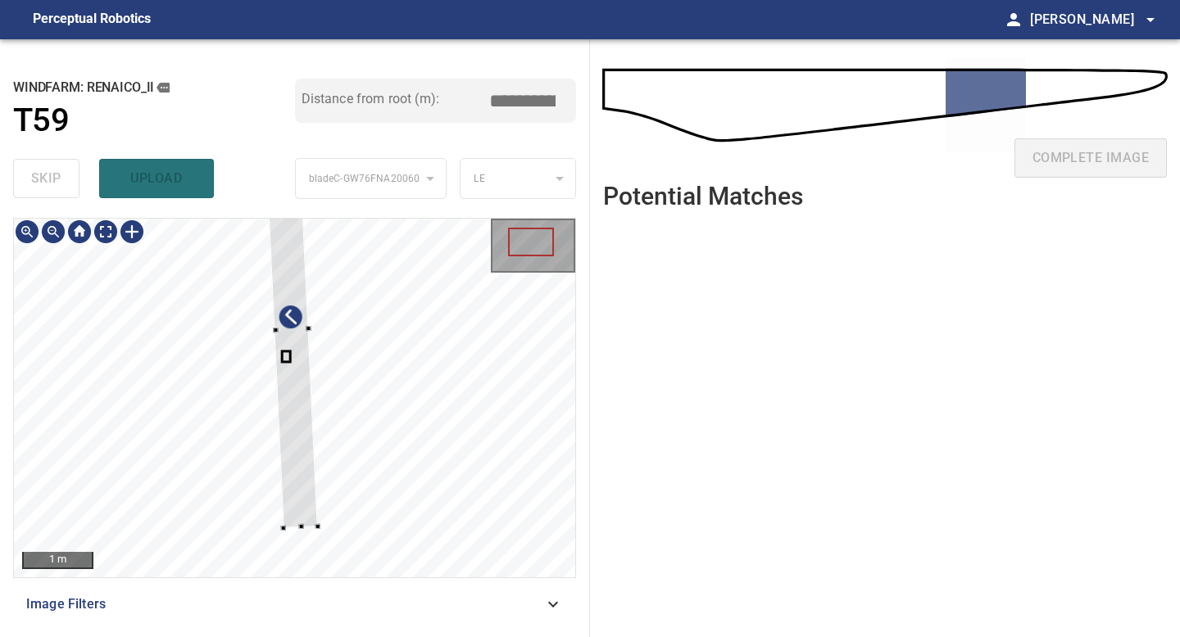
click at [302, 529] on div at bounding box center [294, 398] width 561 height 359
click at [302, 514] on div at bounding box center [294, 398] width 561 height 359
click at [298, 435] on div at bounding box center [294, 398] width 561 height 359
click at [301, 416] on div at bounding box center [289, 291] width 59 height 313
click at [293, 428] on div at bounding box center [291, 355] width 58 height 292
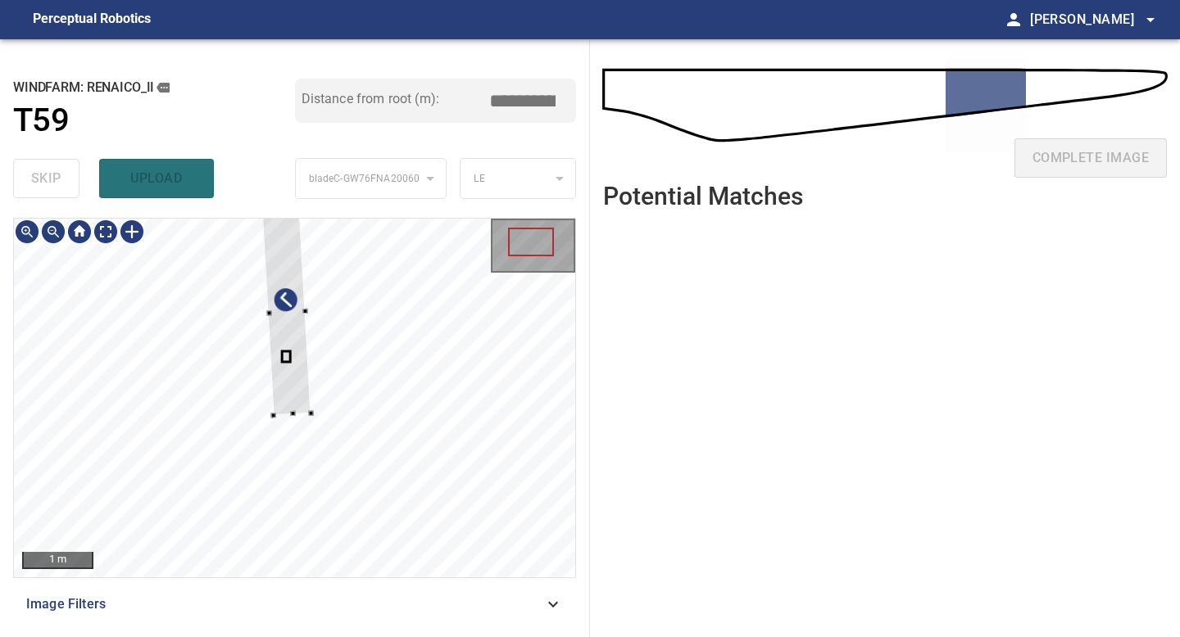
click at [309, 406] on div at bounding box center [286, 313] width 49 height 206
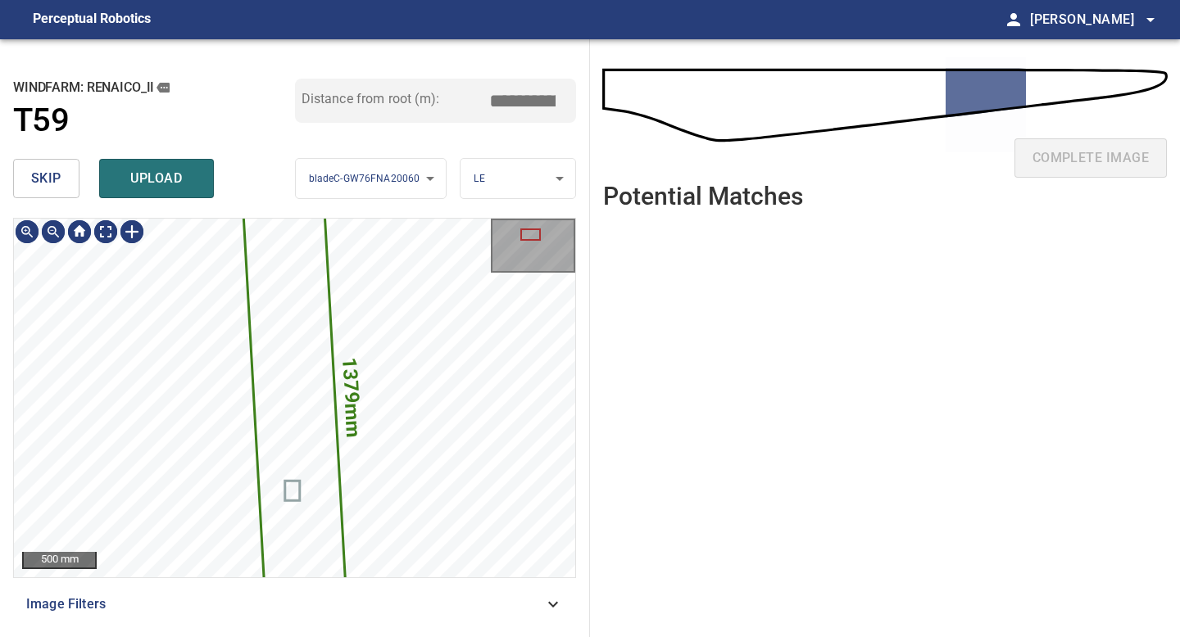
click at [292, 297] on icon at bounding box center [294, 398] width 103 height 433
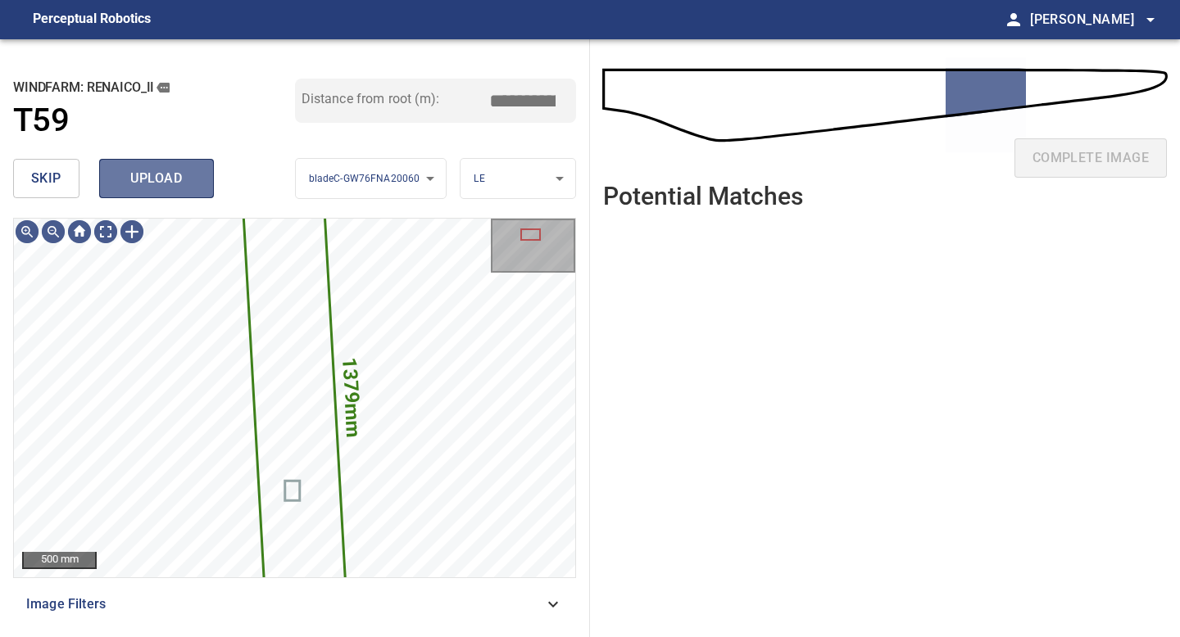
click at [169, 189] on span "upload" at bounding box center [156, 178] width 79 height 23
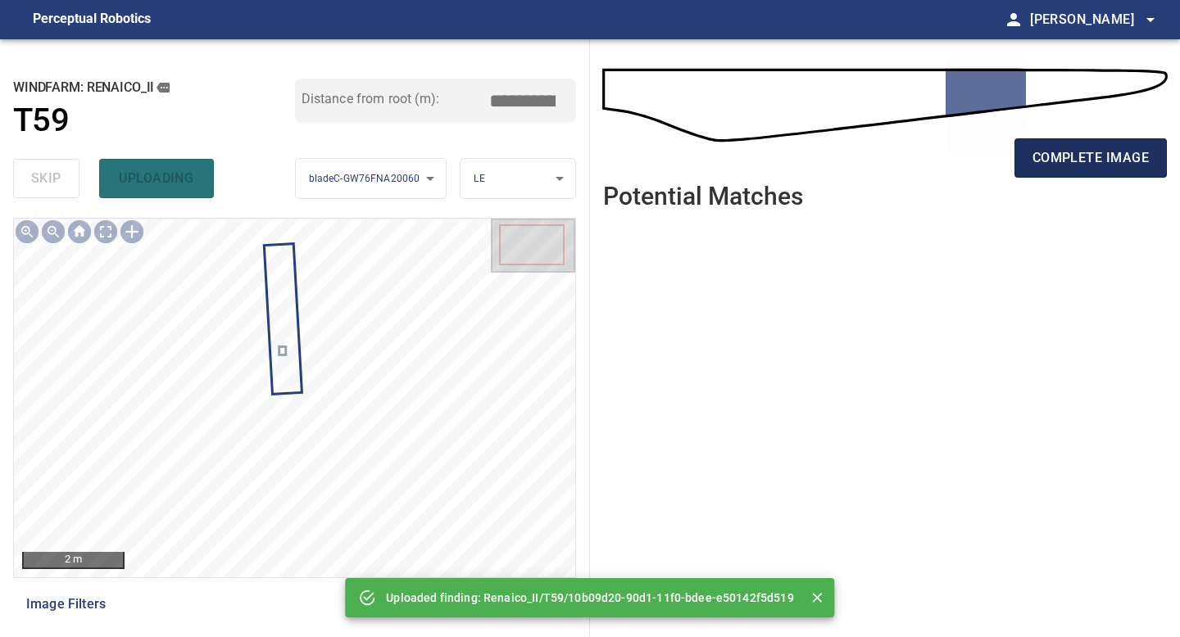
click at [1081, 161] on span "complete image" at bounding box center [1090, 158] width 116 height 23
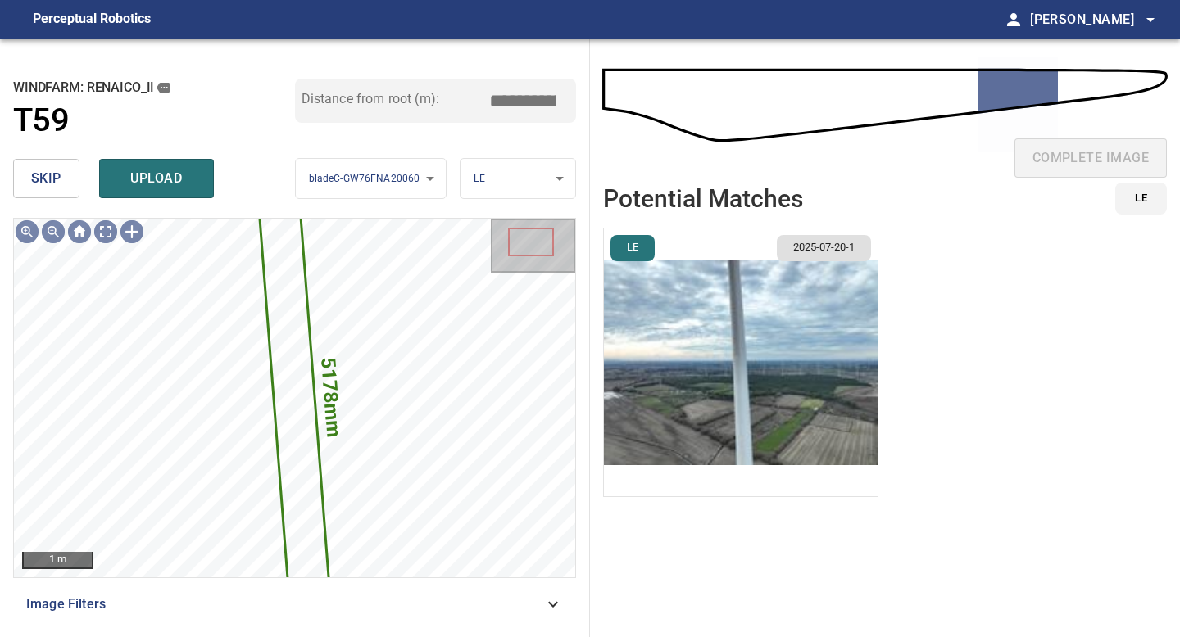
click at [767, 332] on img "button" at bounding box center [741, 363] width 274 height 268
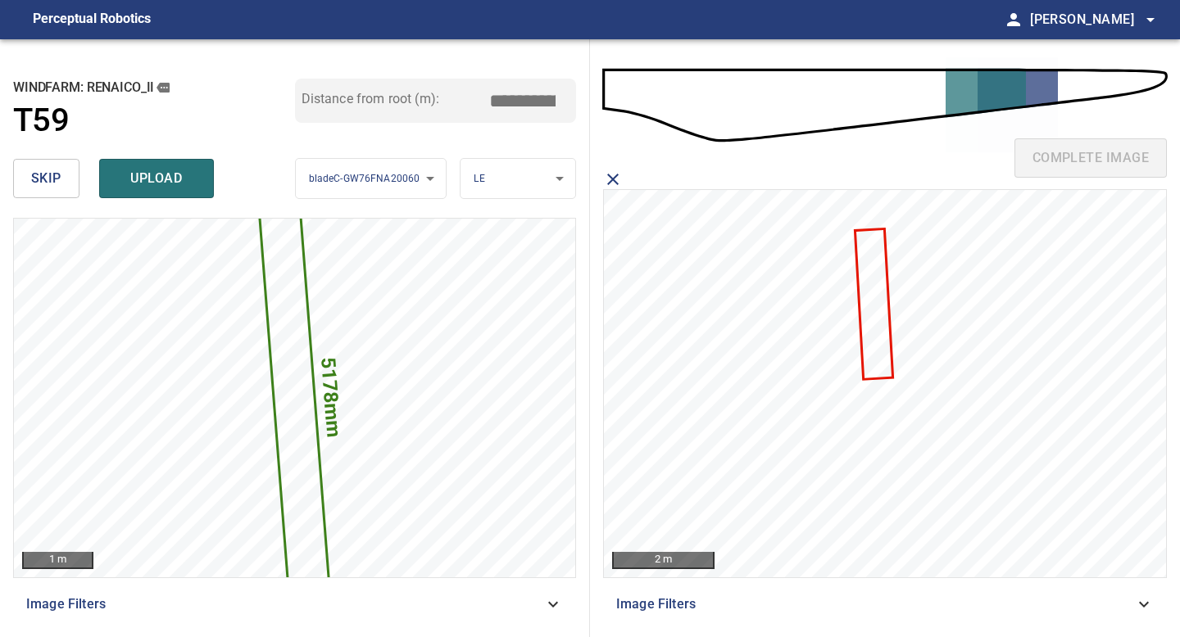
click at [874, 324] on icon at bounding box center [873, 304] width 35 height 148
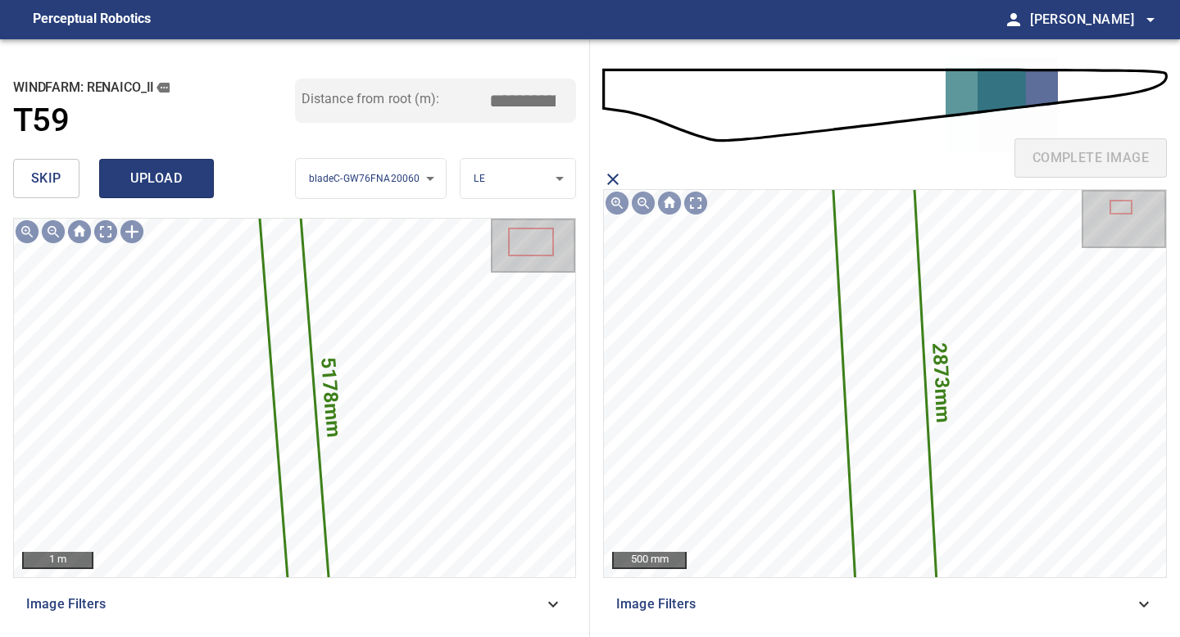
click at [188, 174] on span "upload" at bounding box center [156, 178] width 79 height 23
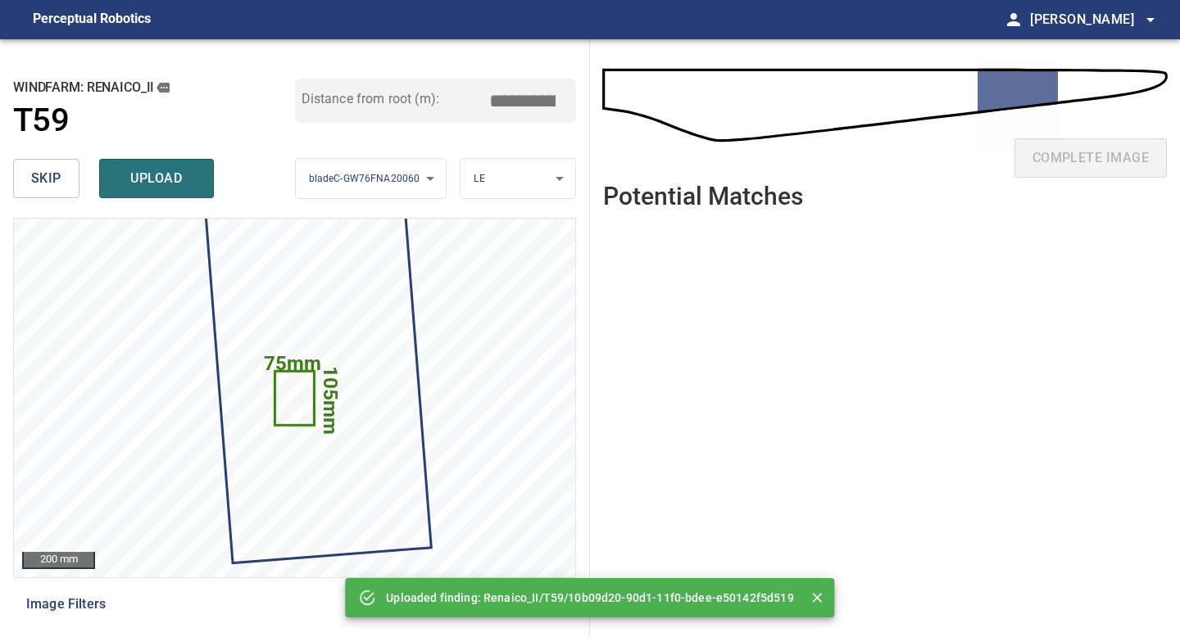
click at [52, 173] on span "skip" at bounding box center [46, 178] width 30 height 23
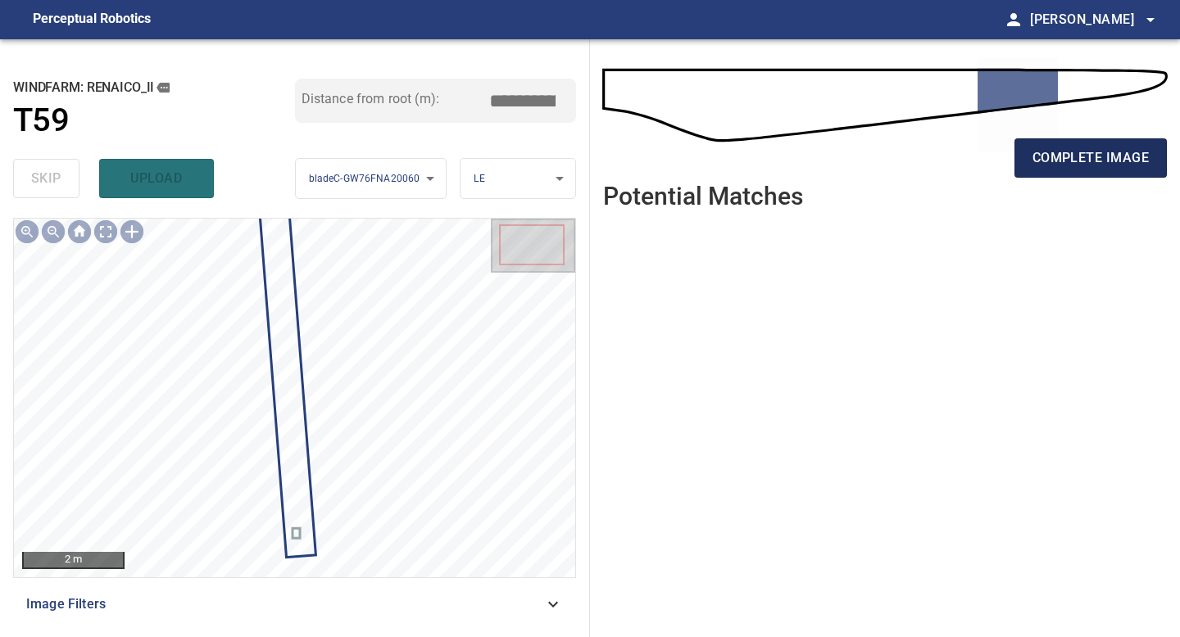
click at [1033, 159] on span "complete image" at bounding box center [1090, 158] width 116 height 23
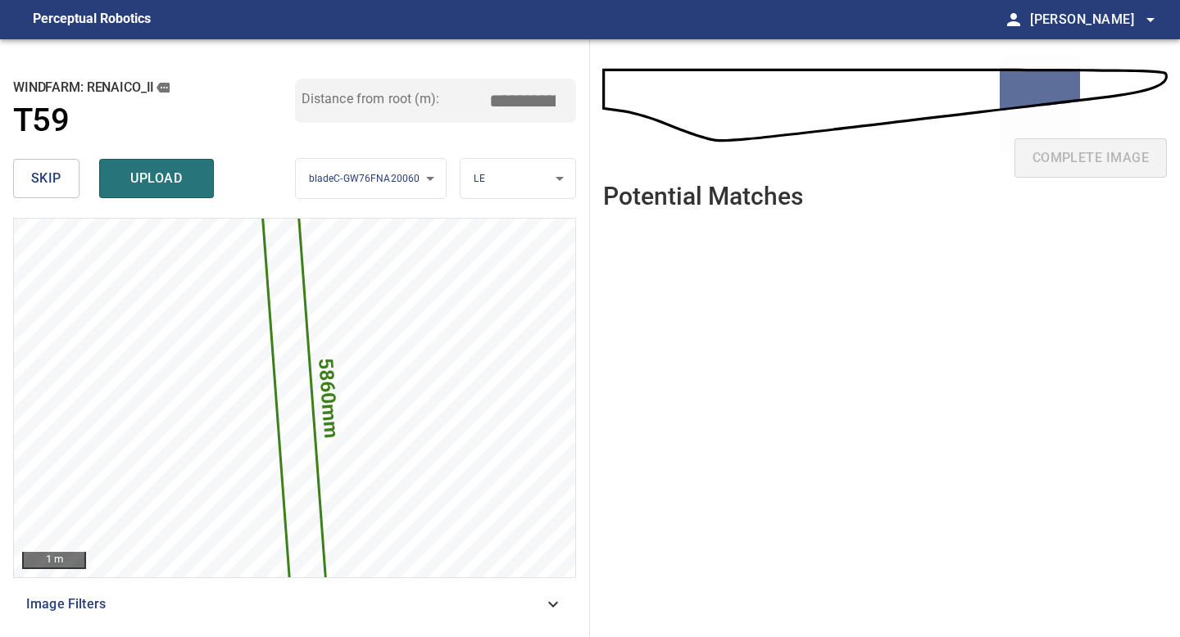
drag, startPoint x: 528, startPoint y: 105, endPoint x: 415, endPoint y: 97, distance: 112.5
click at [415, 97] on div "Distance from root (m): *****" at bounding box center [436, 101] width 282 height 44
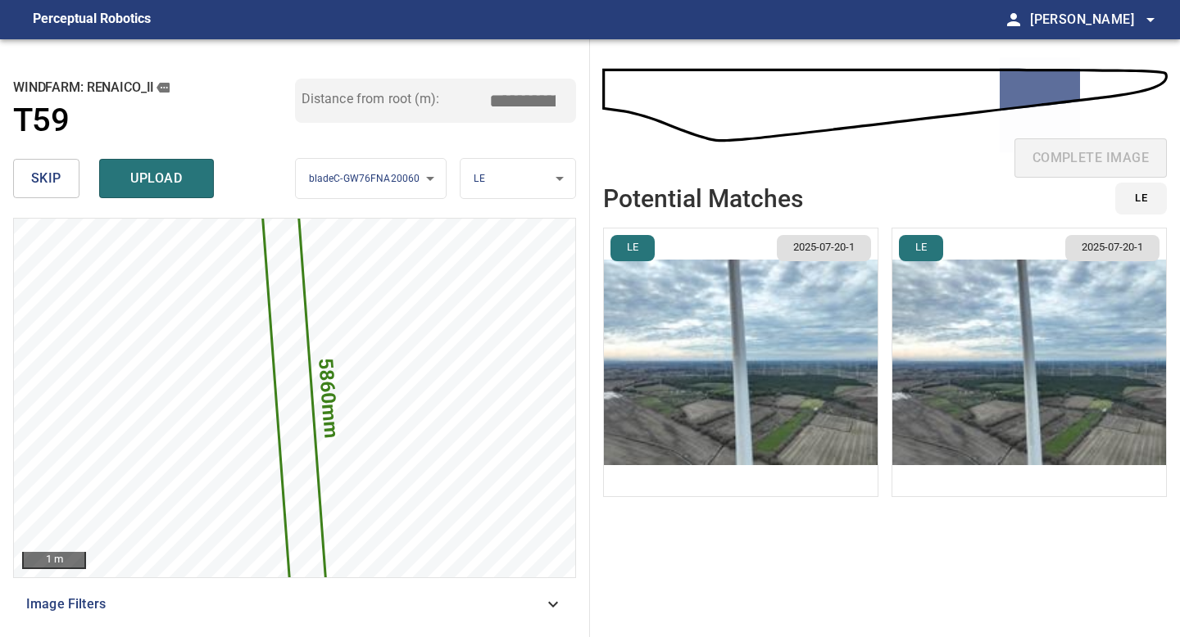
type input "*****"
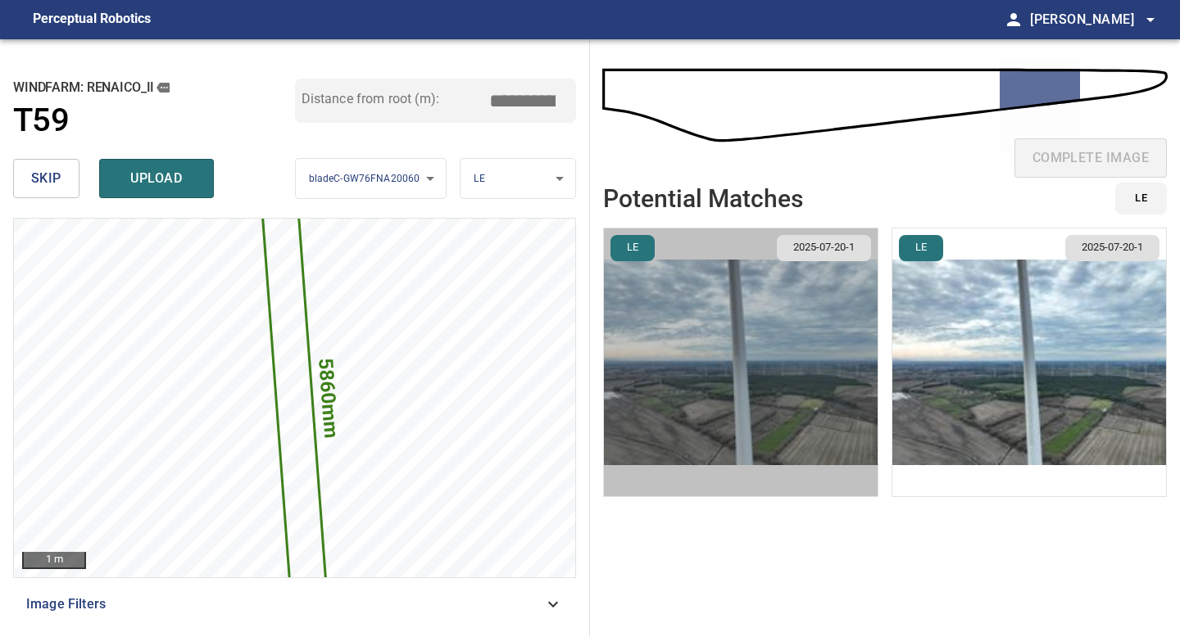
click at [758, 316] on img "button" at bounding box center [741, 363] width 274 height 268
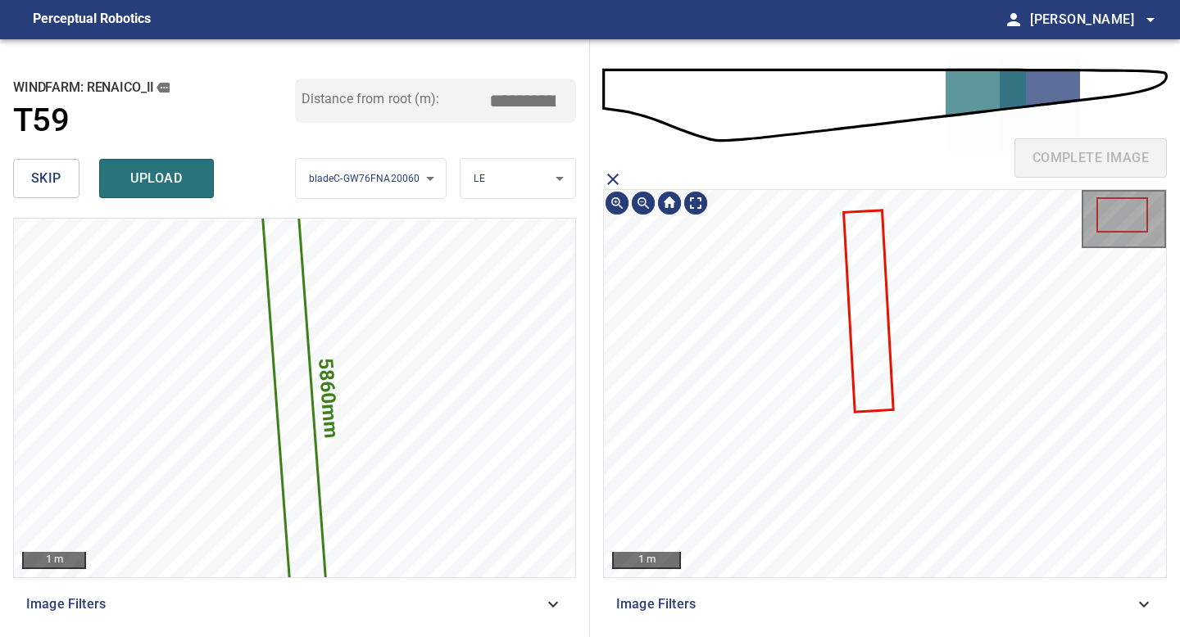
click at [868, 288] on icon at bounding box center [869, 311] width 48 height 200
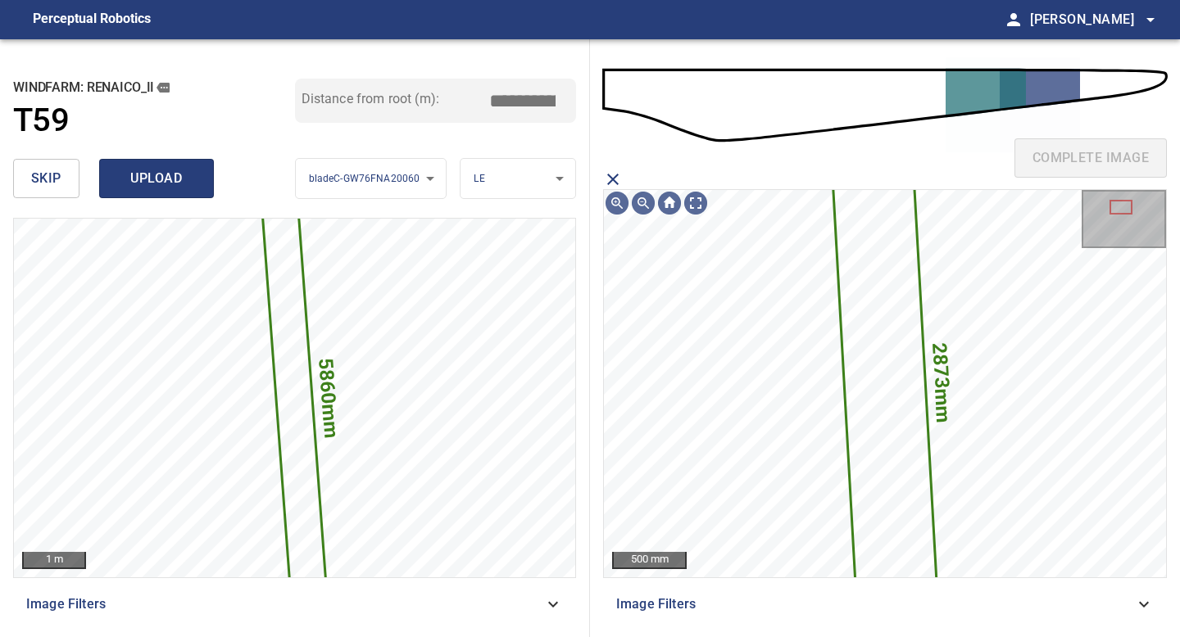
click at [161, 175] on span "upload" at bounding box center [156, 178] width 79 height 23
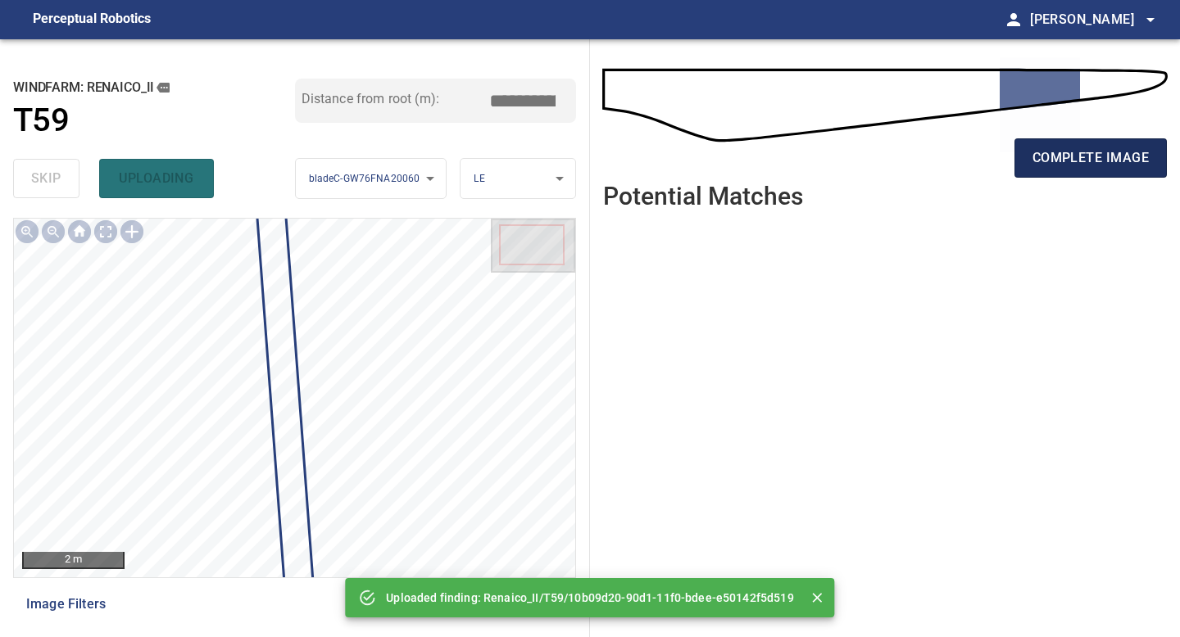
click at [1131, 154] on span "complete image" at bounding box center [1090, 158] width 116 height 23
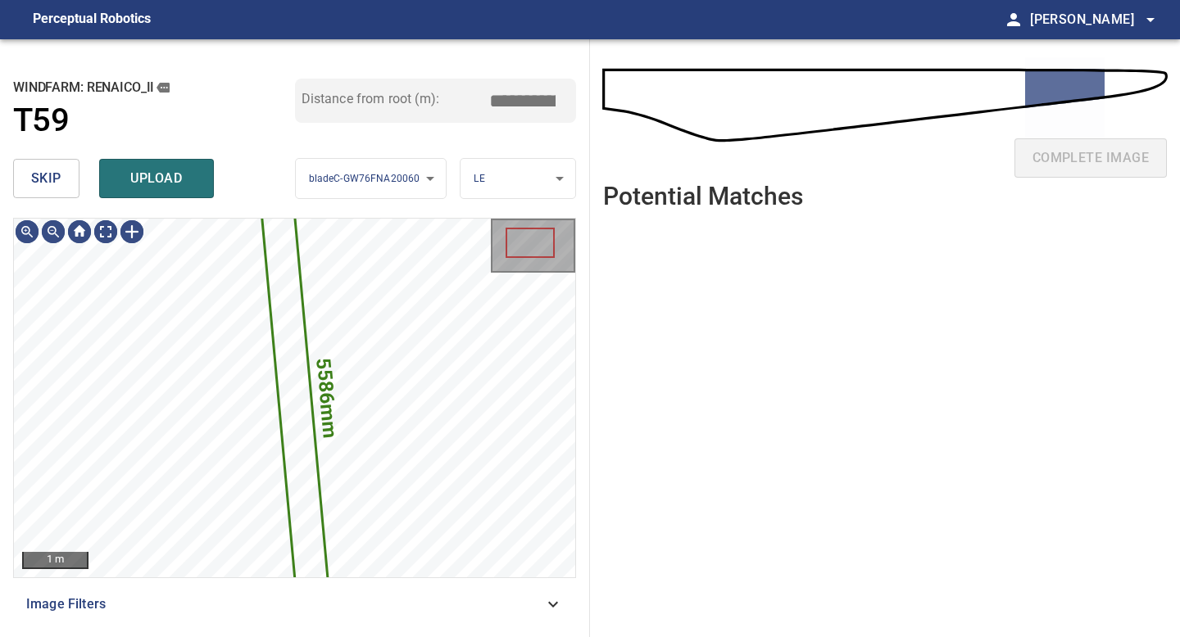
click at [41, 180] on span "skip" at bounding box center [46, 178] width 30 height 23
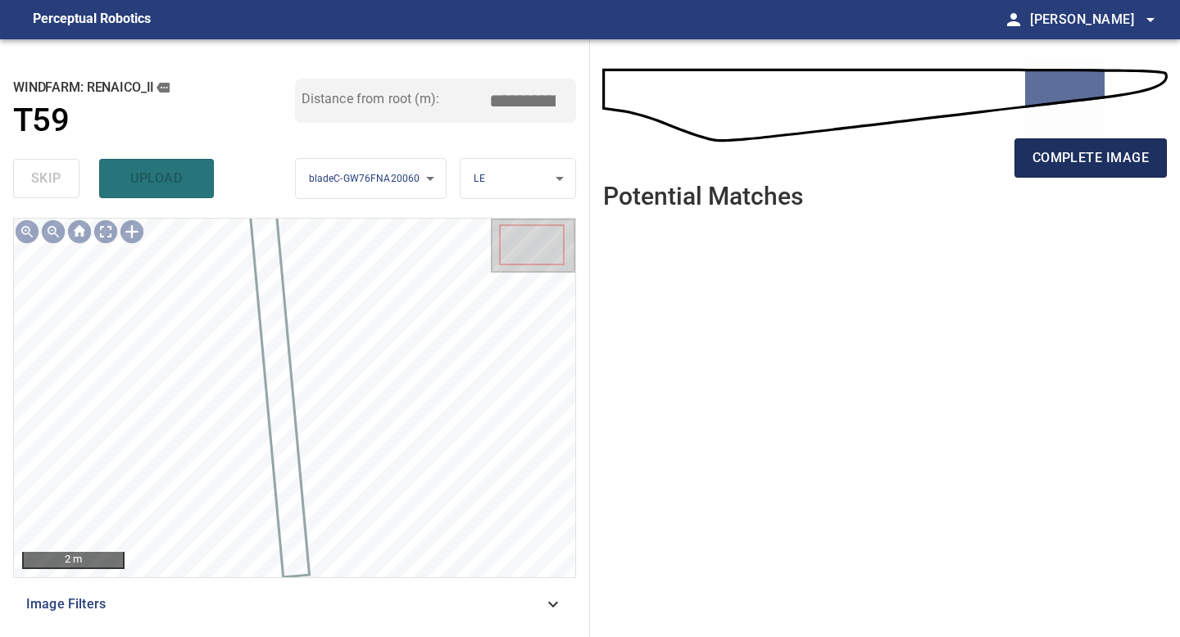
click at [1099, 147] on span "complete image" at bounding box center [1090, 158] width 116 height 23
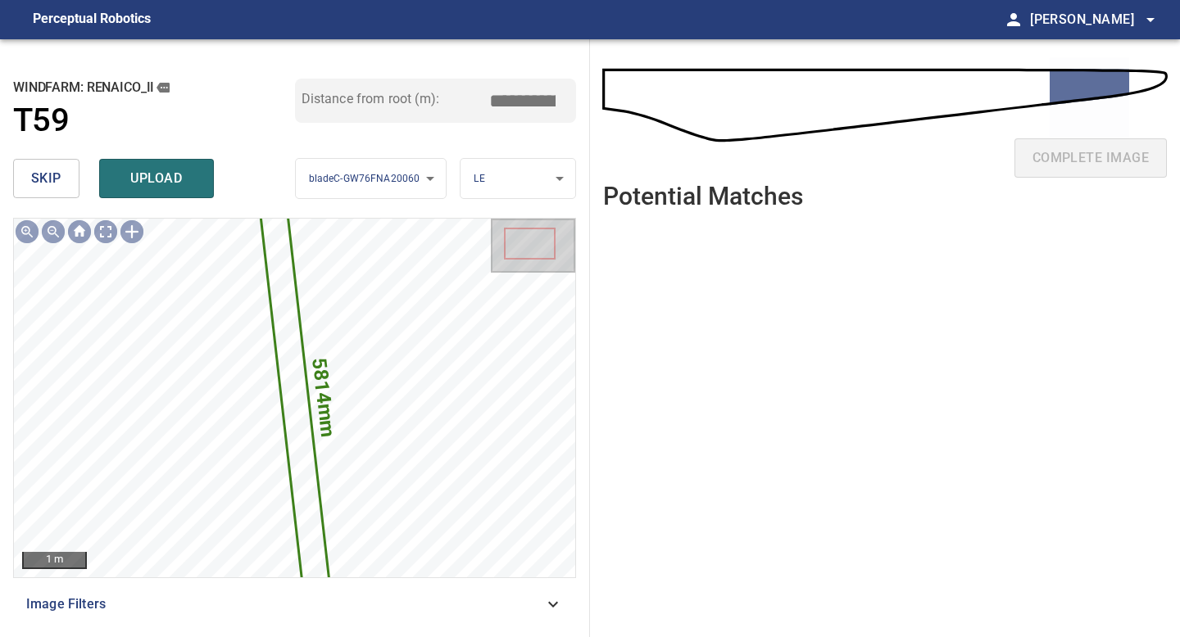
drag, startPoint x: 525, startPoint y: 101, endPoint x: 406, endPoint y: 99, distance: 119.6
click at [406, 99] on div "Distance from root (m): *****" at bounding box center [436, 101] width 282 height 44
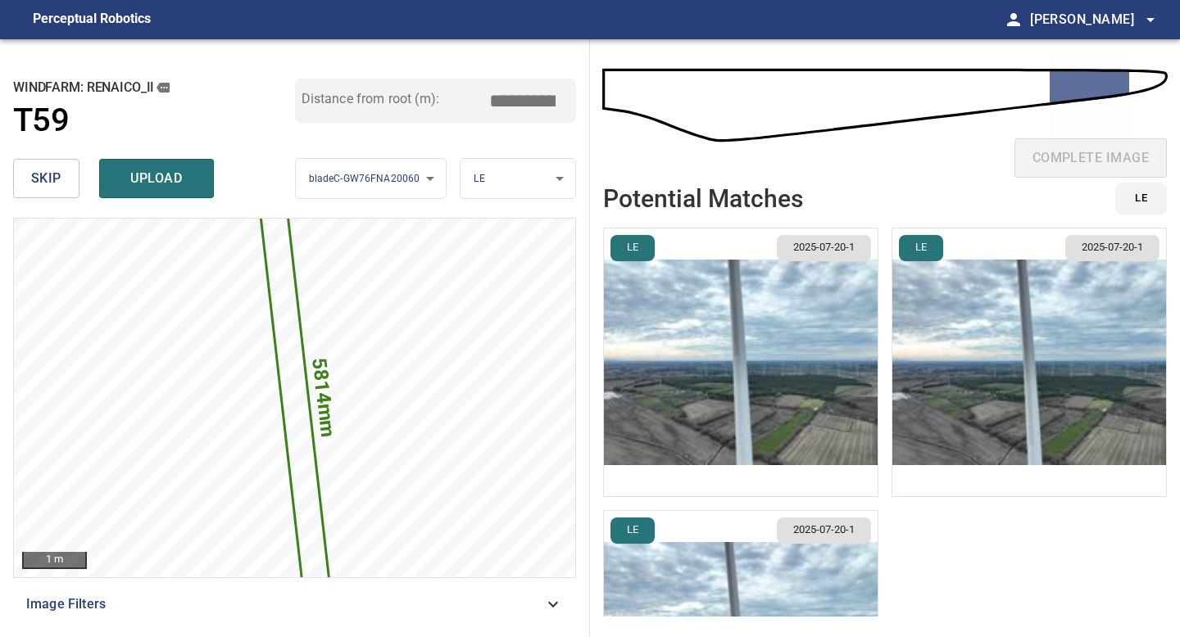
type input "*****"
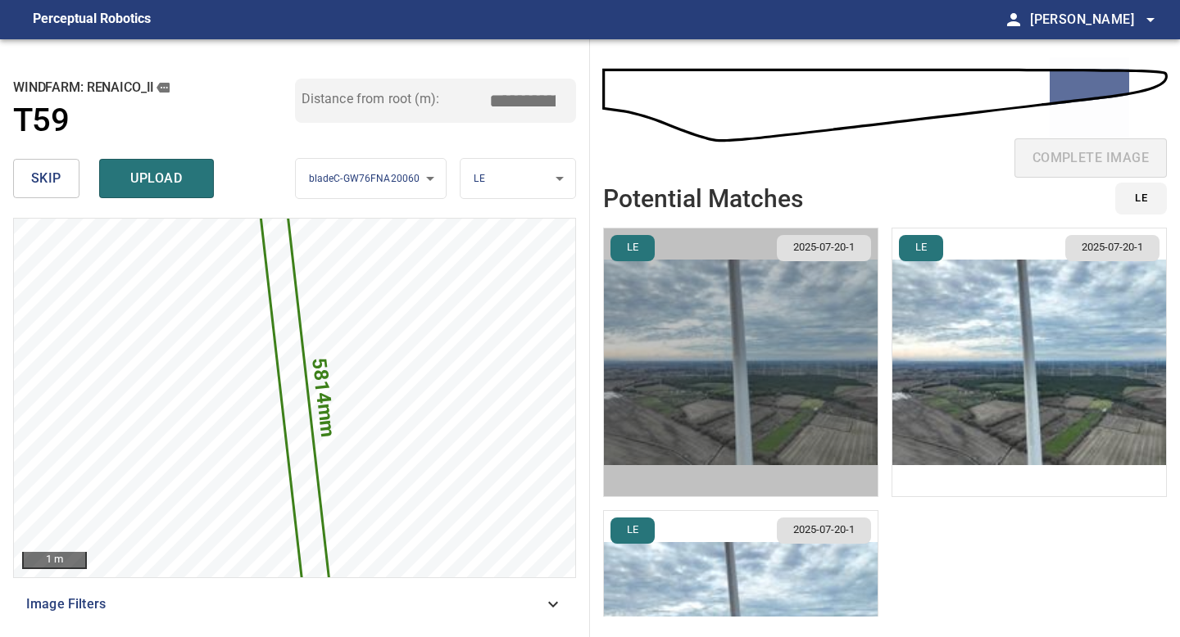
click at [818, 361] on img "button" at bounding box center [741, 363] width 274 height 268
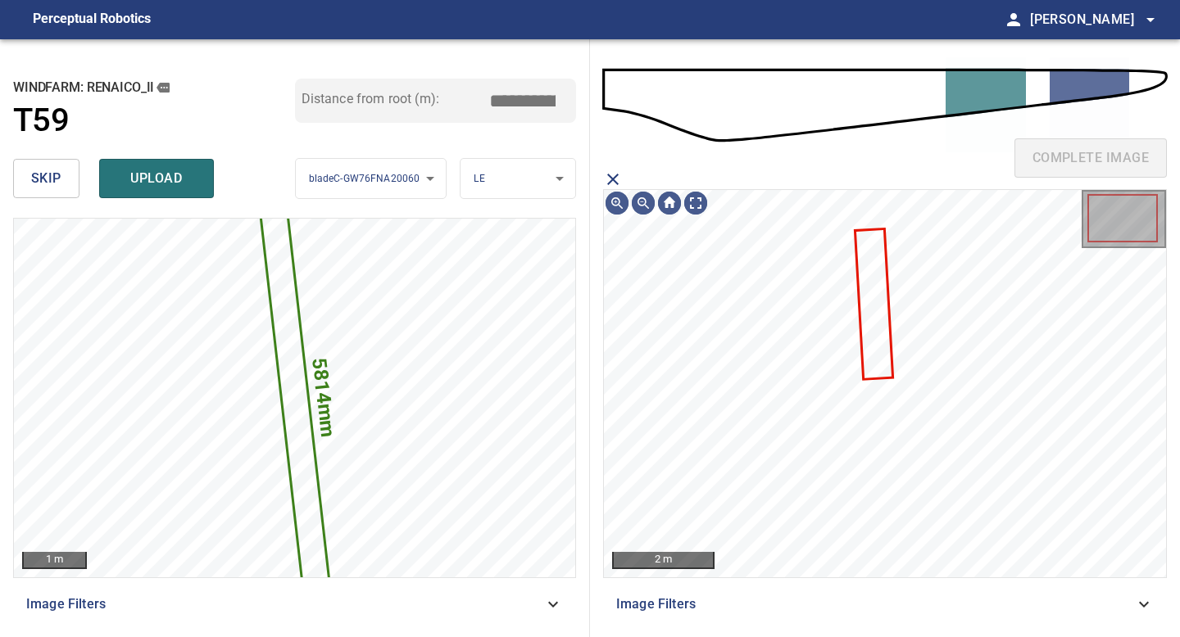
click at [872, 297] on icon at bounding box center [873, 304] width 35 height 148
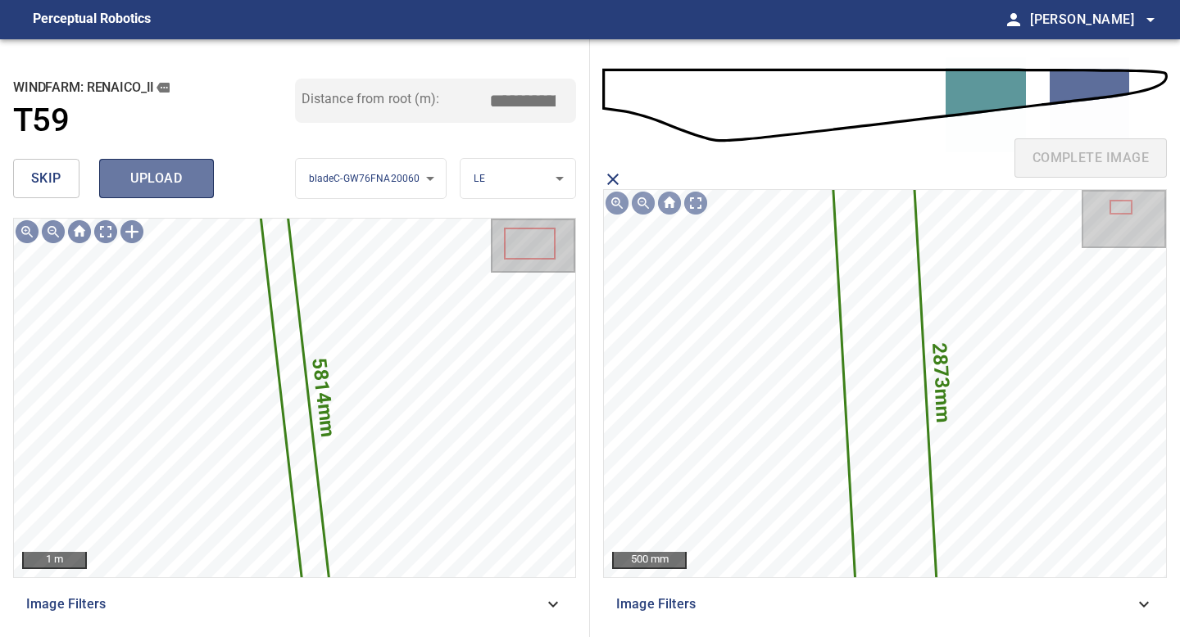
click at [176, 175] on span "upload" at bounding box center [156, 178] width 79 height 23
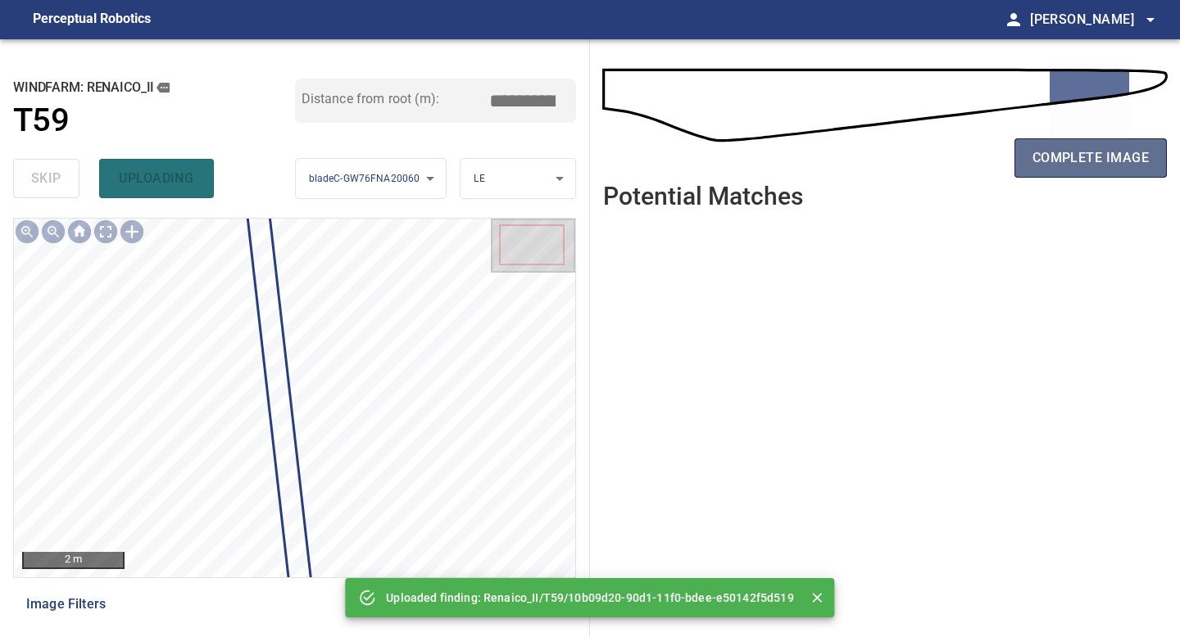
click at [1094, 152] on span "complete image" at bounding box center [1090, 158] width 116 height 23
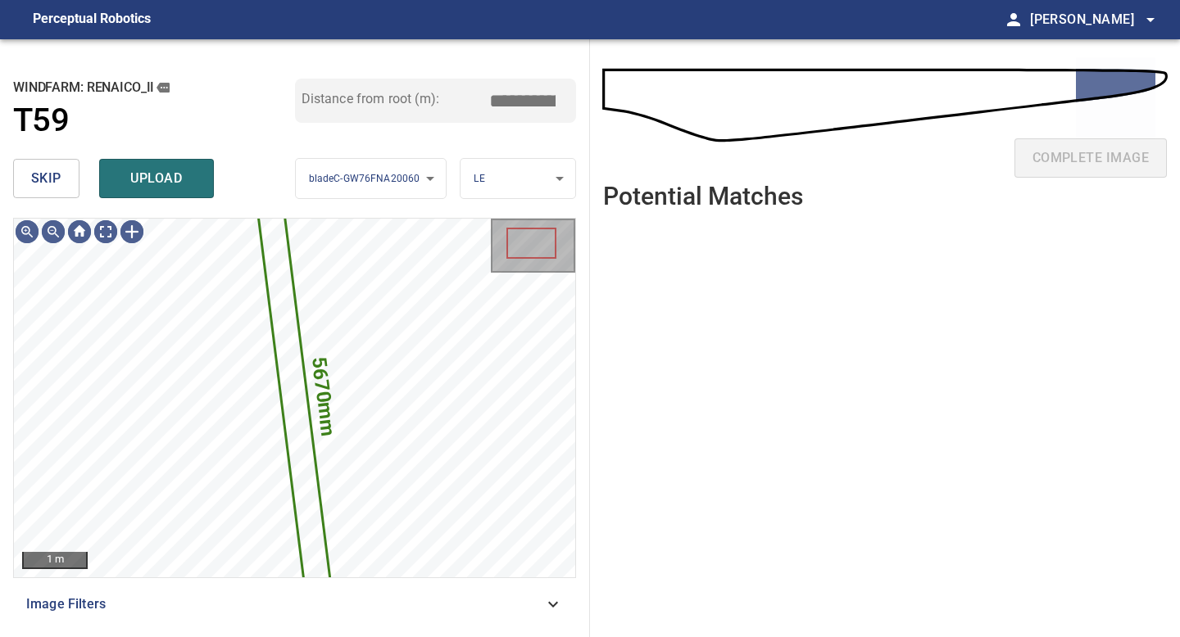
click at [53, 188] on span "skip" at bounding box center [46, 178] width 30 height 23
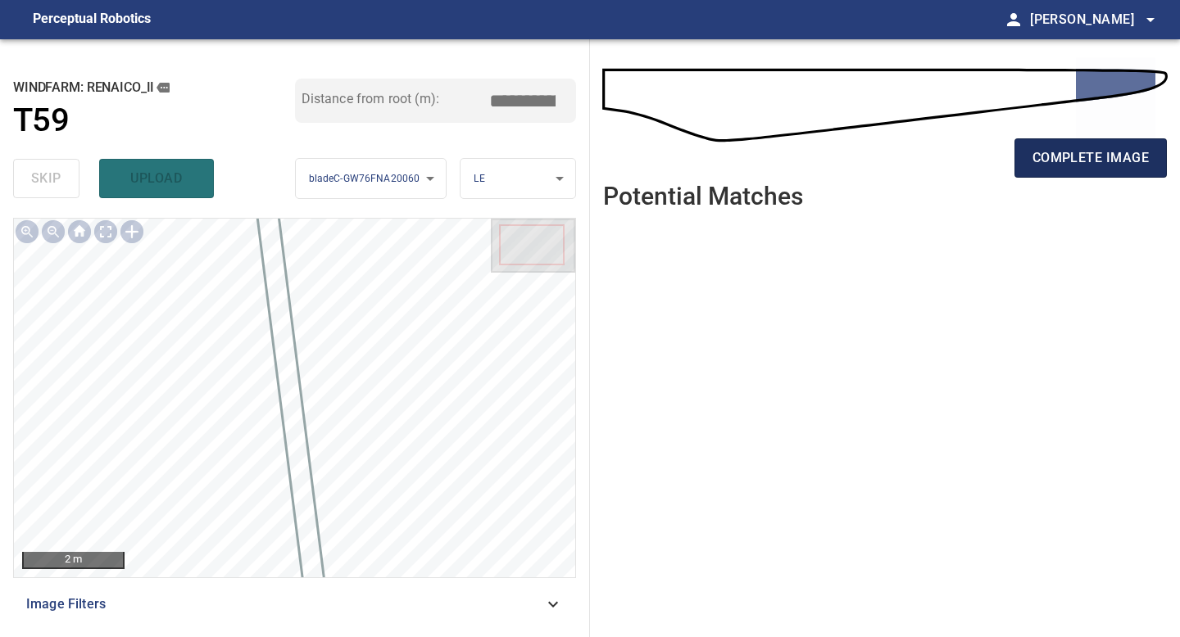
click at [1081, 147] on span "complete image" at bounding box center [1090, 158] width 116 height 23
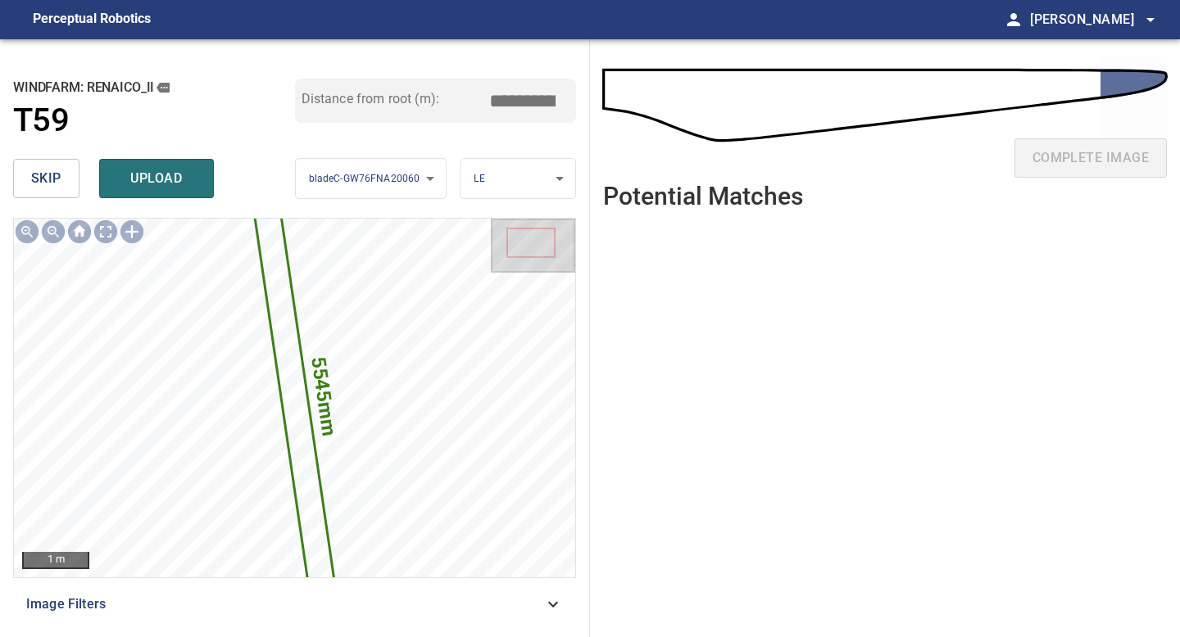
drag, startPoint x: 528, startPoint y: 94, endPoint x: 414, endPoint y: 88, distance: 114.9
click at [414, 88] on div "Distance from root (m): *****" at bounding box center [436, 101] width 282 height 44
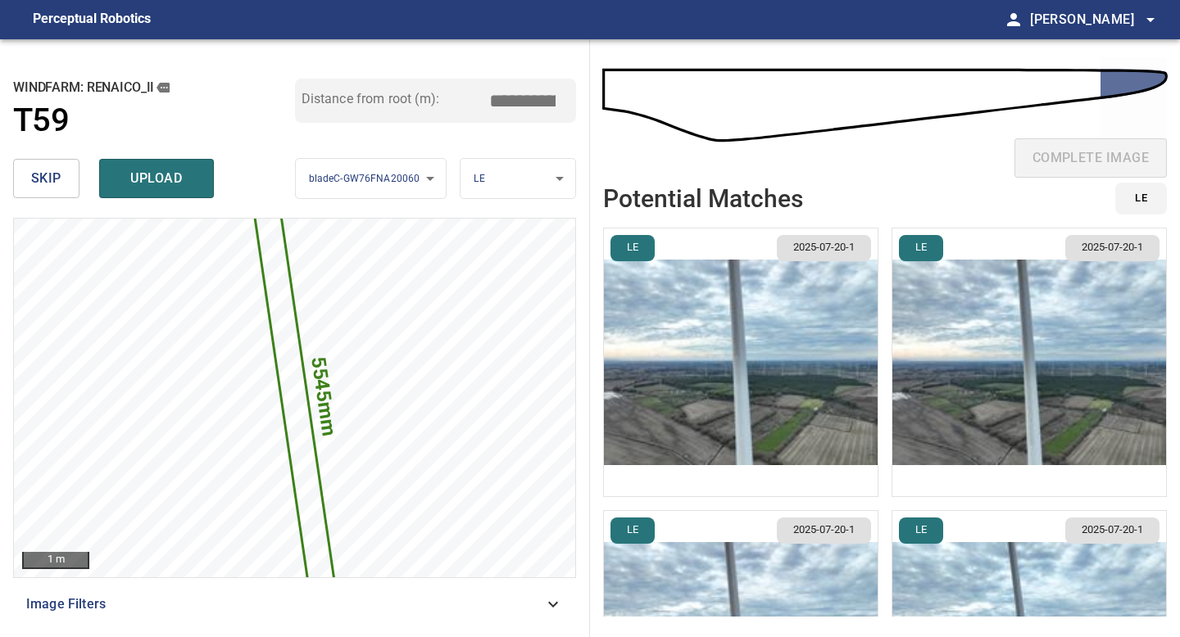
type input "*****"
click at [788, 316] on img "button" at bounding box center [741, 363] width 274 height 268
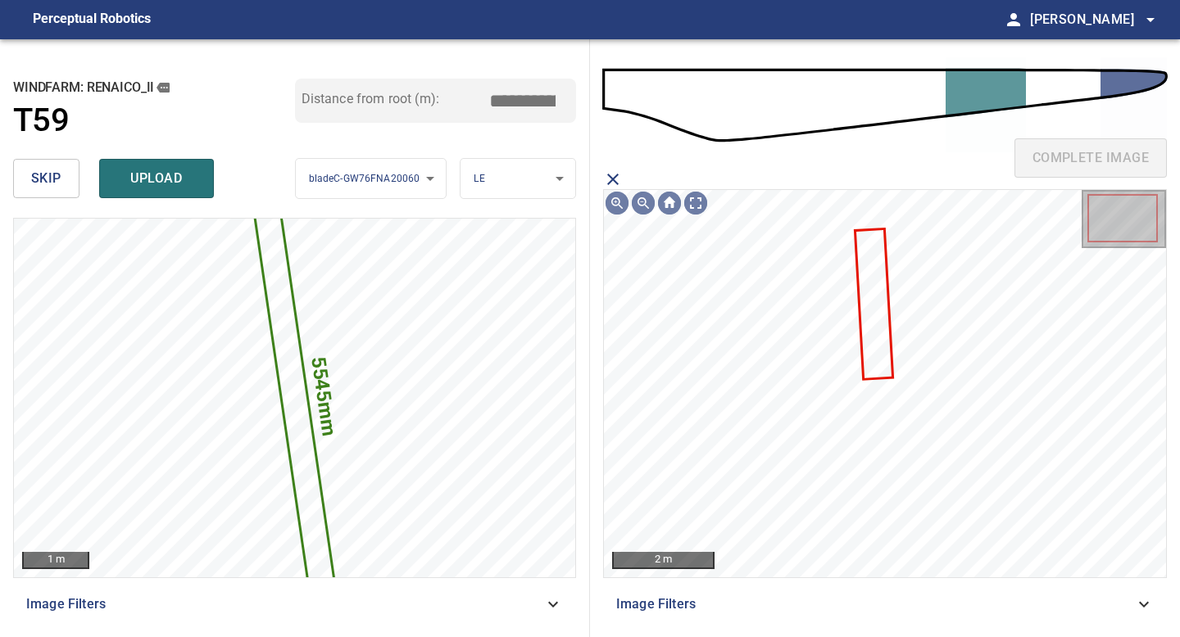
click at [871, 298] on icon at bounding box center [873, 304] width 35 height 148
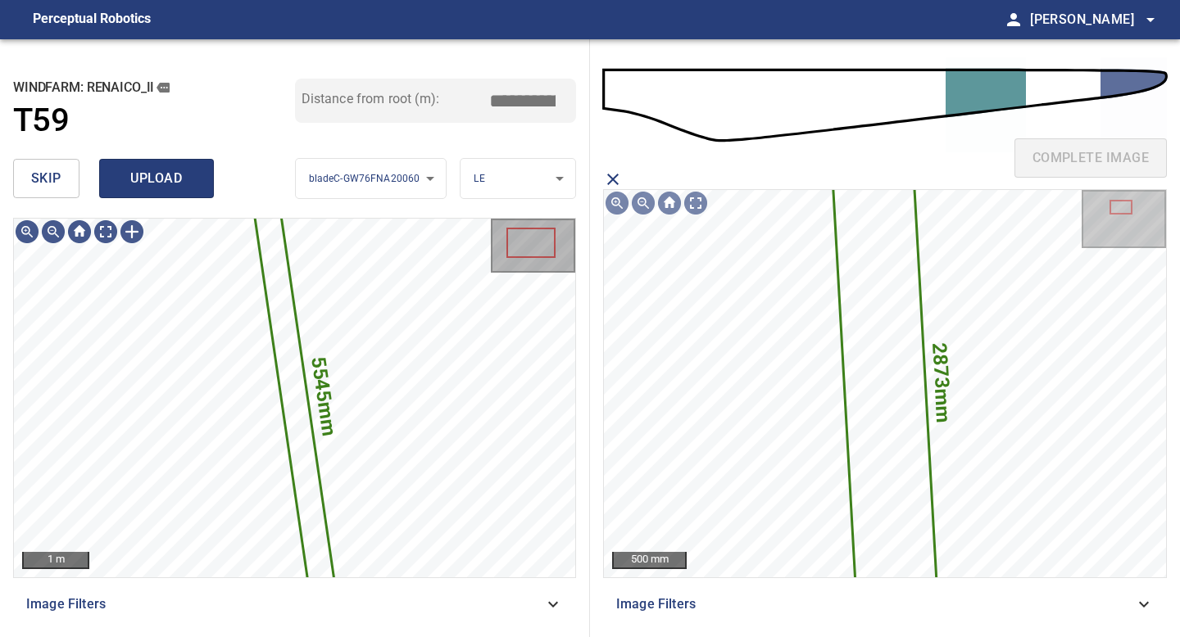
click at [165, 170] on span "upload" at bounding box center [156, 178] width 79 height 23
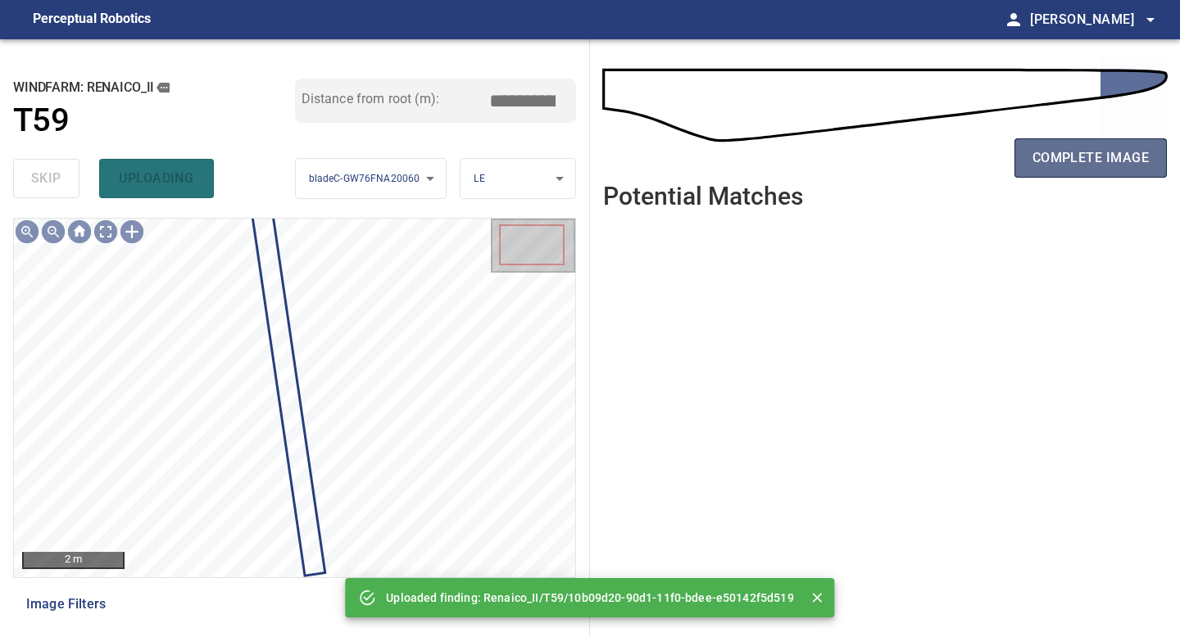
click at [1121, 147] on span "complete image" at bounding box center [1090, 158] width 116 height 23
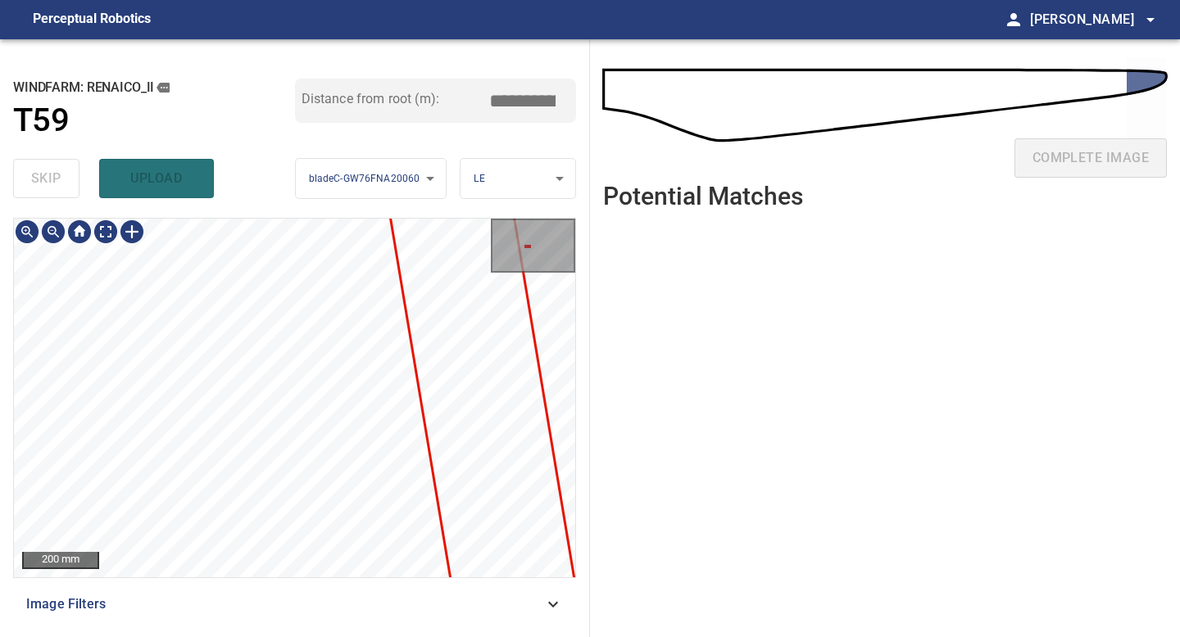
click at [251, 209] on div "**********" at bounding box center [295, 338] width 590 height 598
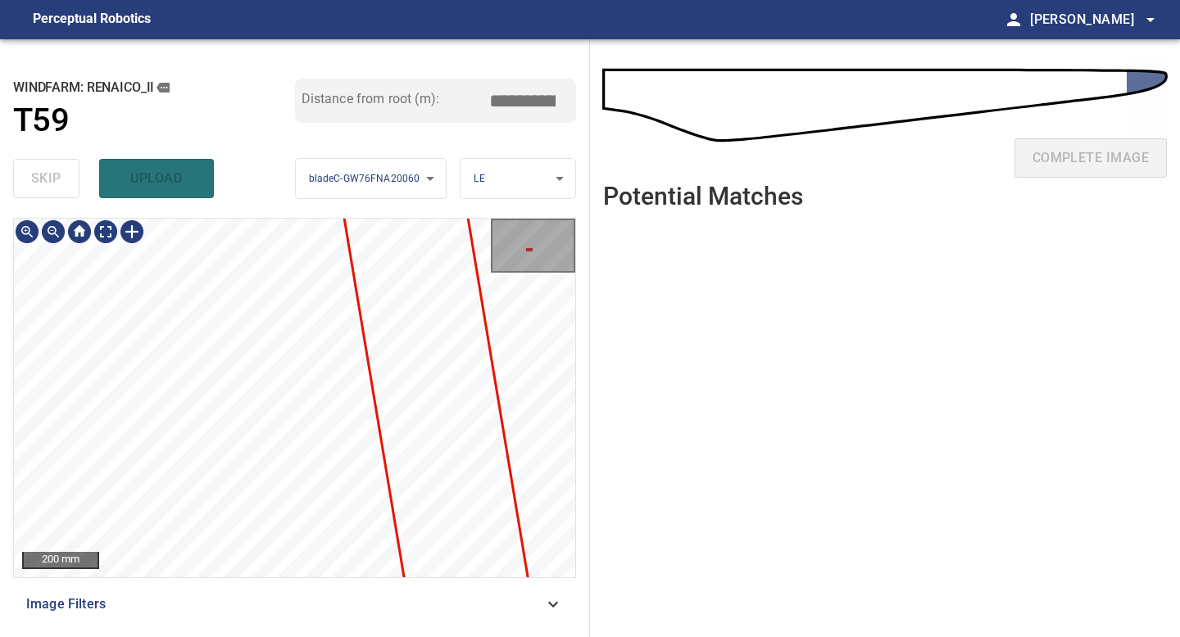
click at [258, 144] on div "**********" at bounding box center [295, 338] width 590 height 598
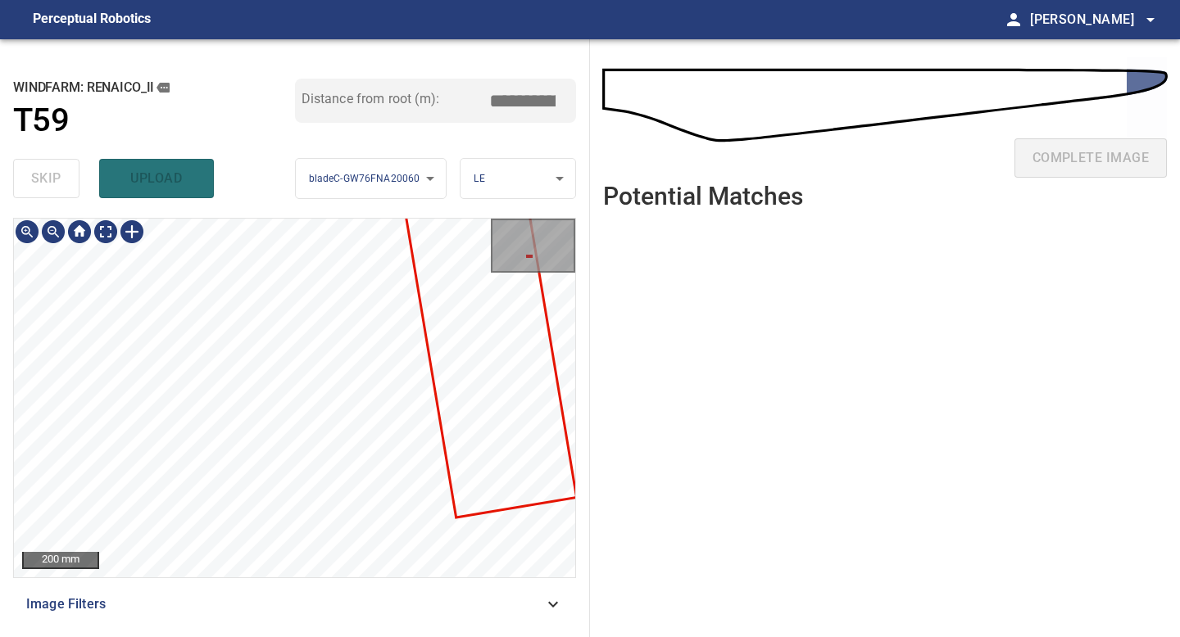
click at [281, 141] on div "**********" at bounding box center [295, 338] width 590 height 598
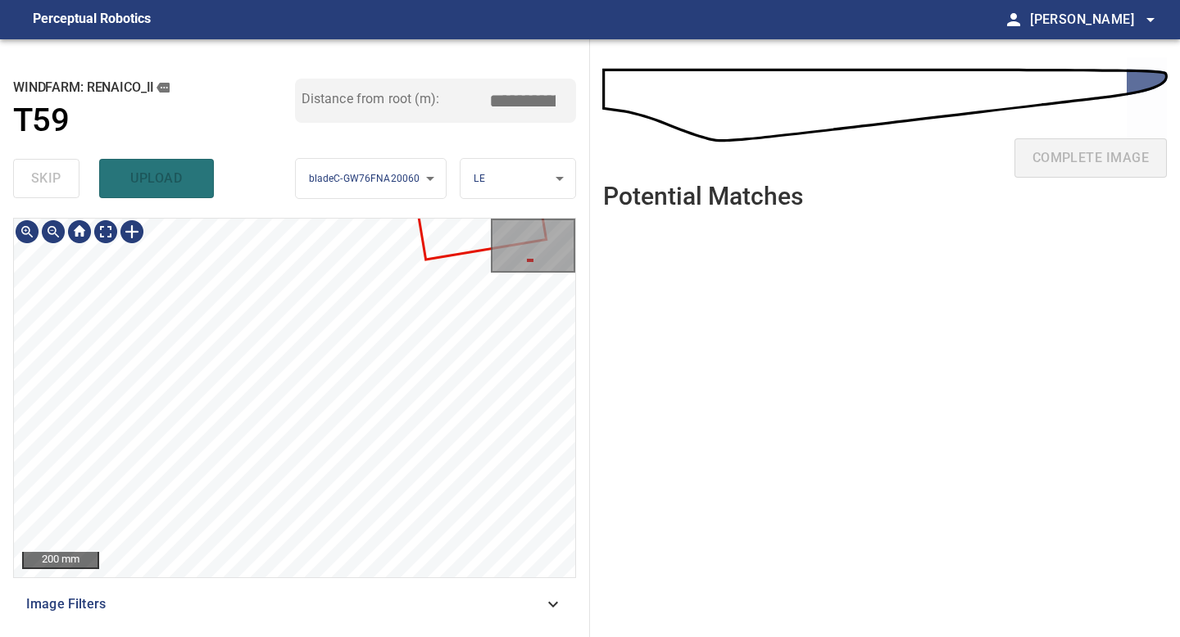
click at [210, 206] on div "**********" at bounding box center [295, 338] width 590 height 598
click at [297, 199] on div "**********" at bounding box center [295, 338] width 590 height 598
click at [304, 132] on div "**********" at bounding box center [295, 338] width 590 height 598
click at [315, 637] on div "**********" at bounding box center [295, 338] width 590 height 598
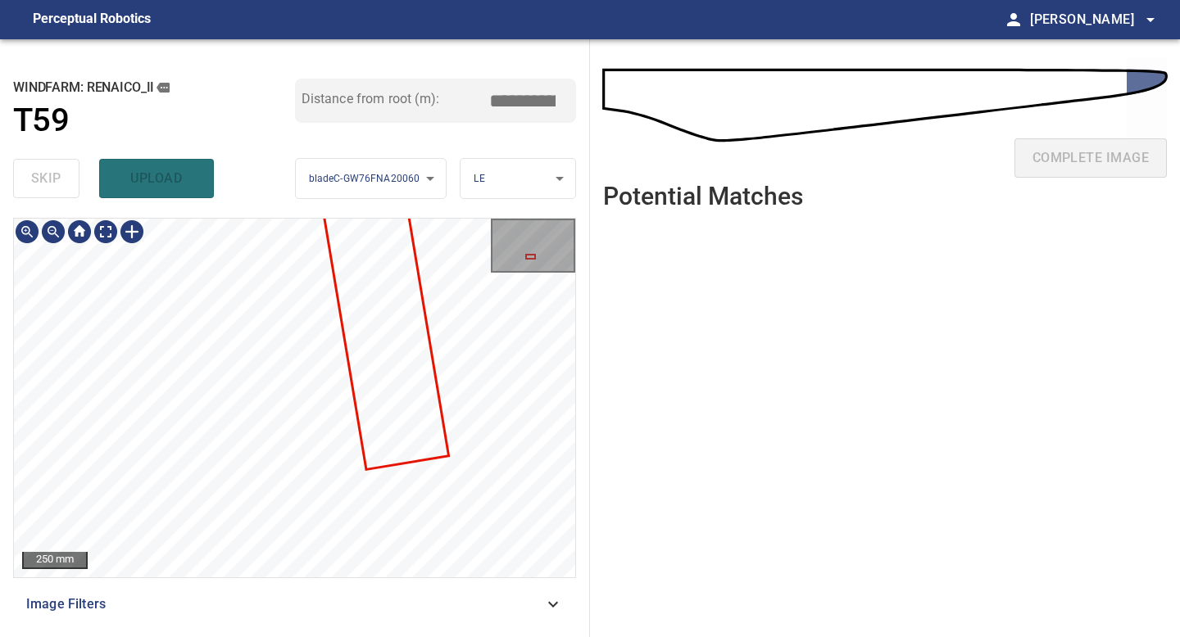
click at [212, 621] on div "250 mm Image Filters" at bounding box center [294, 421] width 563 height 406
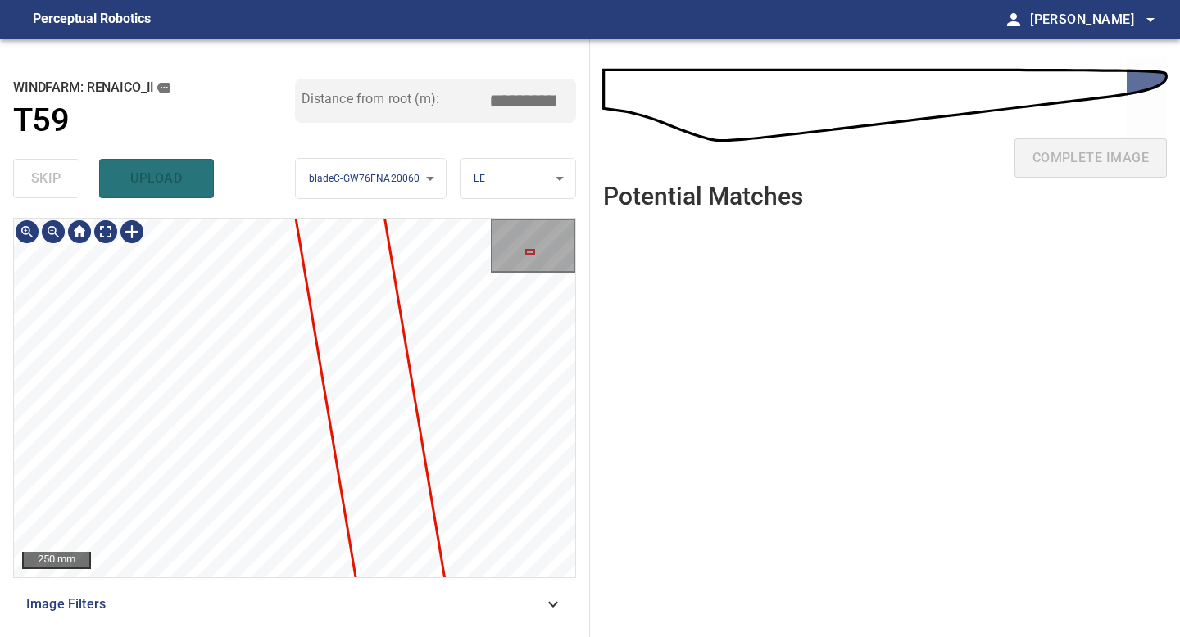
click at [265, 613] on div "250 mm Image Filters" at bounding box center [294, 421] width 563 height 406
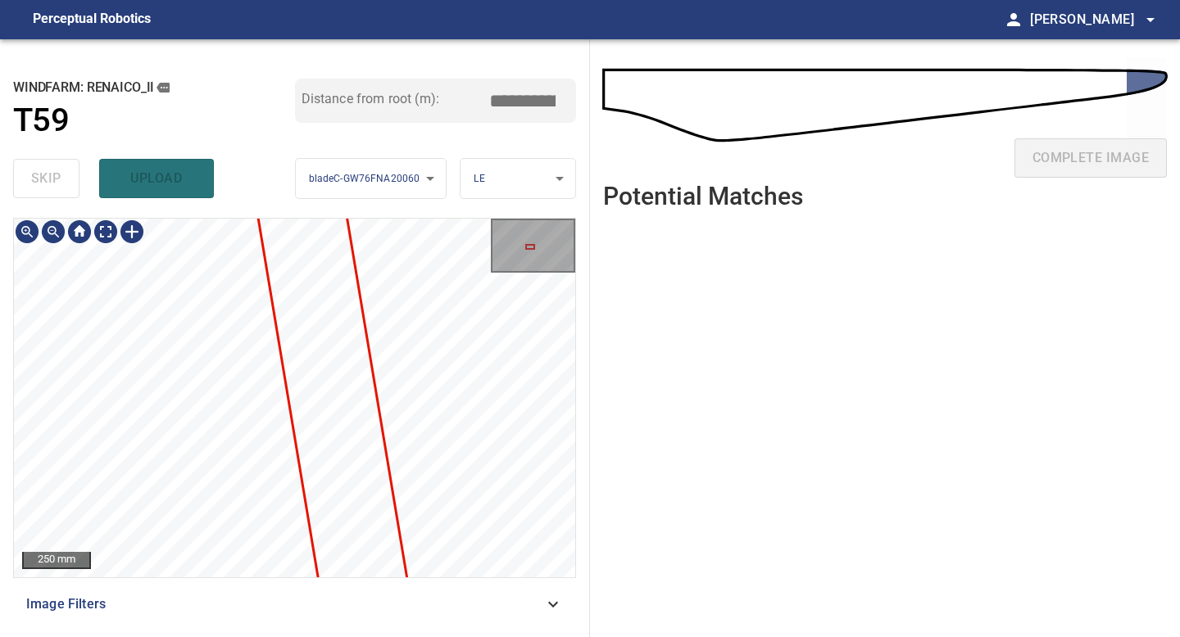
click at [292, 637] on div "**********" at bounding box center [295, 338] width 590 height 598
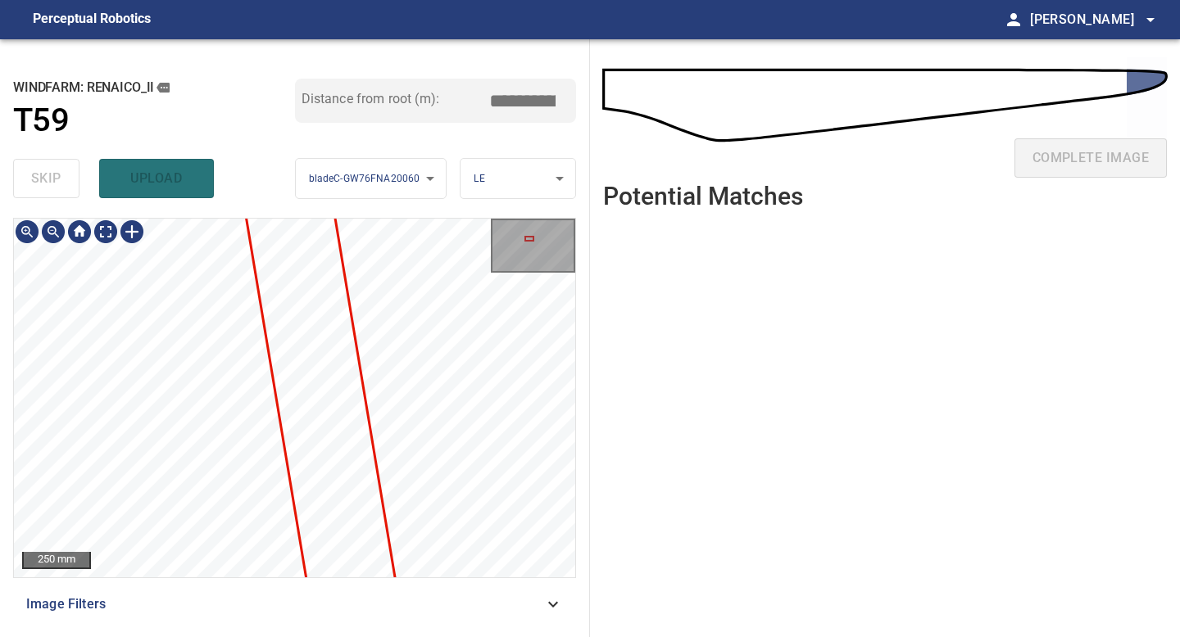
click at [261, 616] on div "250 mm Image Filters" at bounding box center [294, 421] width 563 height 406
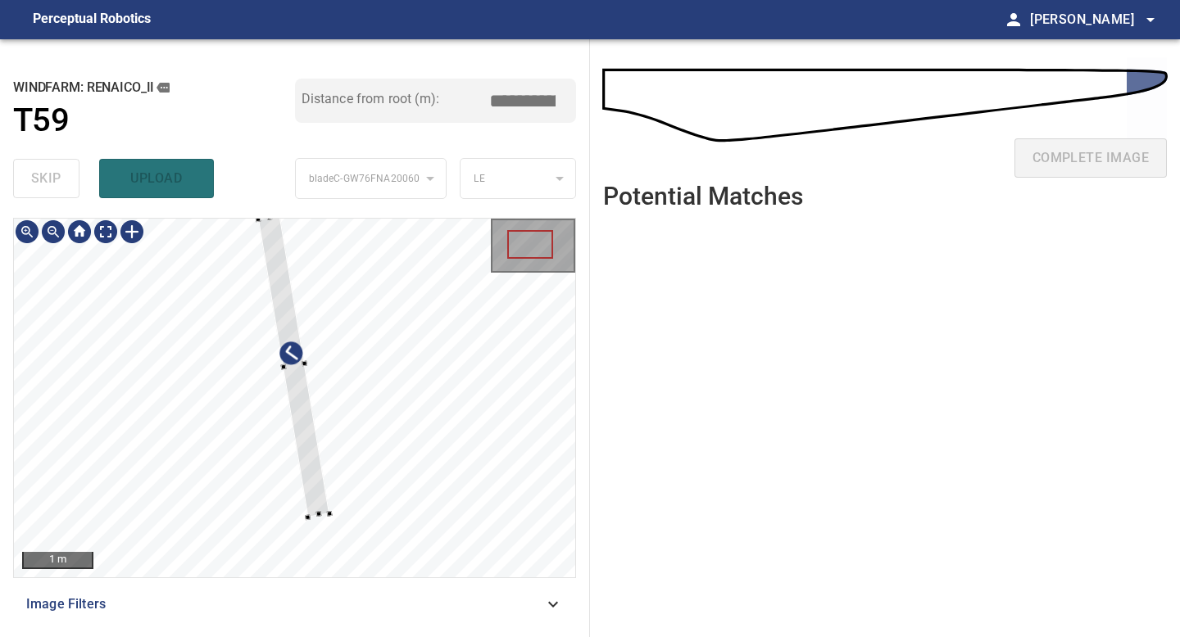
click at [280, 301] on div at bounding box center [293, 366] width 71 height 301
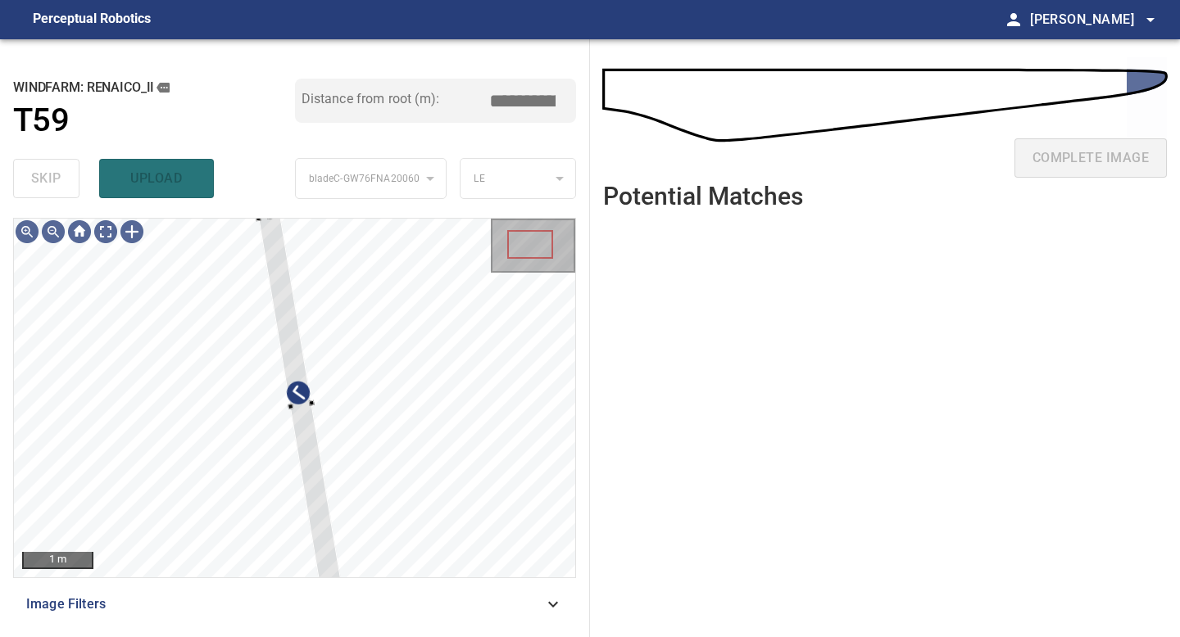
click at [338, 606] on div "1 m Image Filters" at bounding box center [294, 421] width 563 height 406
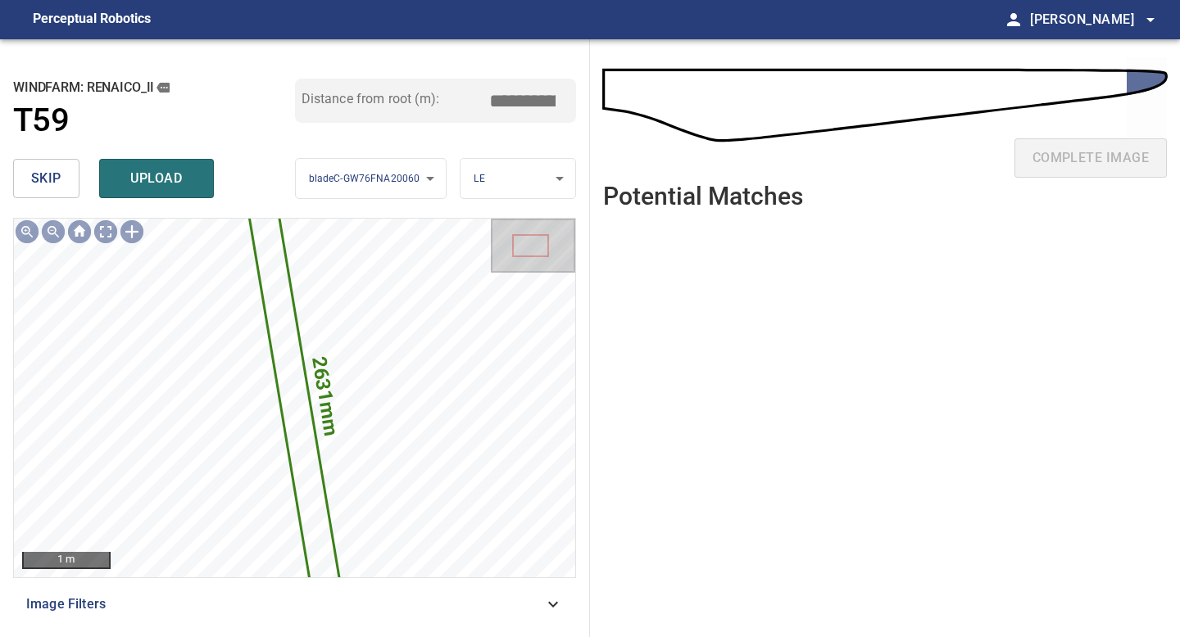
drag, startPoint x: 514, startPoint y: 96, endPoint x: 388, endPoint y: 84, distance: 126.7
click at [388, 84] on div "Distance from root (m): *****" at bounding box center [436, 101] width 282 height 44
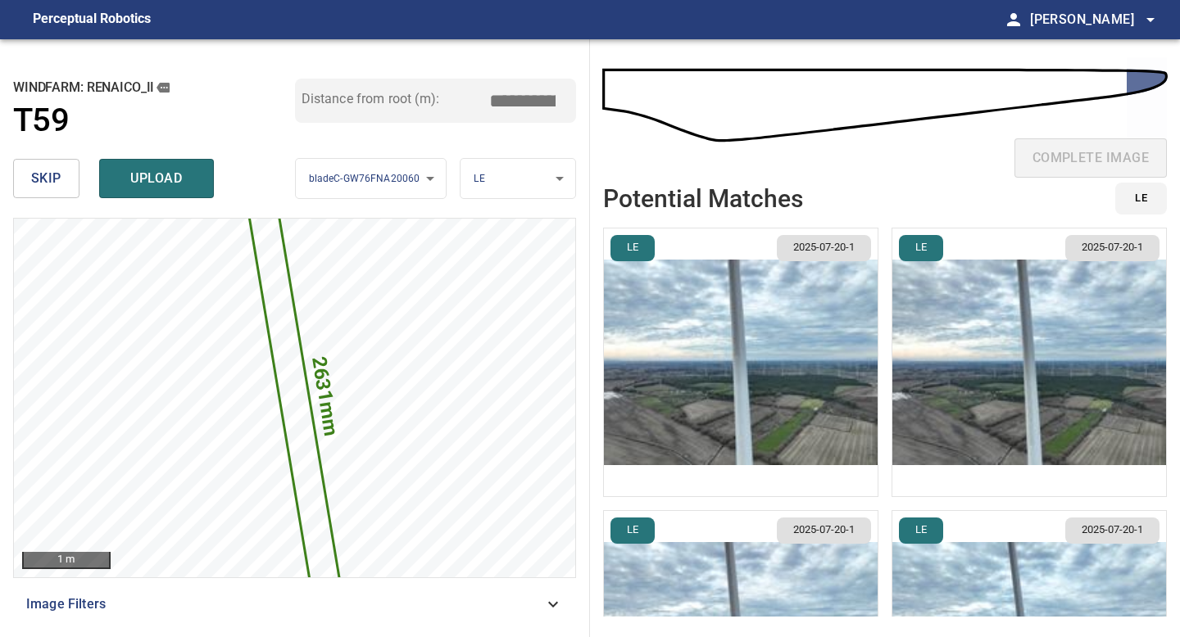
type input "*****"
click at [801, 344] on img "button" at bounding box center [741, 363] width 274 height 268
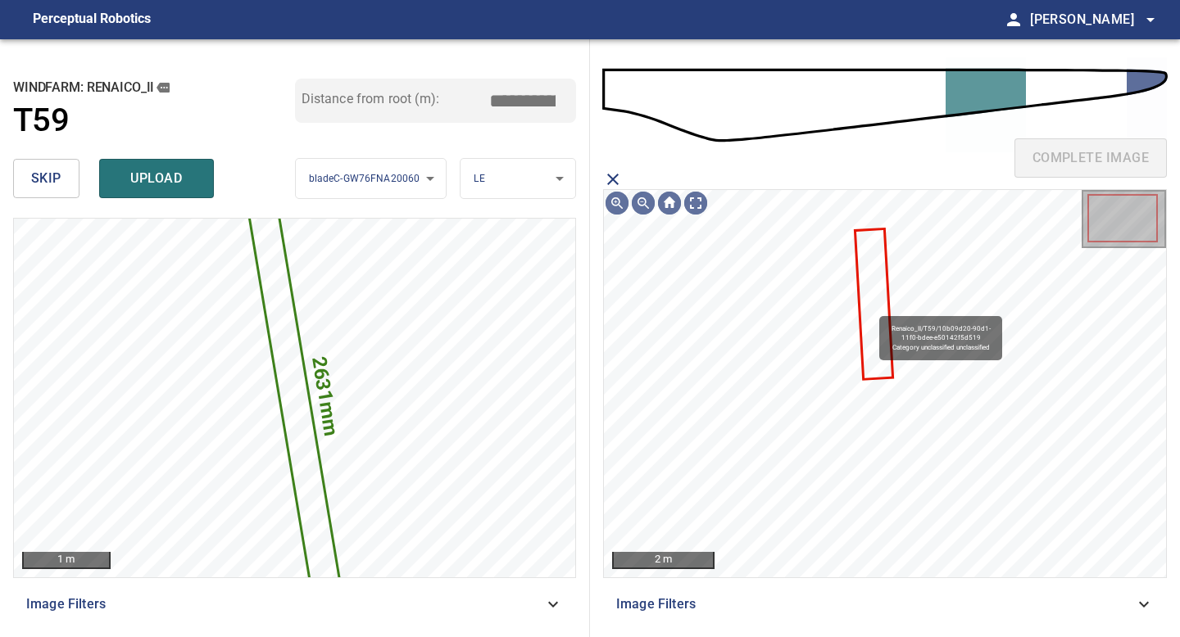
click at [872, 309] on icon at bounding box center [873, 304] width 35 height 148
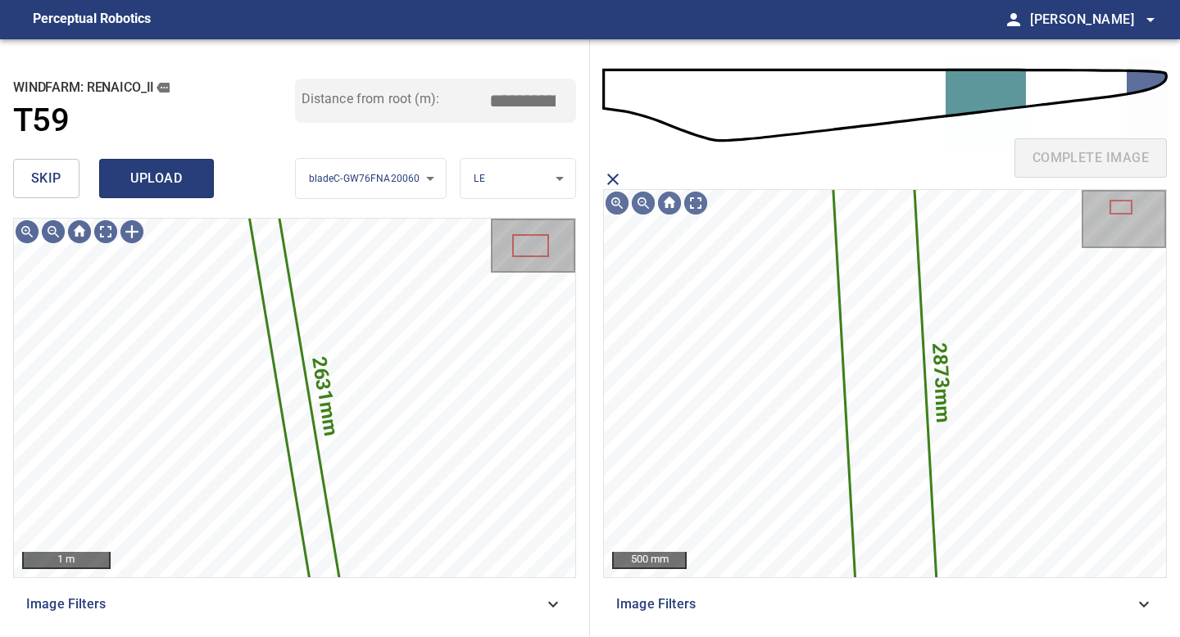
click at [155, 188] on span "upload" at bounding box center [156, 178] width 79 height 23
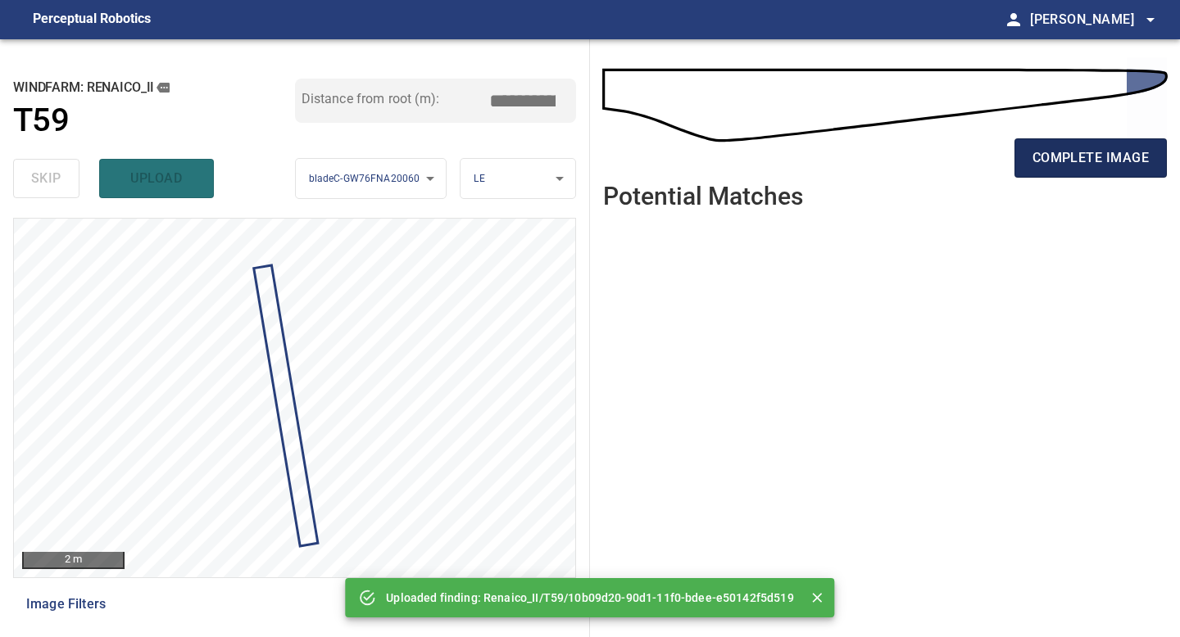
click at [1104, 163] on span "complete image" at bounding box center [1090, 158] width 116 height 23
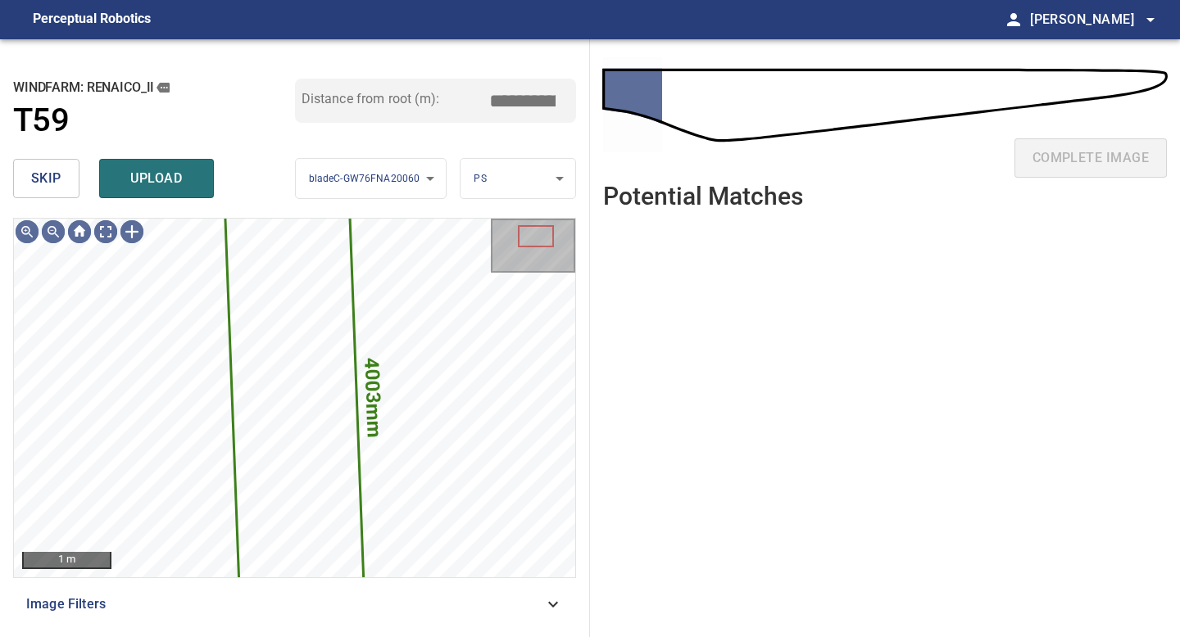
click at [35, 179] on span "skip" at bounding box center [46, 178] width 30 height 23
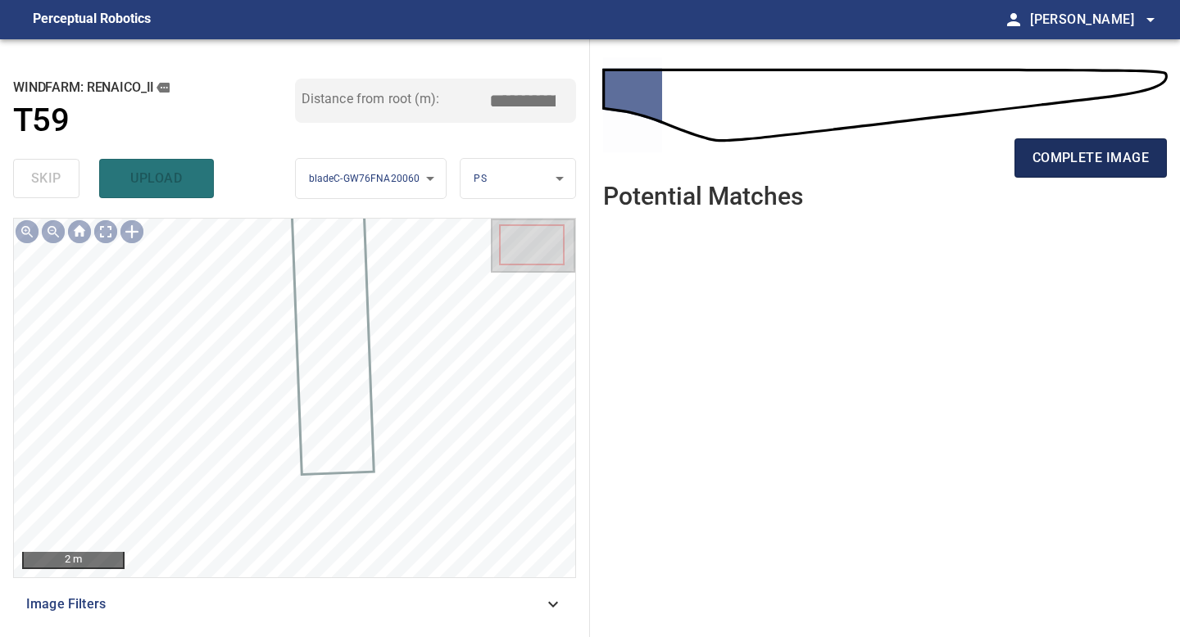
click at [1106, 154] on span "complete image" at bounding box center [1090, 158] width 116 height 23
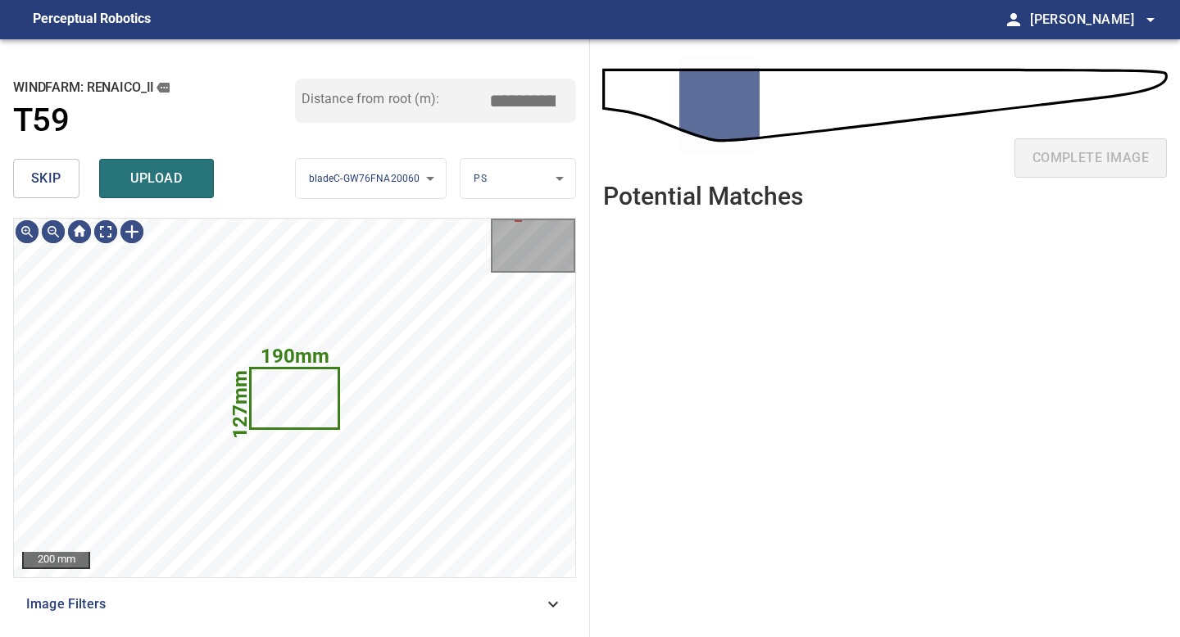
click at [59, 178] on span "skip" at bounding box center [46, 178] width 30 height 23
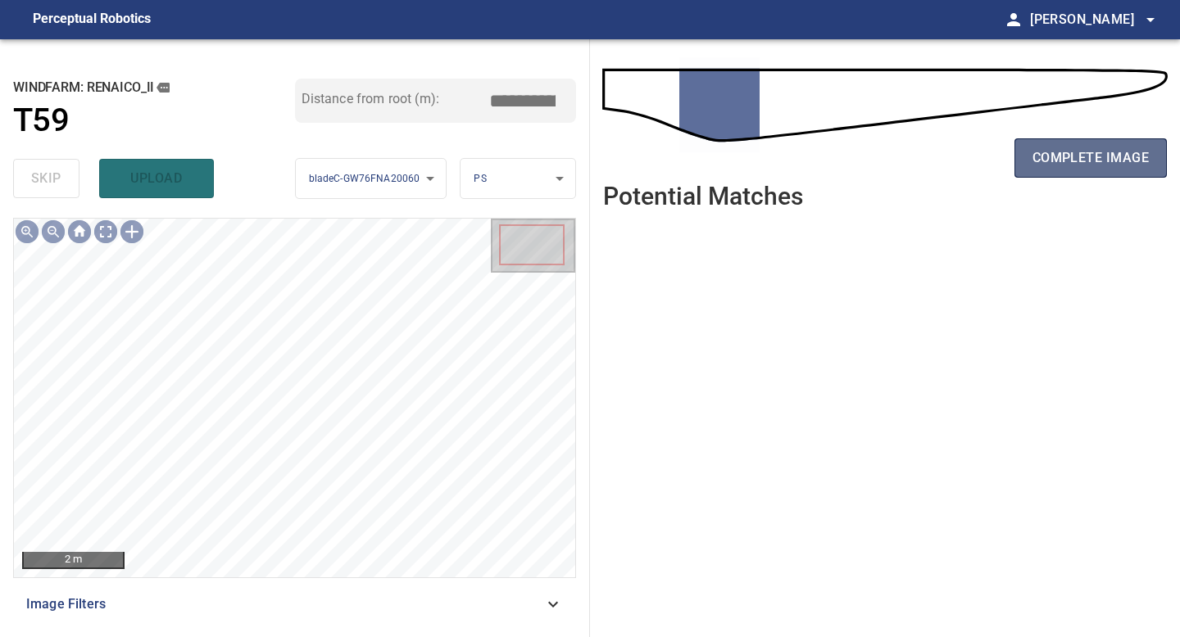
click at [1120, 143] on button "complete image" at bounding box center [1090, 157] width 152 height 39
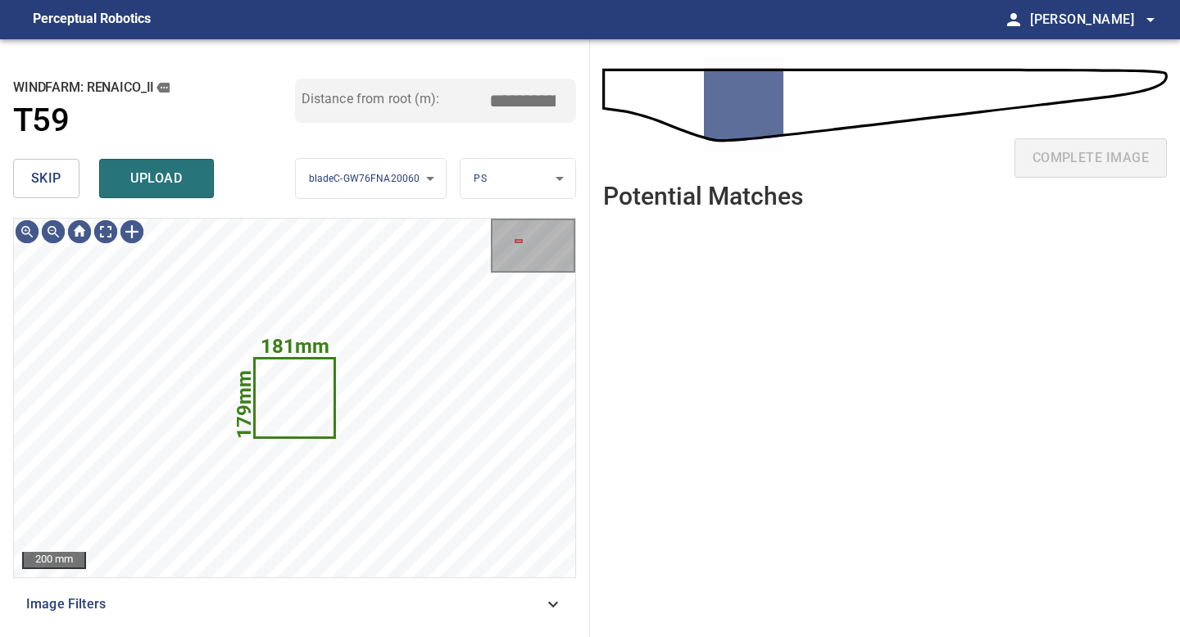
click at [58, 165] on button "skip" at bounding box center [46, 178] width 66 height 39
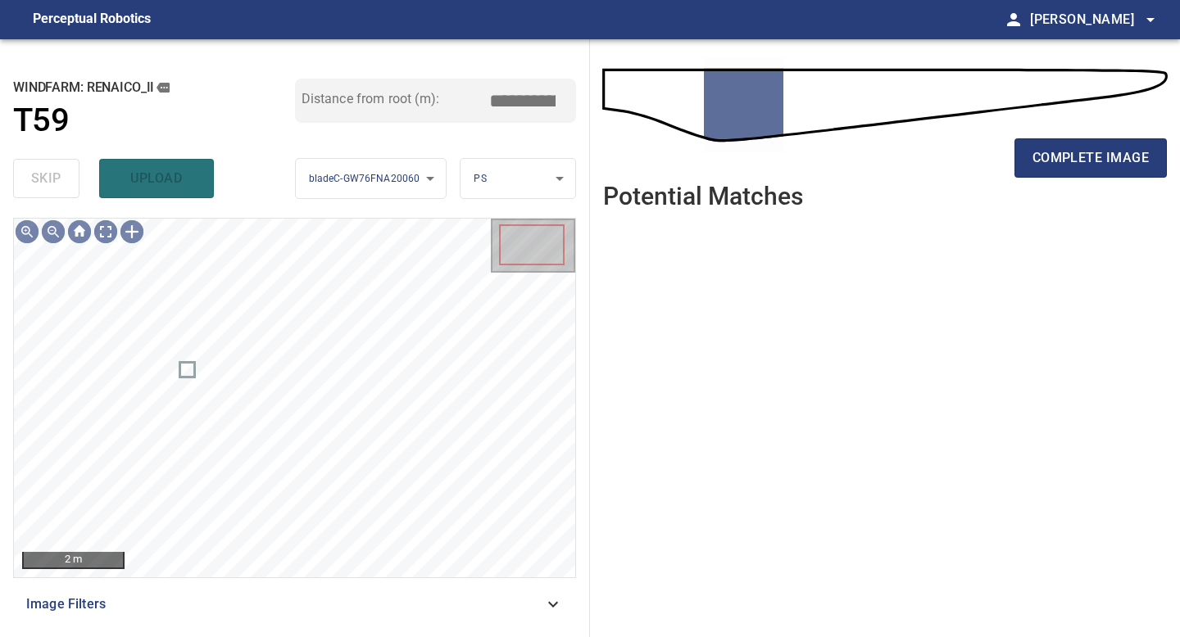
click at [1081, 125] on div "complete image" at bounding box center [885, 110] width 564 height 117
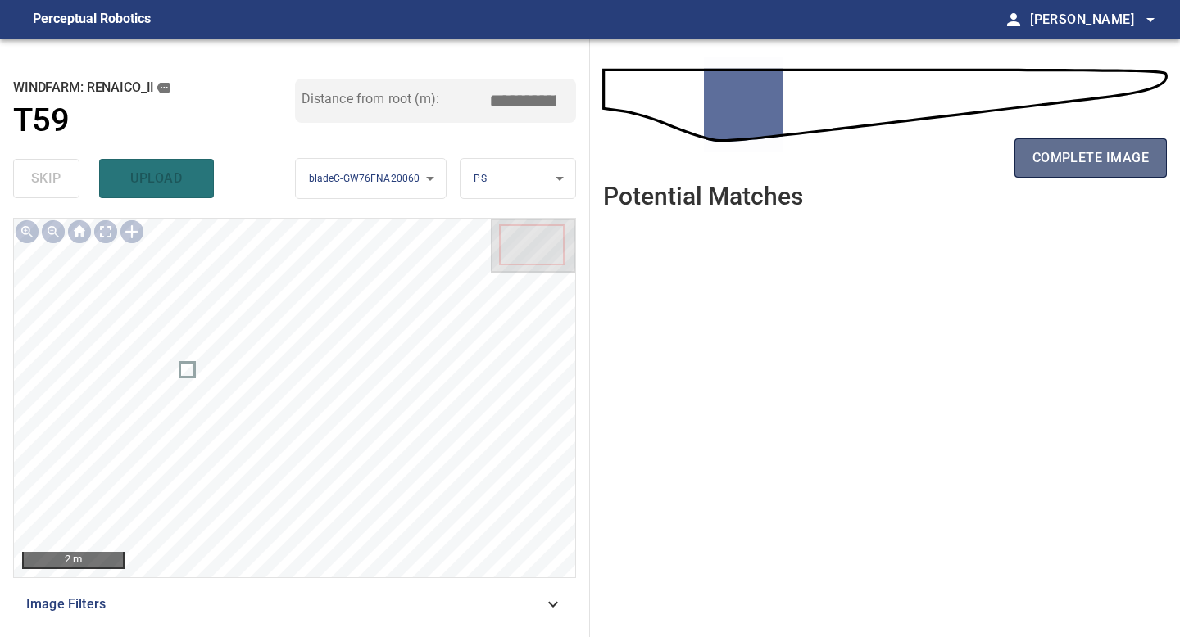
click at [1081, 152] on span "complete image" at bounding box center [1090, 158] width 116 height 23
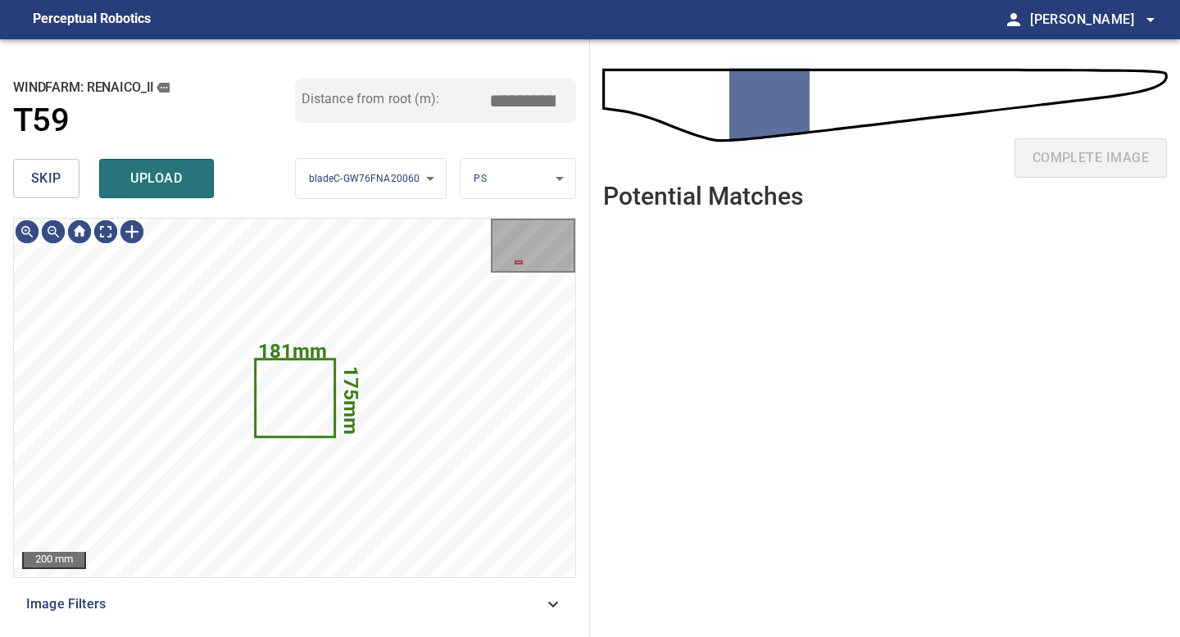
click at [60, 186] on span "skip" at bounding box center [46, 178] width 30 height 23
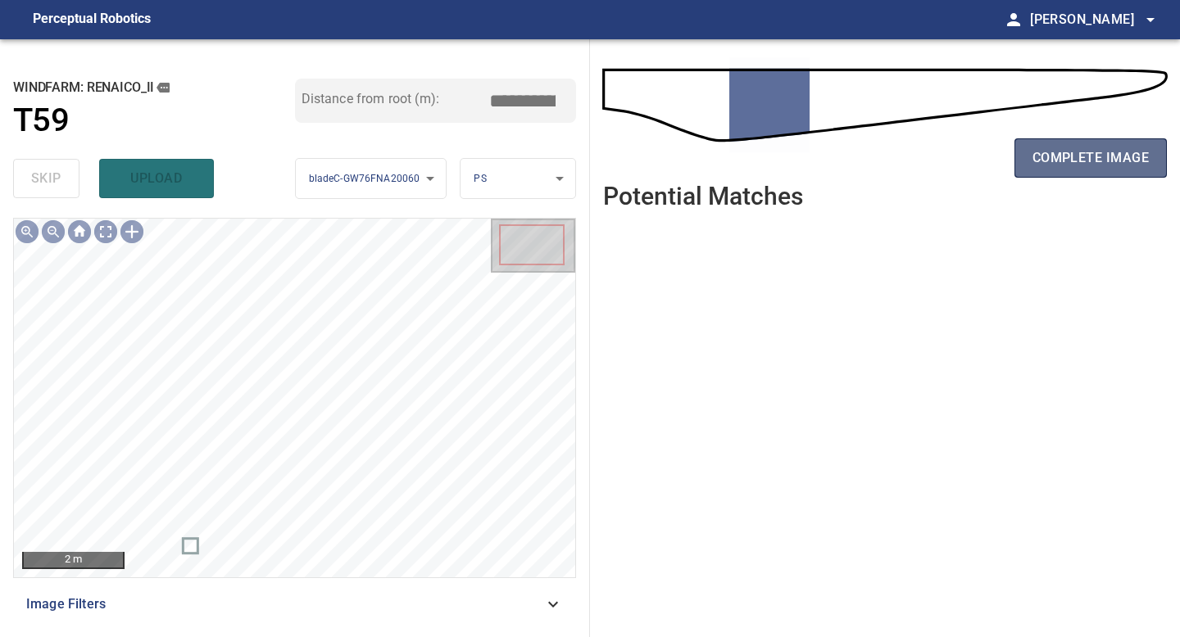
click at [1063, 152] on span "complete image" at bounding box center [1090, 158] width 116 height 23
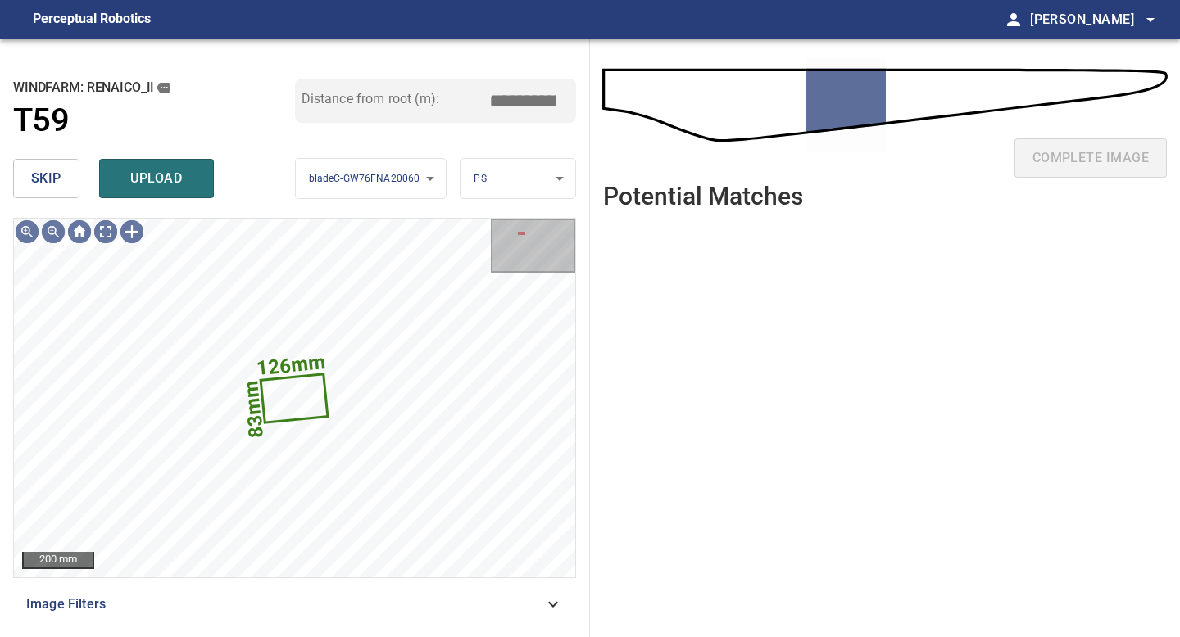
click at [54, 181] on span "skip" at bounding box center [46, 178] width 30 height 23
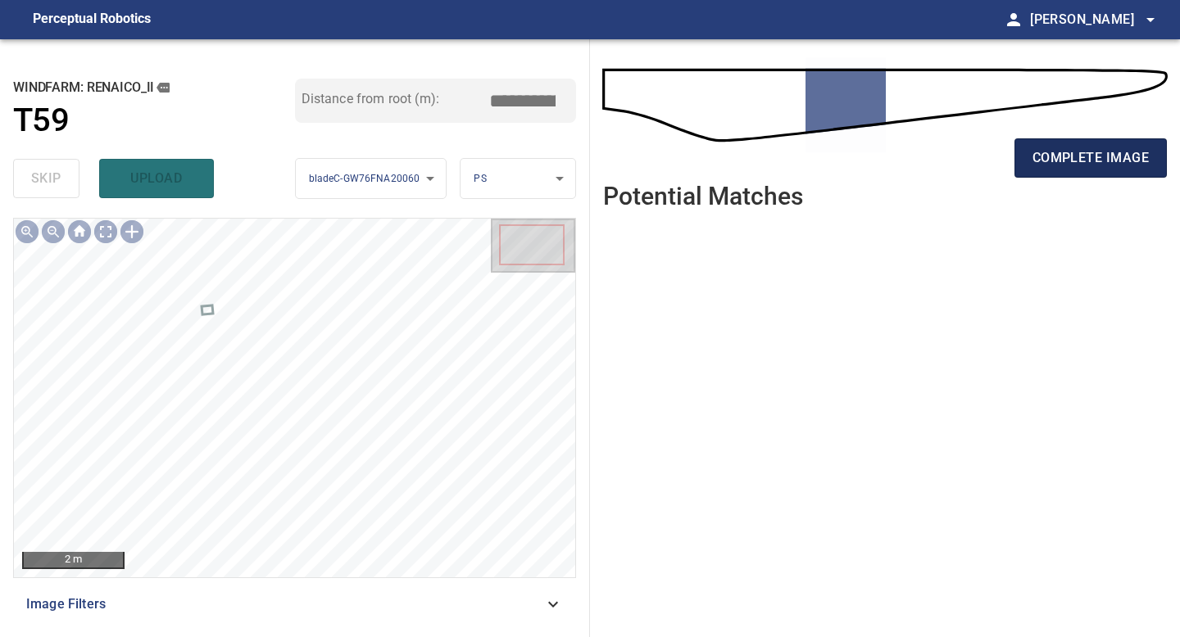
click at [1110, 147] on span "complete image" at bounding box center [1090, 158] width 116 height 23
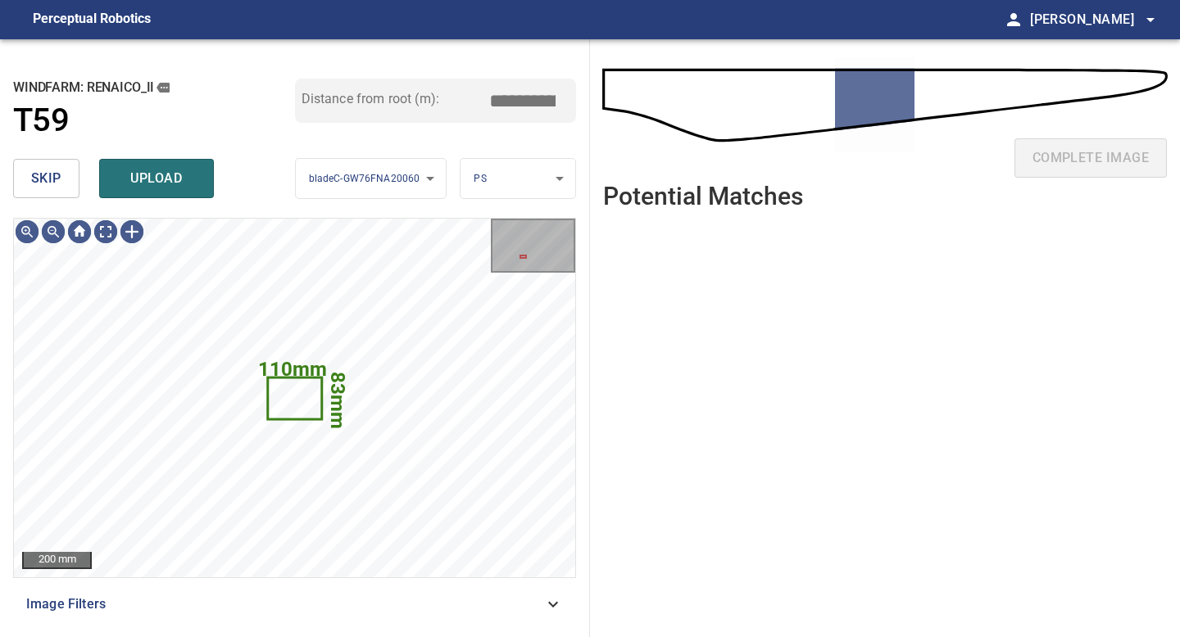
click at [44, 184] on span "skip" at bounding box center [46, 178] width 30 height 23
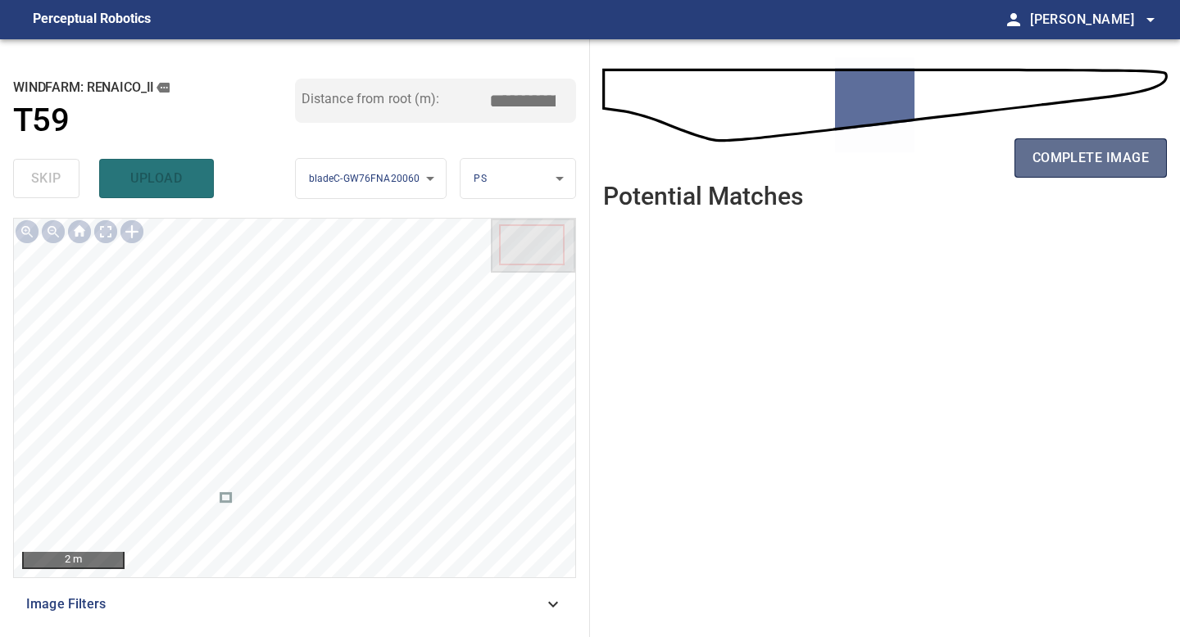
click at [1053, 139] on button "complete image" at bounding box center [1090, 157] width 152 height 39
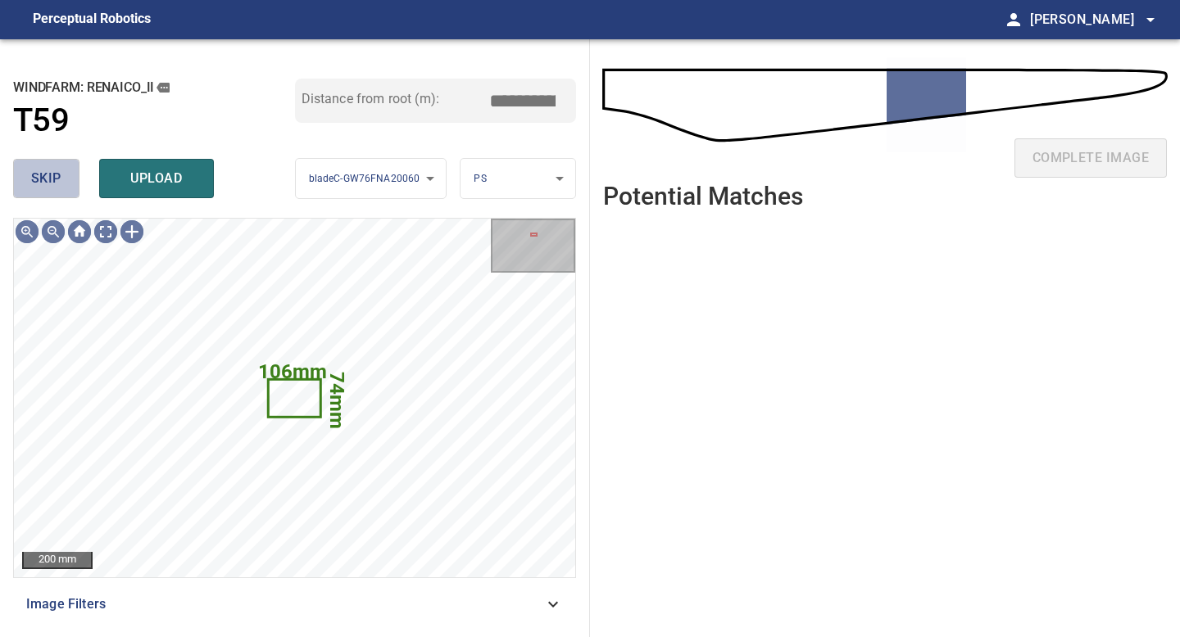
click at [57, 184] on span "skip" at bounding box center [46, 178] width 30 height 23
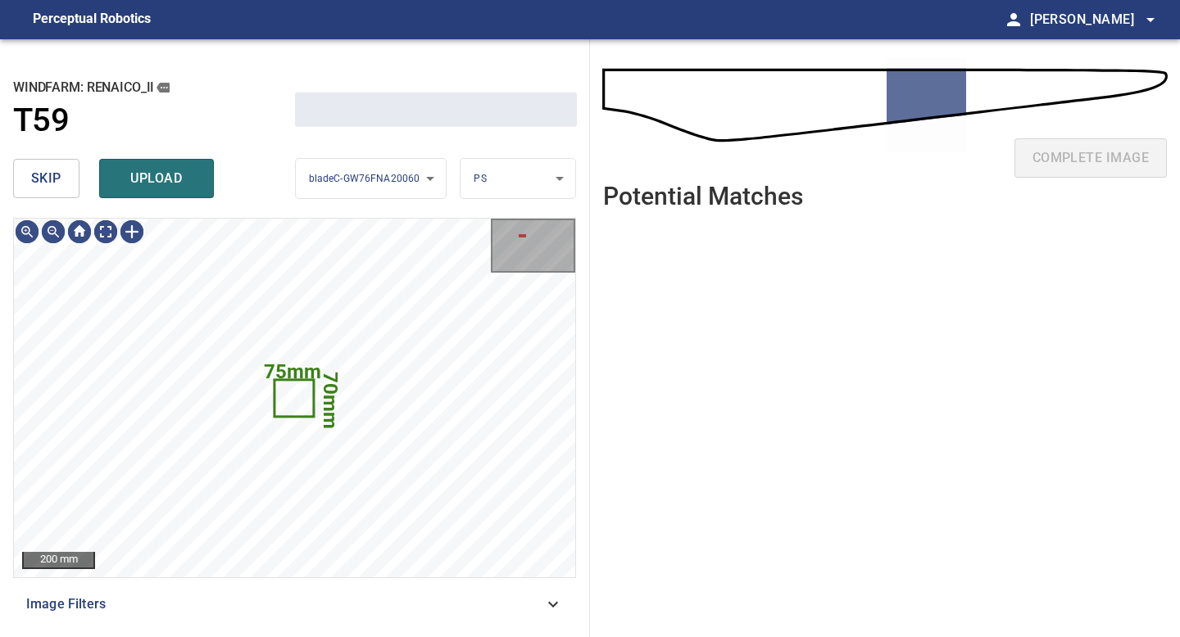
click at [57, 184] on span "skip" at bounding box center [46, 178] width 30 height 23
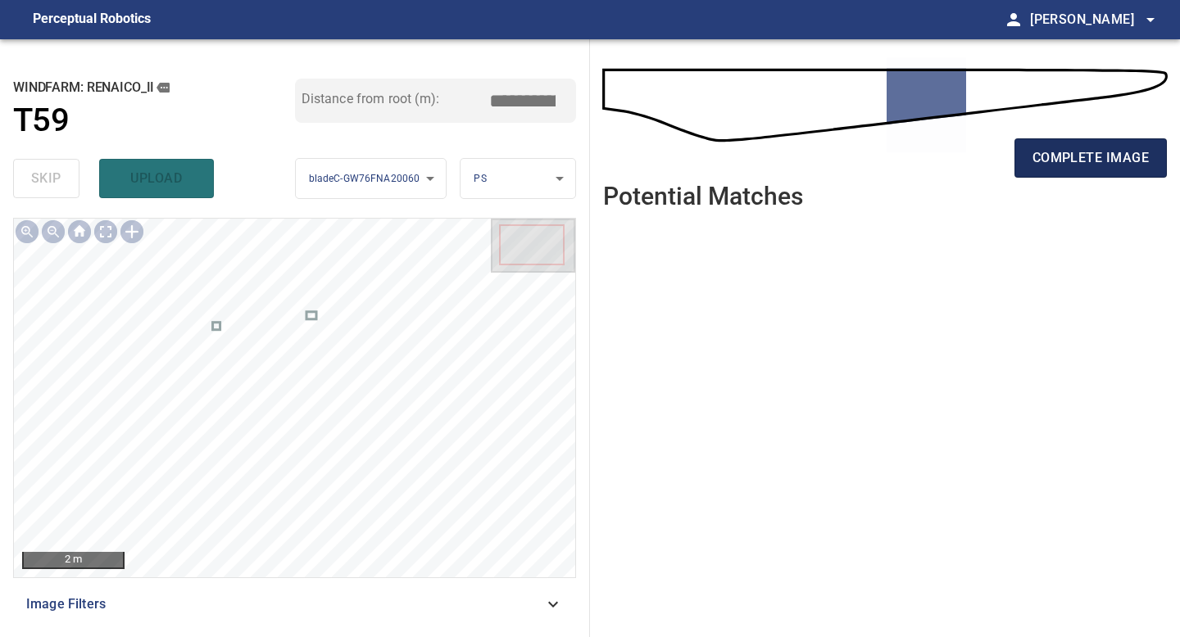
click at [1040, 147] on span "complete image" at bounding box center [1090, 158] width 116 height 23
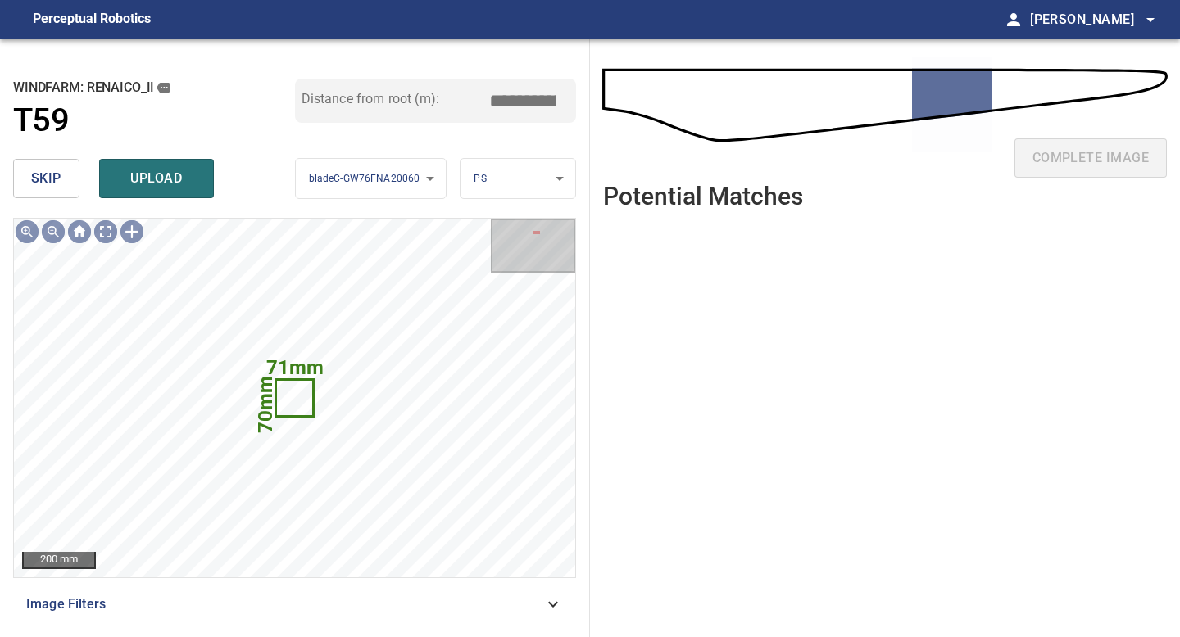
click at [57, 179] on span "skip" at bounding box center [46, 178] width 30 height 23
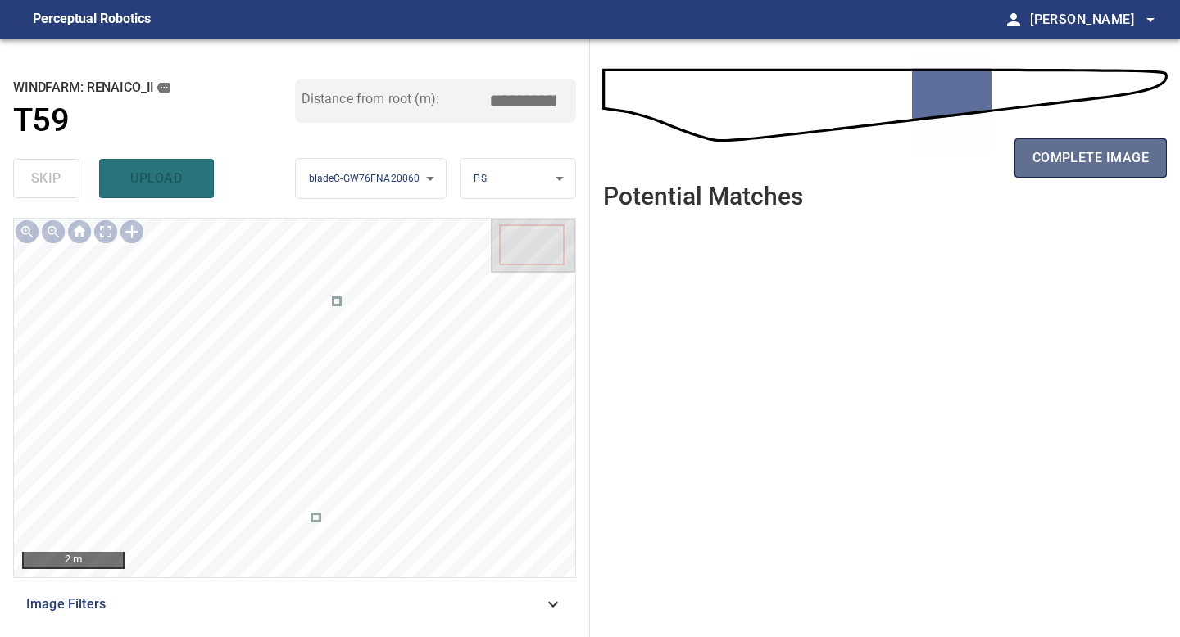
click at [1021, 141] on button "complete image" at bounding box center [1090, 157] width 152 height 39
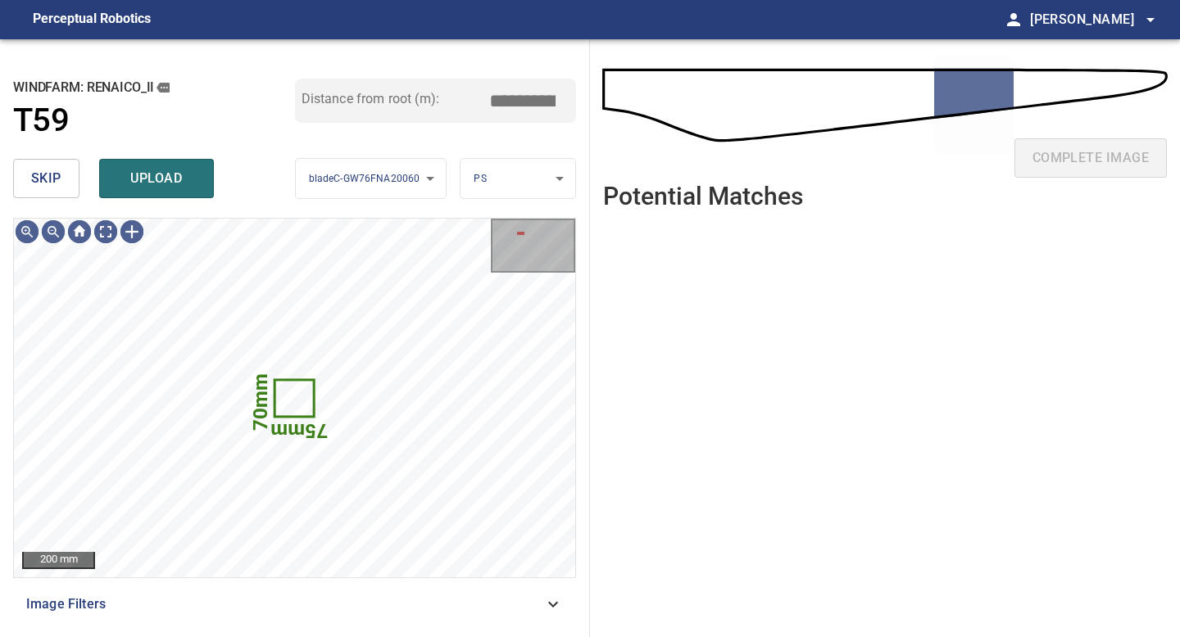
click at [40, 182] on span "skip" at bounding box center [46, 178] width 30 height 23
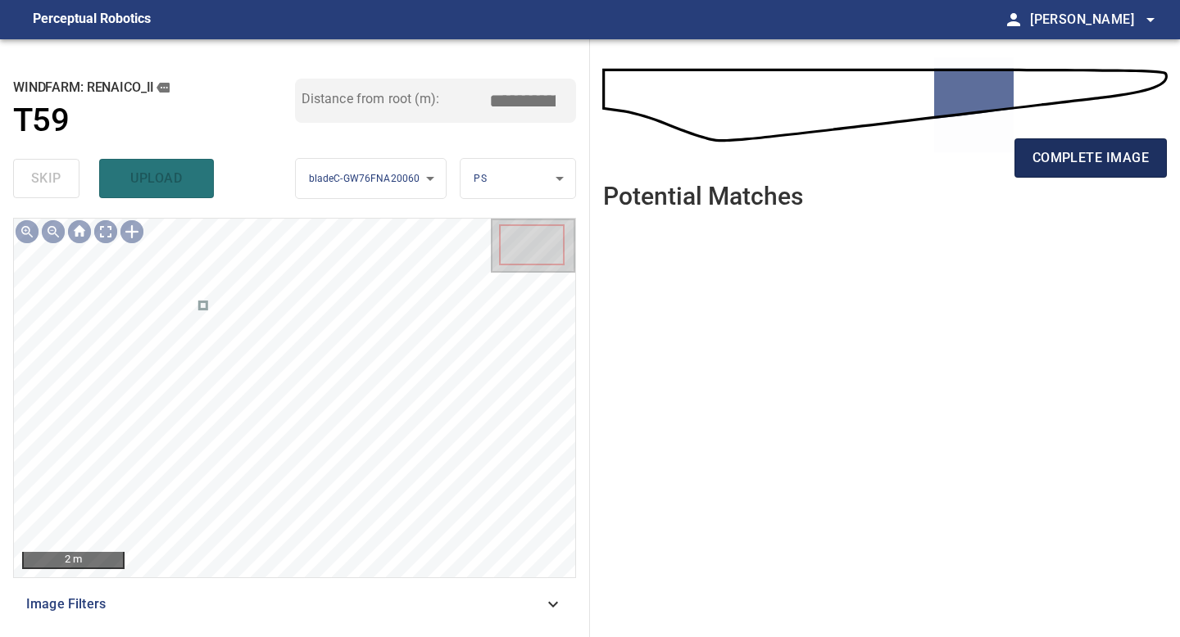
click at [1104, 148] on span "complete image" at bounding box center [1090, 158] width 116 height 23
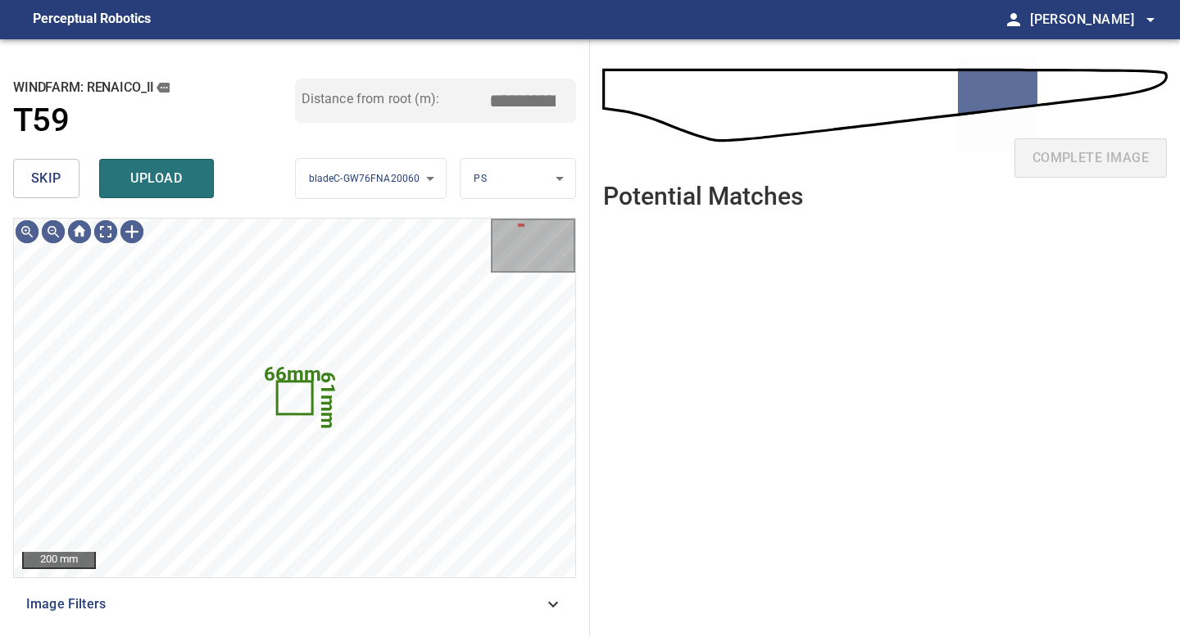
click at [44, 179] on span "skip" at bounding box center [46, 178] width 30 height 23
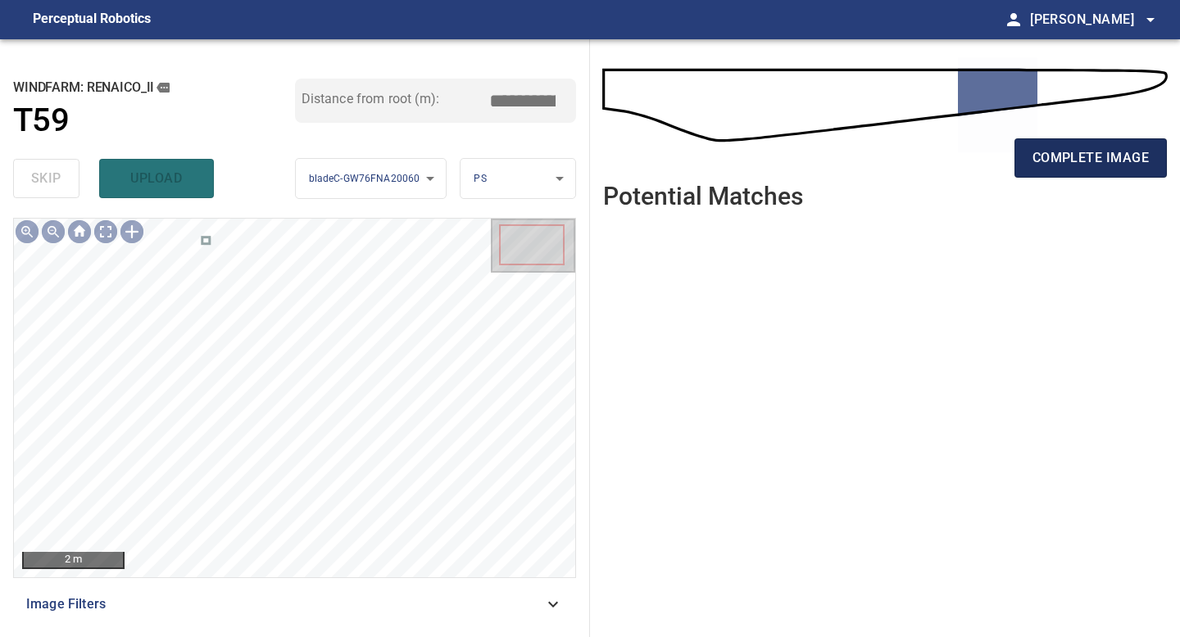
click at [1117, 153] on span "complete image" at bounding box center [1090, 158] width 116 height 23
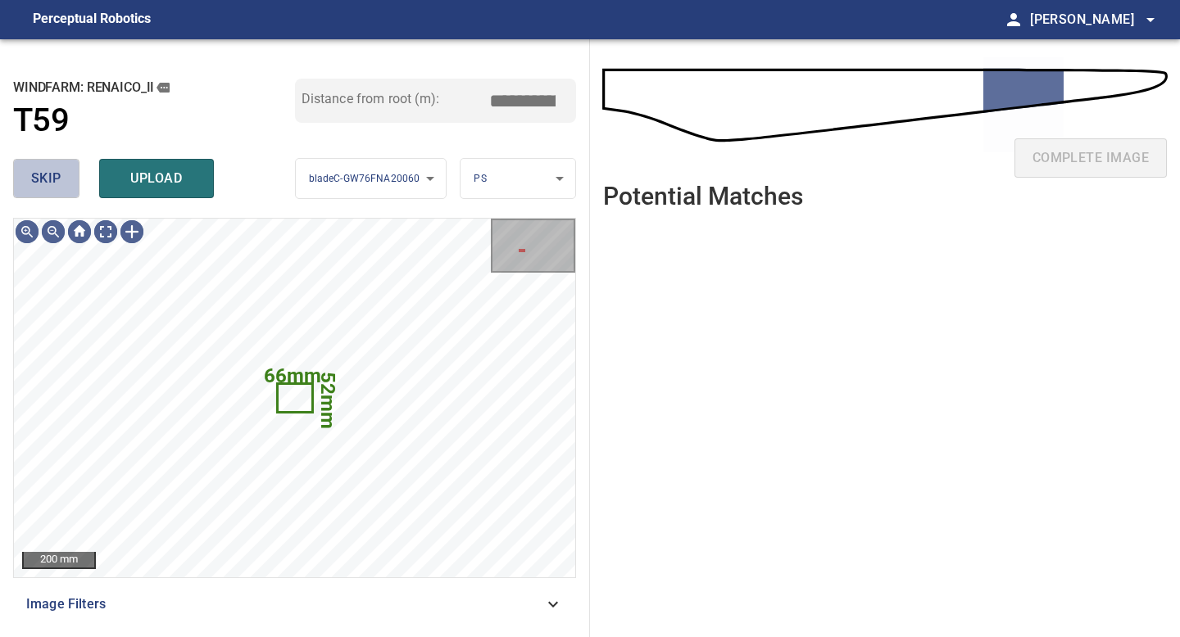
click at [69, 169] on button "skip" at bounding box center [46, 178] width 66 height 39
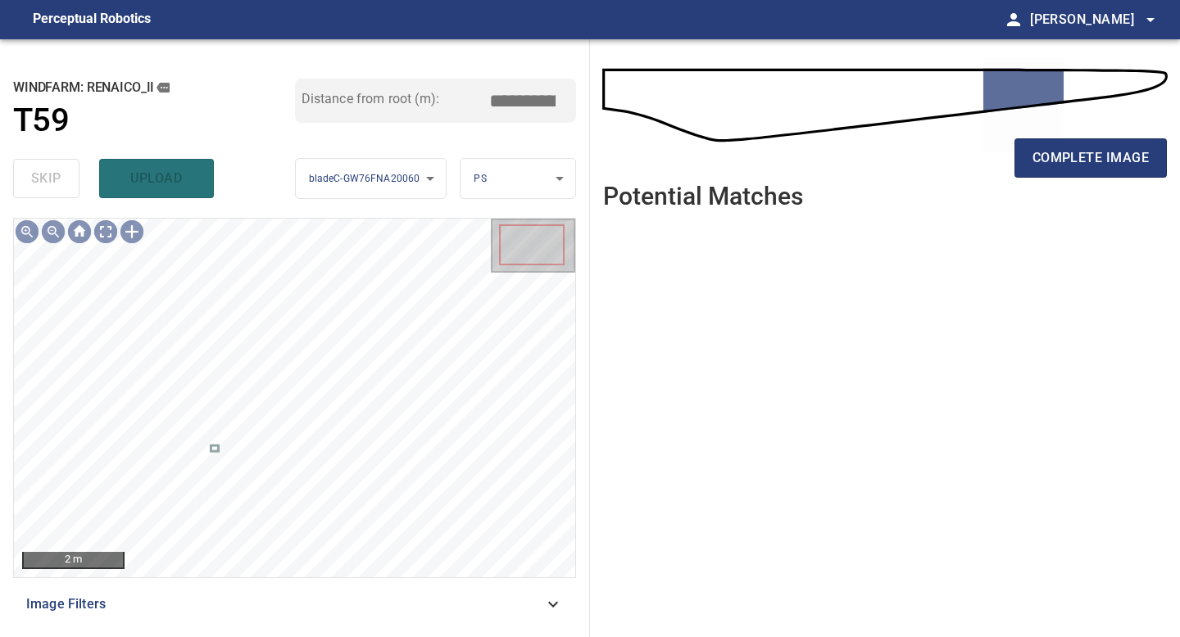
click at [1127, 179] on div "complete image" at bounding box center [885, 165] width 564 height 66
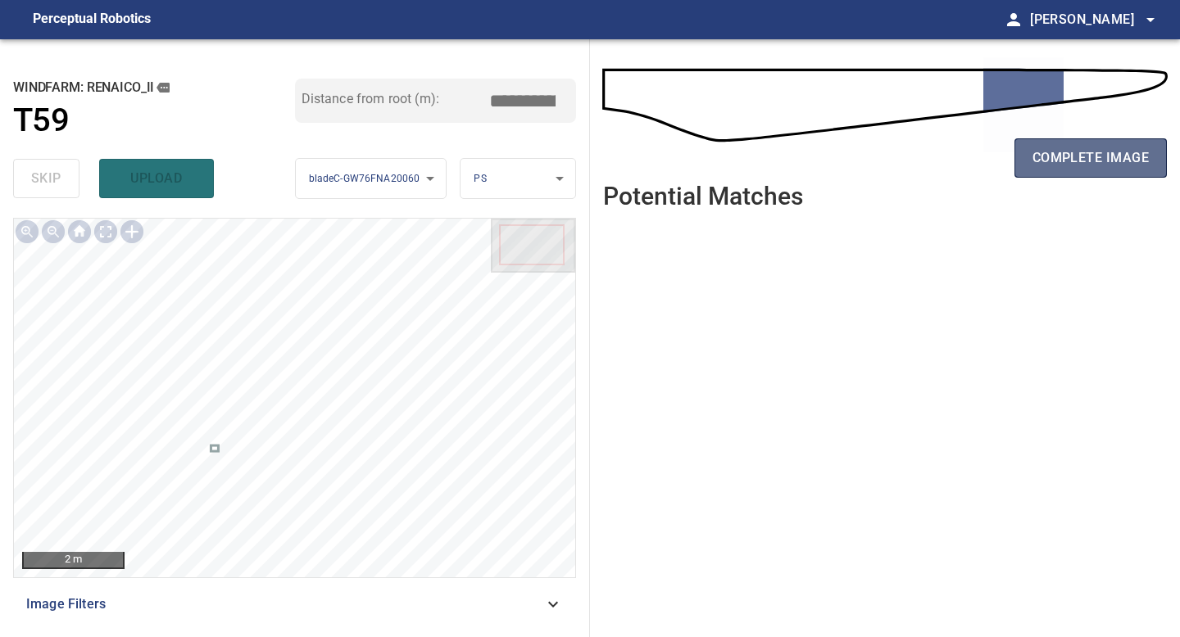
click at [1114, 151] on span "complete image" at bounding box center [1090, 158] width 116 height 23
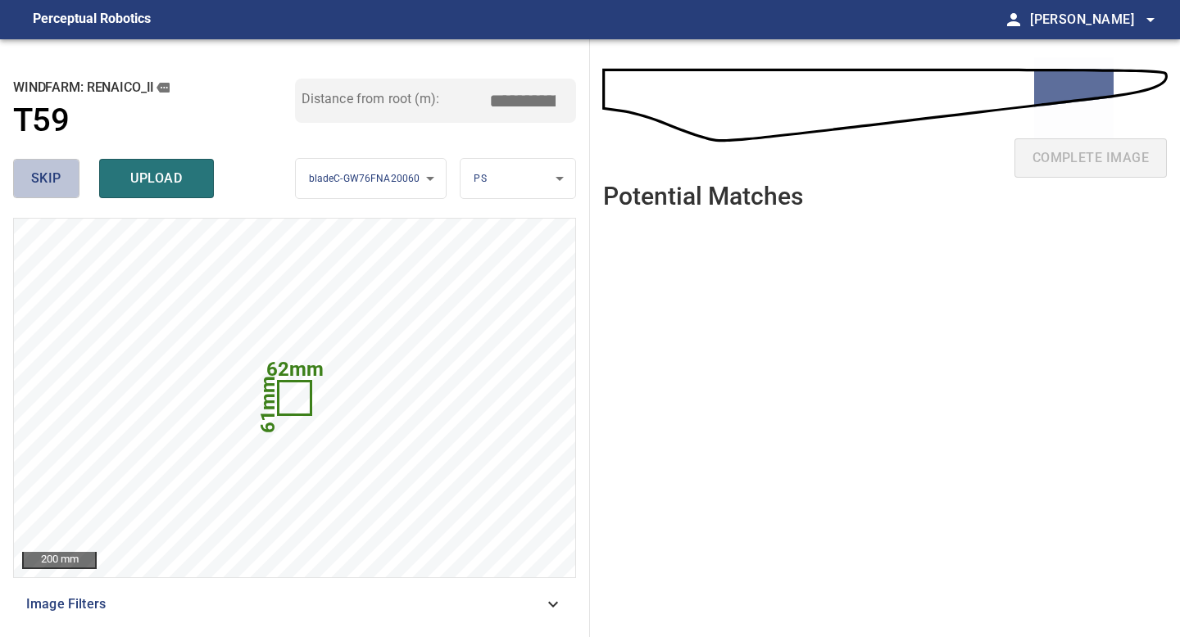
click at [43, 181] on span "skip" at bounding box center [46, 178] width 30 height 23
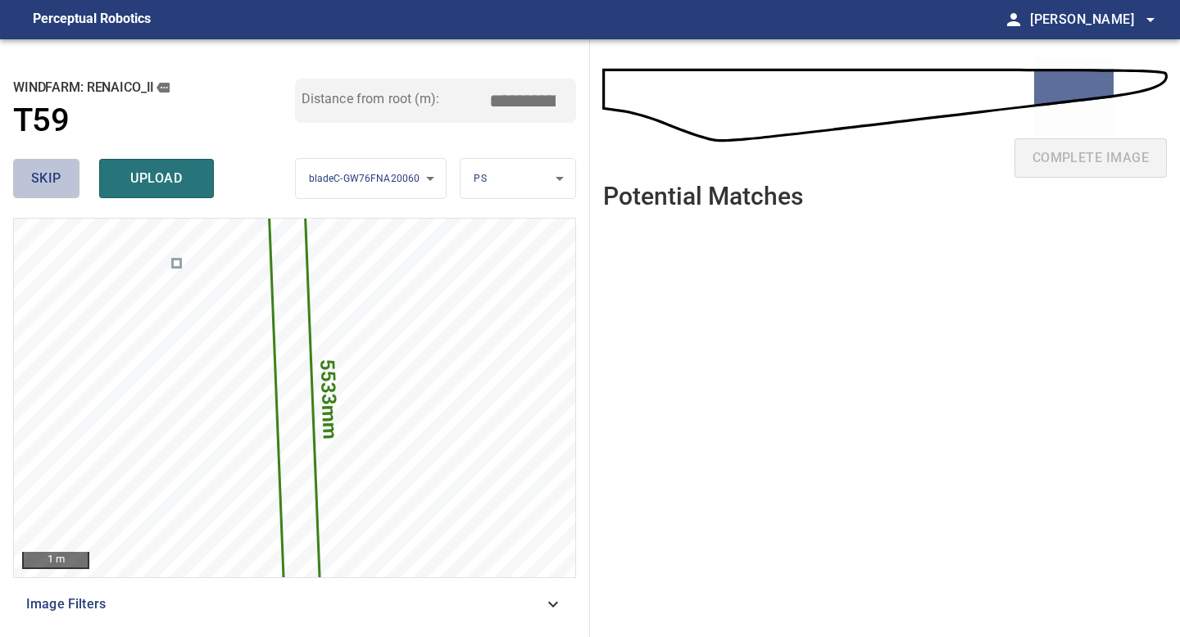
click at [43, 181] on span "skip" at bounding box center [46, 178] width 30 height 23
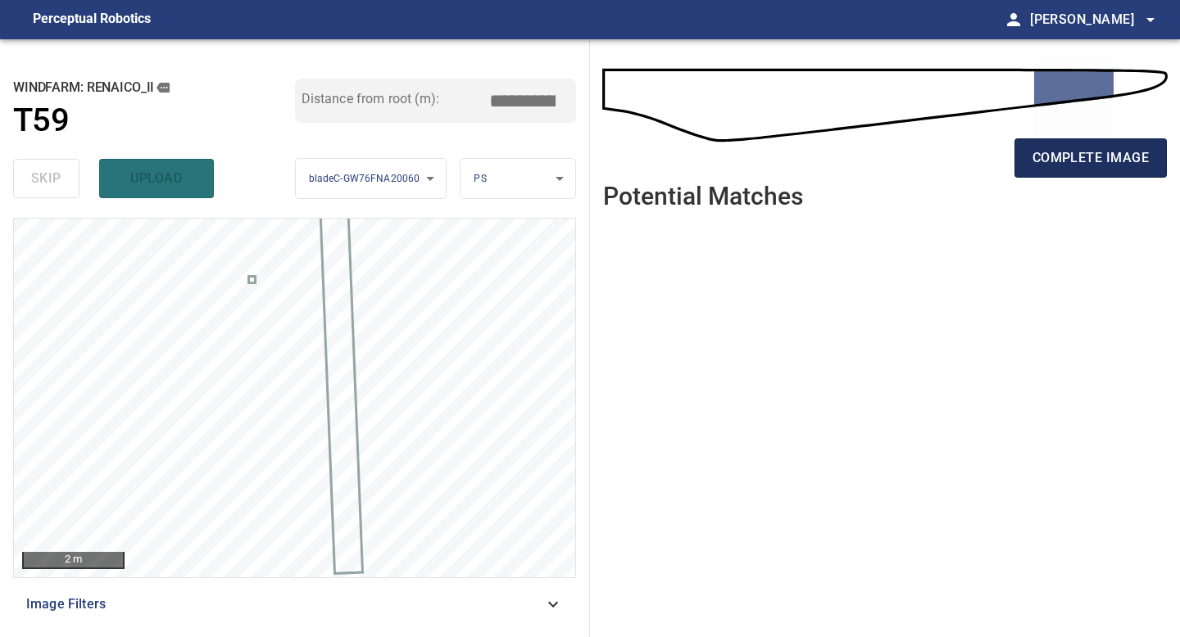
click at [1053, 170] on button "complete image" at bounding box center [1090, 157] width 152 height 39
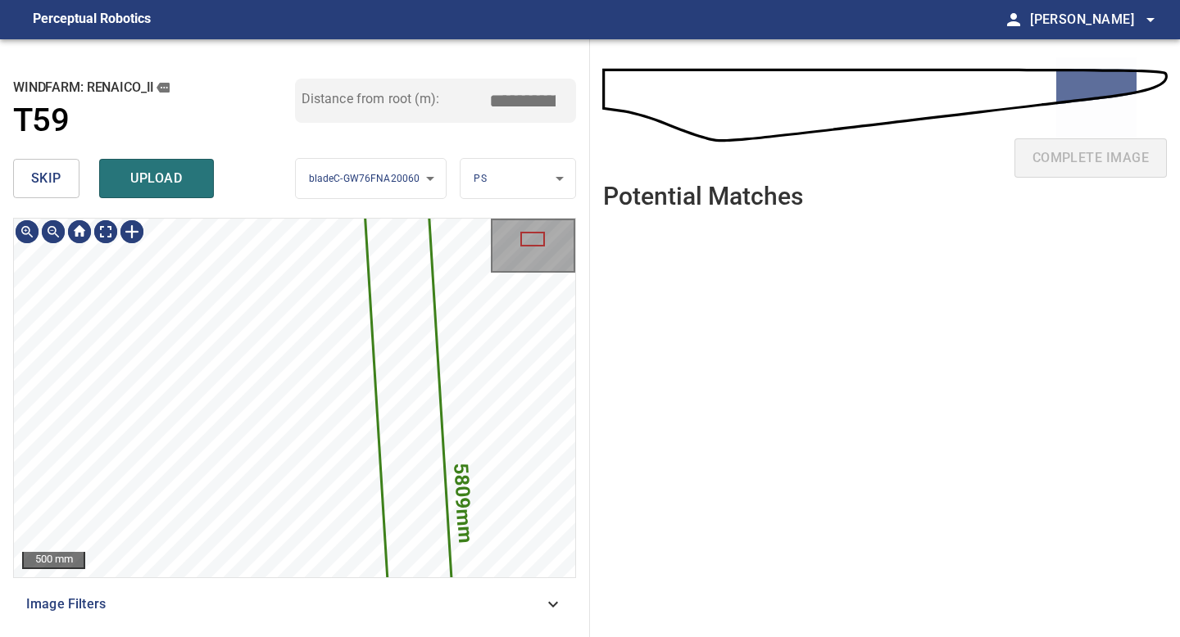
click at [59, 184] on span "skip" at bounding box center [46, 178] width 30 height 23
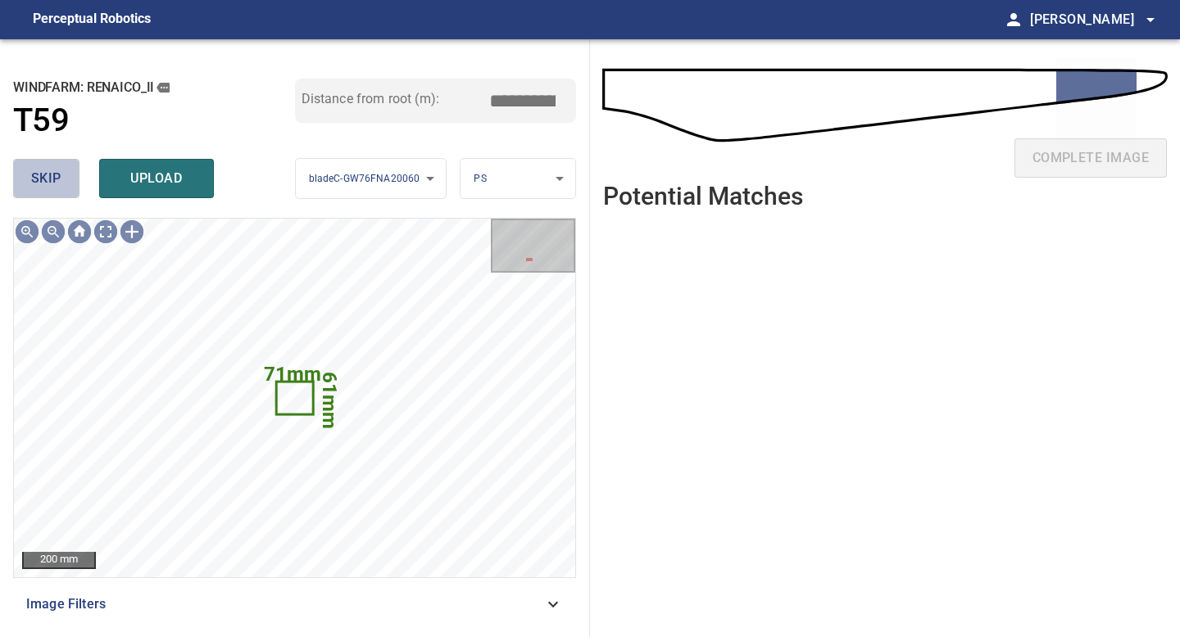
click at [59, 184] on span "skip" at bounding box center [46, 178] width 30 height 23
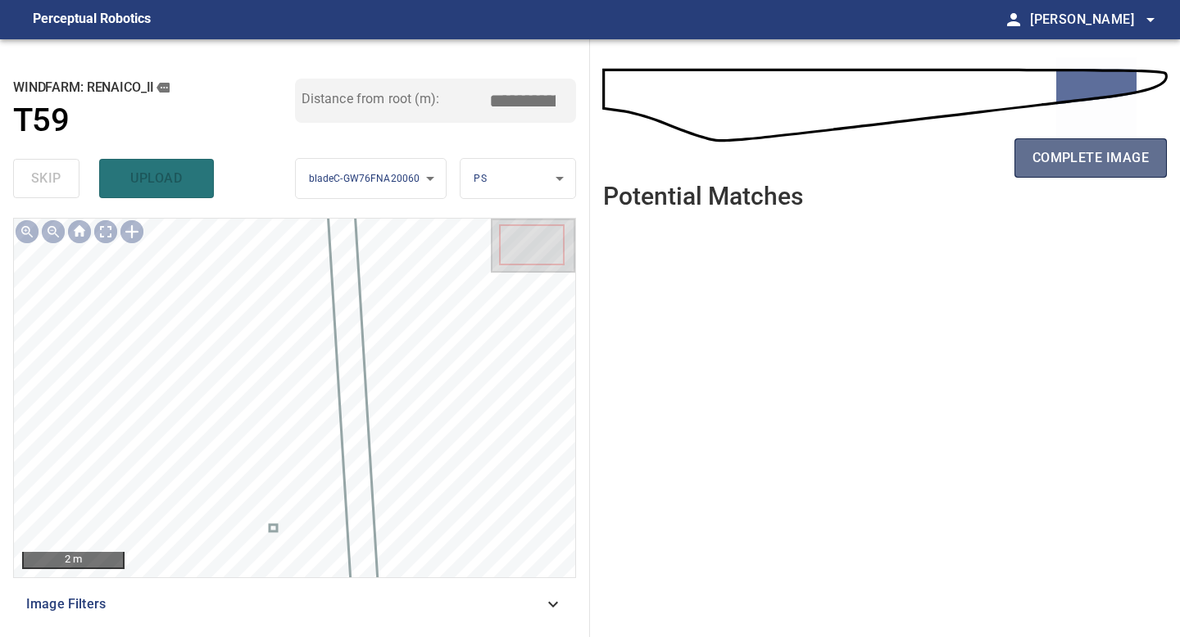
click at [1081, 149] on span "complete image" at bounding box center [1090, 158] width 116 height 23
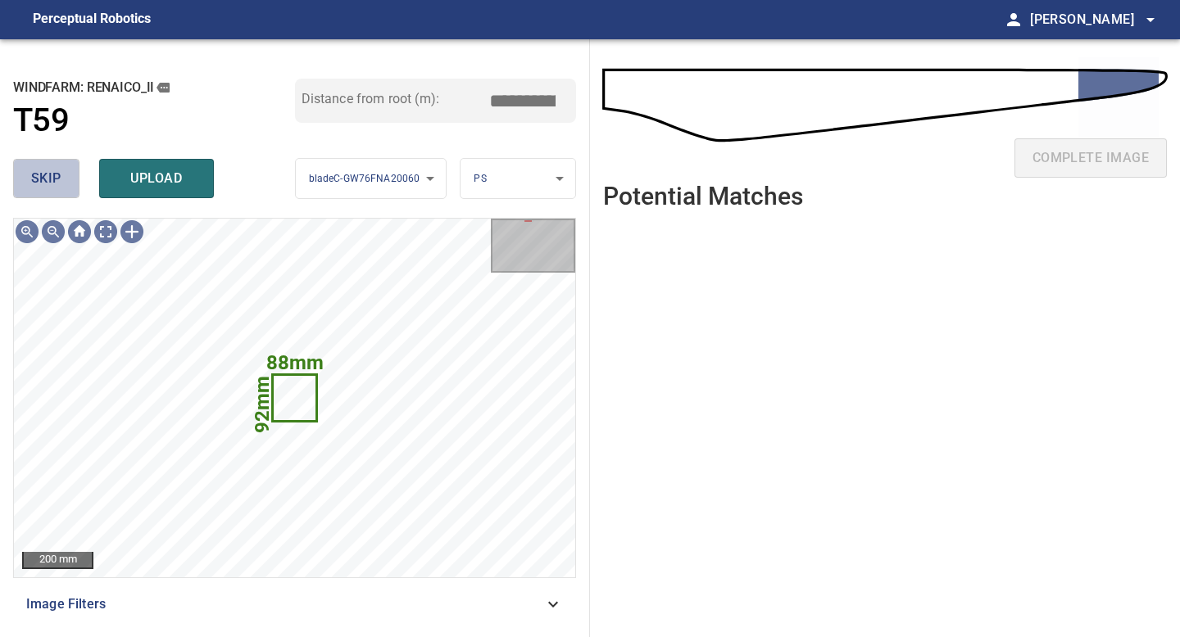
click at [42, 171] on span "skip" at bounding box center [46, 178] width 30 height 23
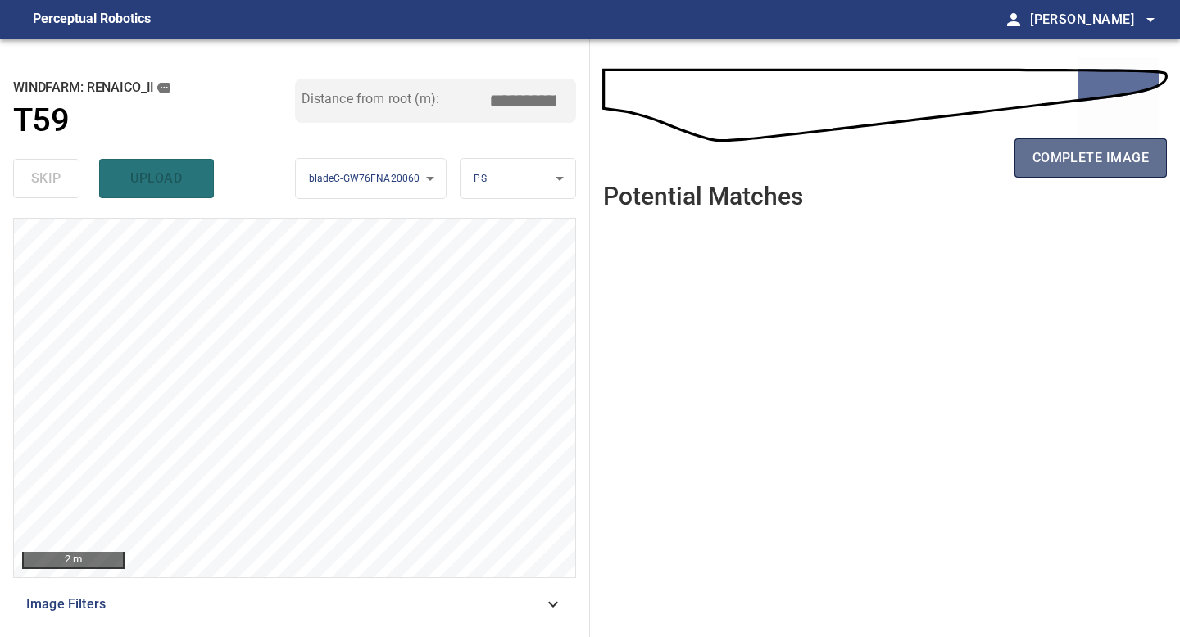
click at [1089, 172] on button "complete image" at bounding box center [1090, 157] width 152 height 39
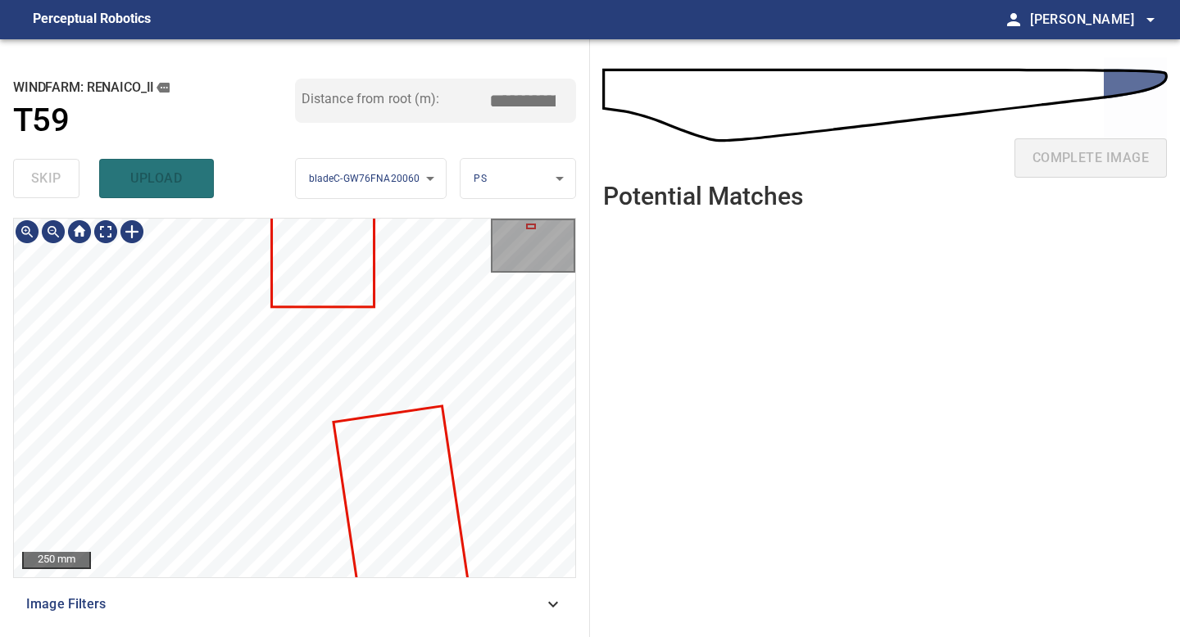
click at [288, 594] on div "250 mm Image Filters" at bounding box center [294, 421] width 563 height 406
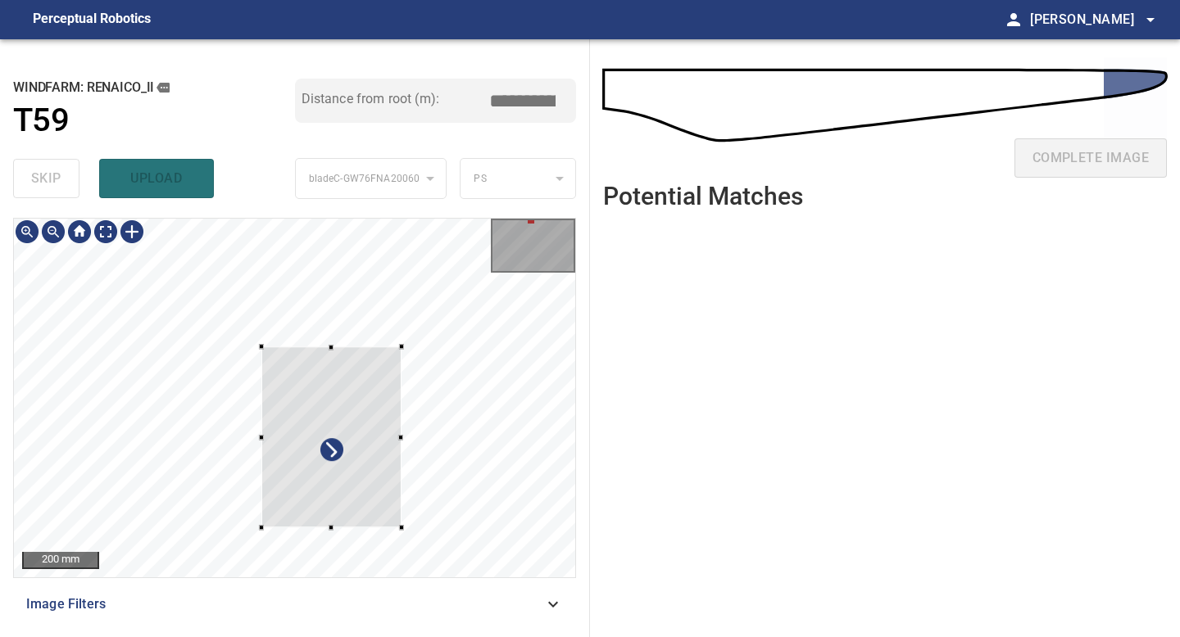
click at [325, 350] on div at bounding box center [331, 437] width 140 height 181
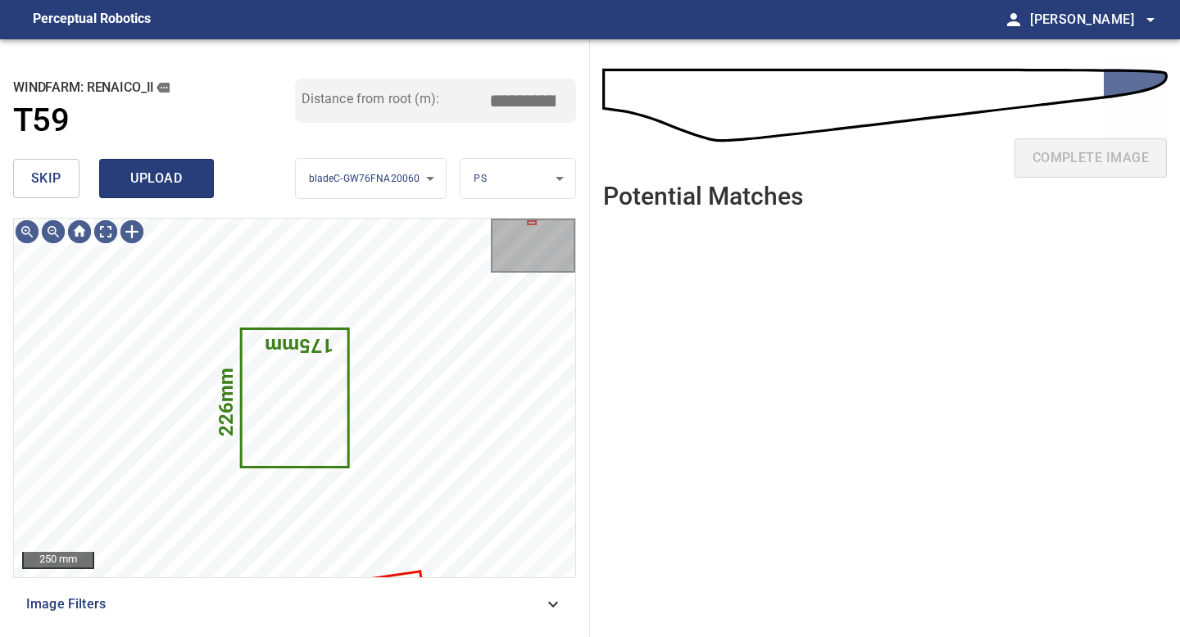
click at [138, 165] on button "upload" at bounding box center [156, 178] width 115 height 39
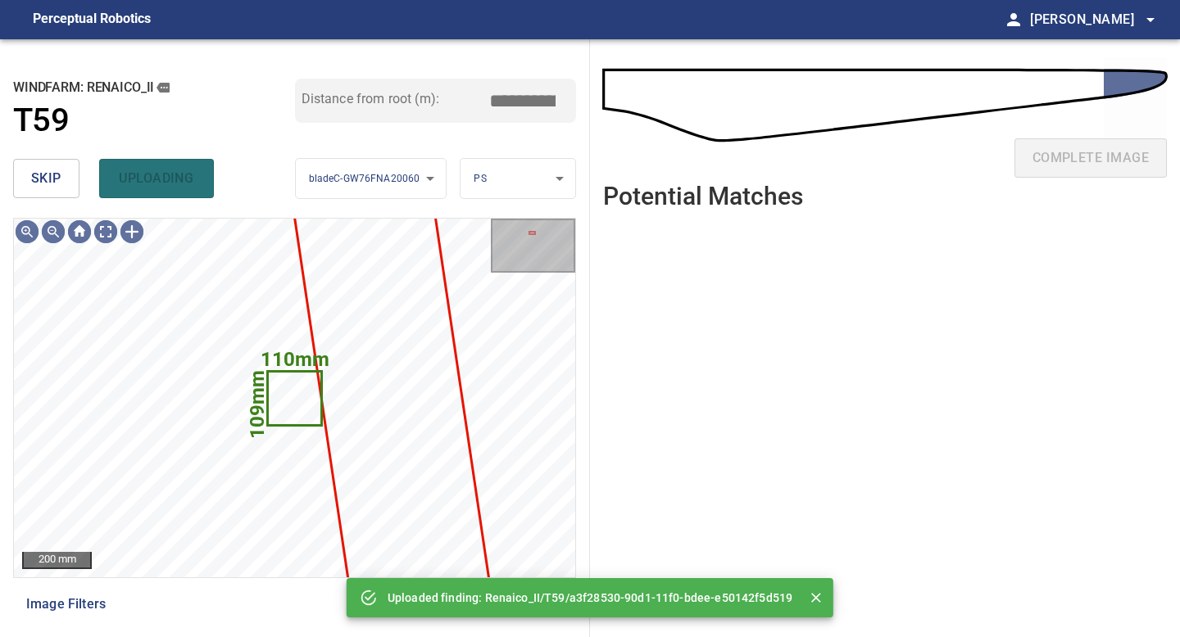
click at [54, 165] on button "skip" at bounding box center [46, 178] width 66 height 39
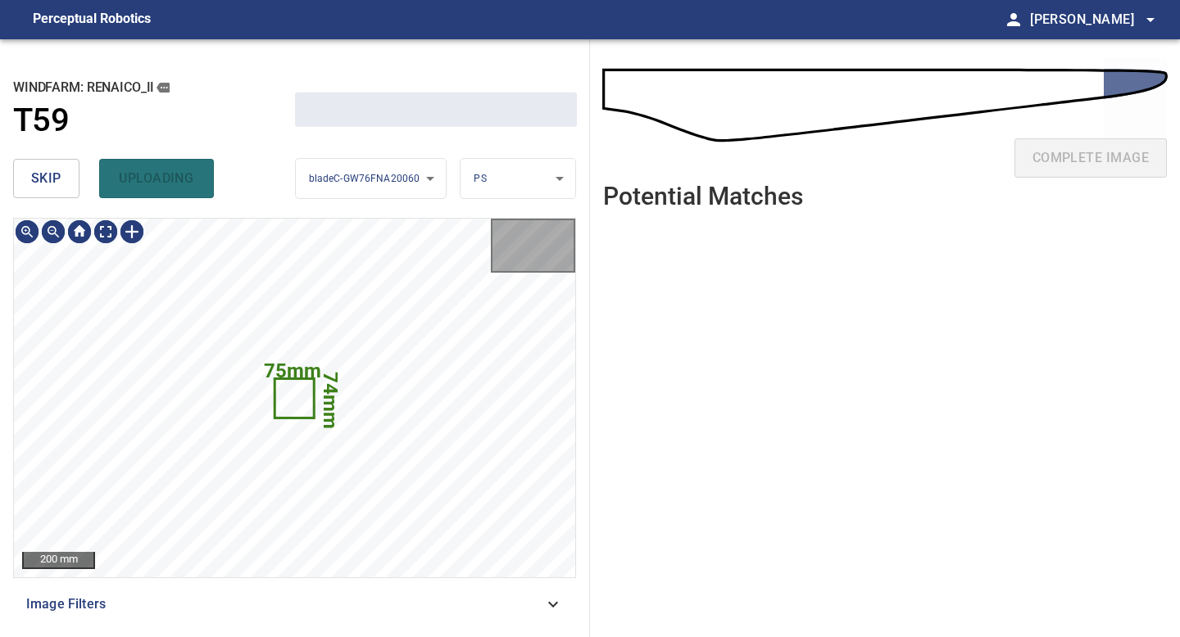
click at [54, 165] on button "skip" at bounding box center [46, 178] width 66 height 39
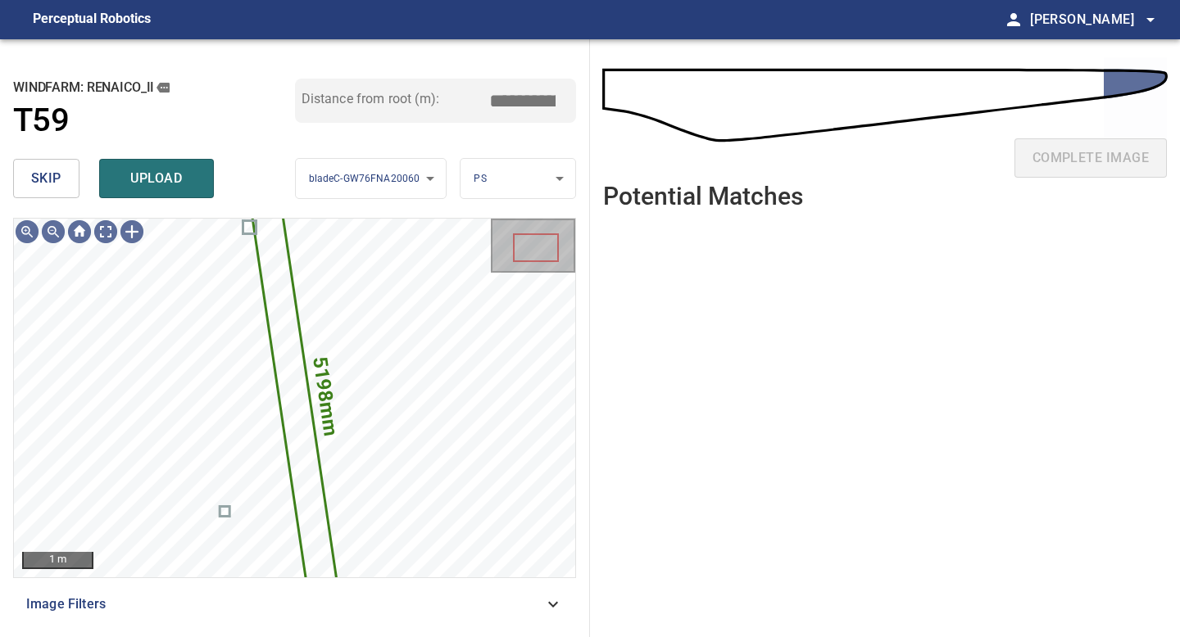
click at [48, 175] on span "skip" at bounding box center [46, 178] width 30 height 23
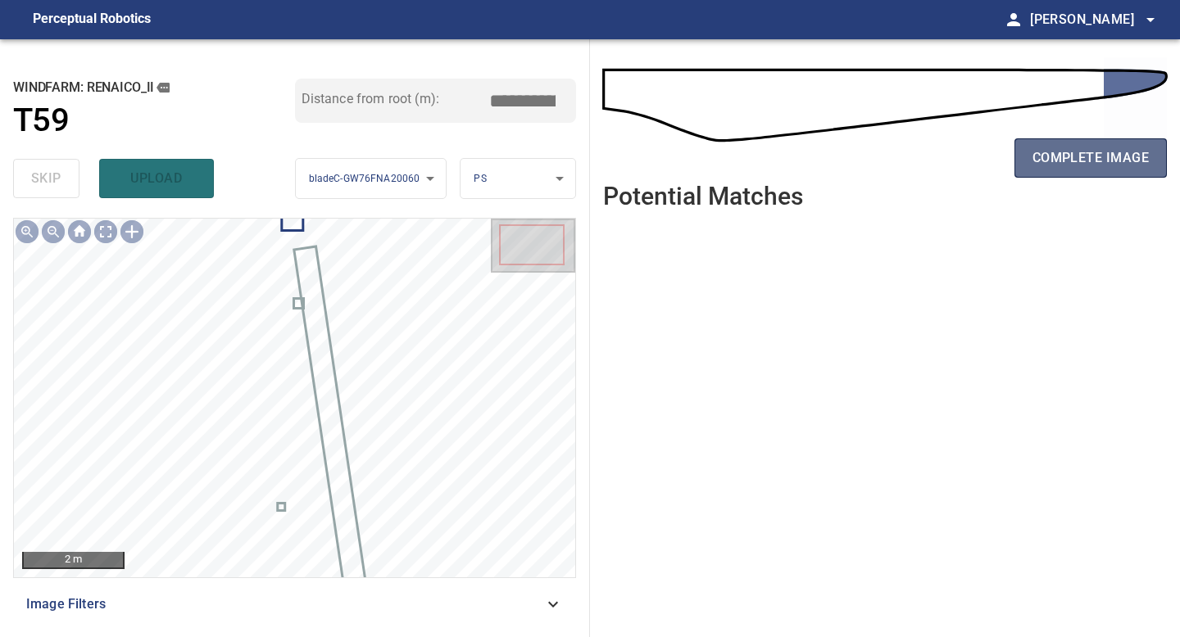
click at [1087, 169] on button "complete image" at bounding box center [1090, 157] width 152 height 39
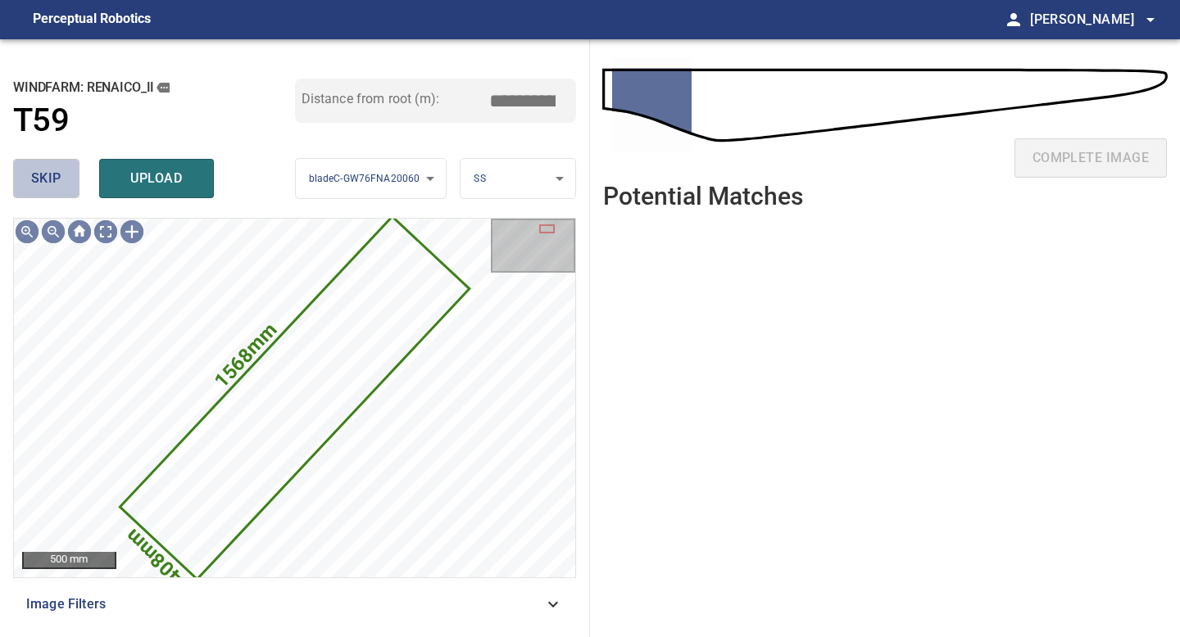
click at [39, 172] on span "skip" at bounding box center [46, 178] width 30 height 23
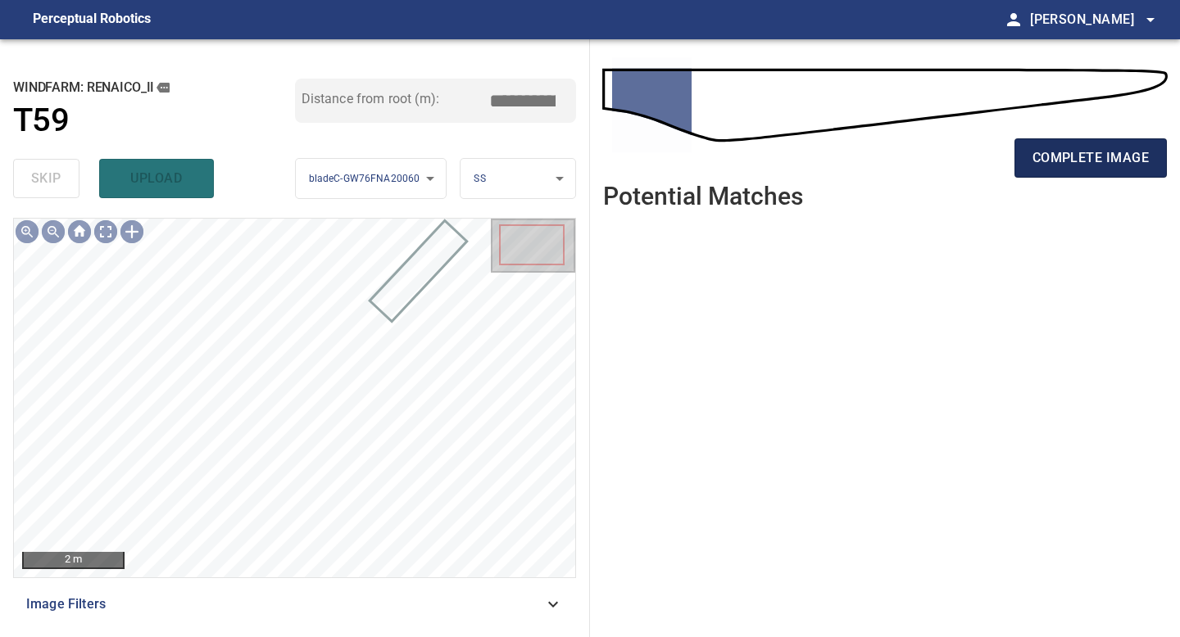
click at [1089, 160] on span "complete image" at bounding box center [1090, 158] width 116 height 23
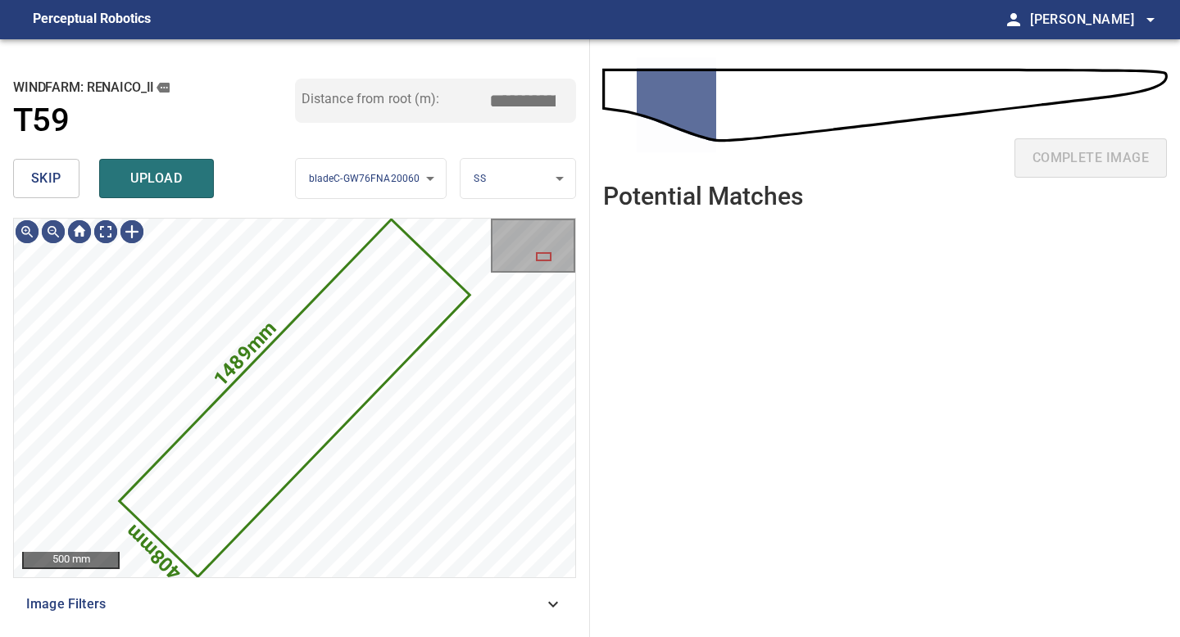
click at [58, 173] on span "skip" at bounding box center [46, 178] width 30 height 23
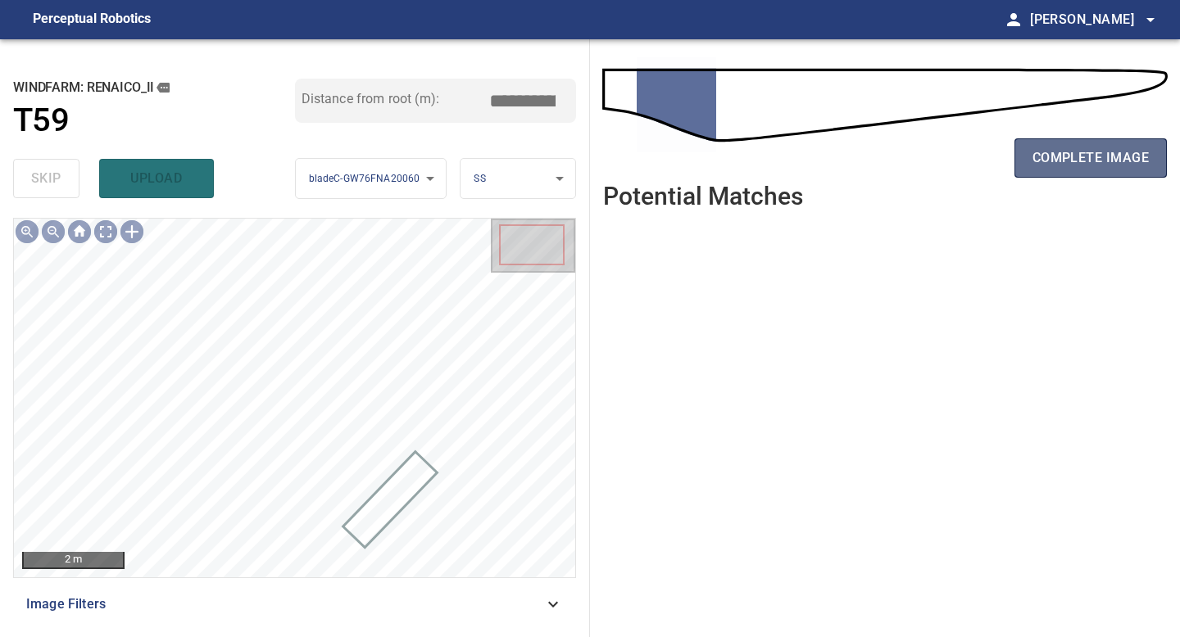
click at [1055, 143] on button "complete image" at bounding box center [1090, 157] width 152 height 39
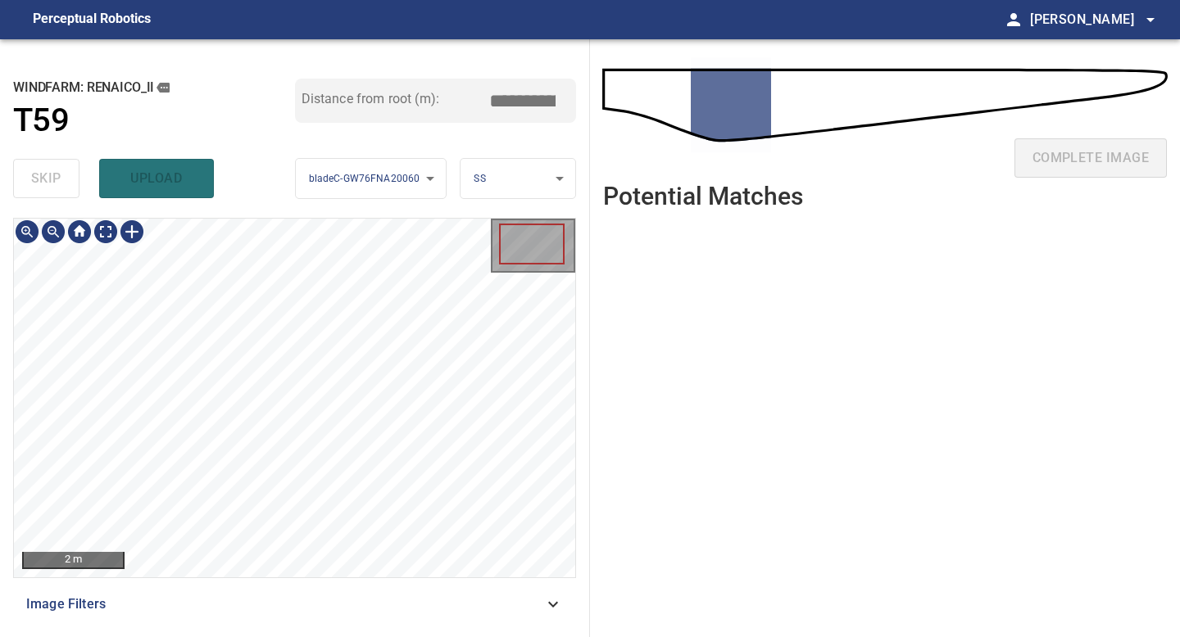
click at [268, 584] on div "2 m Image Filters" at bounding box center [294, 421] width 563 height 406
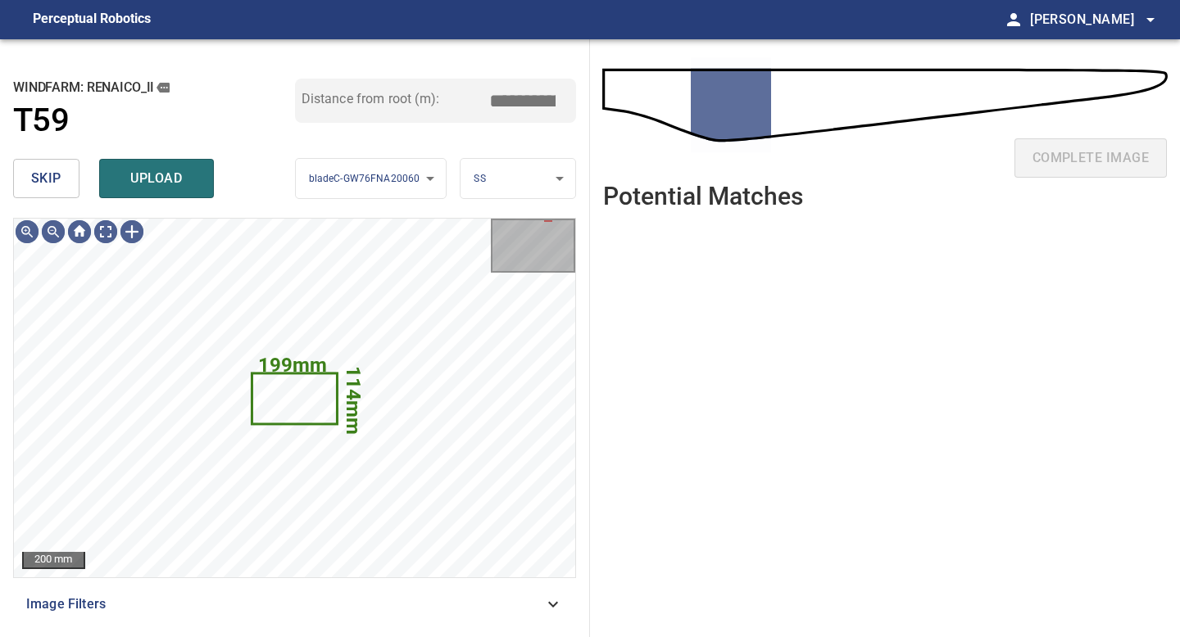
click at [57, 181] on span "skip" at bounding box center [46, 178] width 30 height 23
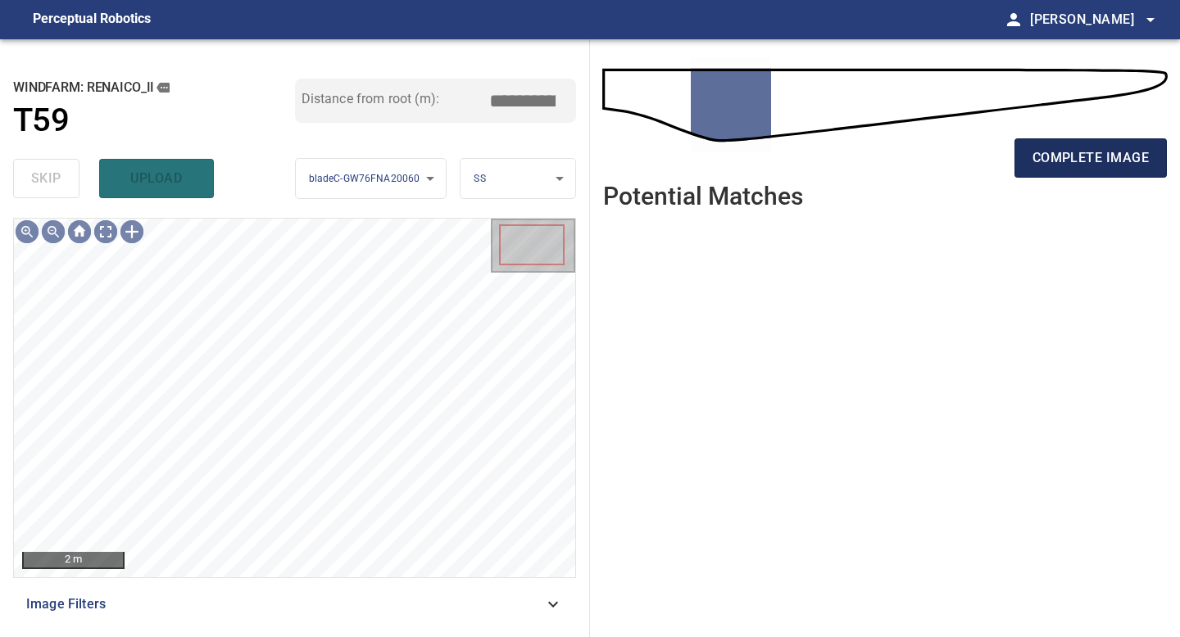
click at [1098, 170] on button "complete image" at bounding box center [1090, 157] width 152 height 39
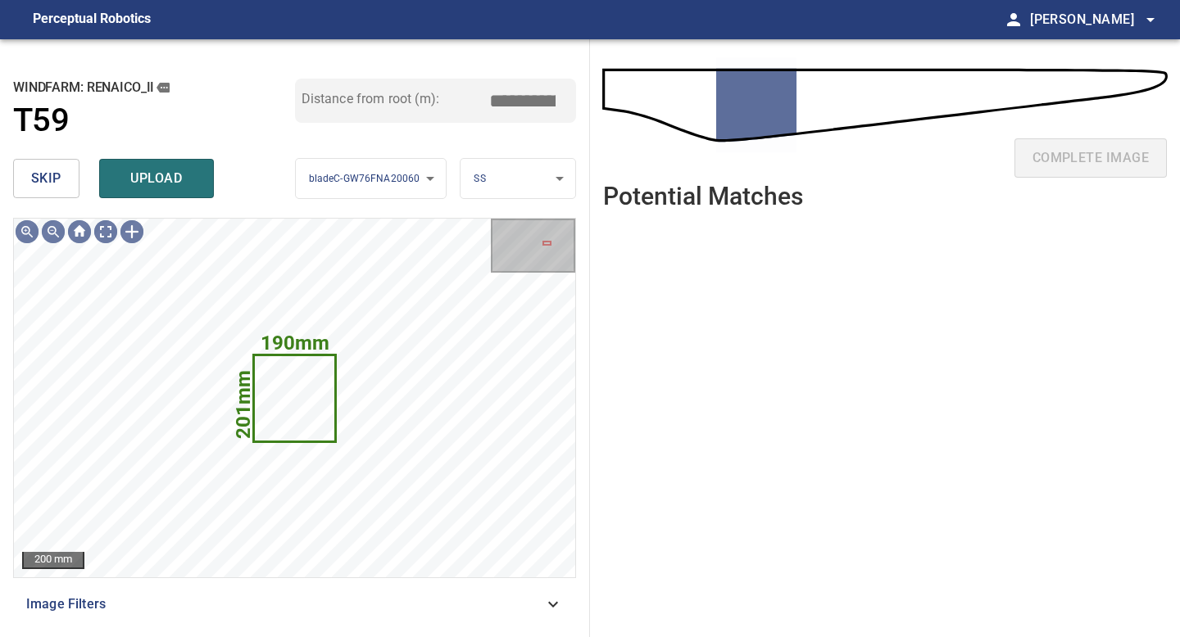
click at [42, 172] on span "skip" at bounding box center [46, 178] width 30 height 23
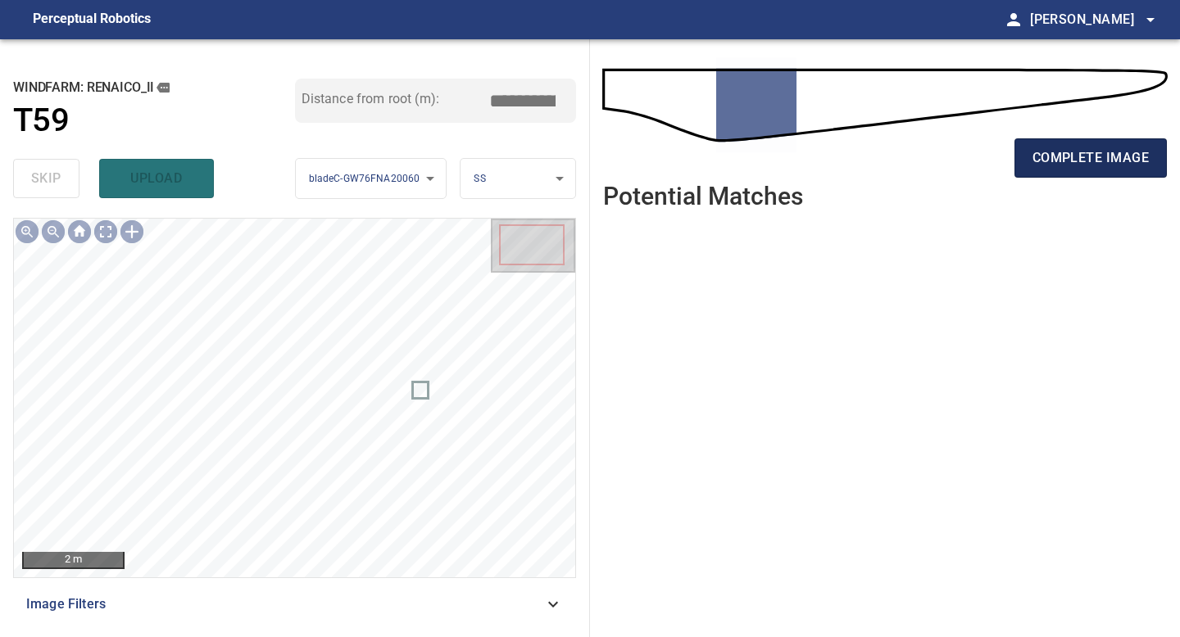
click at [1104, 158] on span "complete image" at bounding box center [1090, 158] width 116 height 23
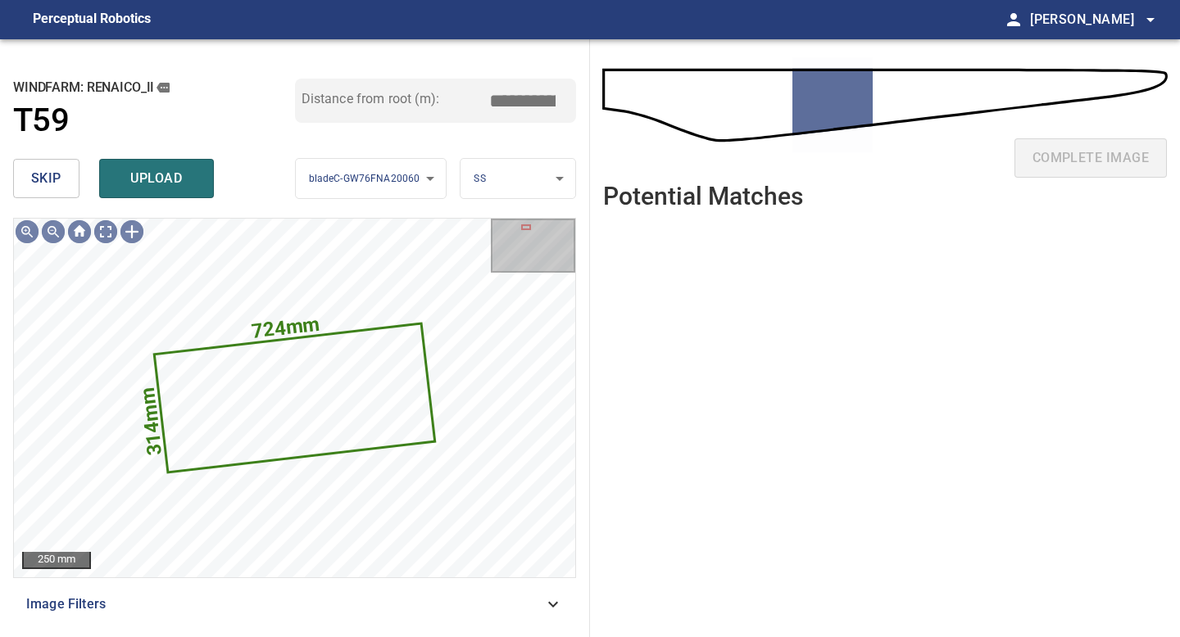
click at [56, 174] on span "skip" at bounding box center [46, 178] width 30 height 23
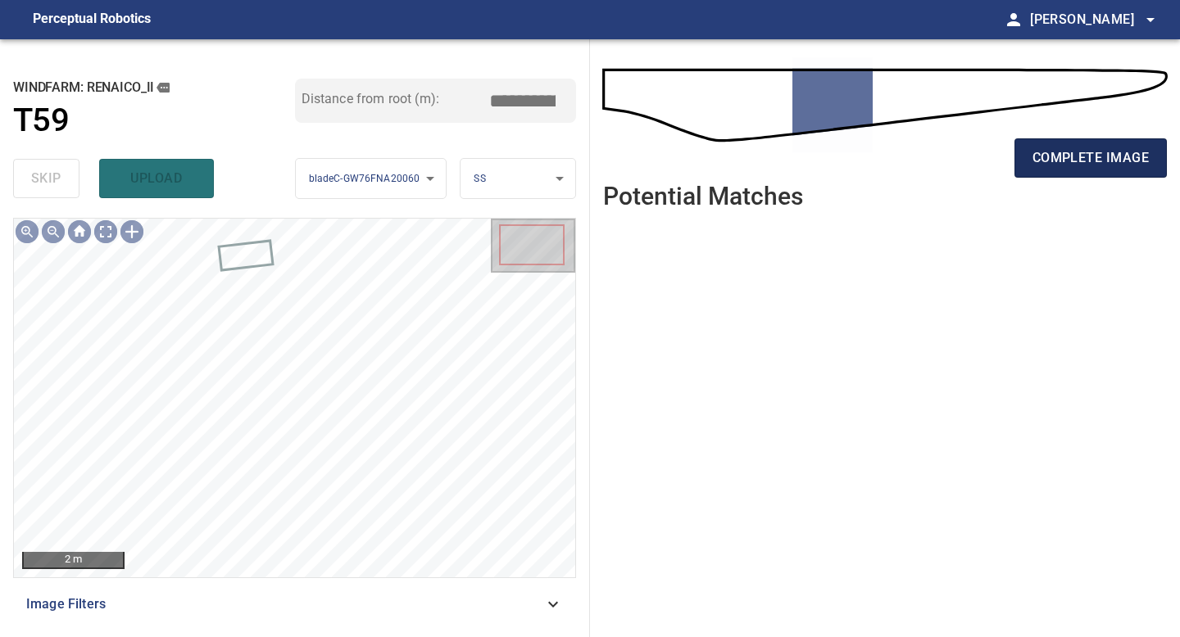
click at [1081, 157] on span "complete image" at bounding box center [1090, 158] width 116 height 23
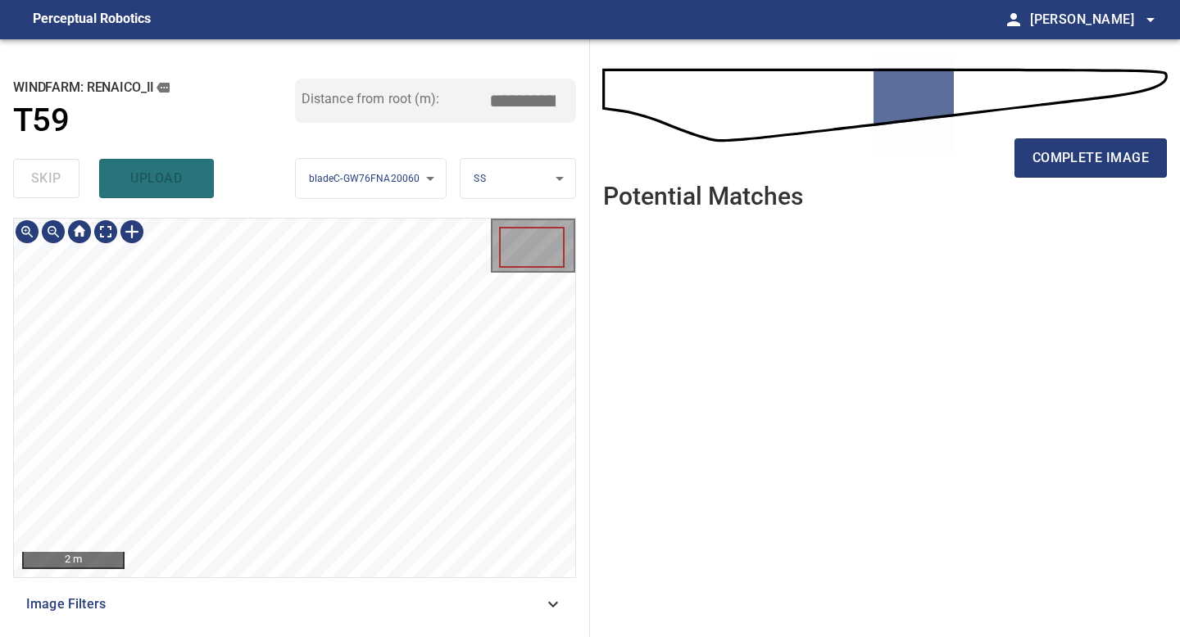
click at [359, 179] on div "**********" at bounding box center [295, 338] width 590 height 598
click at [1123, 168] on span "complete image" at bounding box center [1090, 158] width 116 height 23
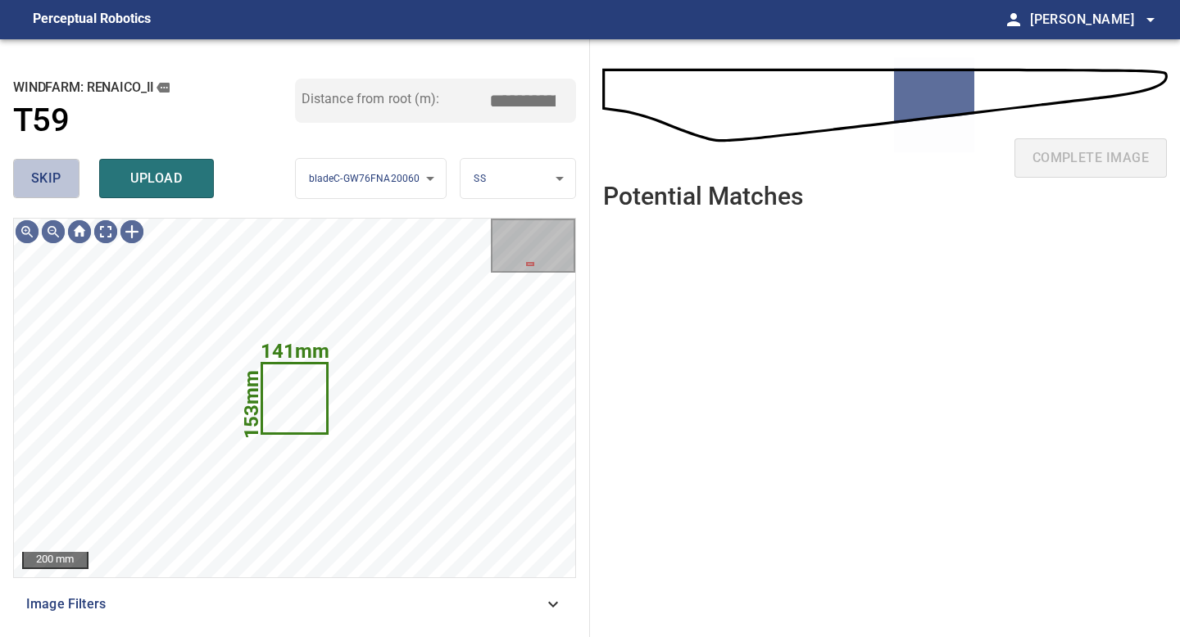
click at [67, 176] on button "skip" at bounding box center [46, 178] width 66 height 39
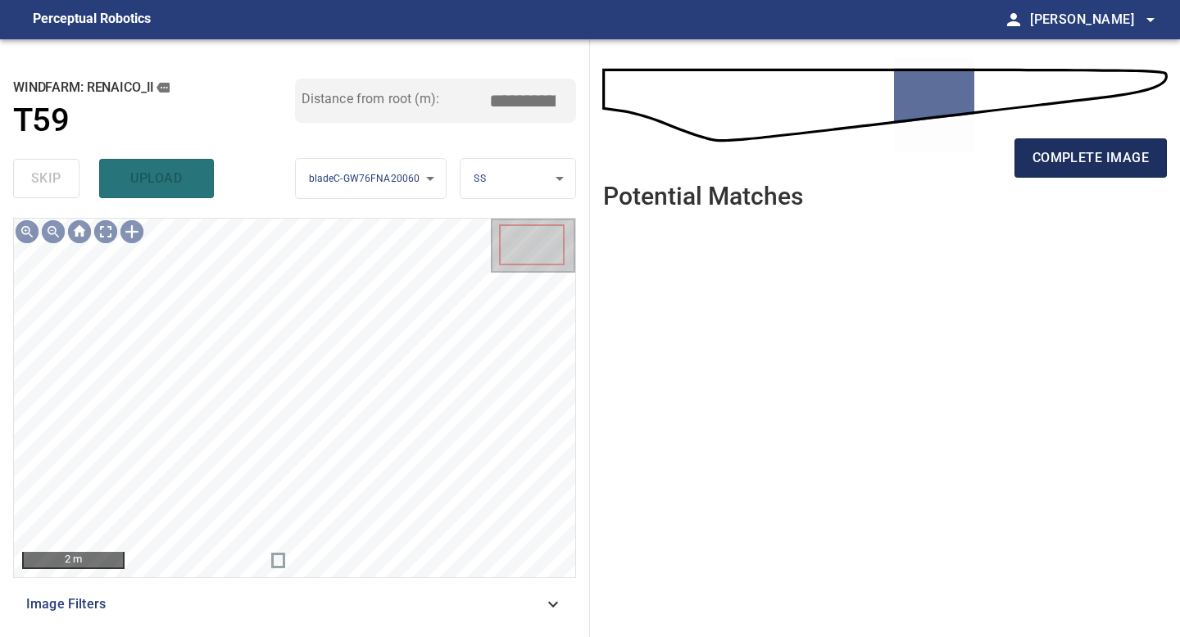
click at [1096, 161] on span "complete image" at bounding box center [1090, 158] width 116 height 23
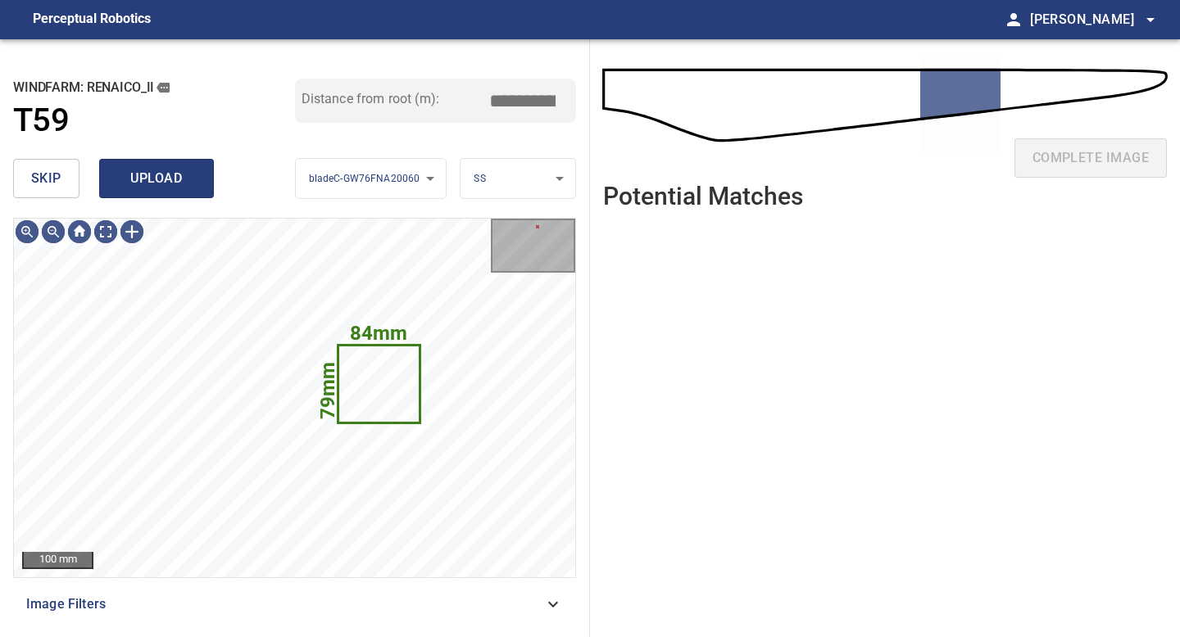
click at [147, 168] on span "upload" at bounding box center [156, 178] width 79 height 23
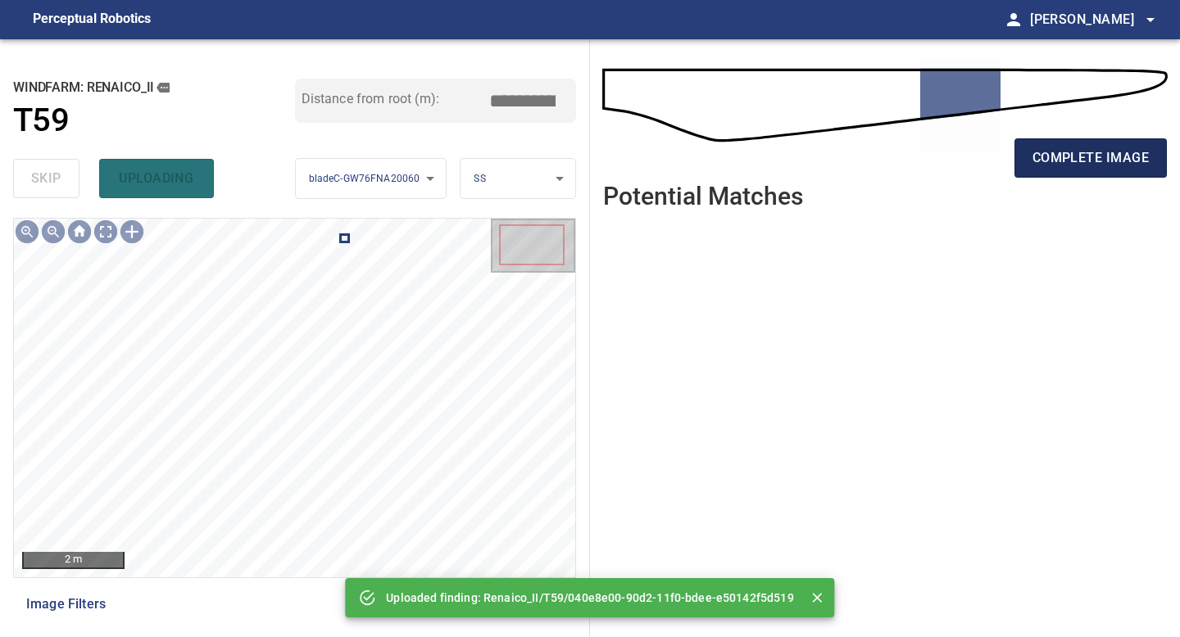
click at [1073, 160] on span "complete image" at bounding box center [1090, 158] width 116 height 23
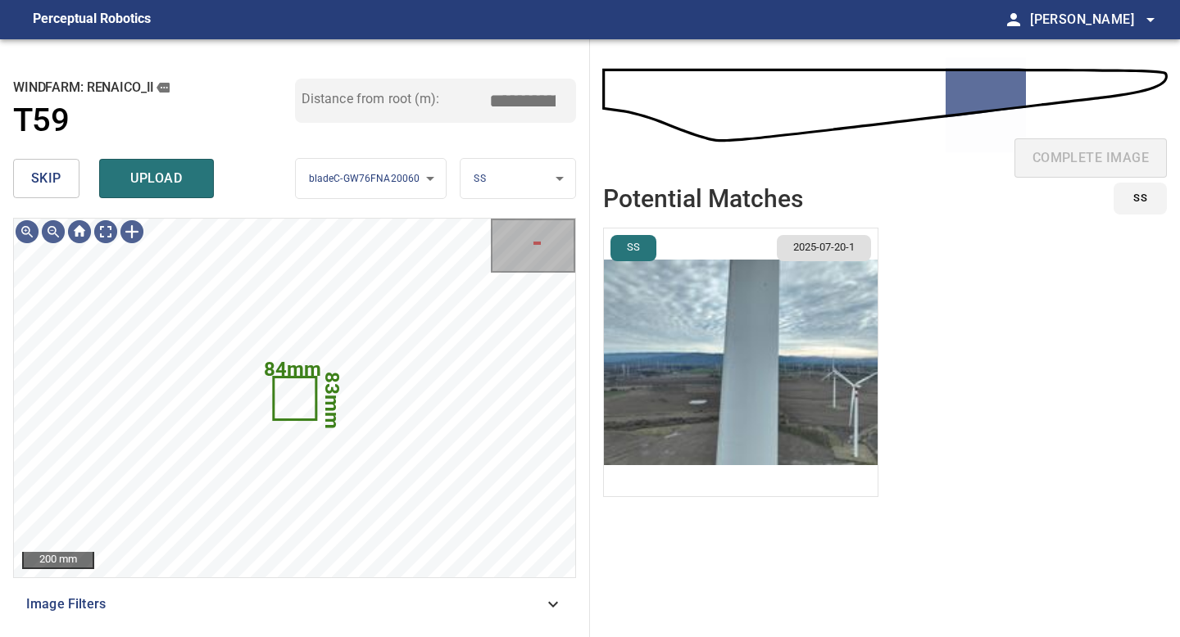
click at [787, 390] on li "SS 2025-07-20-1" at bounding box center [740, 363] width 275 height 270
click at [792, 400] on img "button" at bounding box center [741, 363] width 274 height 268
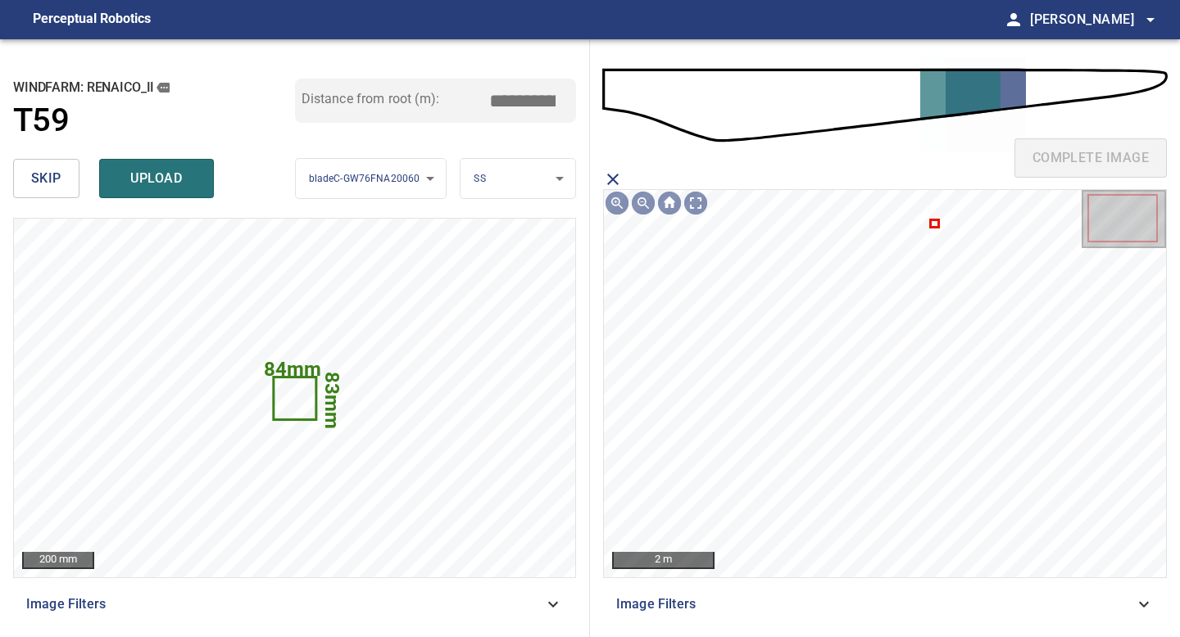
click at [935, 223] on icon at bounding box center [934, 224] width 6 height 6
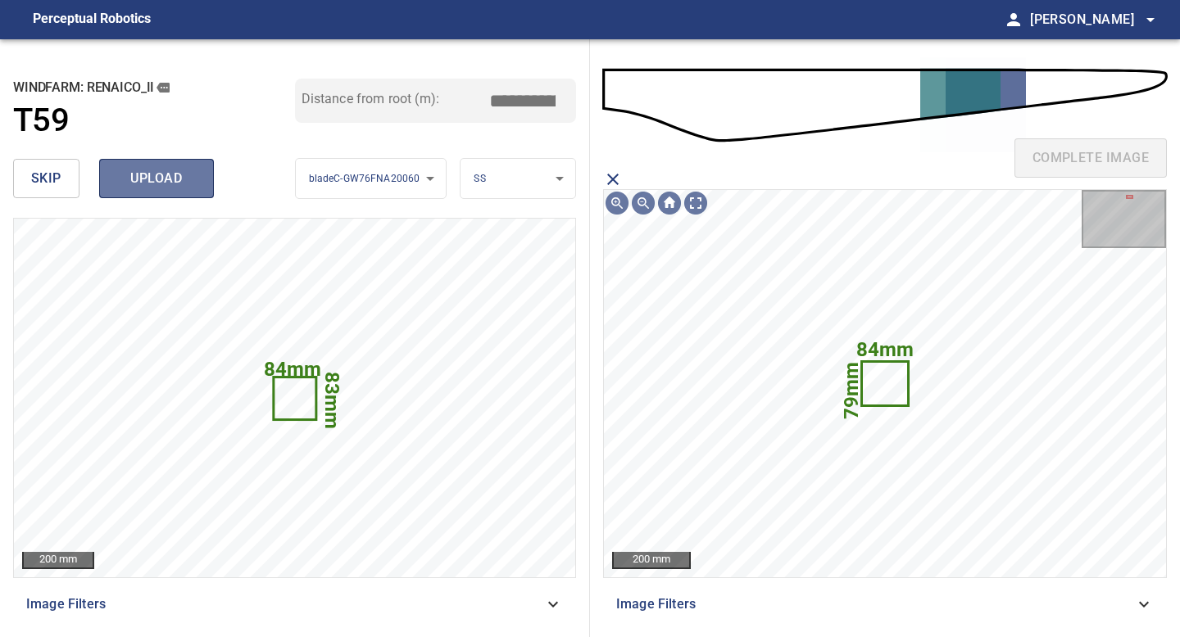
click at [148, 174] on span "upload" at bounding box center [156, 178] width 79 height 23
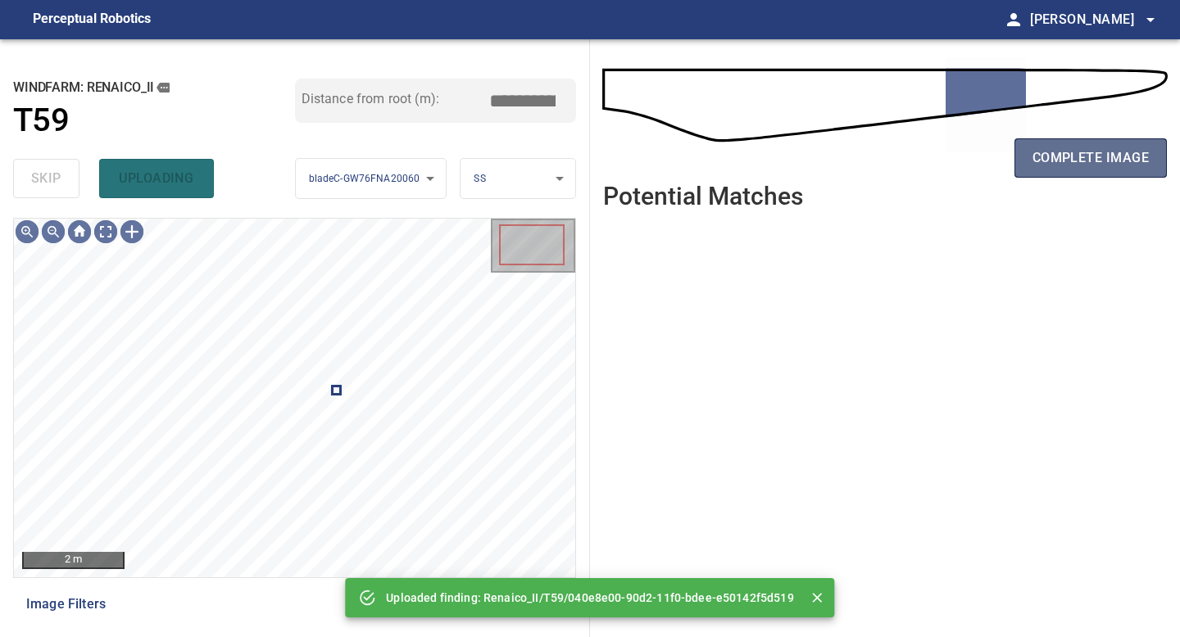
click at [1035, 165] on span "complete image" at bounding box center [1090, 158] width 116 height 23
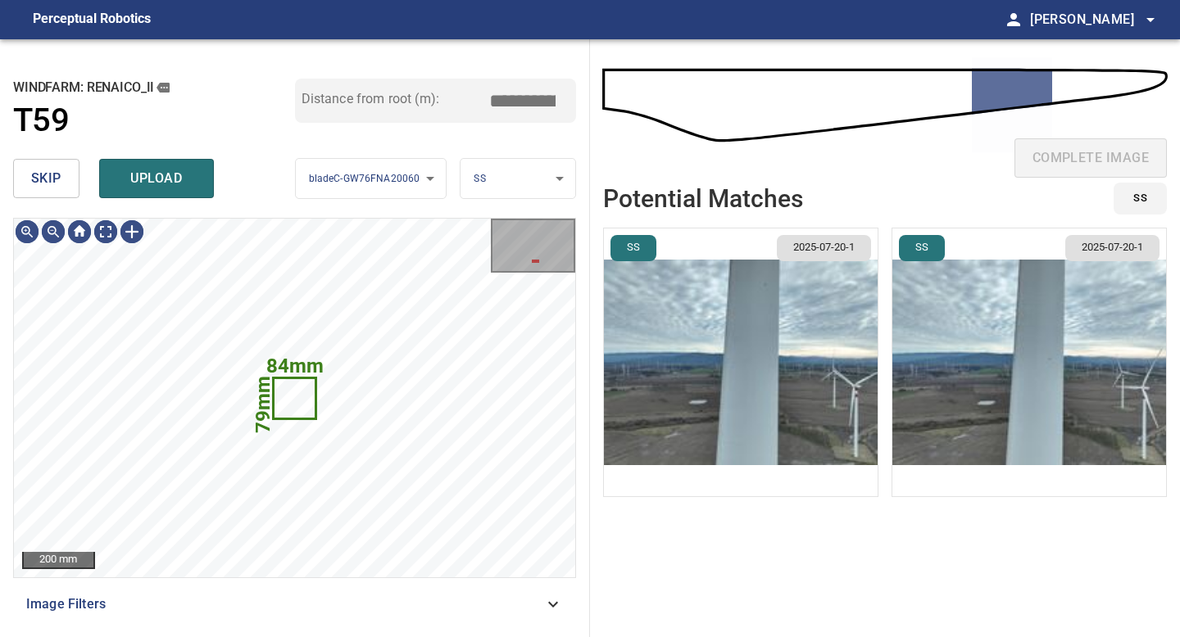
click at [34, 176] on span "skip" at bounding box center [46, 178] width 30 height 23
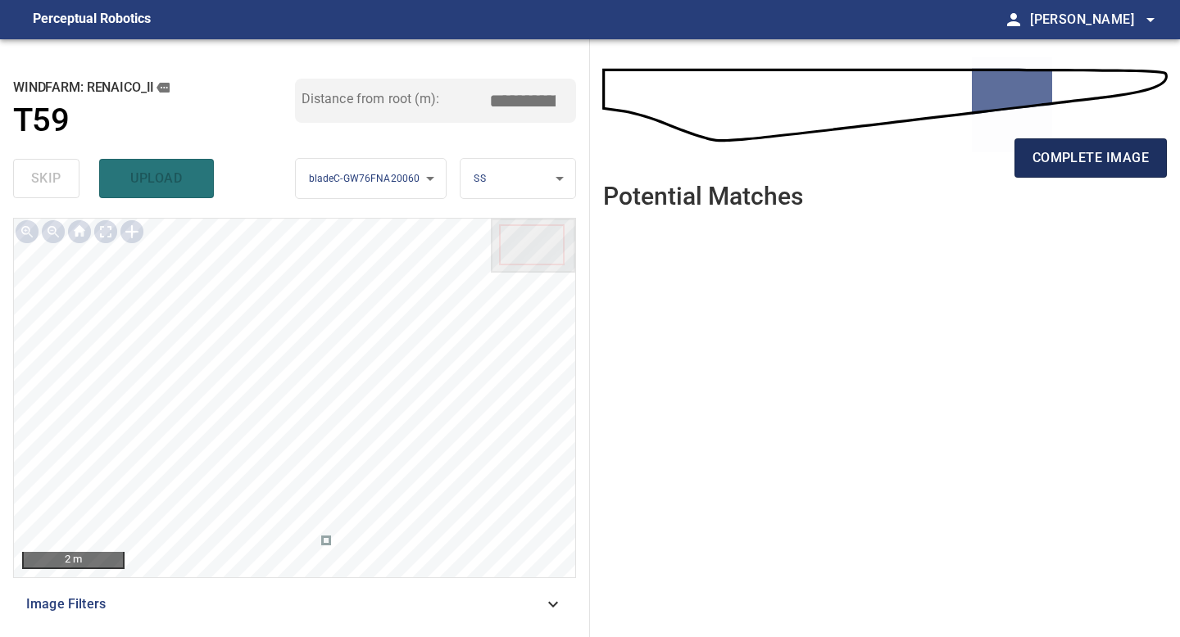
click at [1094, 155] on span "complete image" at bounding box center [1090, 158] width 116 height 23
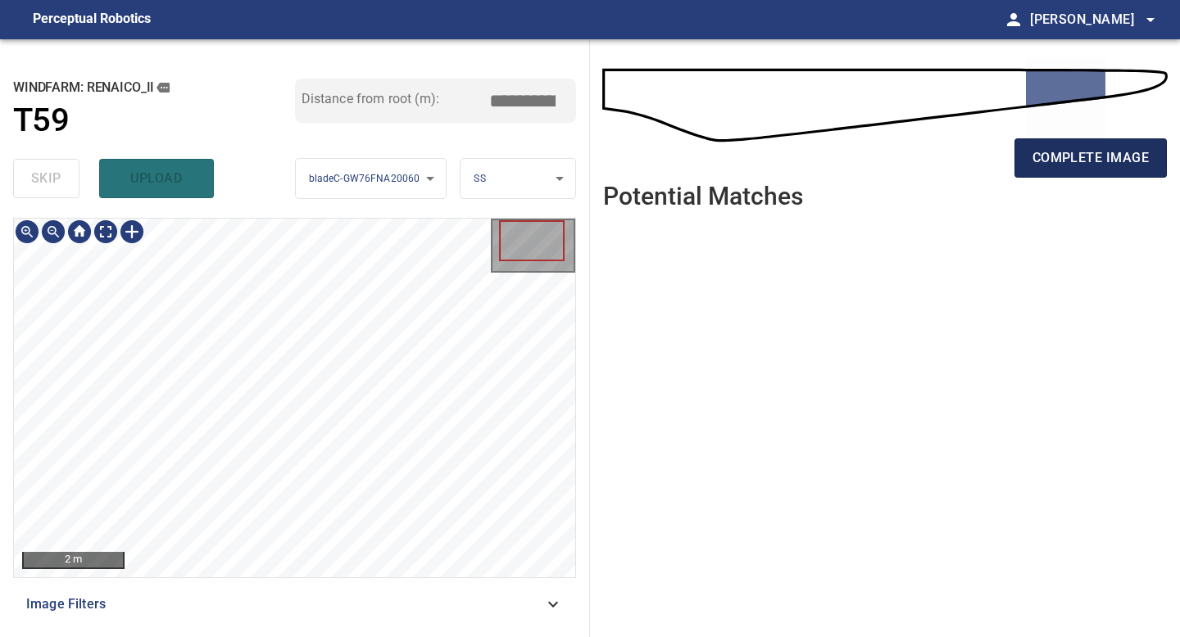
click at [1109, 163] on span "complete image" at bounding box center [1090, 158] width 116 height 23
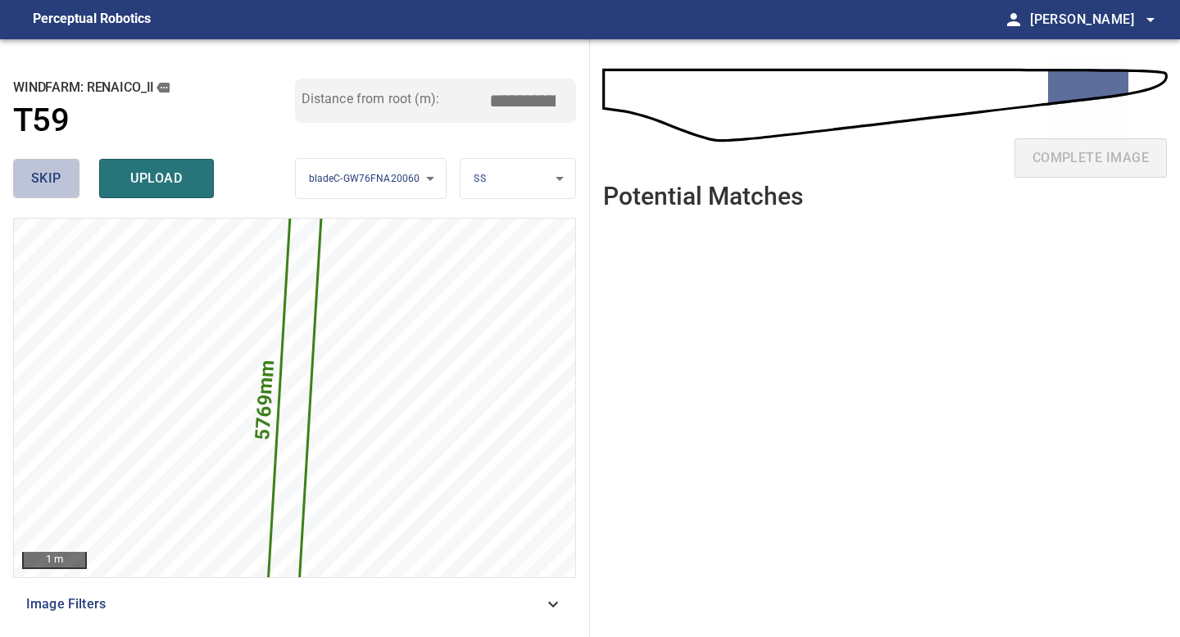
click at [50, 162] on button "skip" at bounding box center [46, 178] width 66 height 39
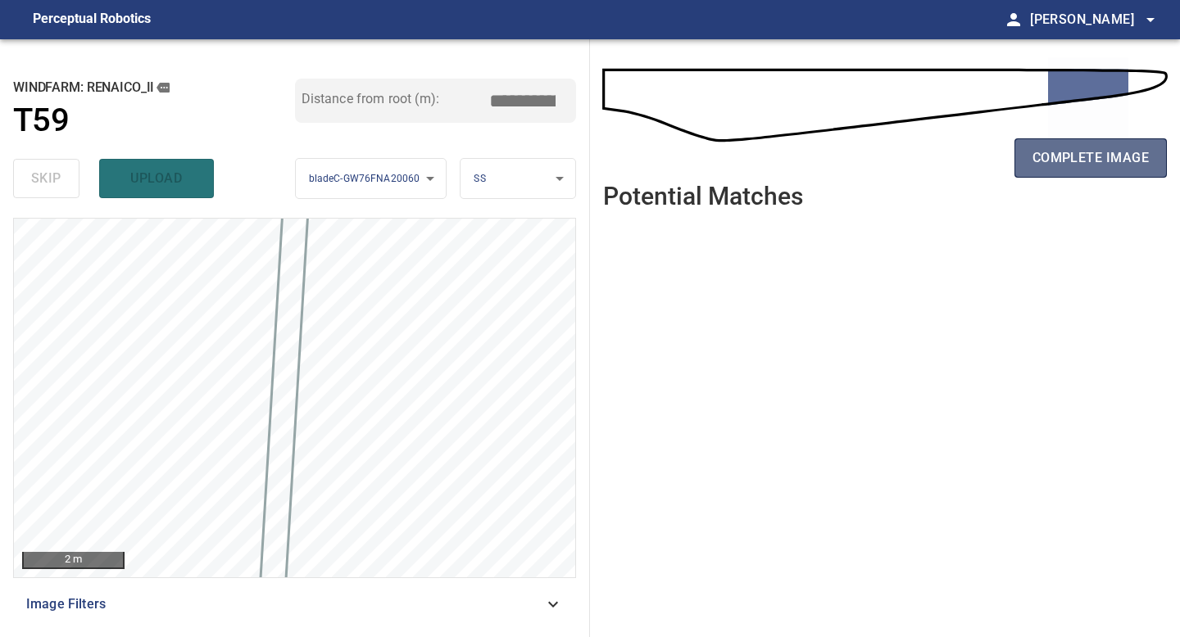
click at [1090, 163] on span "complete image" at bounding box center [1090, 158] width 116 height 23
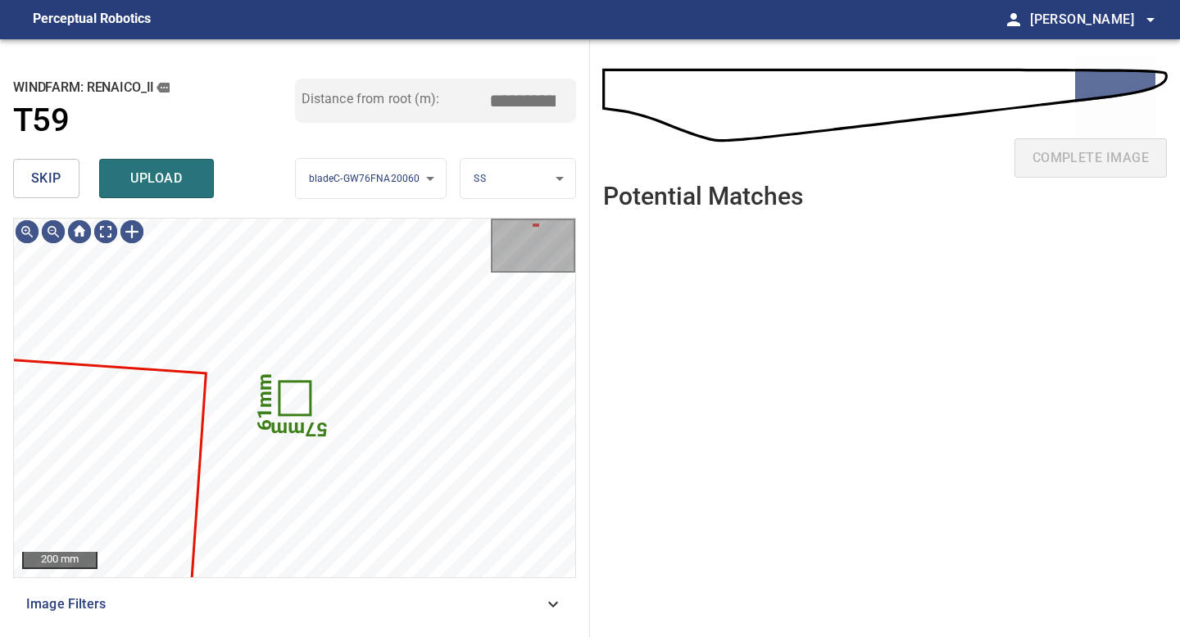
click at [45, 172] on span "skip" at bounding box center [46, 178] width 30 height 23
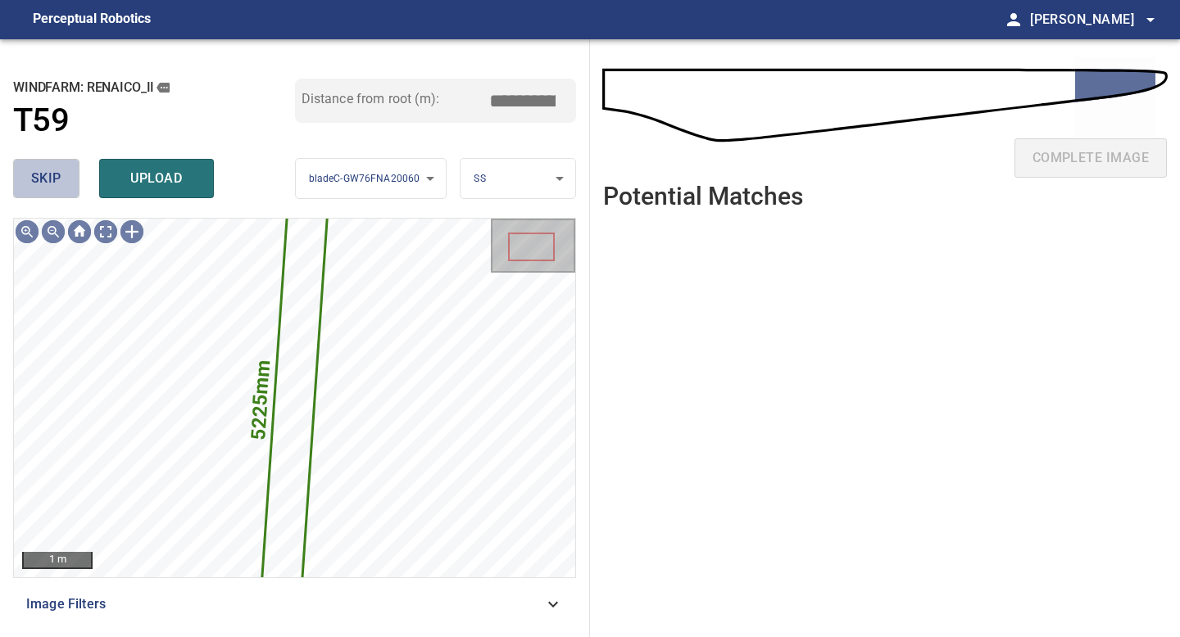
click at [45, 172] on span "skip" at bounding box center [46, 178] width 30 height 23
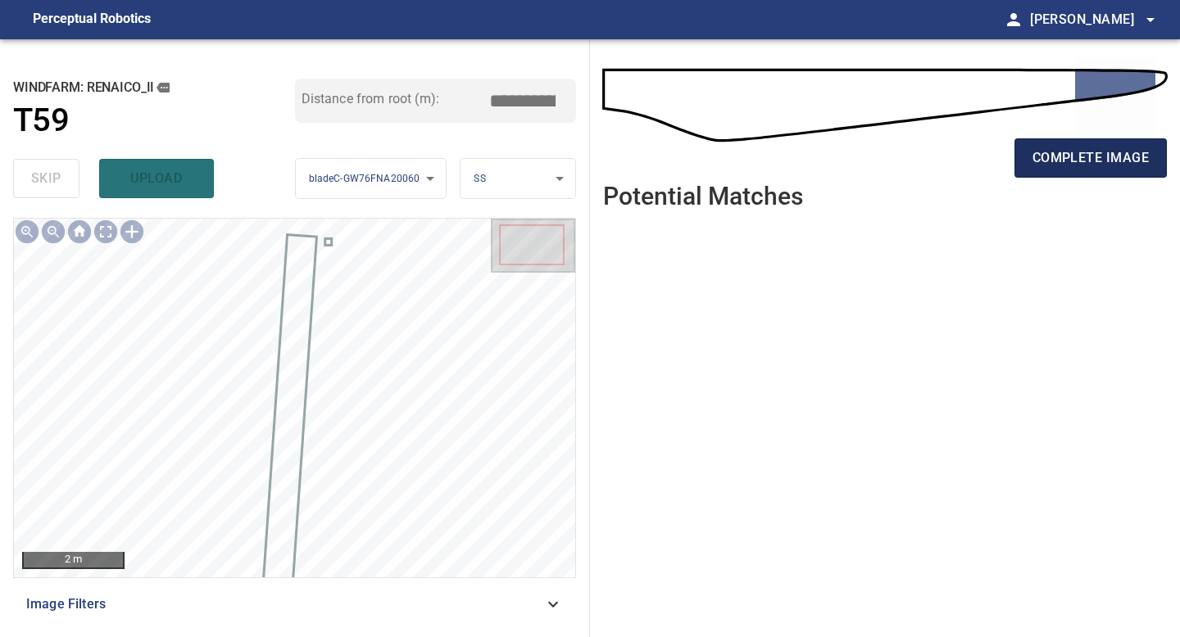
click at [1085, 167] on span "complete image" at bounding box center [1090, 158] width 116 height 23
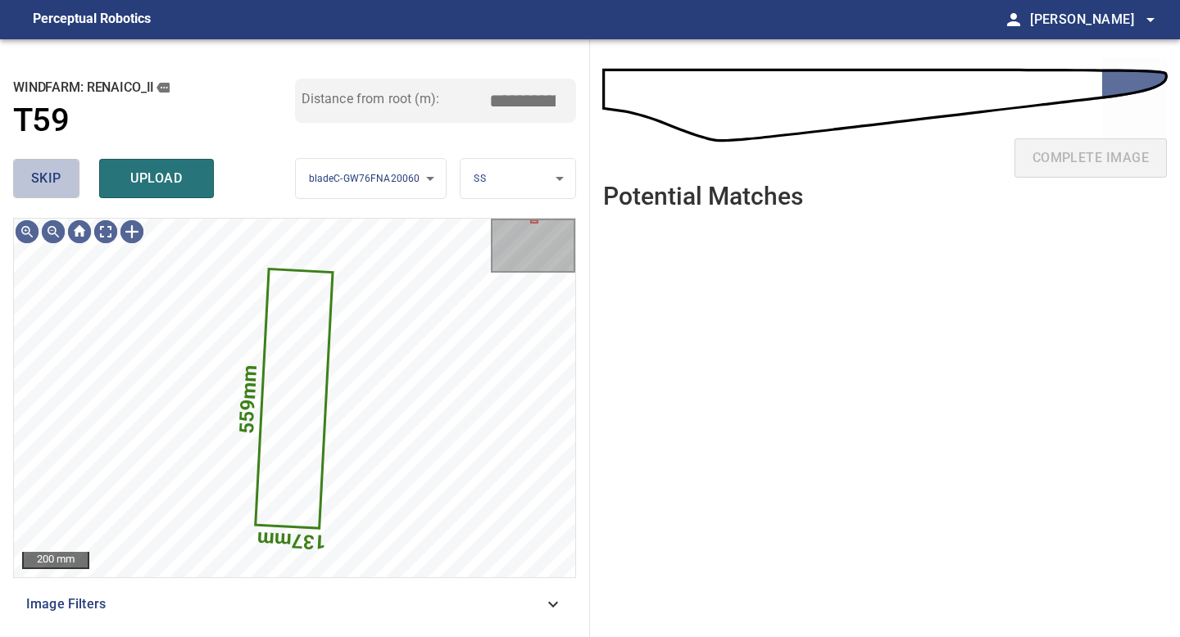
click at [50, 176] on span "skip" at bounding box center [46, 178] width 30 height 23
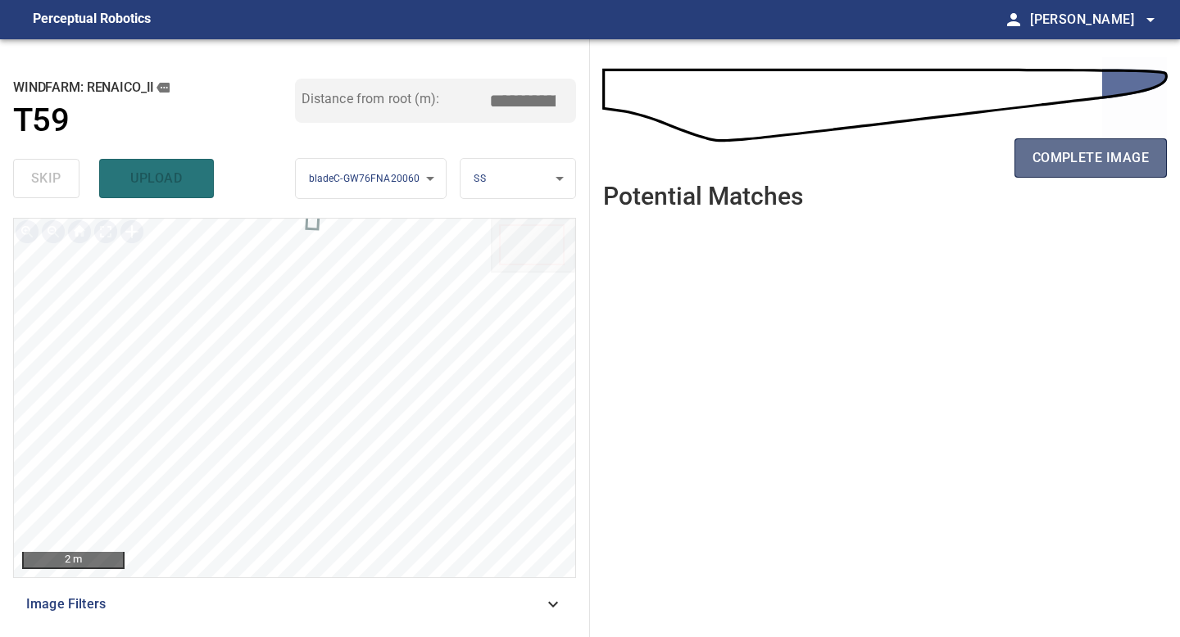
click at [1103, 152] on span "complete image" at bounding box center [1090, 158] width 116 height 23
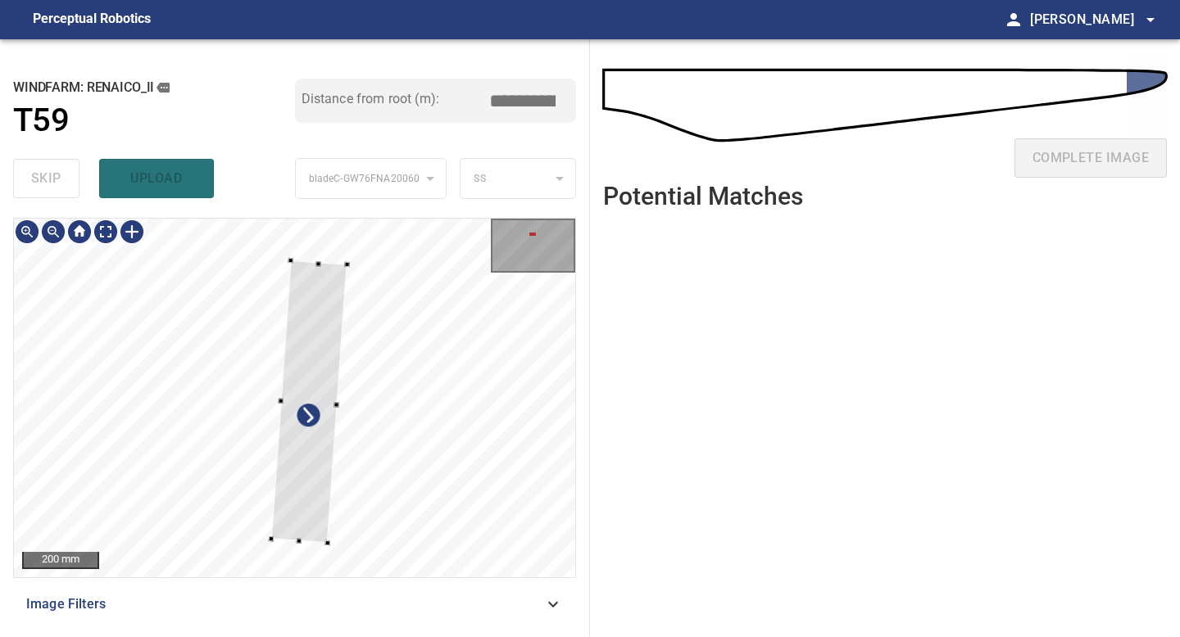
click at [323, 539] on div at bounding box center [309, 402] width 76 height 283
click at [296, 503] on div at bounding box center [316, 402] width 74 height 283
click at [322, 315] on div at bounding box center [321, 312] width 5 height 5
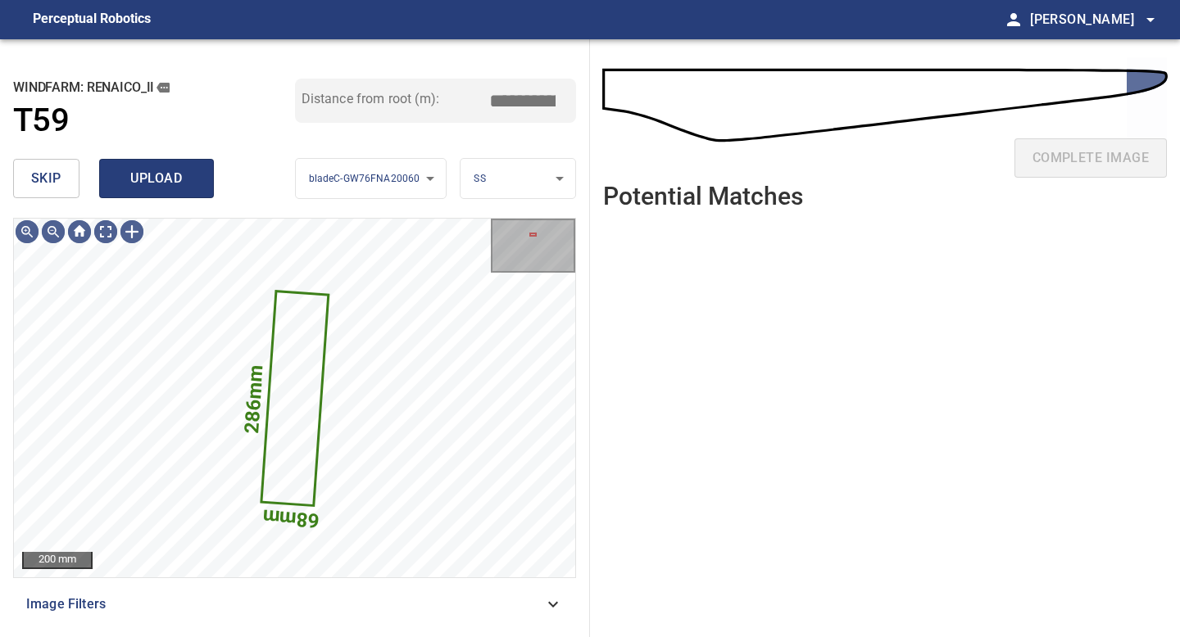
click at [162, 174] on span "upload" at bounding box center [156, 178] width 79 height 23
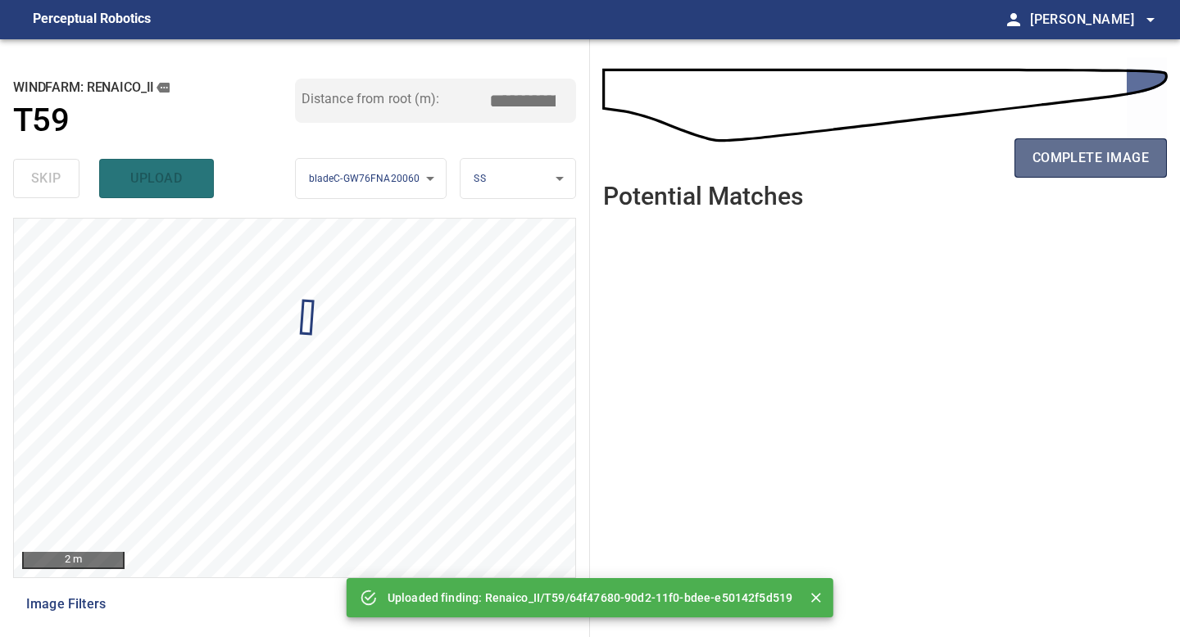
click at [1083, 152] on span "complete image" at bounding box center [1090, 158] width 116 height 23
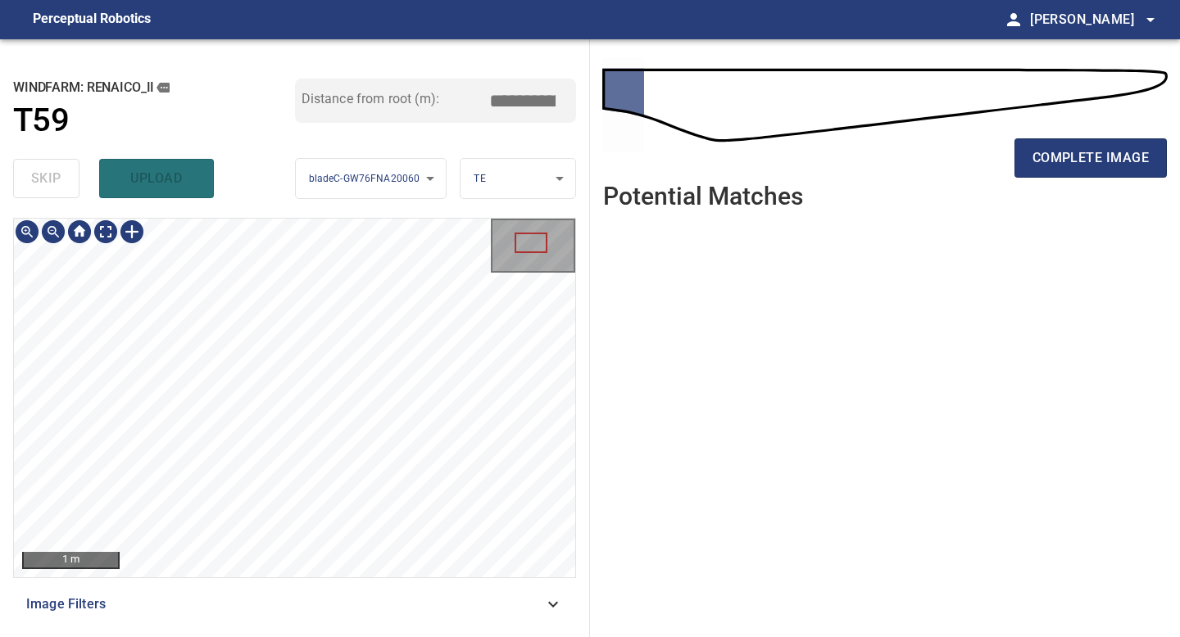
click at [349, 582] on div "1 m Image Filters" at bounding box center [294, 421] width 563 height 406
click at [1053, 158] on span "complete image" at bounding box center [1090, 158] width 116 height 23
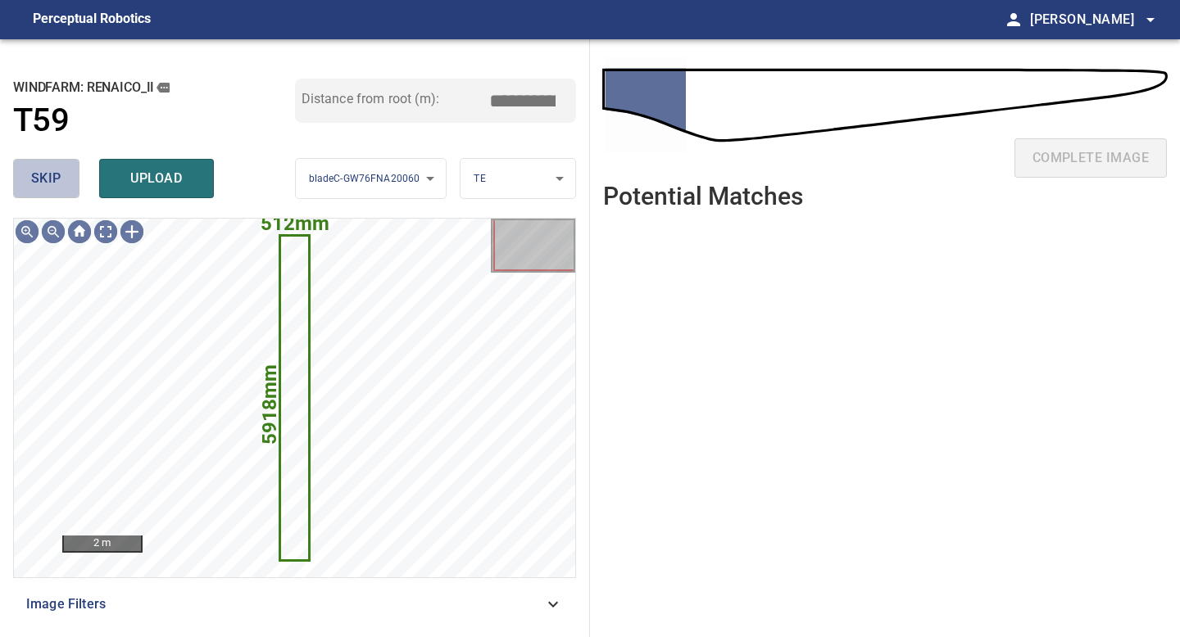
click at [48, 182] on span "skip" at bounding box center [46, 178] width 30 height 23
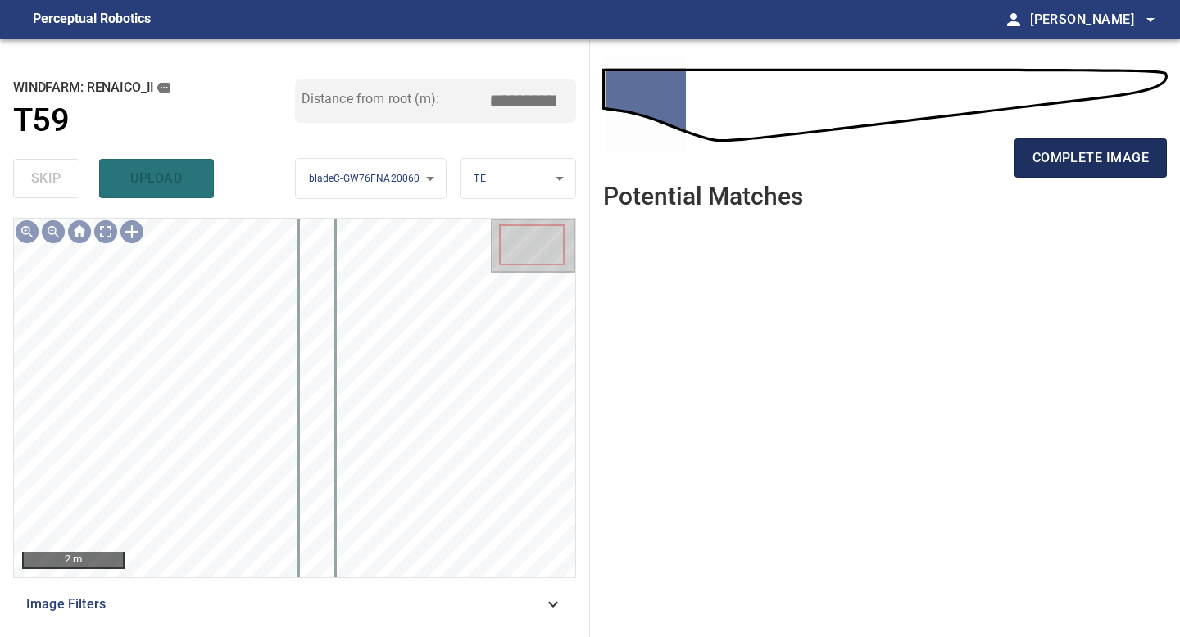
click at [1077, 152] on span "complete image" at bounding box center [1090, 158] width 116 height 23
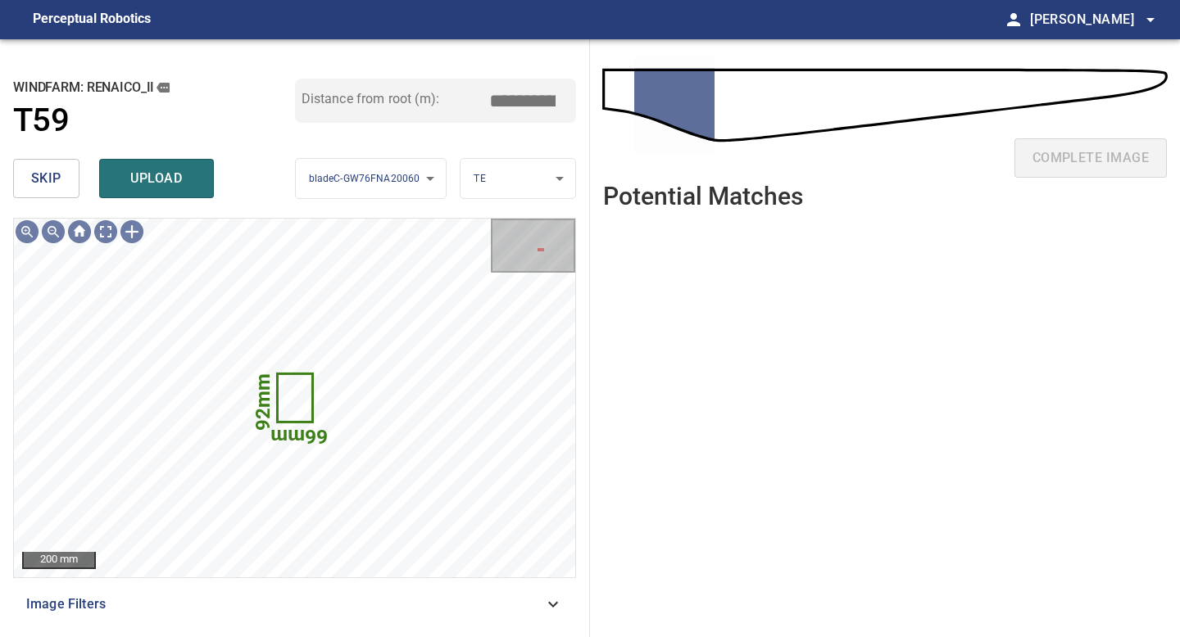
click at [34, 174] on span "skip" at bounding box center [46, 178] width 30 height 23
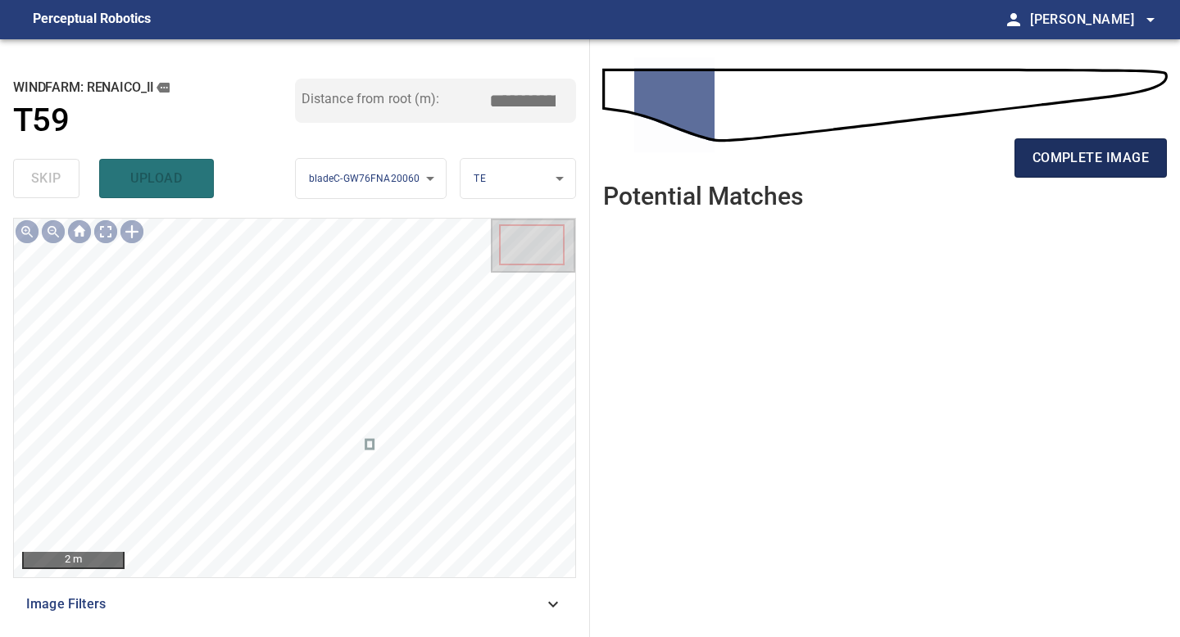
click at [1068, 150] on span "complete image" at bounding box center [1090, 158] width 116 height 23
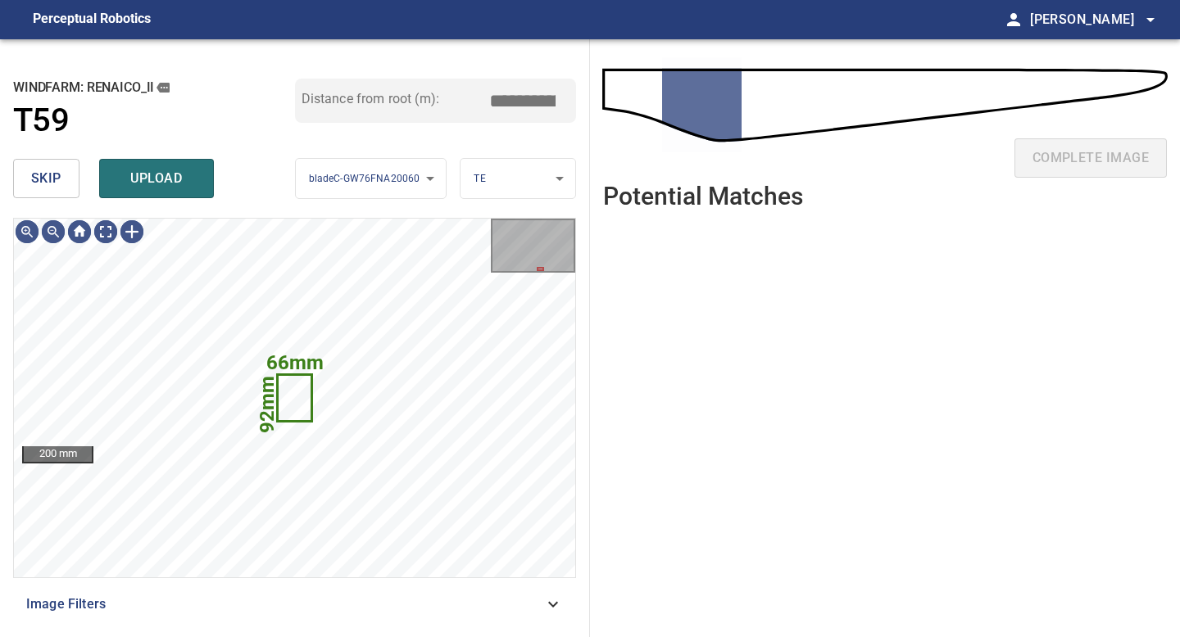
click at [46, 194] on button "skip" at bounding box center [46, 178] width 66 height 39
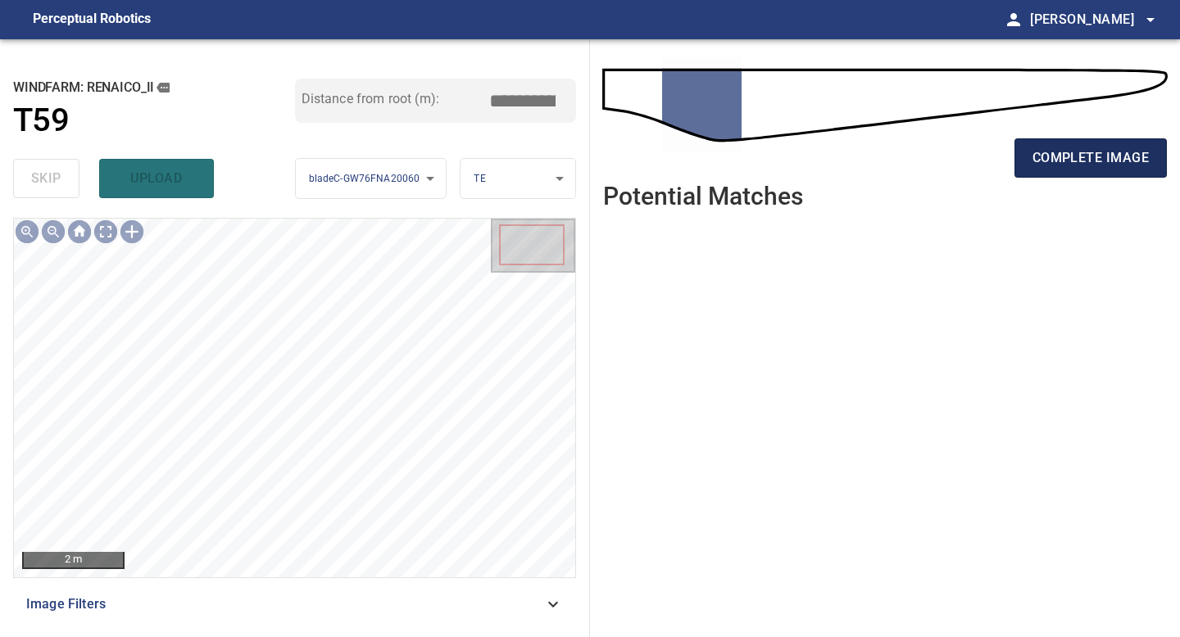
click at [1033, 162] on span "complete image" at bounding box center [1090, 158] width 116 height 23
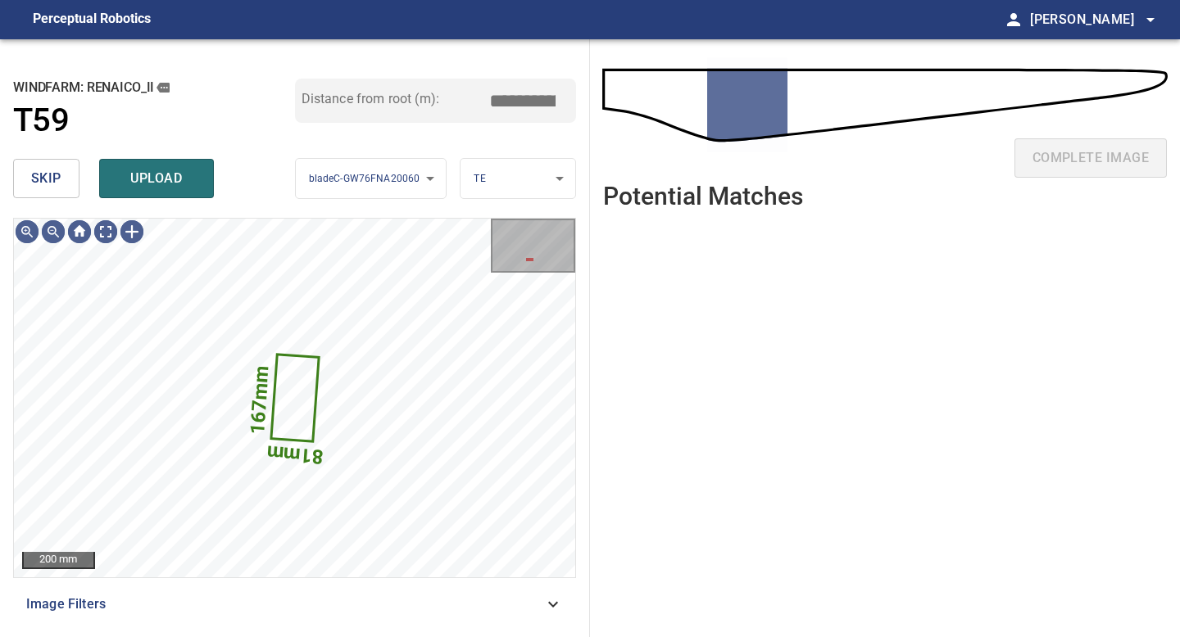
click at [44, 179] on span "skip" at bounding box center [46, 178] width 30 height 23
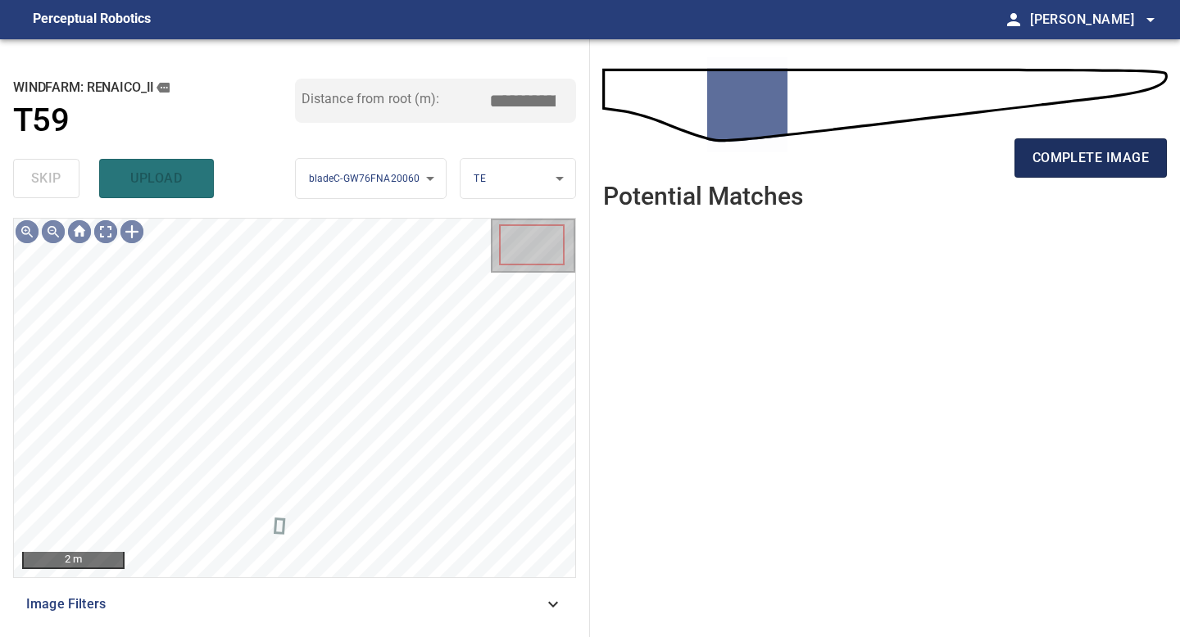
click at [1047, 166] on span "complete image" at bounding box center [1090, 158] width 116 height 23
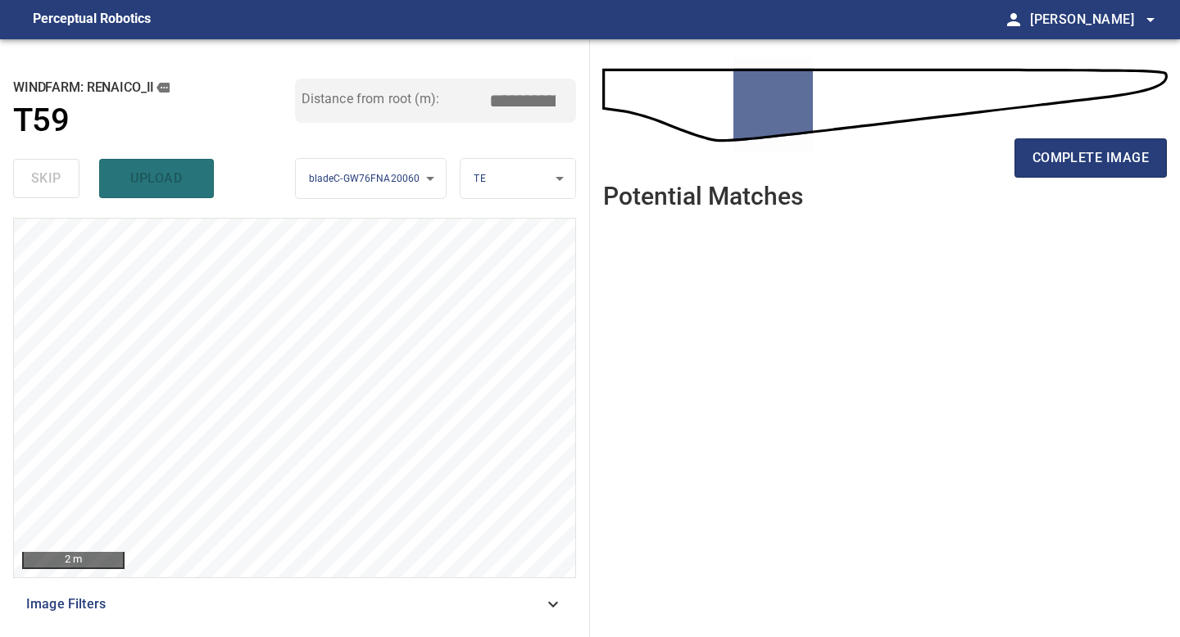
click at [1047, 166] on span "complete image" at bounding box center [1090, 158] width 116 height 23
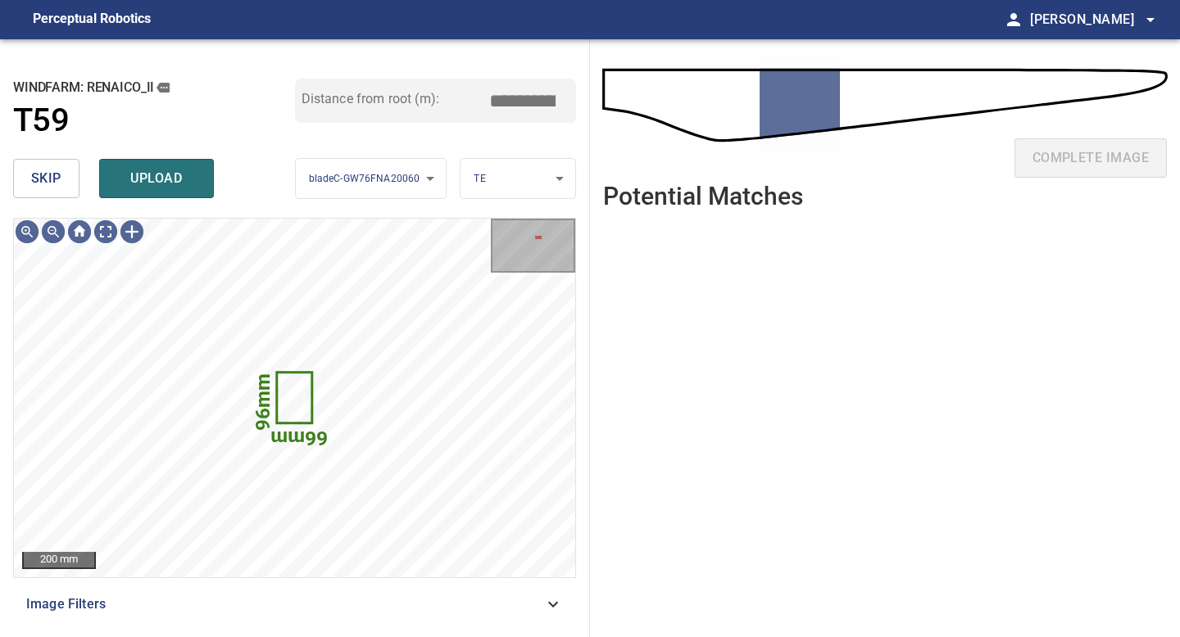
click at [45, 188] on span "skip" at bounding box center [46, 178] width 30 height 23
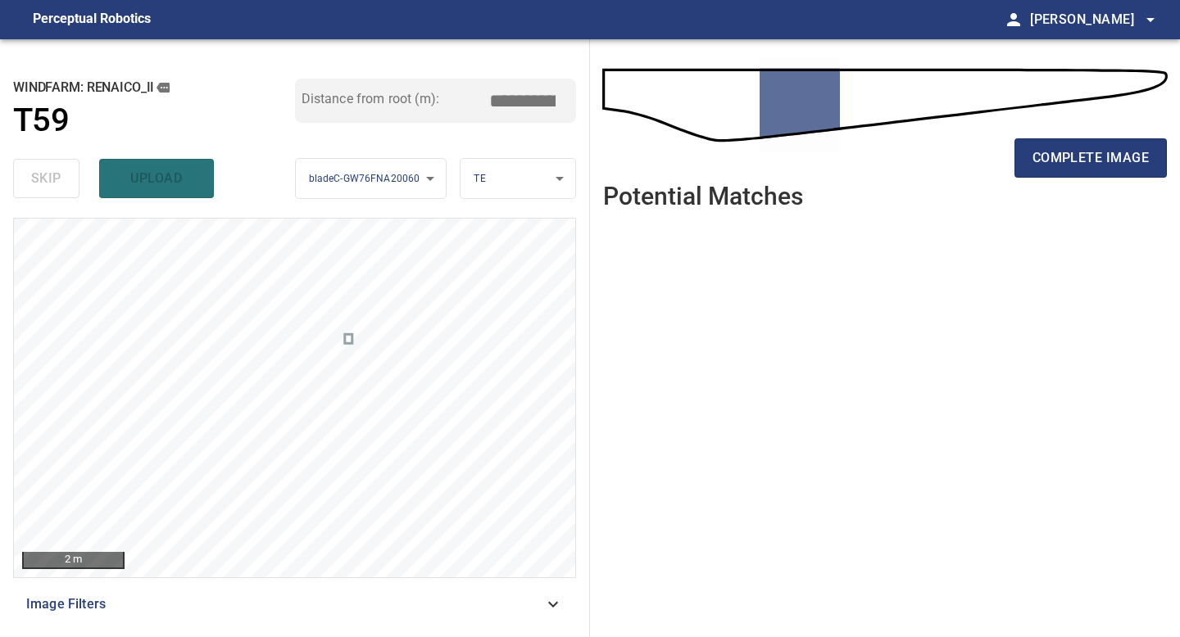
click at [1116, 134] on div "complete image" at bounding box center [885, 165] width 564 height 66
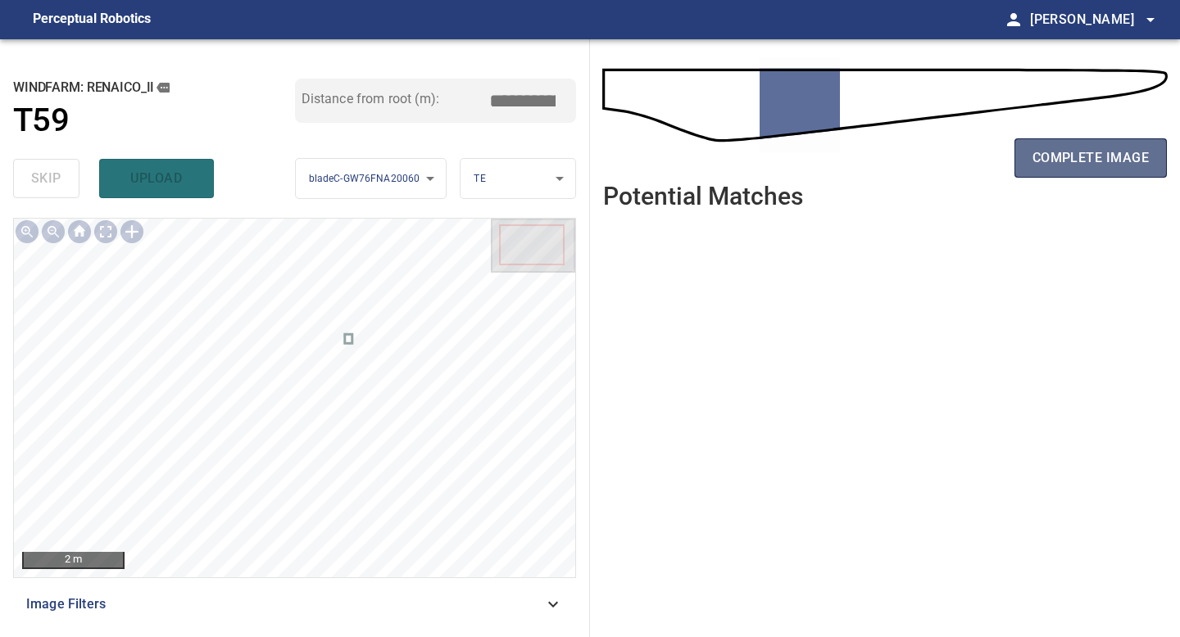
click at [1069, 156] on span "complete image" at bounding box center [1090, 158] width 116 height 23
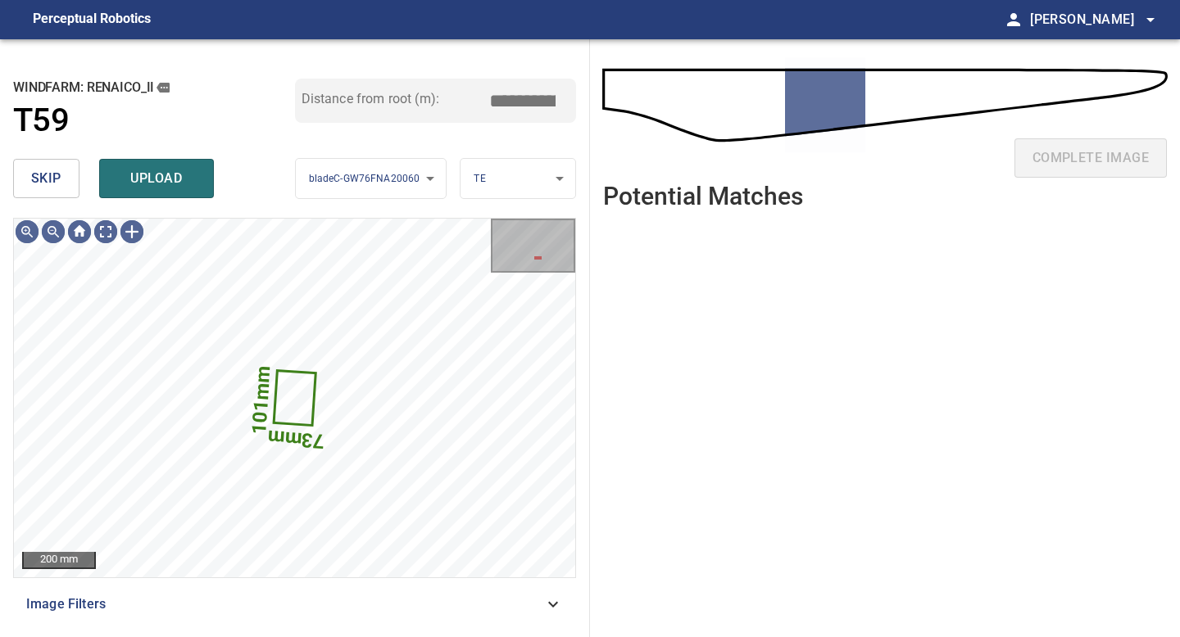
click at [66, 183] on button "skip" at bounding box center [46, 178] width 66 height 39
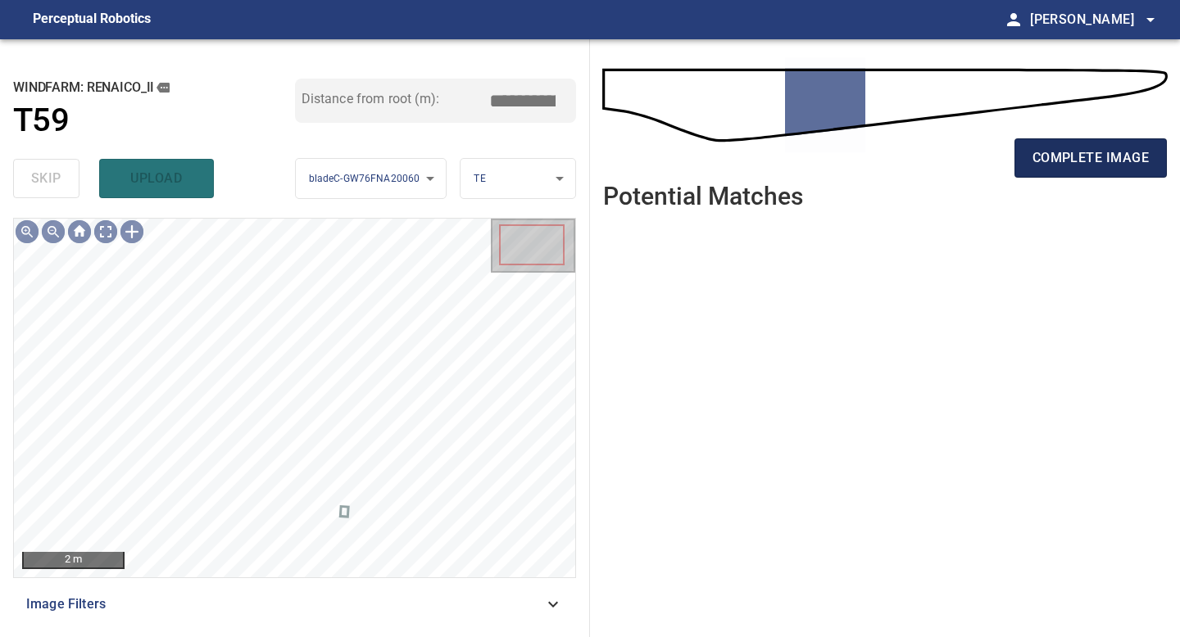
click at [1076, 168] on span "complete image" at bounding box center [1090, 158] width 116 height 23
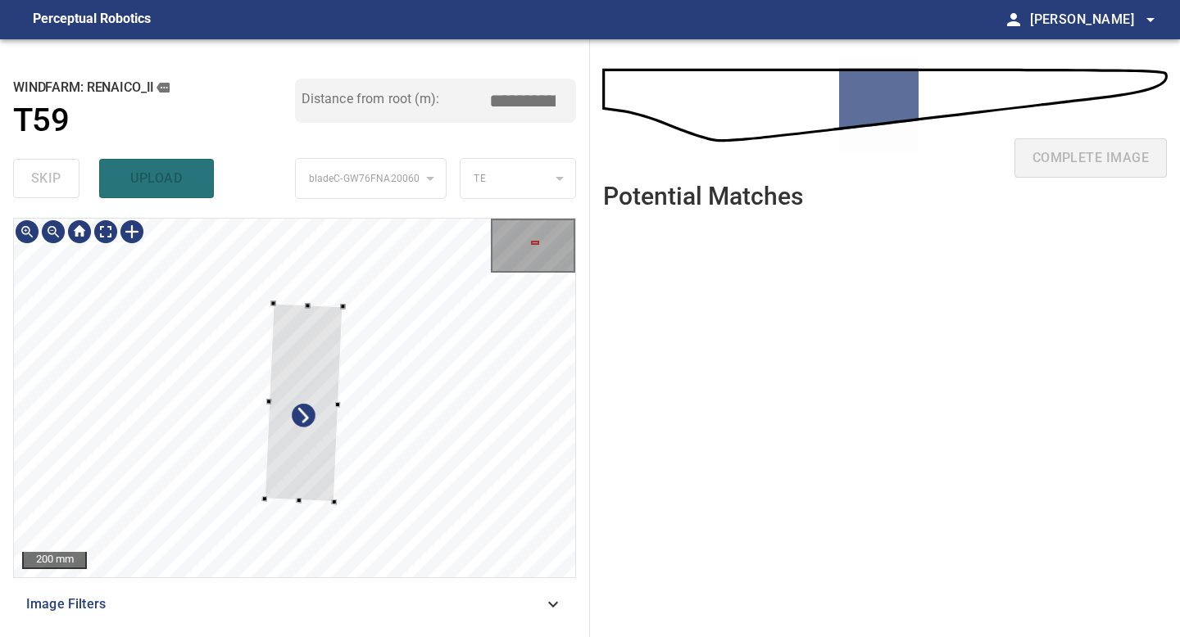
click at [325, 376] on div at bounding box center [304, 402] width 79 height 199
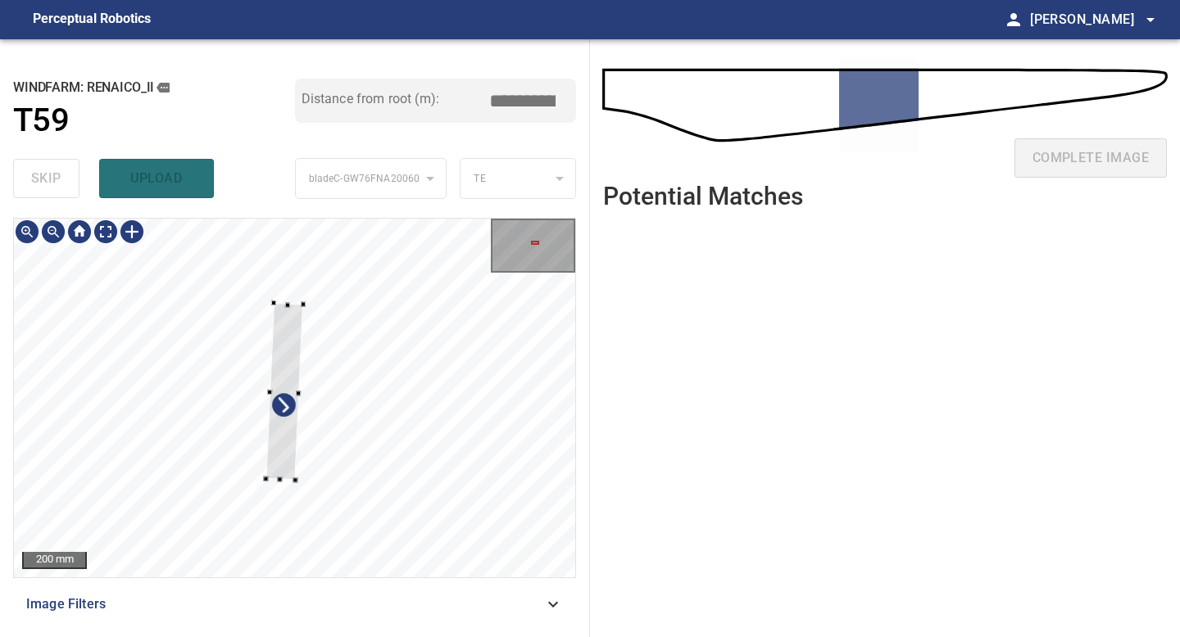
click at [293, 476] on div at bounding box center [284, 391] width 38 height 177
click at [269, 496] on div at bounding box center [284, 441] width 38 height 177
click at [293, 480] on div at bounding box center [284, 419] width 32 height 130
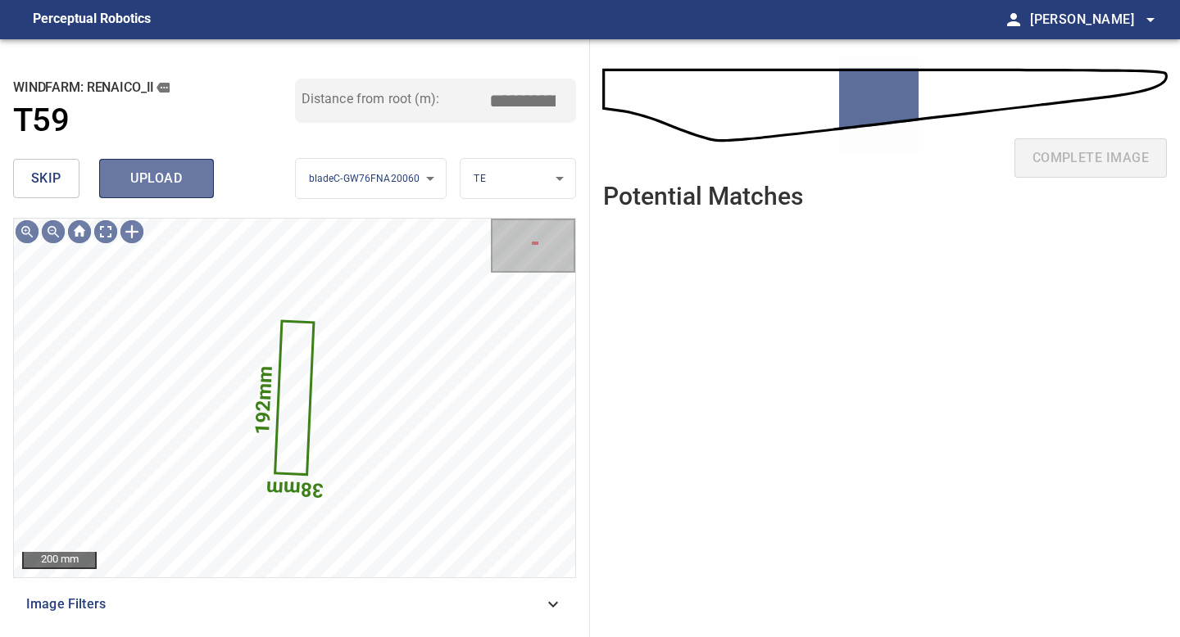
click at [146, 174] on span "upload" at bounding box center [156, 178] width 79 height 23
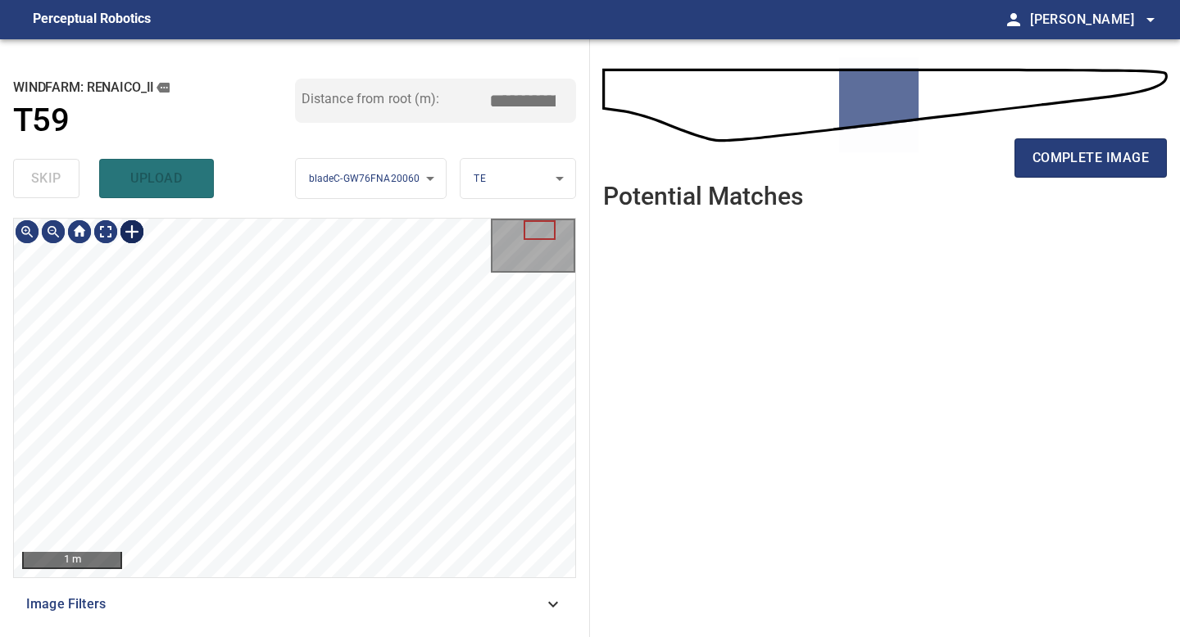
click at [134, 231] on div at bounding box center [132, 232] width 26 height 26
click at [251, 473] on div at bounding box center [294, 398] width 561 height 359
click at [235, 413] on div at bounding box center [235, 325] width 35 height 211
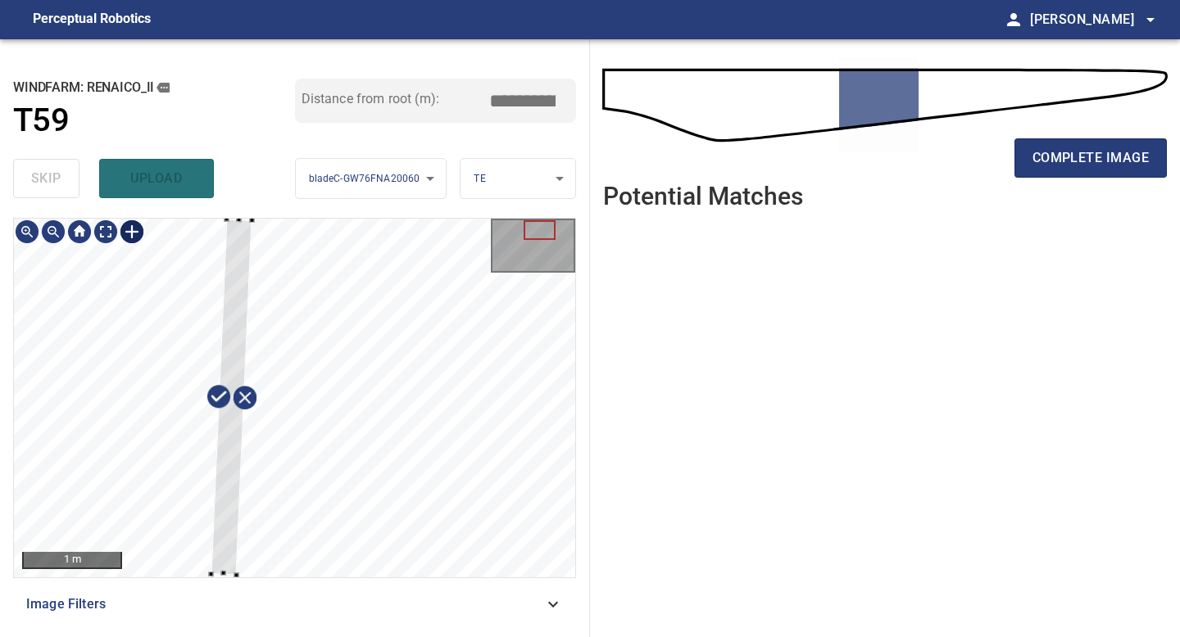
click at [237, 586] on div "1 m Image Filters" at bounding box center [294, 421] width 563 height 406
click at [49, 239] on div at bounding box center [53, 232] width 26 height 26
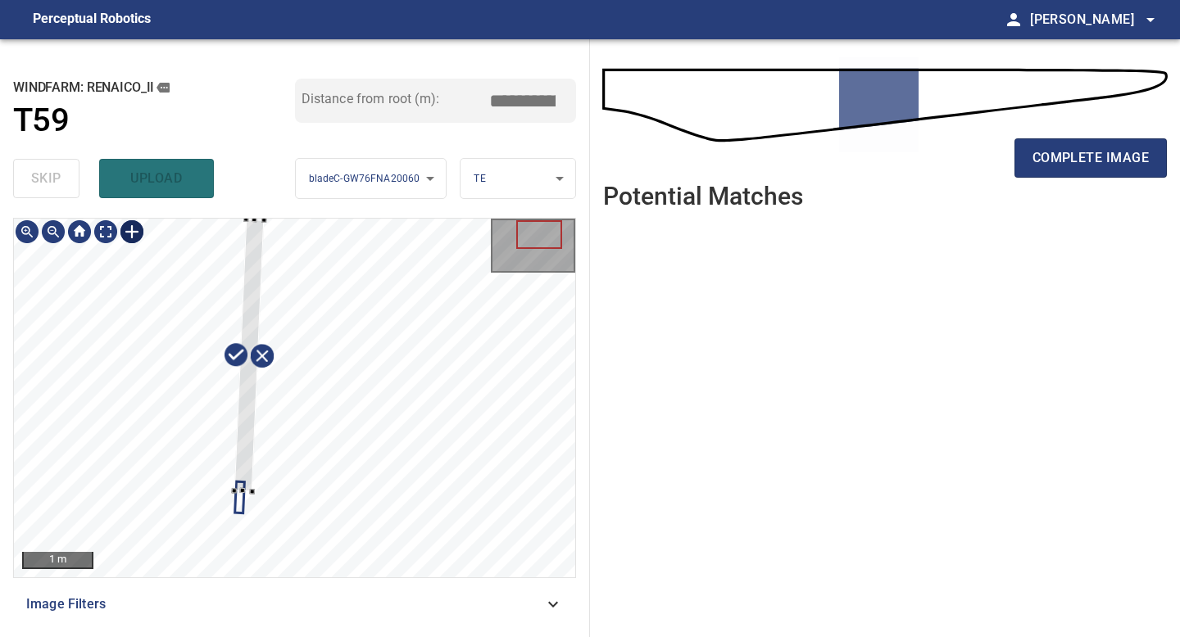
click at [242, 494] on div at bounding box center [294, 398] width 561 height 359
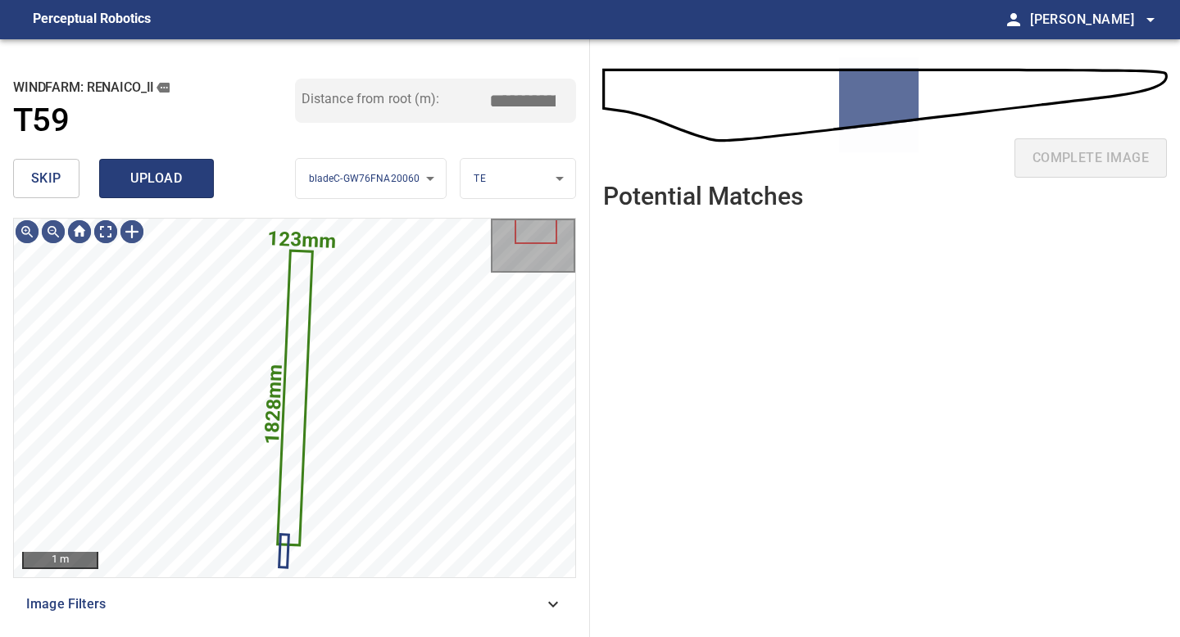
click at [171, 188] on span "upload" at bounding box center [156, 178] width 79 height 23
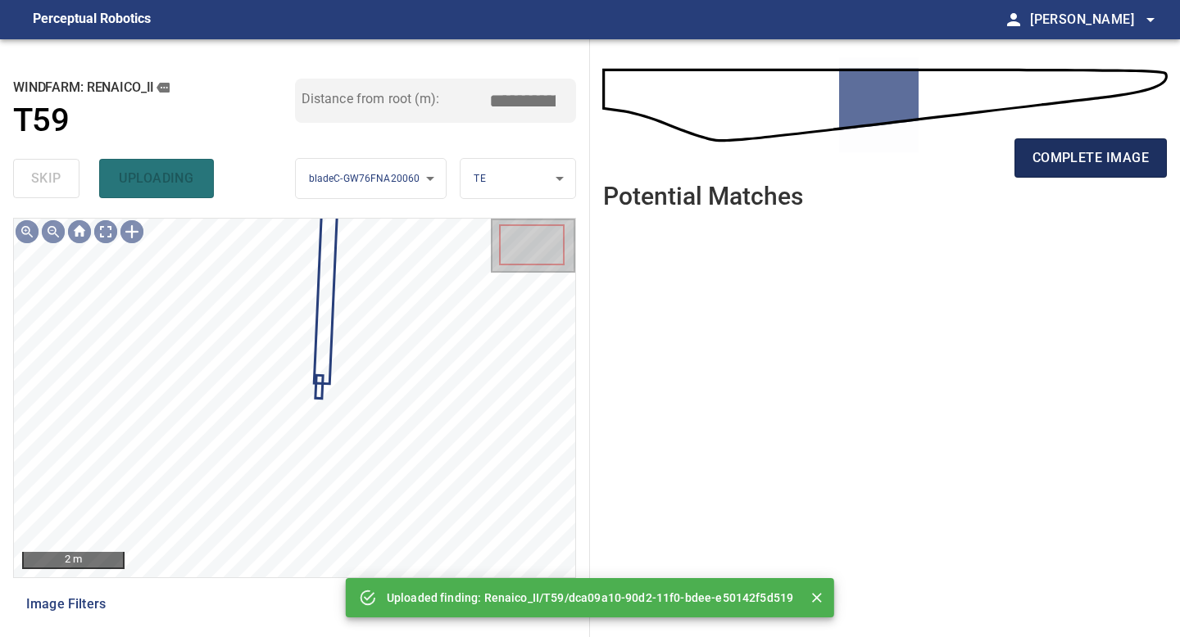
click at [1097, 143] on button "complete image" at bounding box center [1090, 157] width 152 height 39
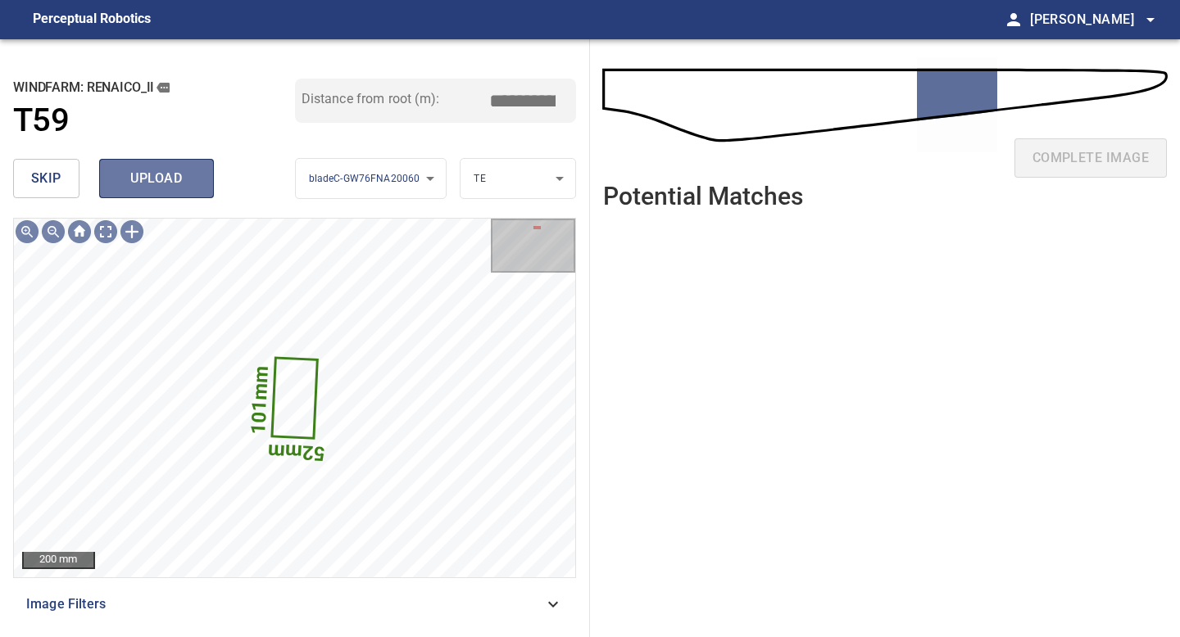
click at [140, 177] on span "upload" at bounding box center [156, 178] width 79 height 23
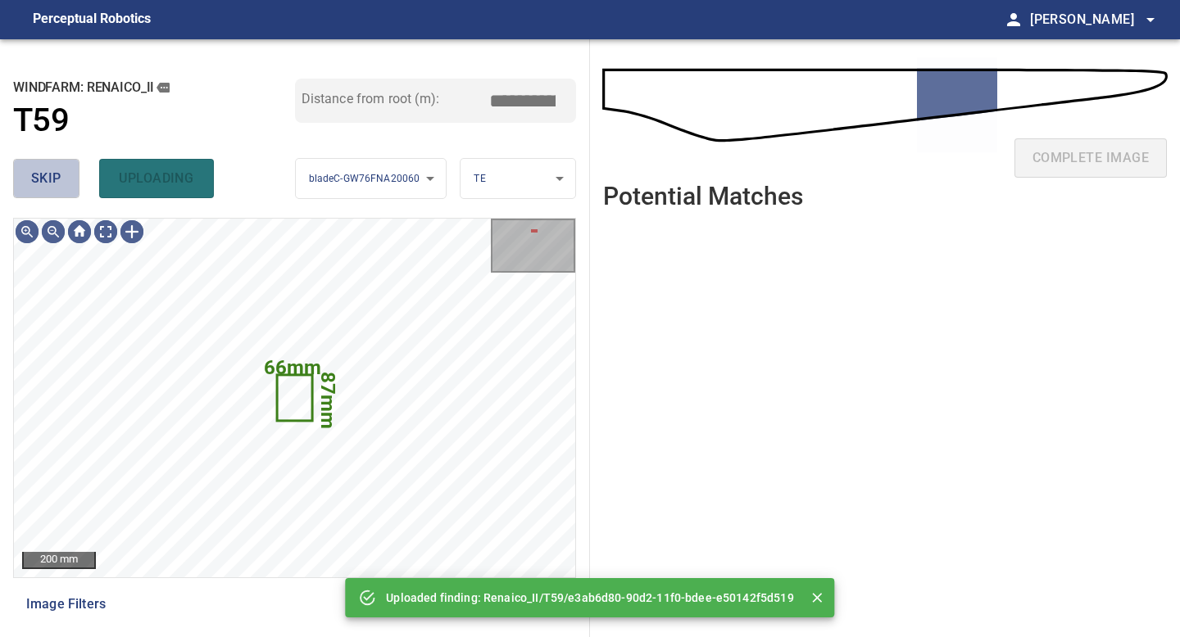
click at [29, 175] on button "skip" at bounding box center [46, 178] width 66 height 39
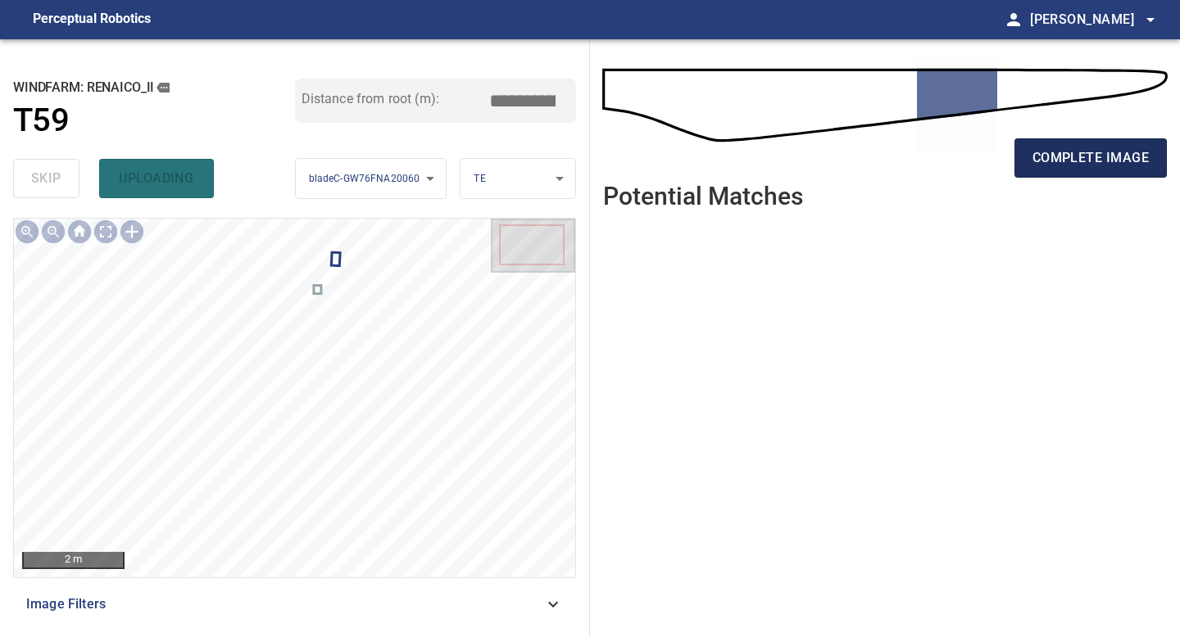
click at [1088, 164] on span "complete image" at bounding box center [1090, 158] width 116 height 23
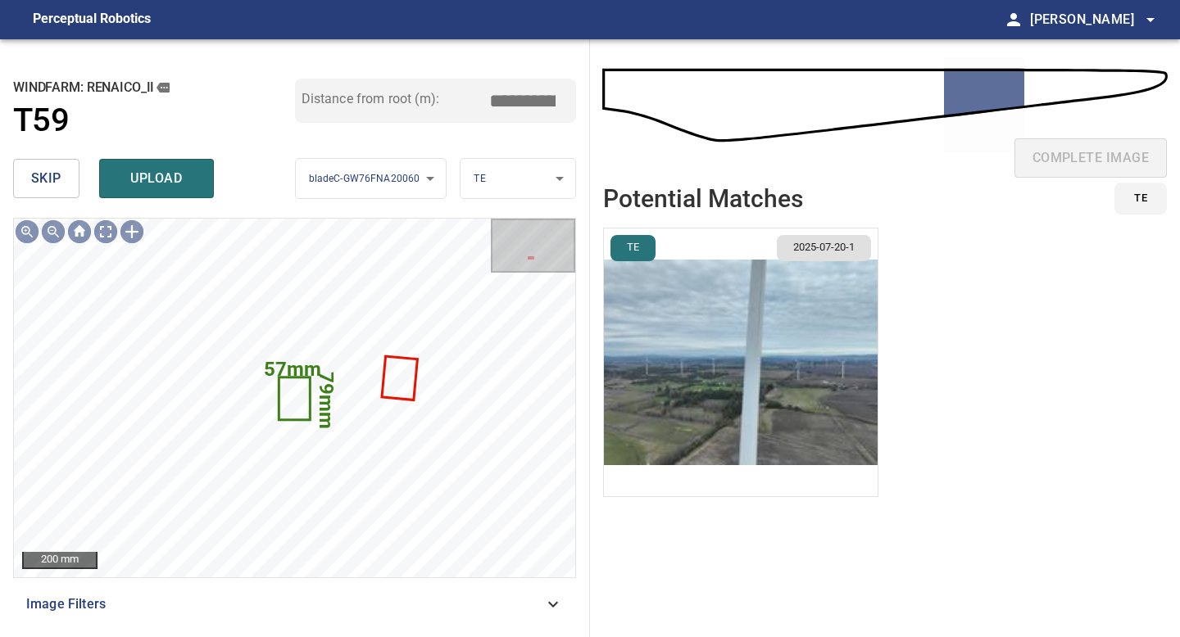
click at [60, 172] on span "skip" at bounding box center [46, 178] width 30 height 23
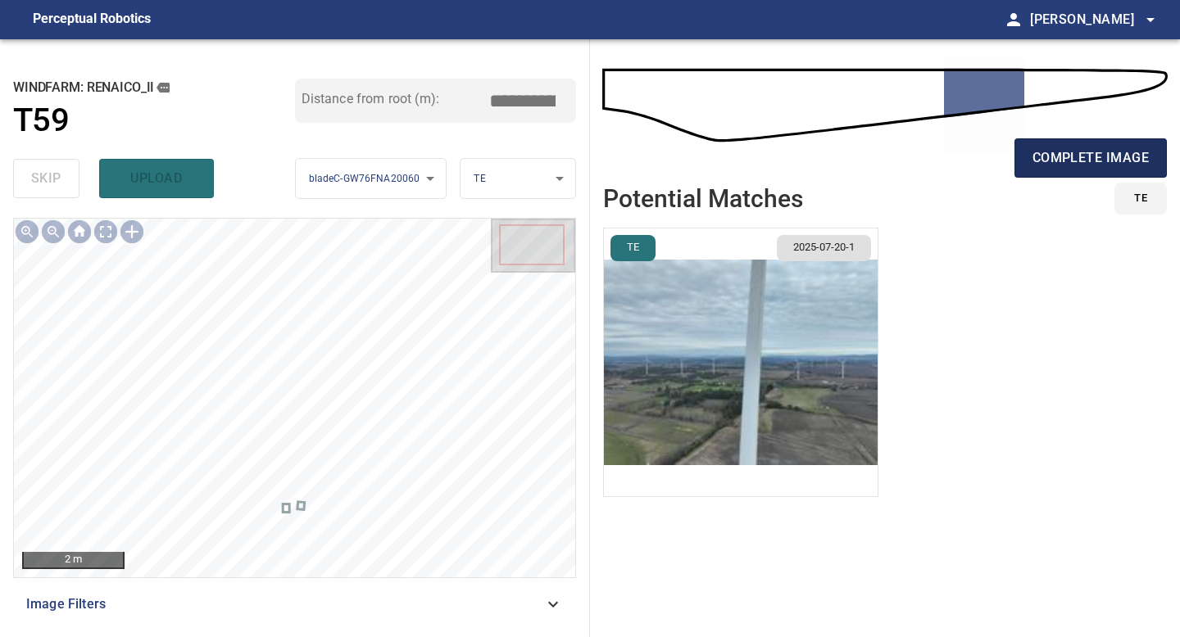
click at [1067, 140] on button "complete image" at bounding box center [1090, 157] width 152 height 39
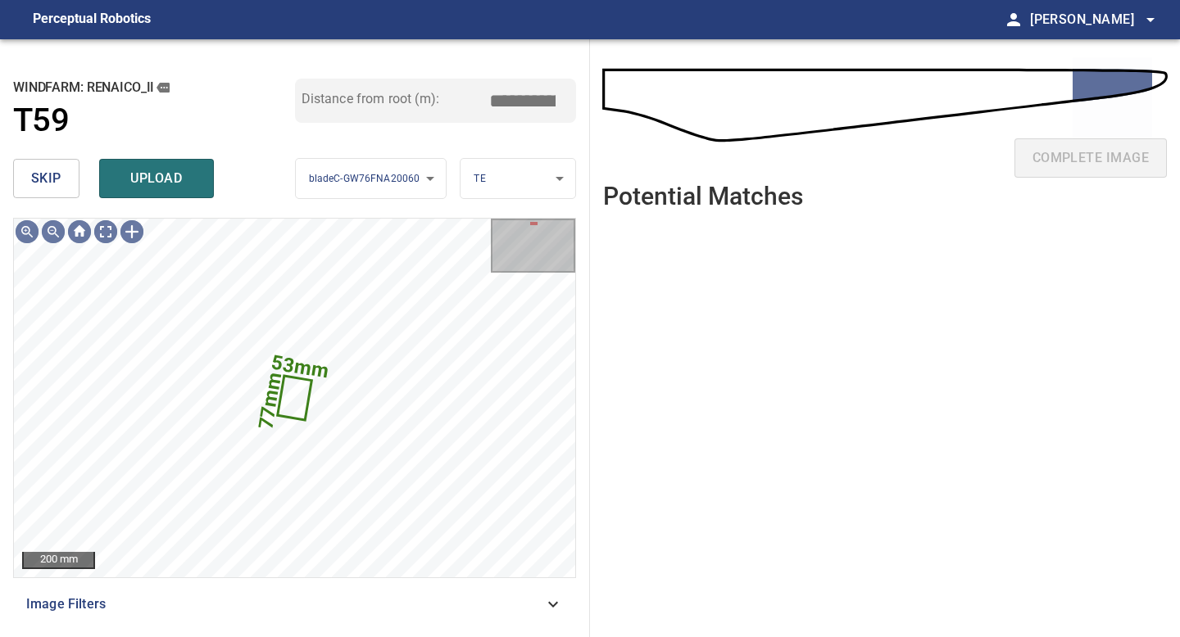
click at [54, 177] on span "skip" at bounding box center [46, 178] width 30 height 23
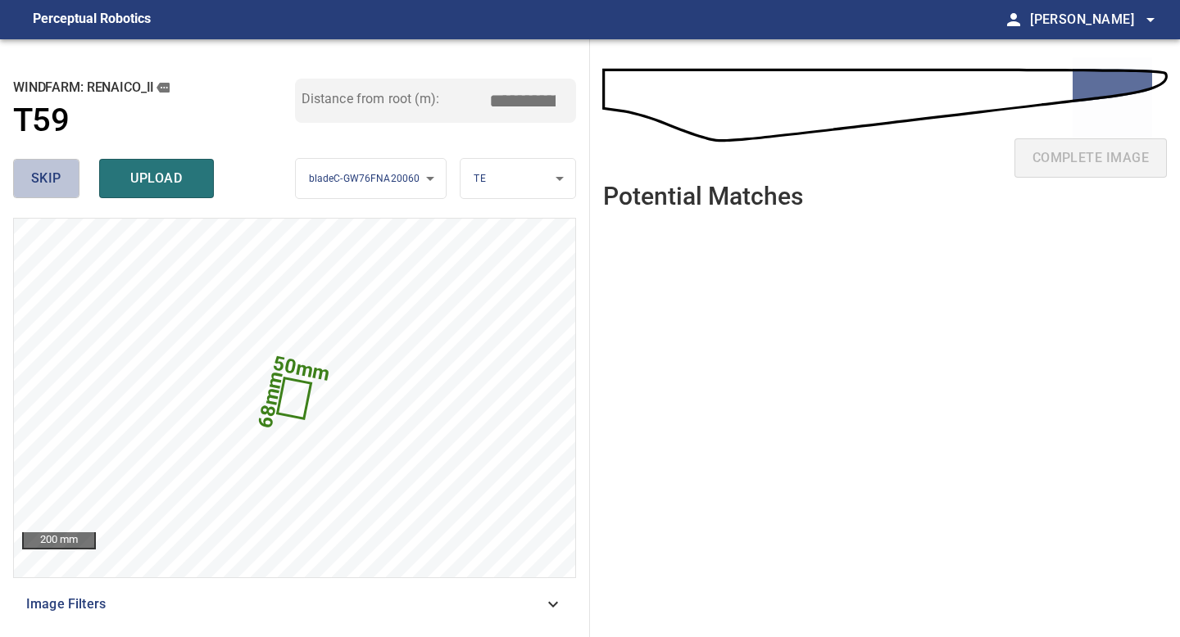
click at [55, 180] on span "skip" at bounding box center [46, 178] width 30 height 23
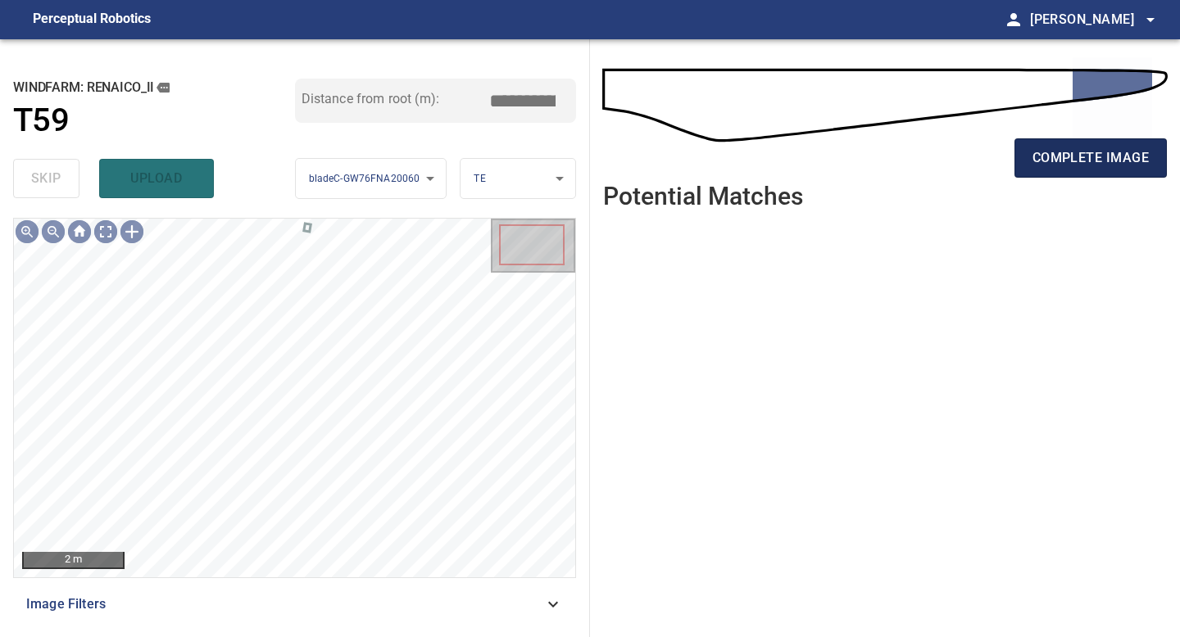
click at [1108, 145] on button "complete image" at bounding box center [1090, 157] width 152 height 39
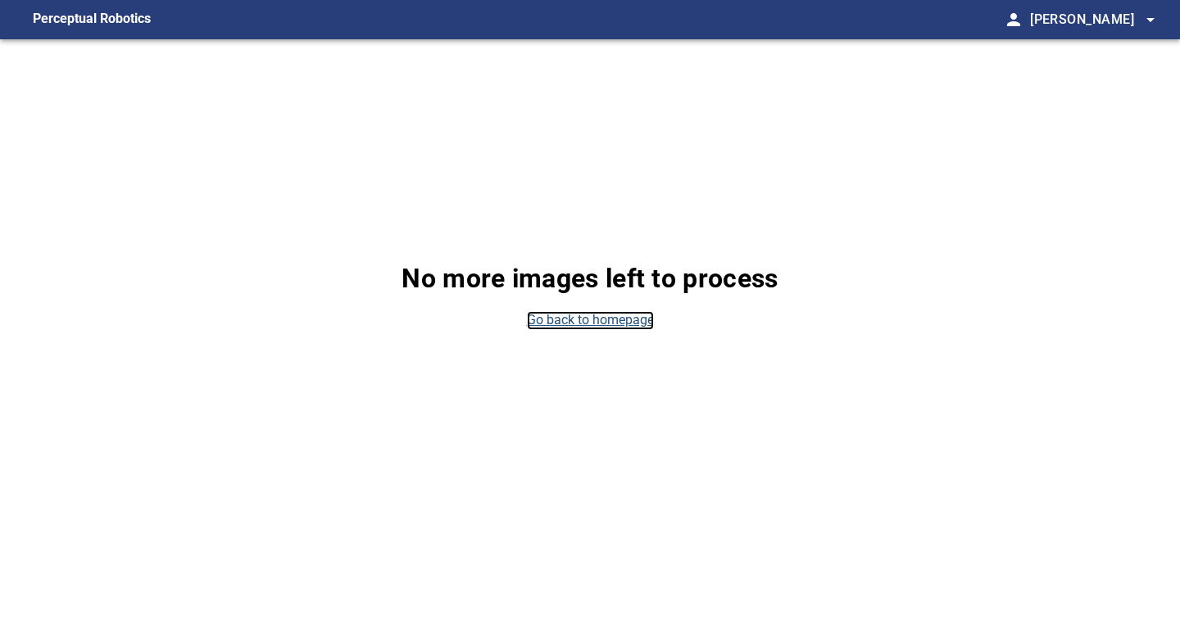
click at [619, 323] on link "Go back to homepage" at bounding box center [590, 320] width 127 height 19
